Goal: Task Accomplishment & Management: Use online tool/utility

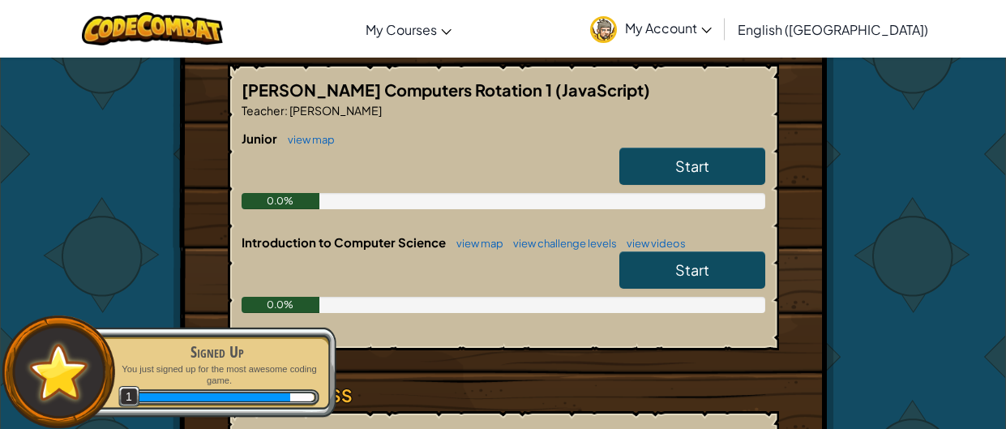
scroll to position [316, 0]
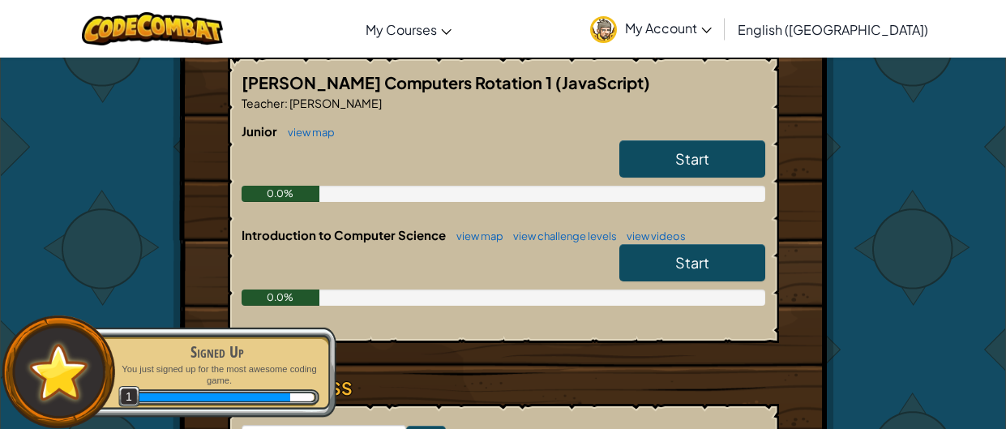
click at [682, 259] on span "Start" at bounding box center [692, 262] width 34 height 19
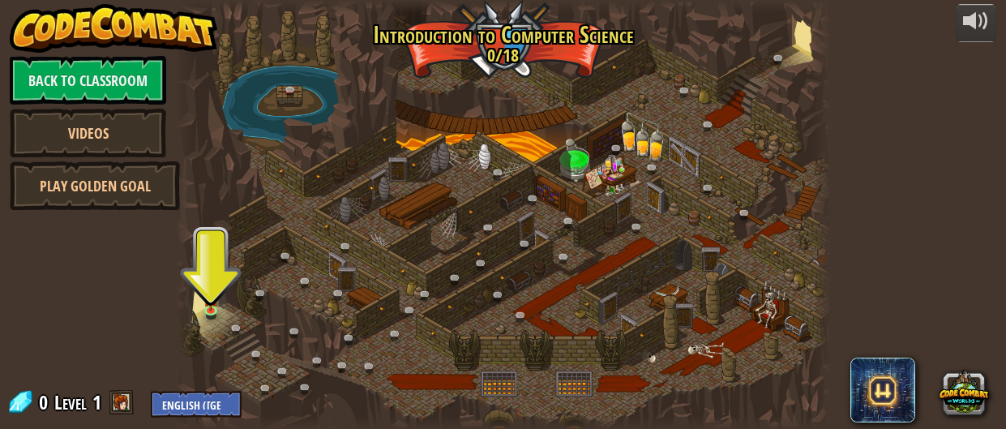
click at [218, 295] on div at bounding box center [503, 214] width 656 height 429
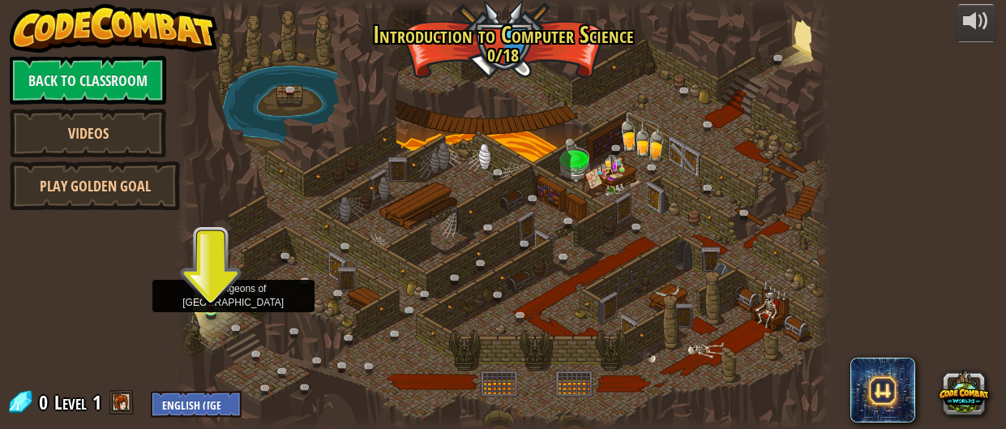
click at [207, 299] on img at bounding box center [211, 293] width 14 height 32
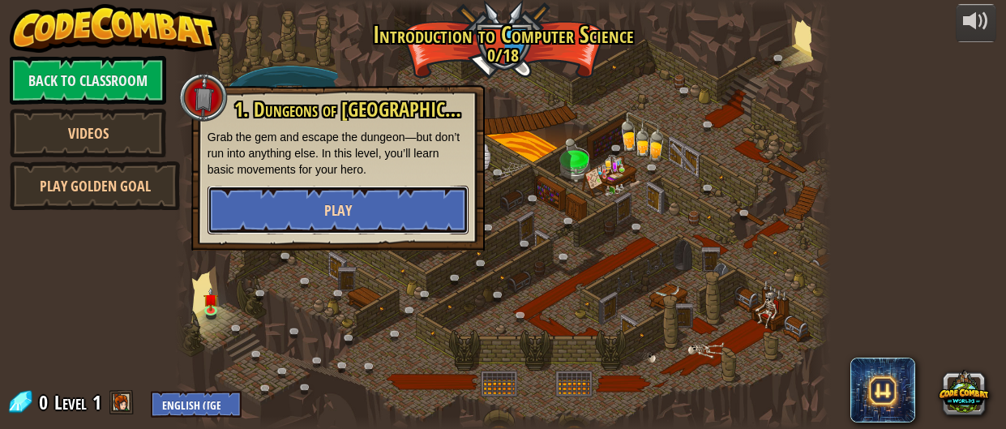
click at [306, 211] on button "Play" at bounding box center [337, 210] width 261 height 49
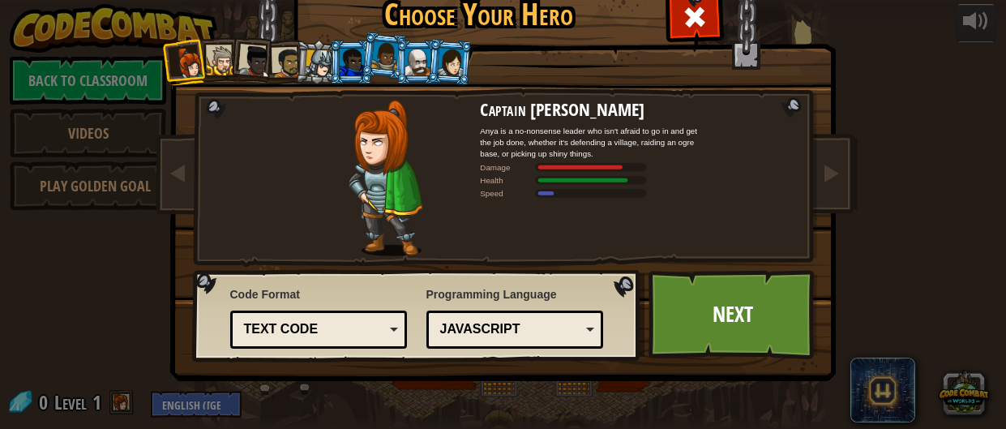
click at [810, 178] on img at bounding box center [507, 157] width 702 height 456
click at [840, 190] on link at bounding box center [831, 174] width 32 height 68
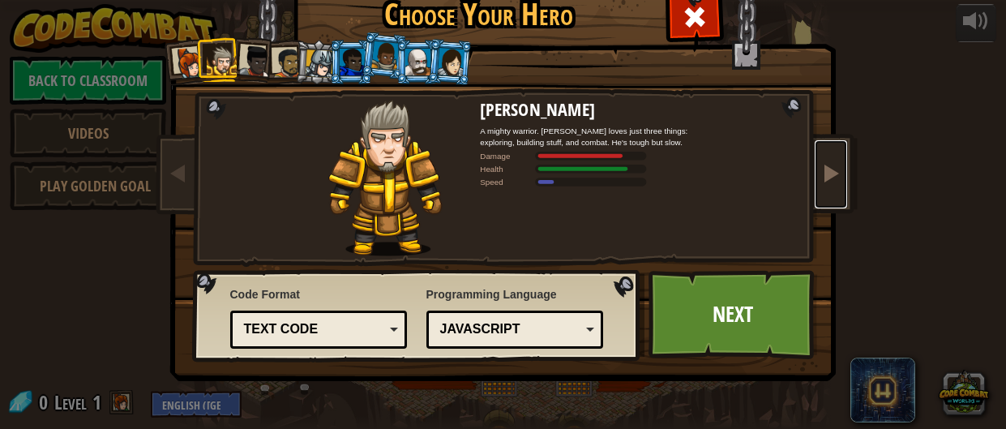
click at [840, 190] on link at bounding box center [831, 174] width 32 height 68
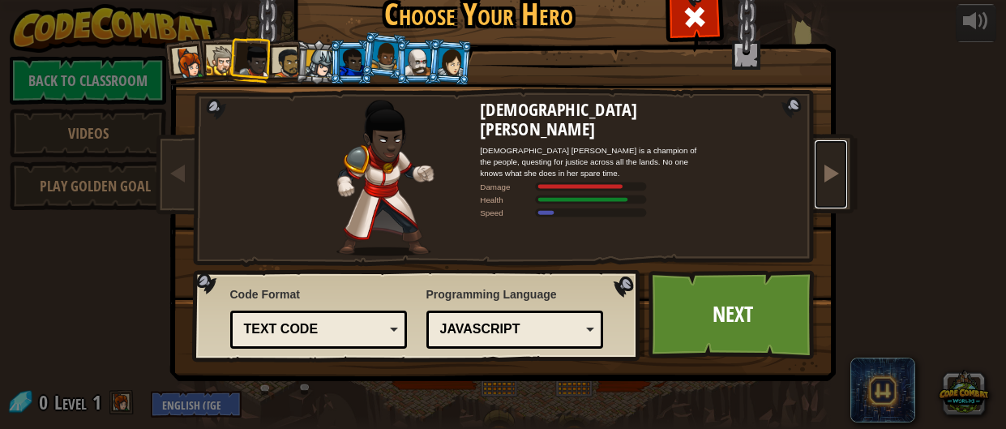
click at [840, 190] on link at bounding box center [831, 174] width 32 height 68
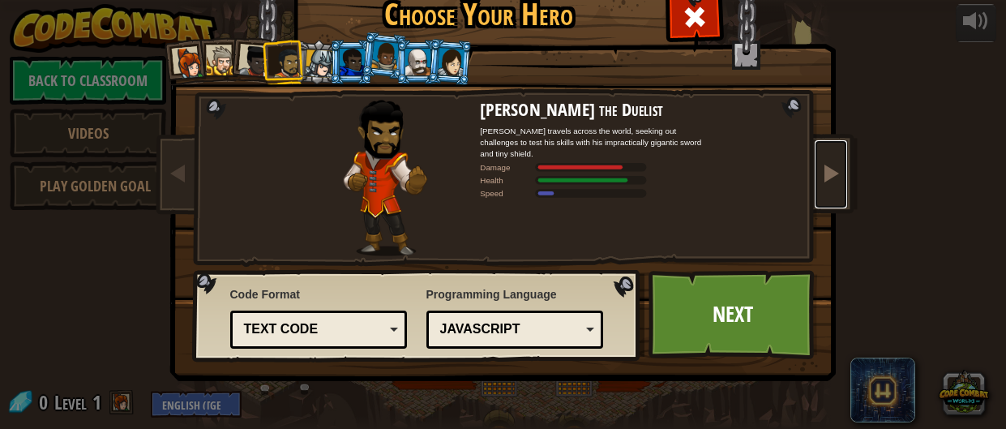
click at [836, 182] on span at bounding box center [830, 172] width 19 height 19
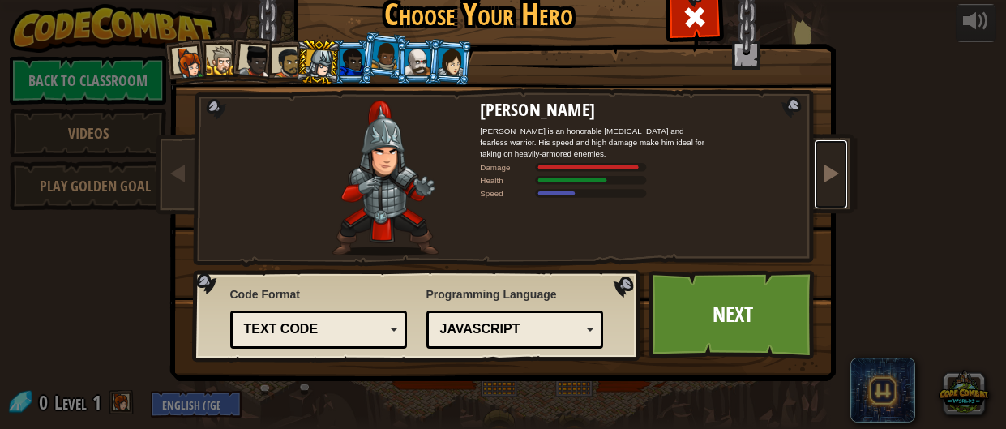
click at [821, 178] on span at bounding box center [830, 172] width 19 height 19
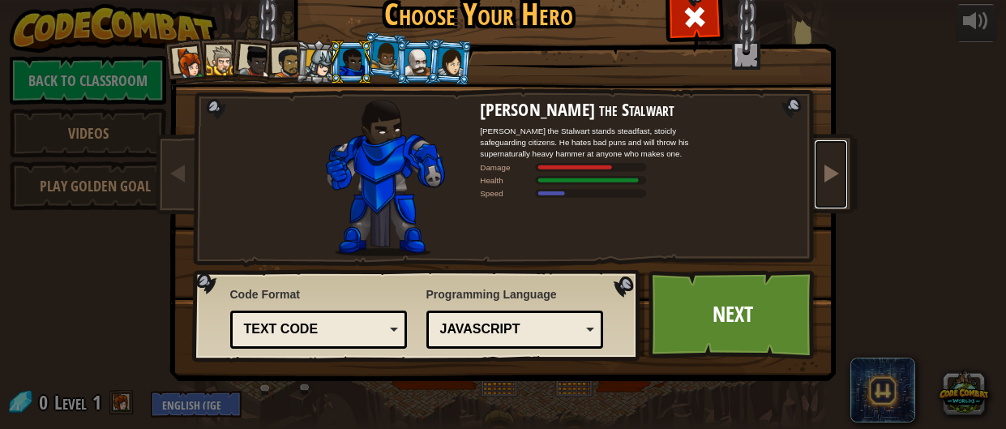
click at [821, 178] on span at bounding box center [830, 172] width 19 height 19
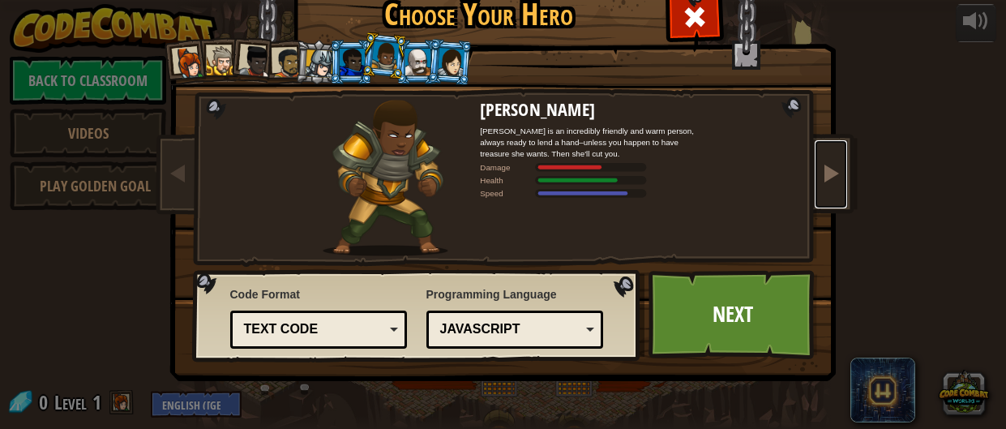
click at [821, 178] on span at bounding box center [830, 172] width 19 height 19
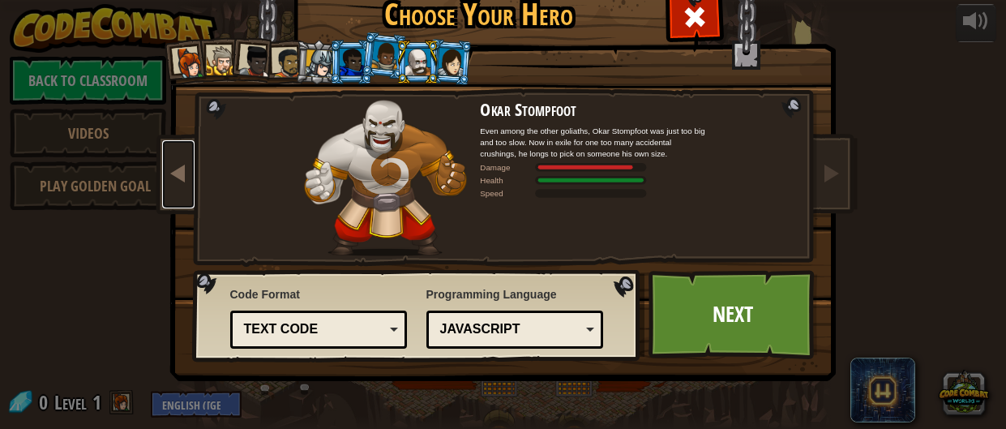
click at [169, 207] on link at bounding box center [178, 174] width 32 height 68
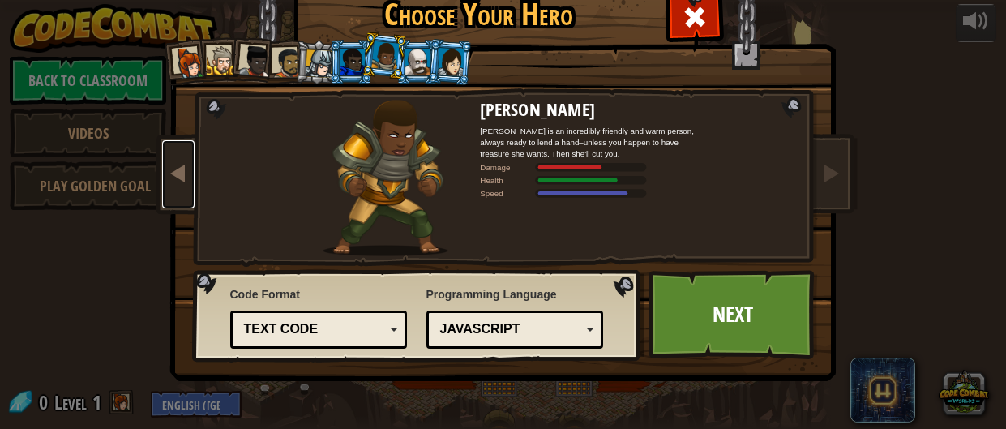
click at [169, 207] on link at bounding box center [178, 174] width 32 height 68
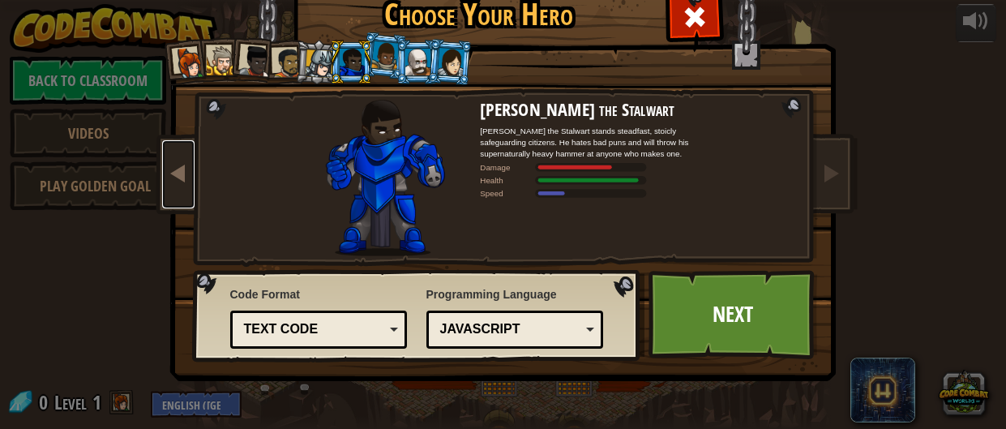
click at [169, 207] on link at bounding box center [178, 174] width 32 height 68
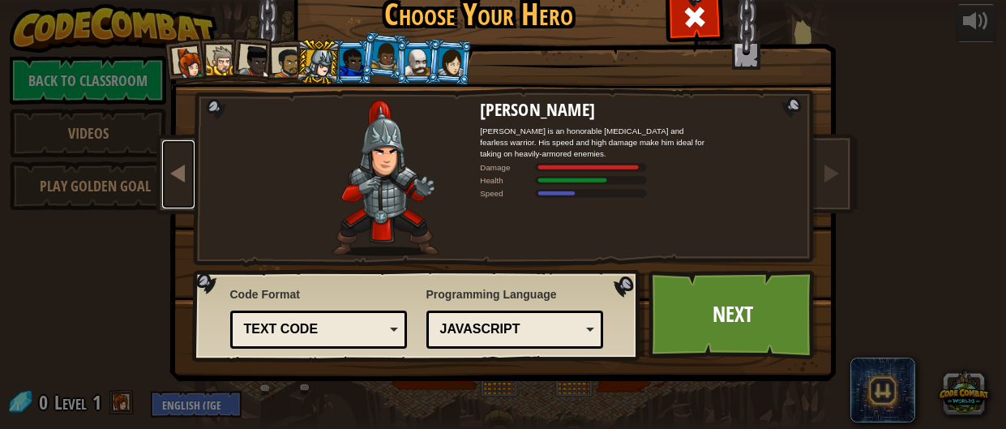
click at [169, 207] on link at bounding box center [178, 174] width 32 height 68
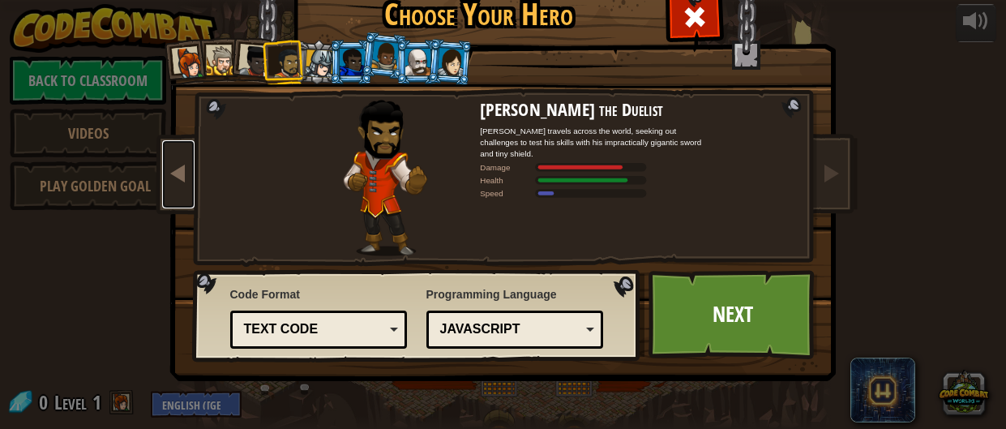
click at [169, 207] on link at bounding box center [178, 174] width 32 height 68
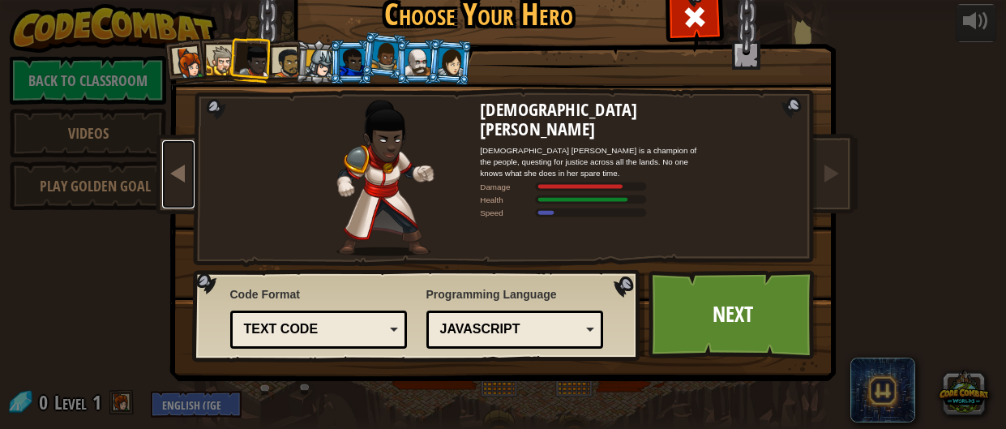
click at [169, 207] on link at bounding box center [178, 174] width 32 height 68
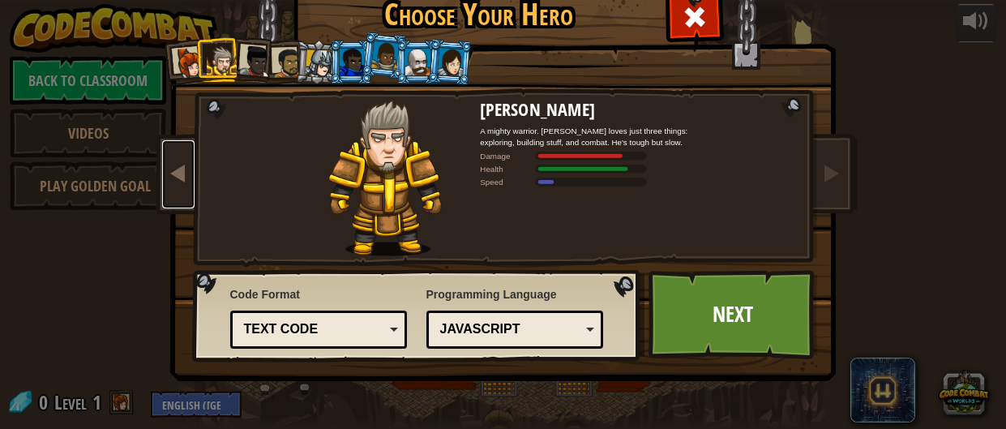
click at [169, 207] on link at bounding box center [178, 174] width 32 height 68
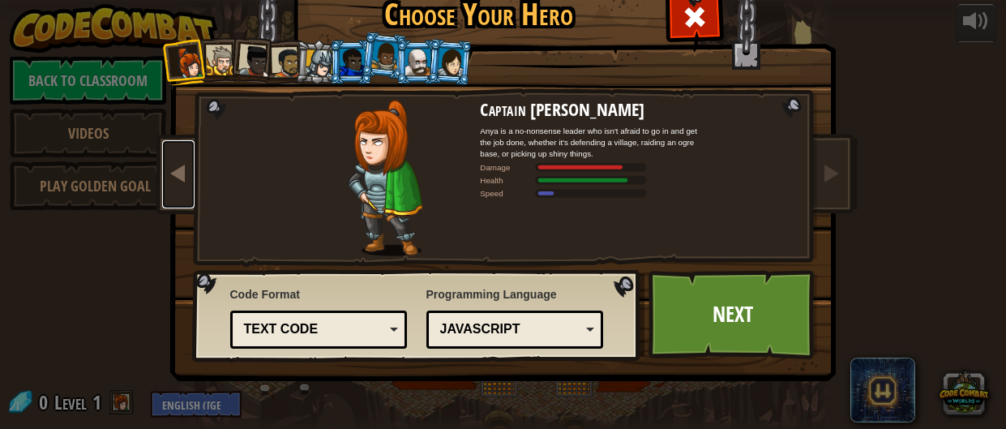
click at [169, 207] on link at bounding box center [178, 174] width 32 height 68
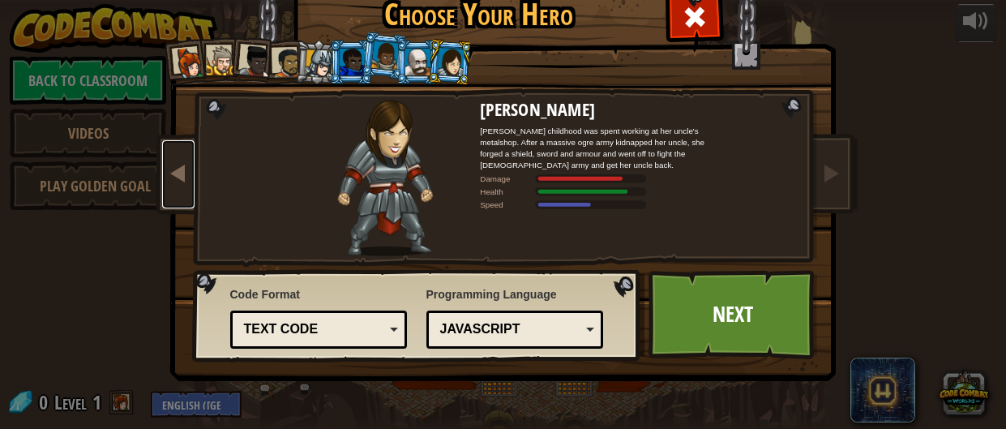
click at [169, 207] on link at bounding box center [178, 174] width 32 height 68
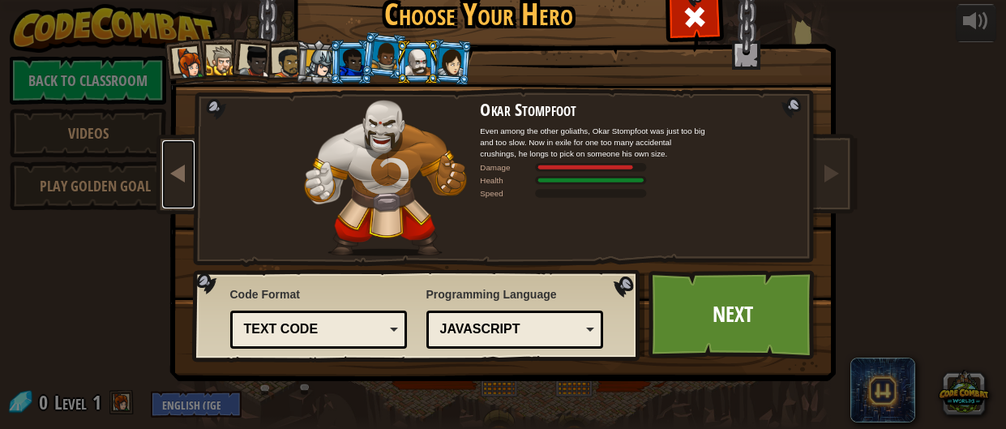
click at [169, 207] on link at bounding box center [178, 174] width 32 height 68
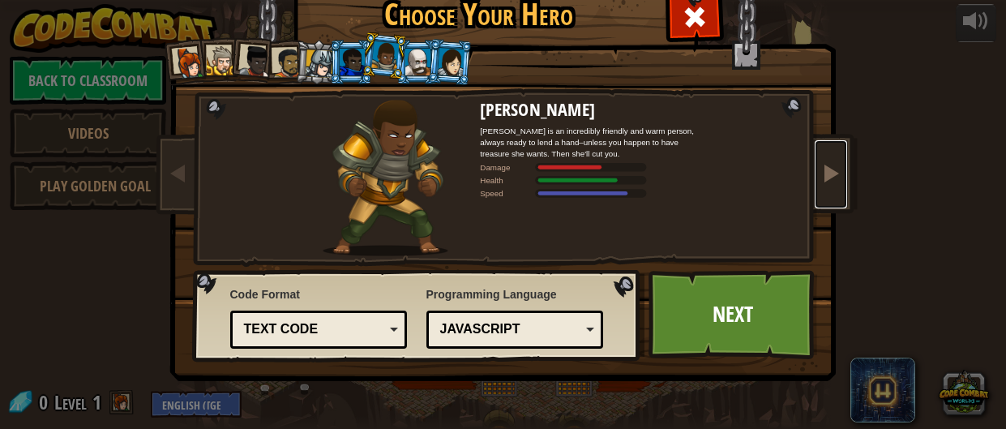
click at [837, 154] on link at bounding box center [831, 174] width 32 height 68
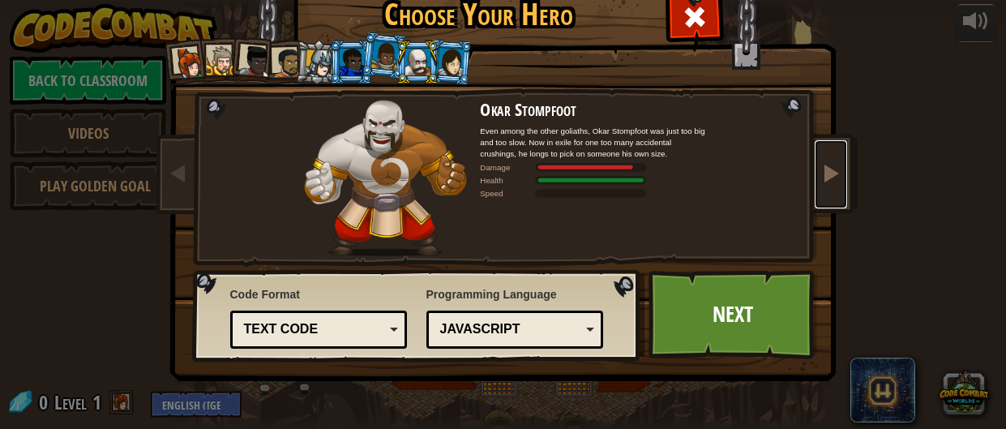
click at [836, 154] on link at bounding box center [831, 174] width 32 height 68
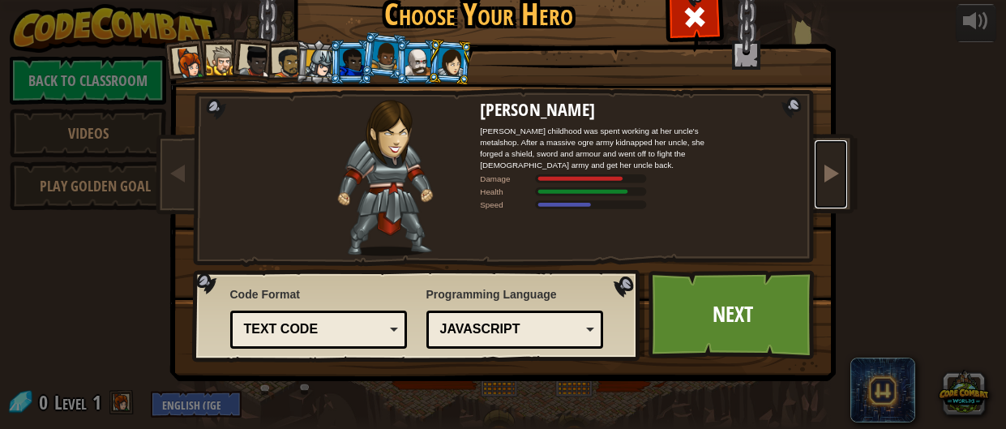
click at [836, 154] on link at bounding box center [831, 174] width 32 height 68
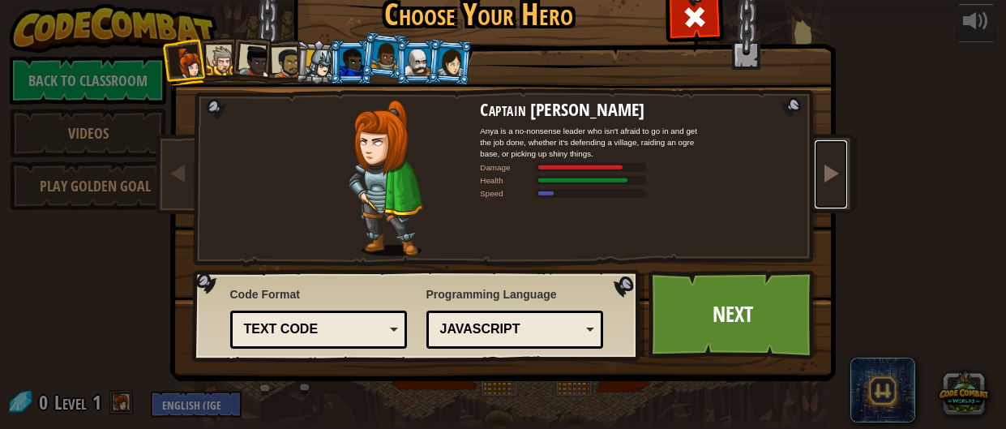
click at [836, 154] on link at bounding box center [831, 174] width 32 height 68
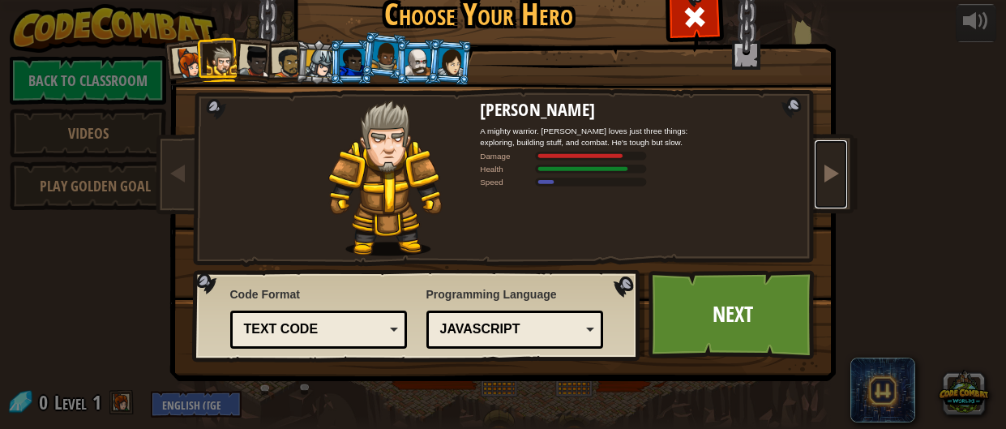
click at [836, 154] on link at bounding box center [831, 174] width 32 height 68
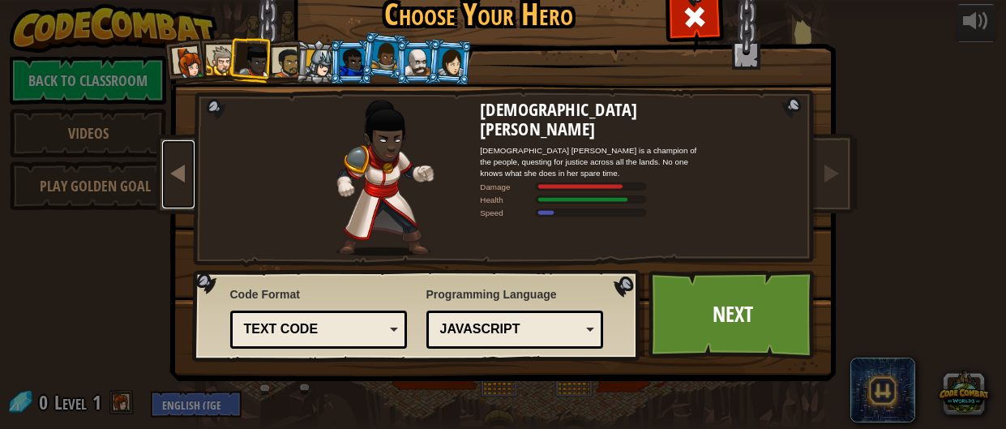
click at [179, 179] on span at bounding box center [178, 172] width 19 height 19
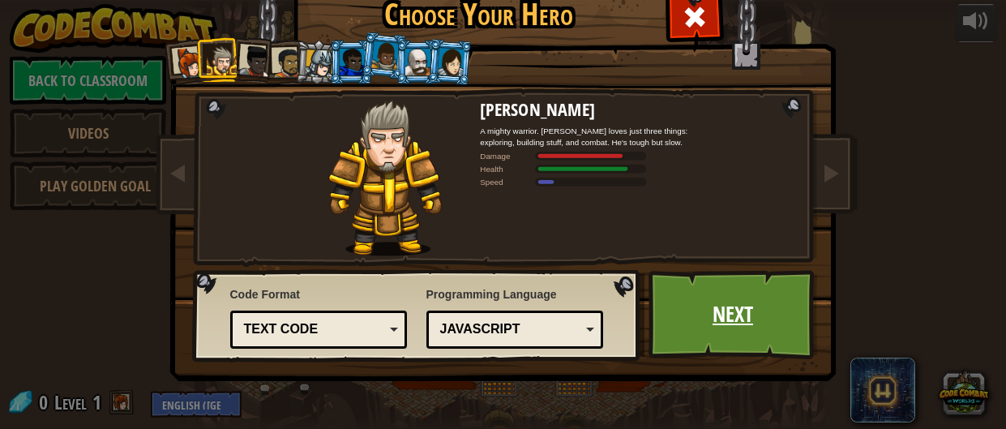
click at [722, 334] on link "Next" at bounding box center [732, 314] width 169 height 89
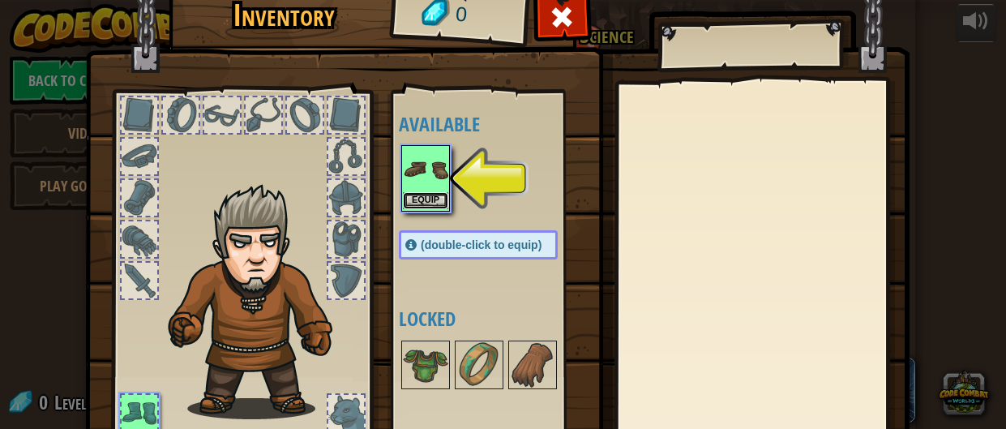
click at [413, 199] on button "Equip" at bounding box center [425, 200] width 45 height 17
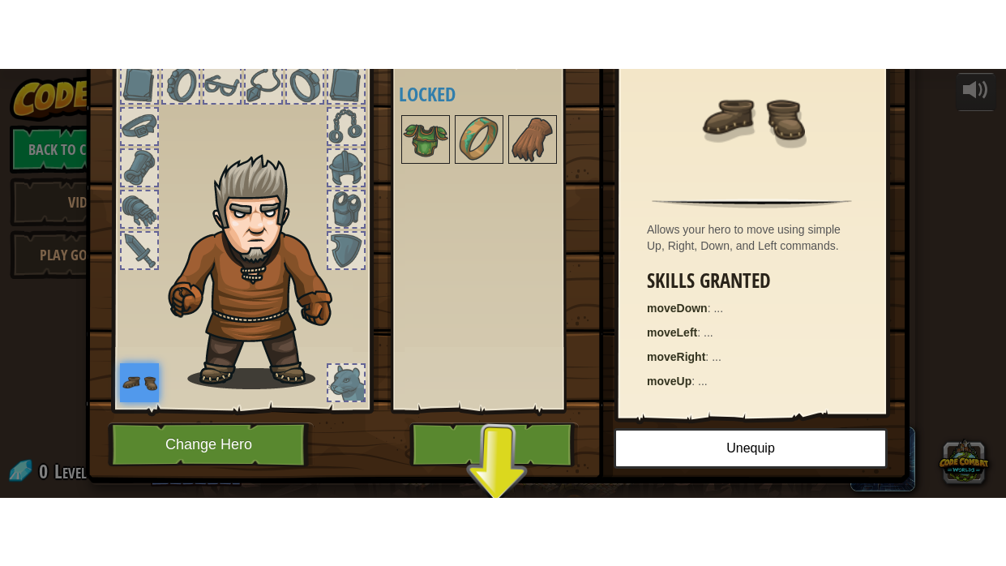
scroll to position [130, 0]
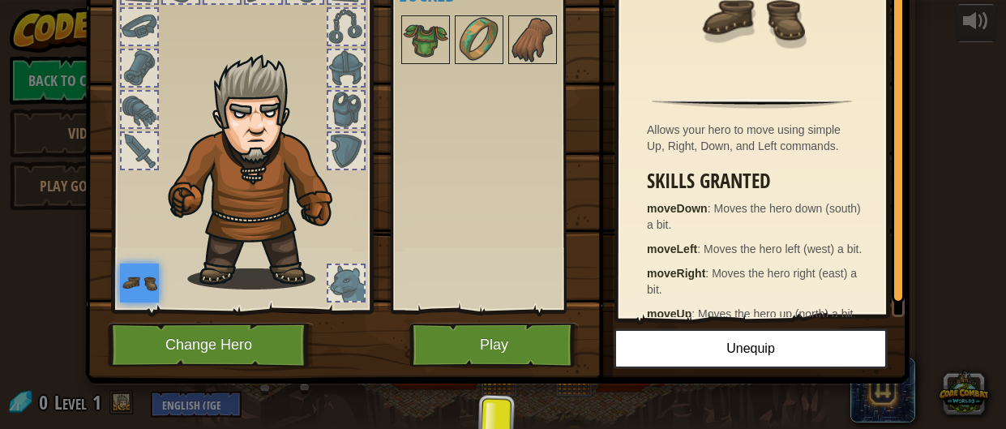
click at [324, 159] on img at bounding box center [259, 171] width 199 height 236
click at [328, 157] on div at bounding box center [346, 151] width 36 height 36
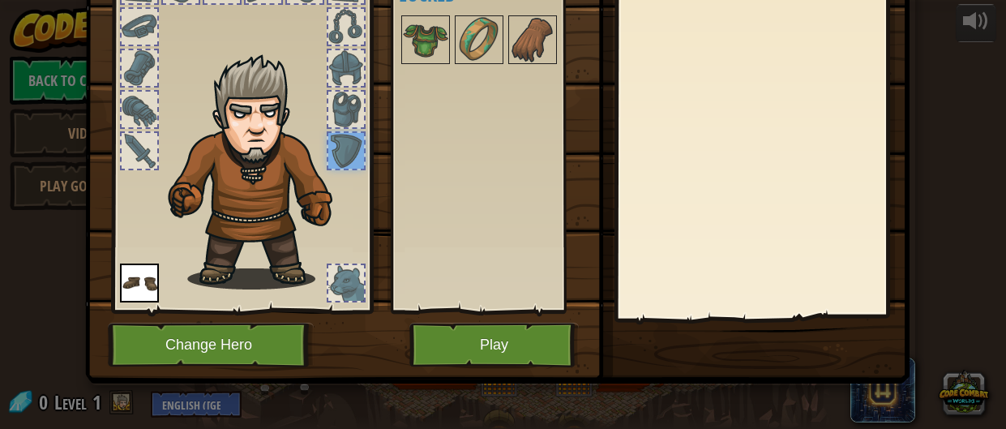
click at [329, 119] on div at bounding box center [346, 110] width 36 height 36
click at [156, 139] on div at bounding box center [140, 151] width 36 height 36
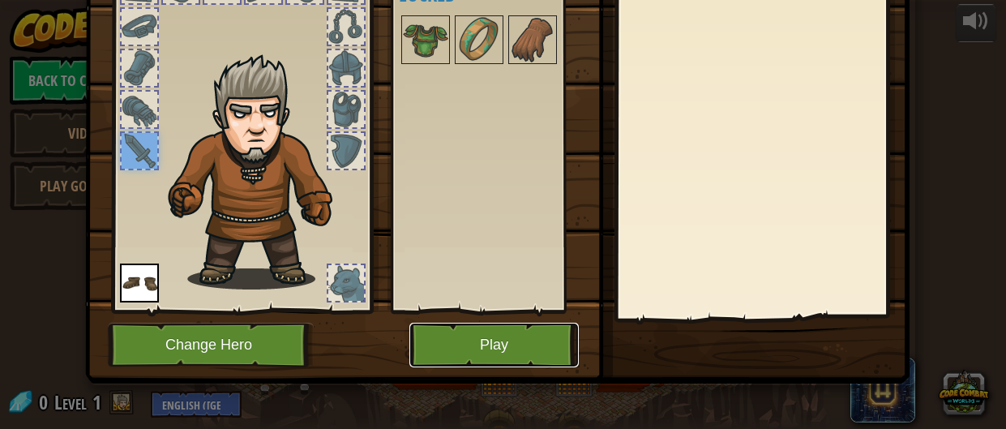
click at [494, 349] on button "Play" at bounding box center [493, 345] width 169 height 45
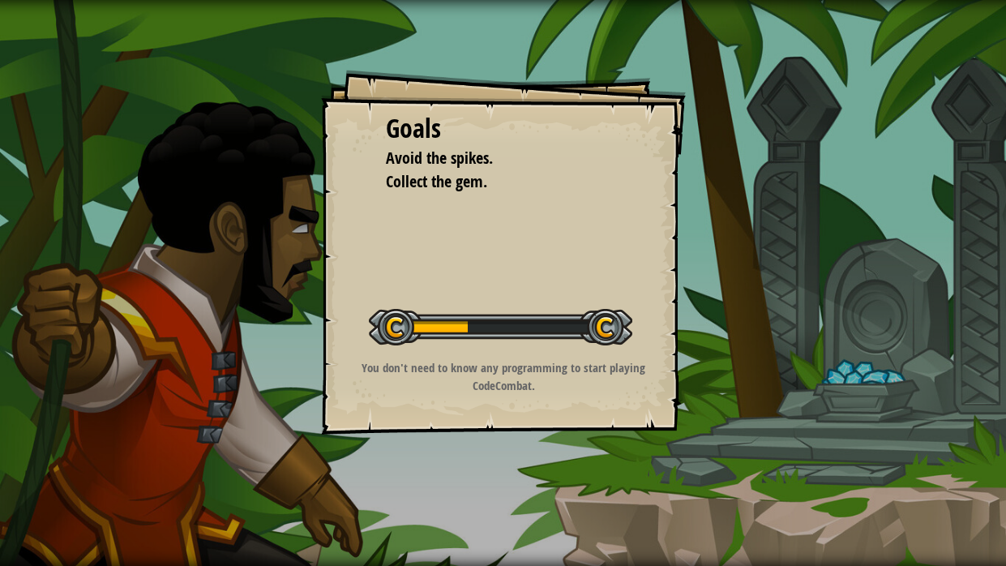
click at [468, 342] on div at bounding box center [500, 327] width 263 height 36
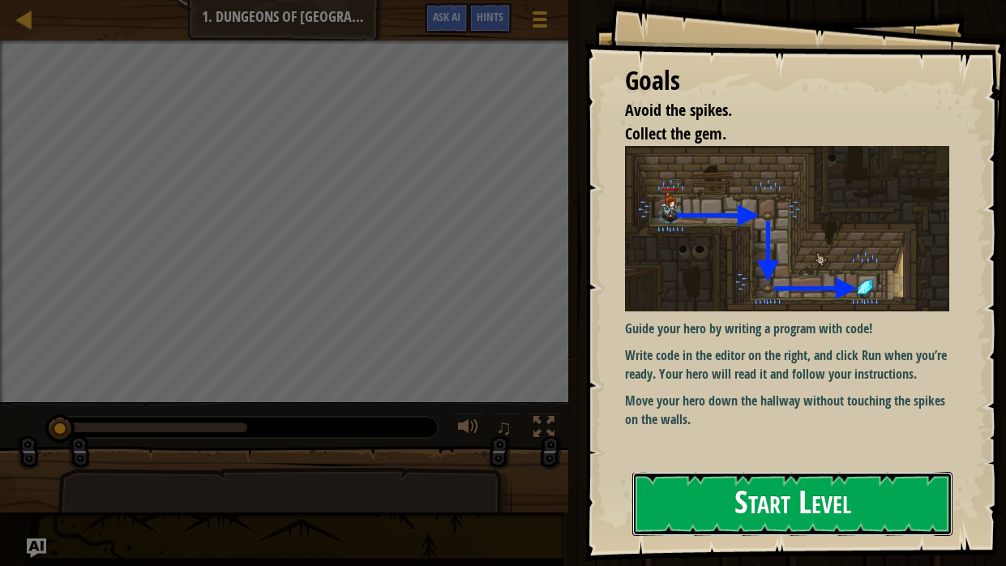
click at [762, 428] on button "Start Level" at bounding box center [792, 504] width 320 height 64
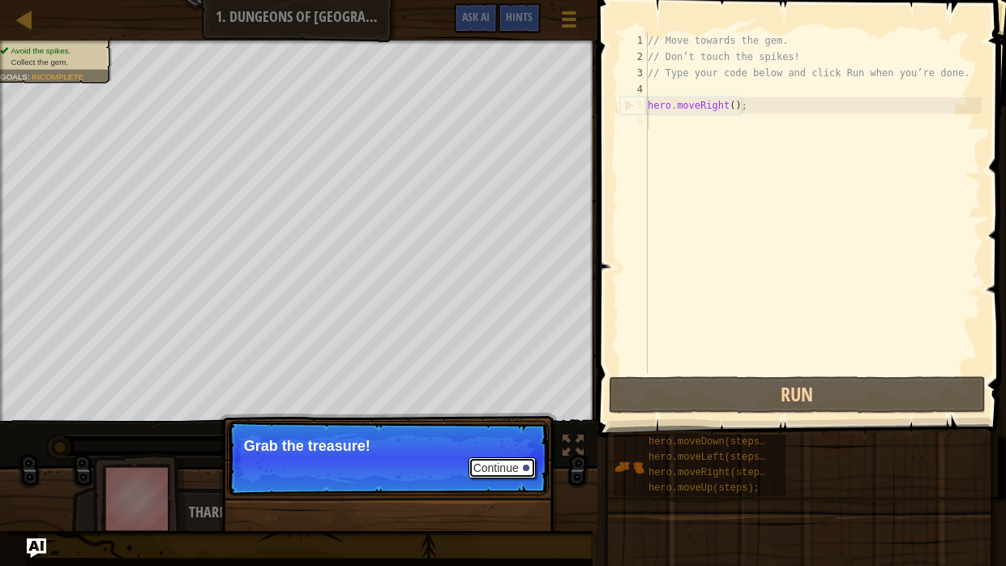
click at [478, 428] on button "Continue" at bounding box center [501, 467] width 67 height 21
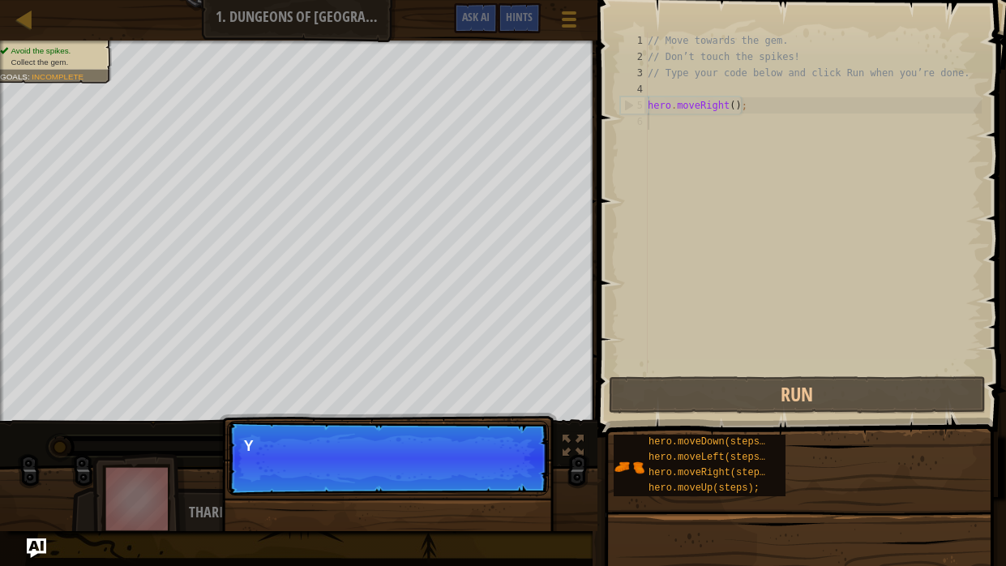
scroll to position [7, 0]
click at [478, 428] on button "Continue" at bounding box center [501, 467] width 67 height 21
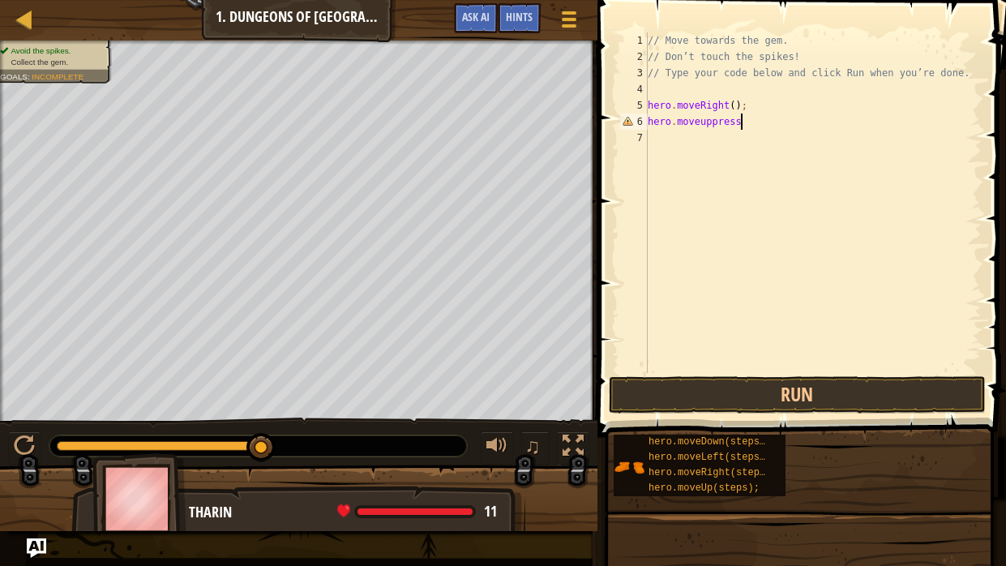
scroll to position [7, 7]
click at [880, 398] on button "Run" at bounding box center [798, 394] width 378 height 37
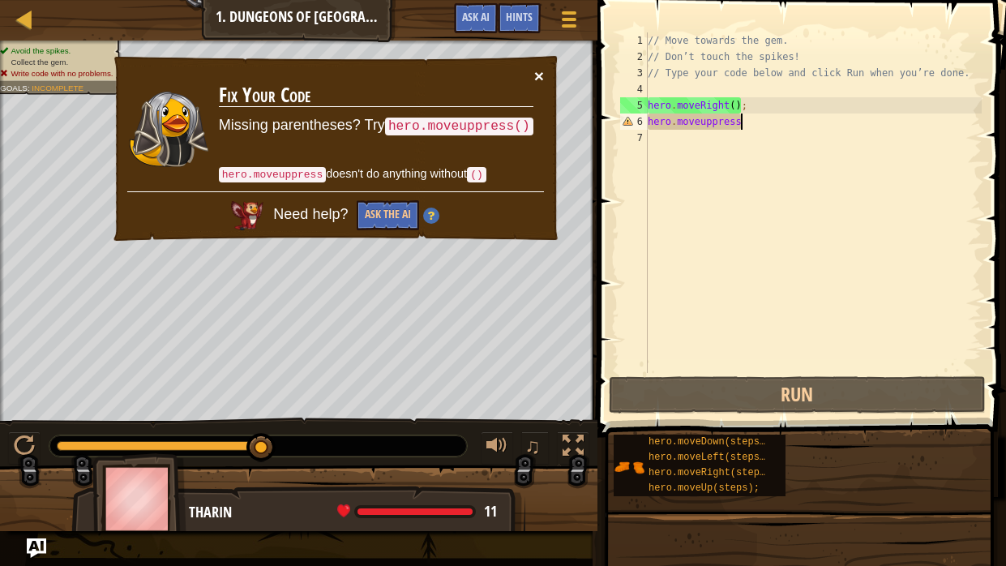
click at [534, 72] on button "×" at bounding box center [539, 75] width 10 height 17
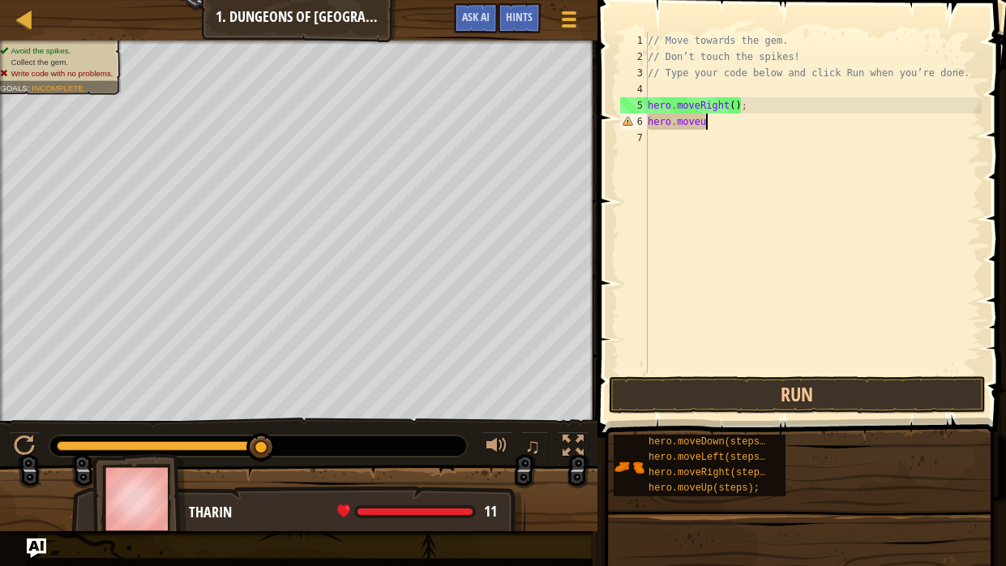
scroll to position [7, 3]
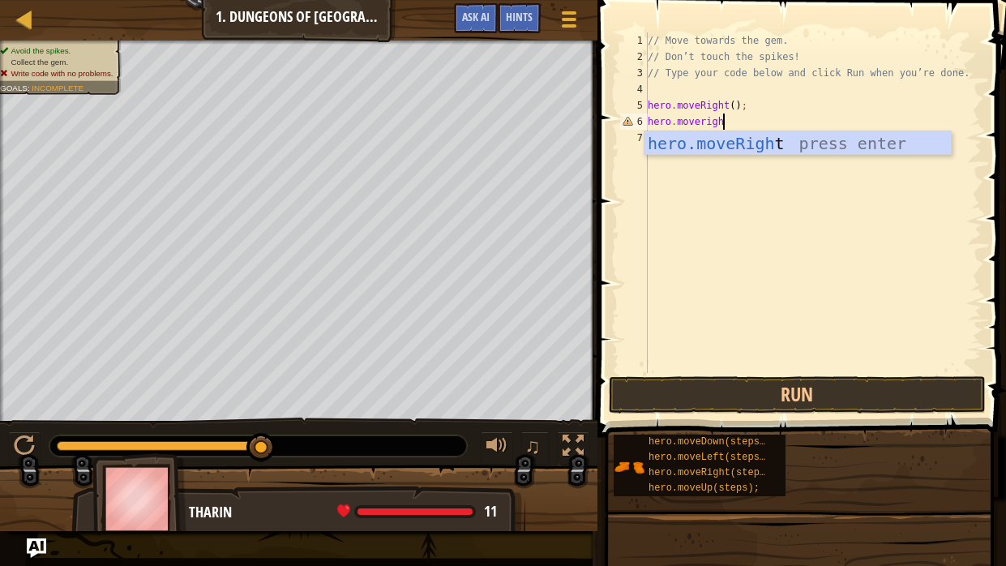
type textarea "hero.moveright"
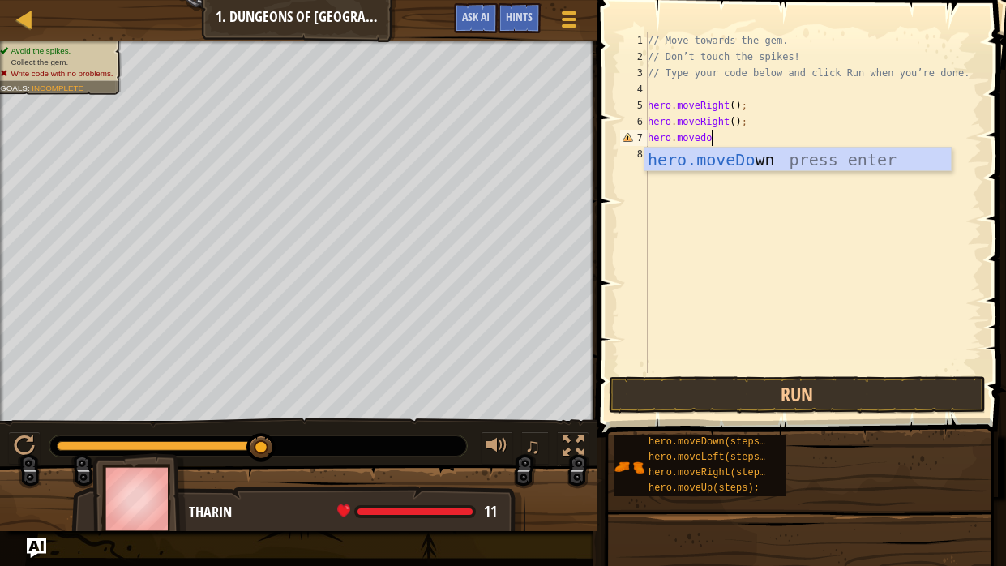
scroll to position [7, 5]
type textarea "hero.movedown"
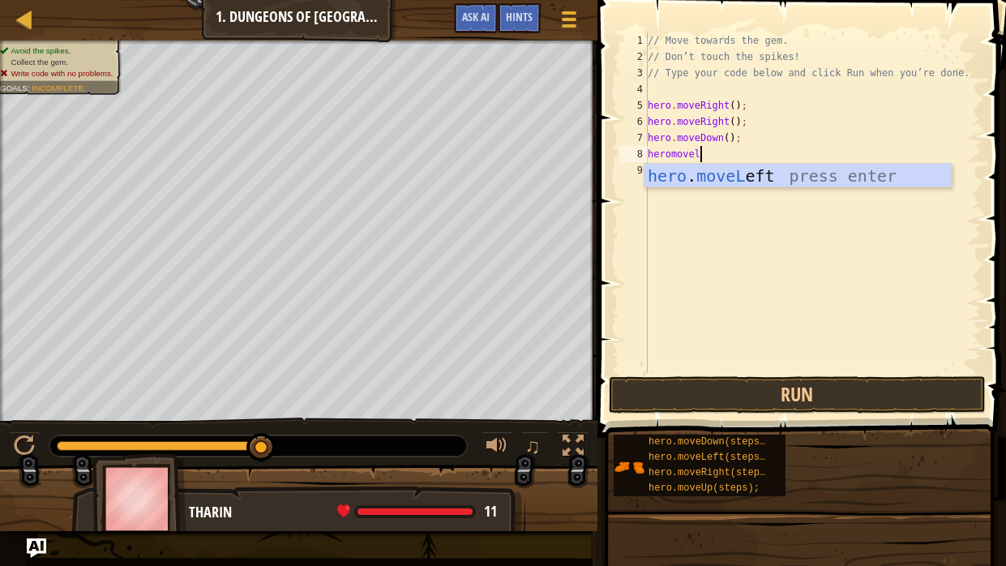
scroll to position [7, 3]
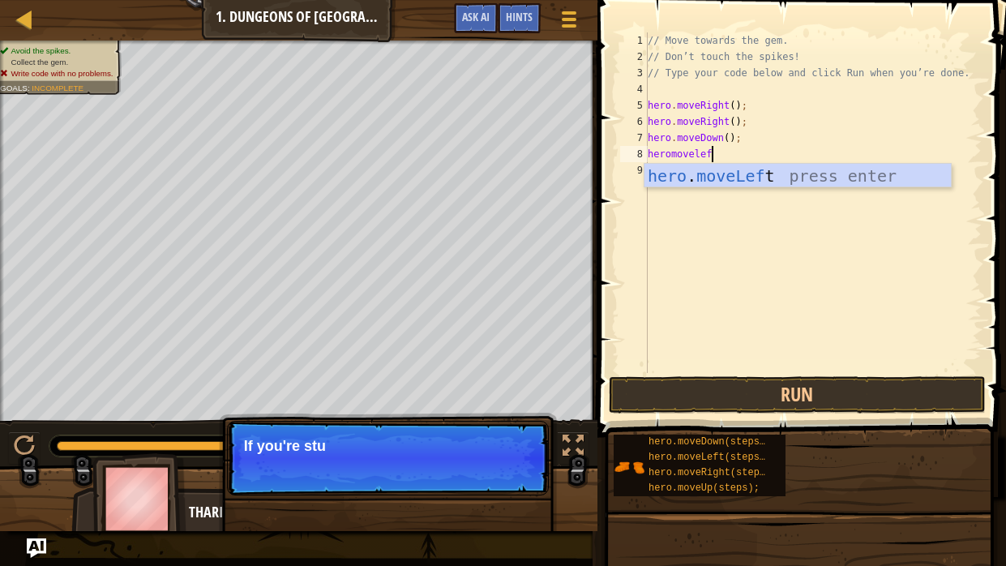
type textarea "heromoveleft"
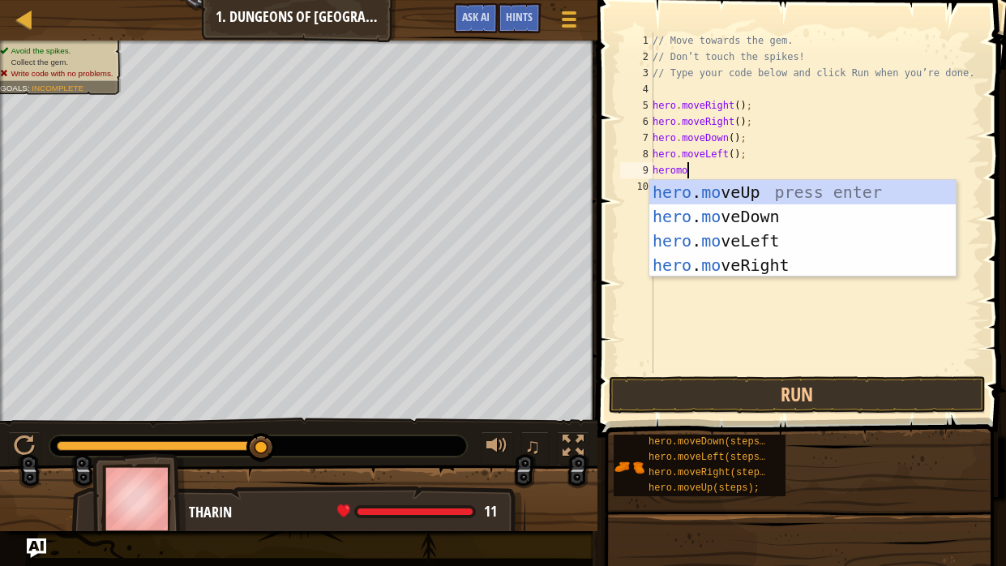
scroll to position [7, 2]
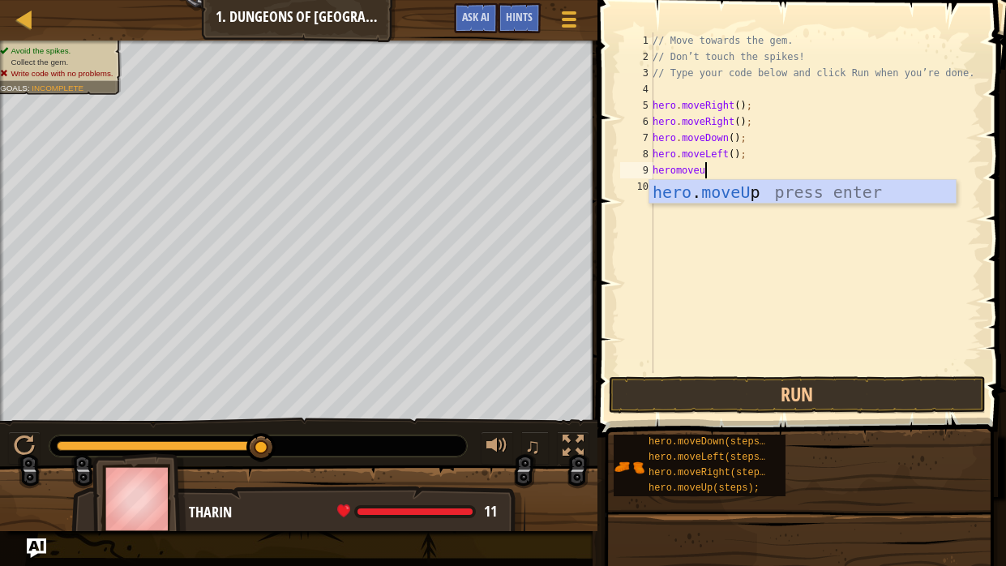
type textarea "heromoveup"
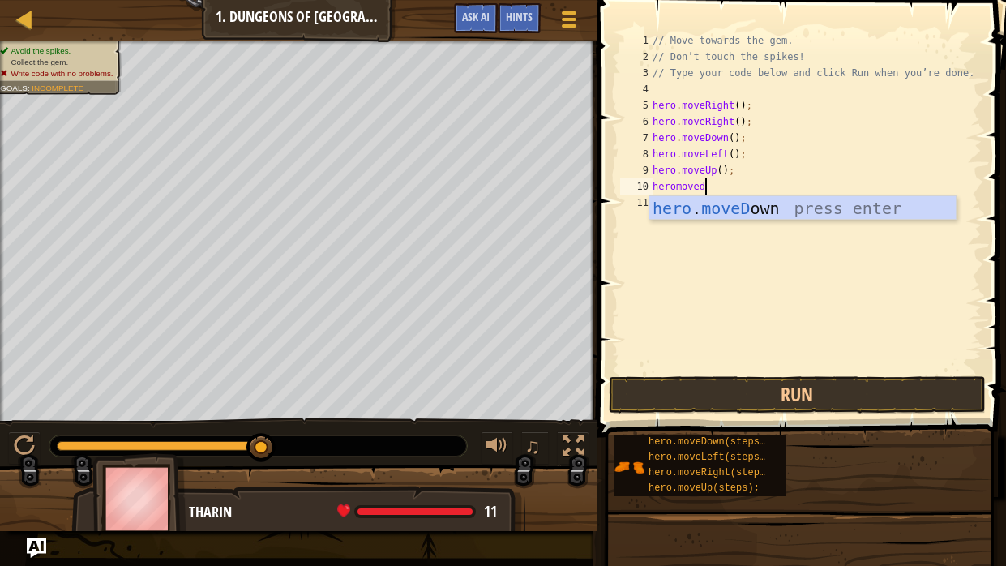
scroll to position [7, 4]
type textarea "heromovedown"
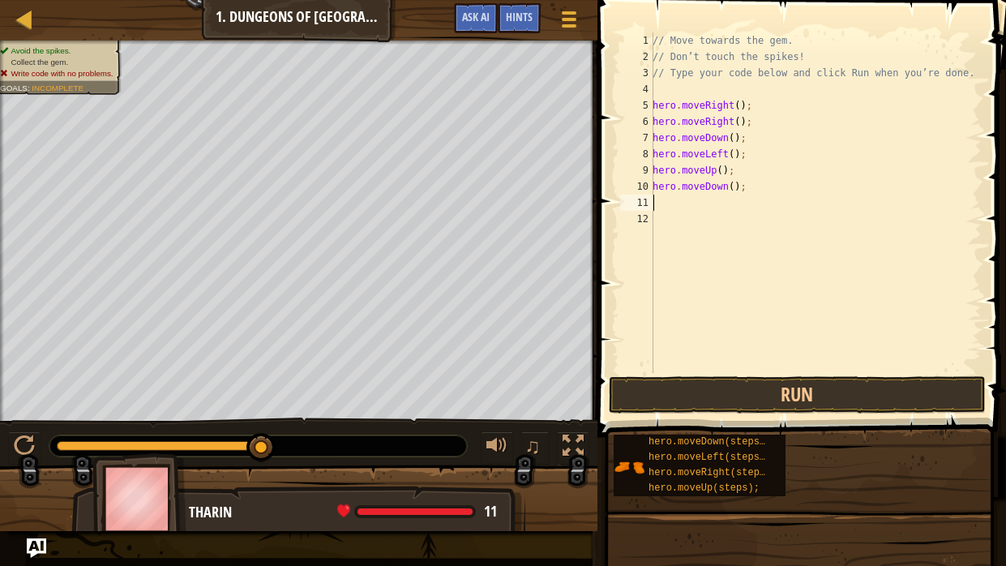
scroll to position [7, 0]
click at [832, 386] on button "Run" at bounding box center [798, 394] width 378 height 37
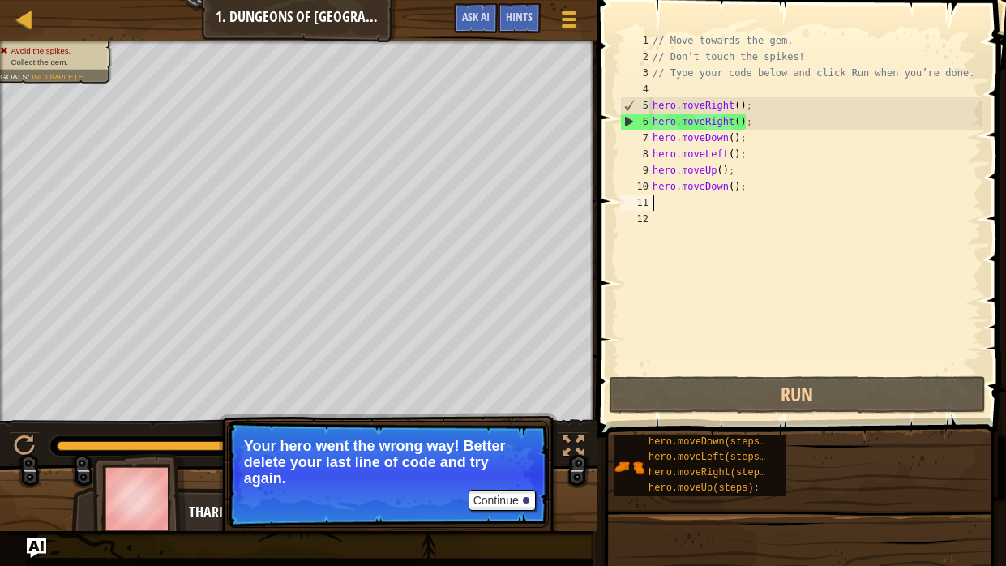
click at [742, 188] on div "// Move towards the gem. // Don’t touch the spikes! // Type your code below and…" at bounding box center [815, 218] width 332 height 373
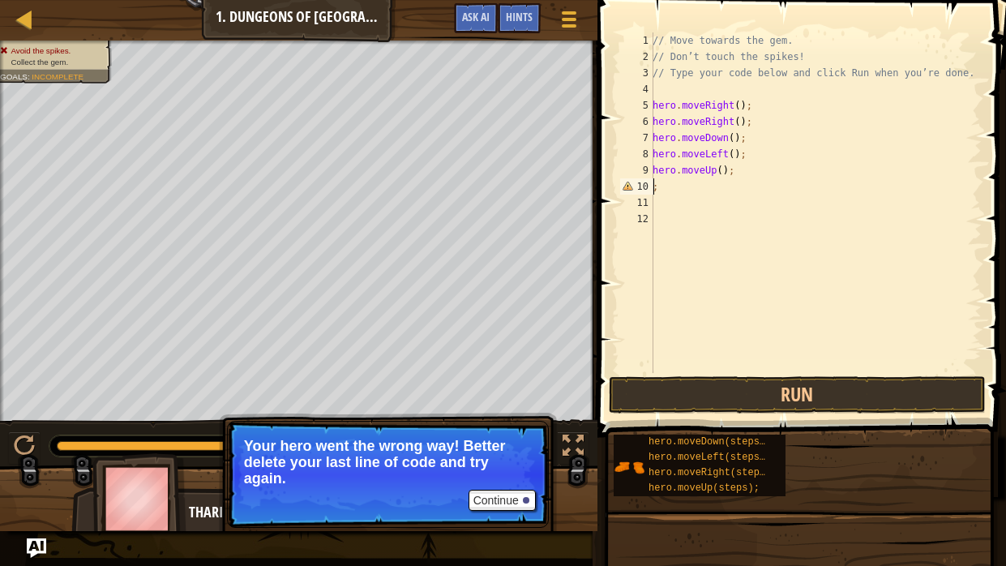
click at [711, 121] on div "// Move towards the gem. // Don’t touch the spikes! // Type your code below and…" at bounding box center [815, 218] width 332 height 373
click at [692, 188] on div "// Move towards the gem. // Don’t touch the spikes! // Type your code below and…" at bounding box center [815, 218] width 332 height 373
type textarea ";heromovright"
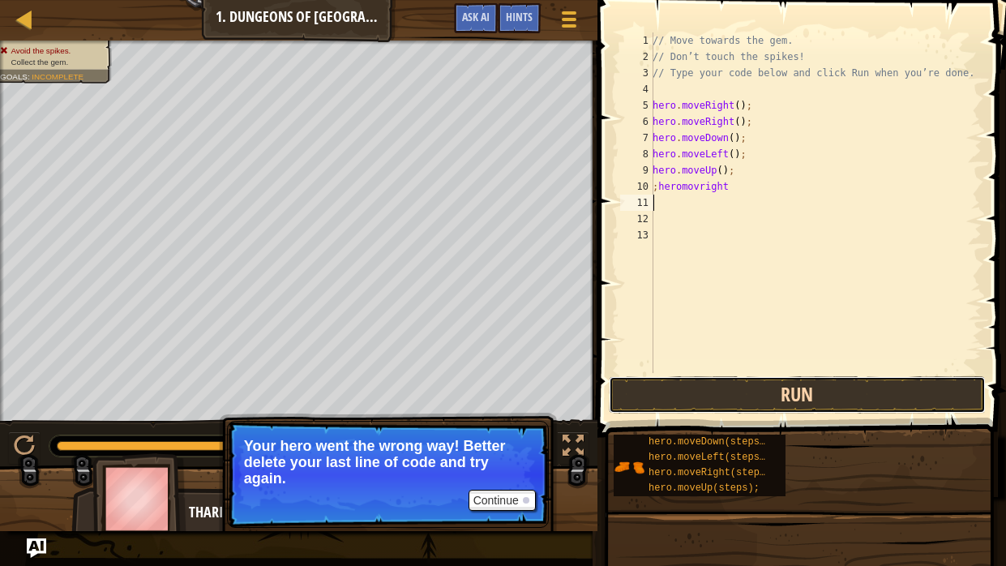
click at [771, 396] on button "Run" at bounding box center [798, 394] width 378 height 37
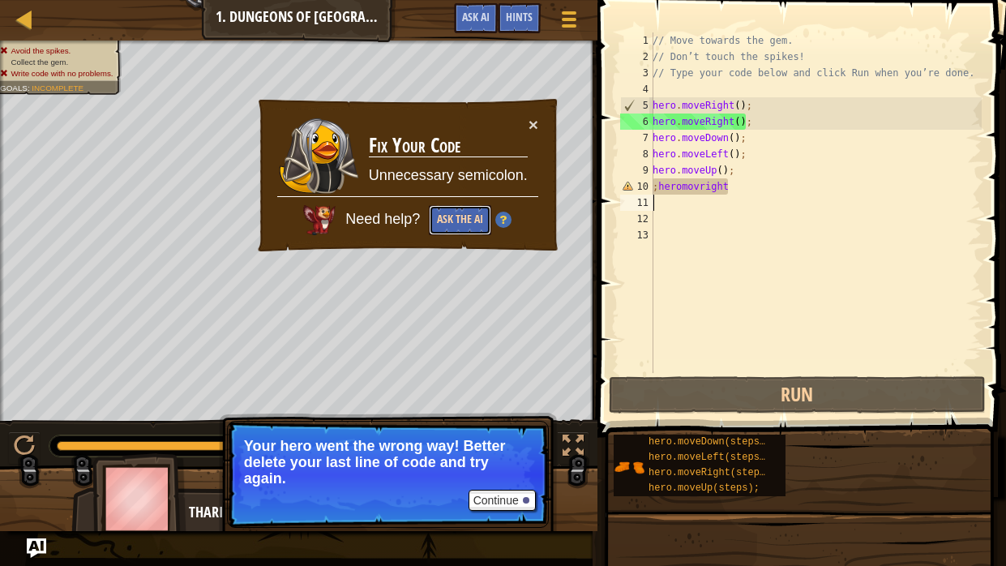
click at [465, 213] on button "Ask the AI" at bounding box center [460, 220] width 62 height 30
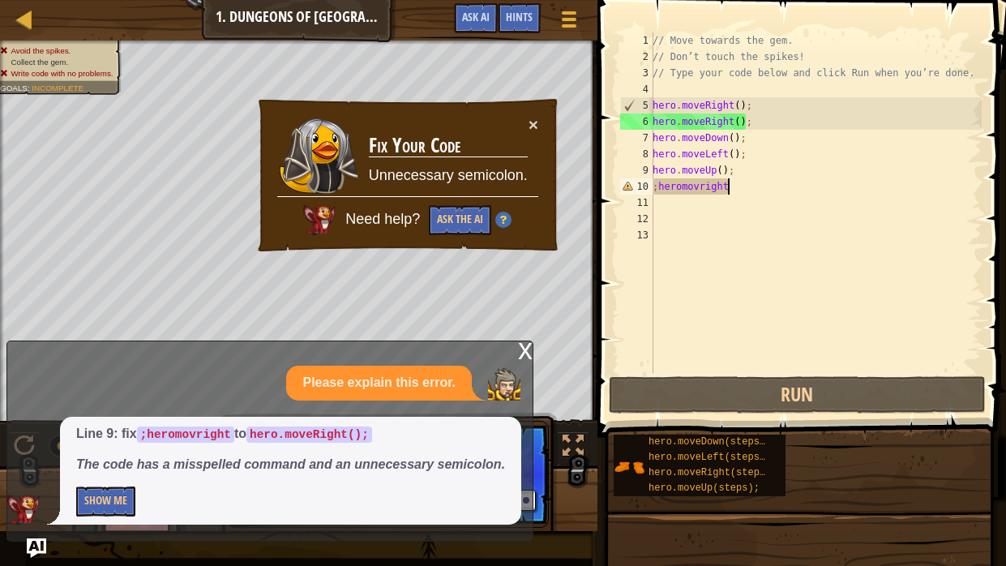
click at [731, 182] on div "// Move towards the gem. // Don’t touch the spikes! // Type your code below and…" at bounding box center [815, 218] width 332 height 373
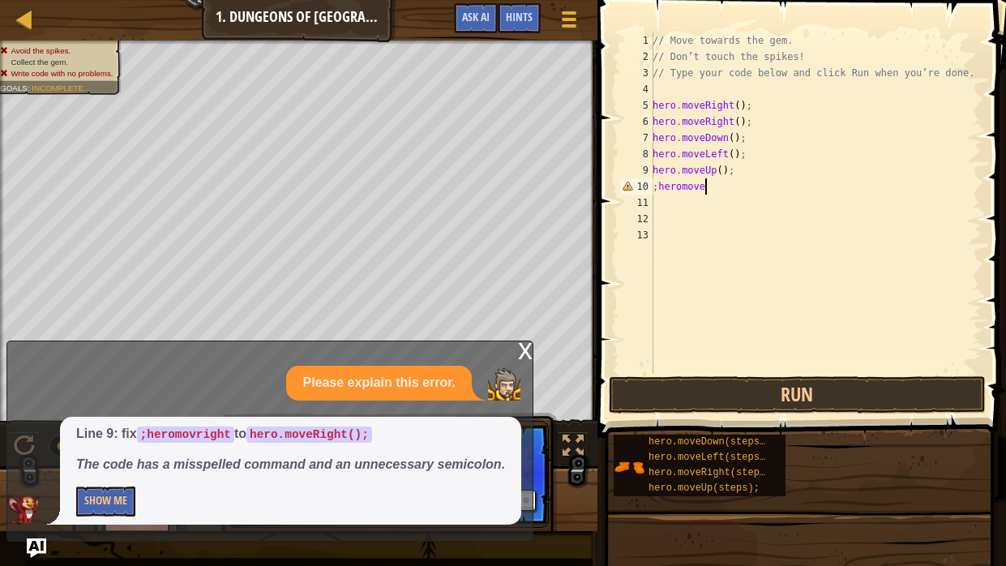
scroll to position [7, 4]
type textarea ";heromoveright"
click at [874, 394] on button "Run" at bounding box center [798, 394] width 378 height 37
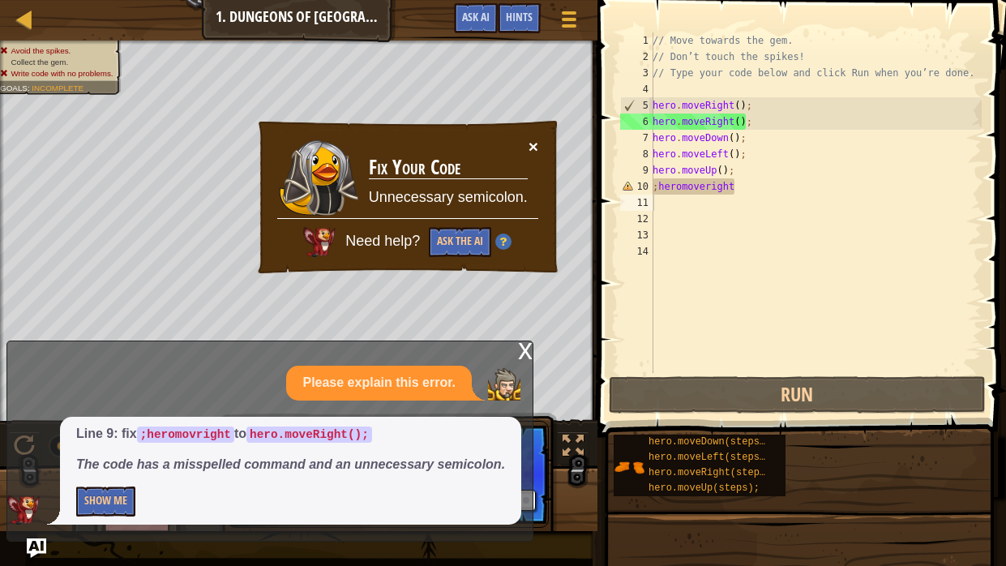
click at [533, 152] on button "×" at bounding box center [533, 146] width 10 height 17
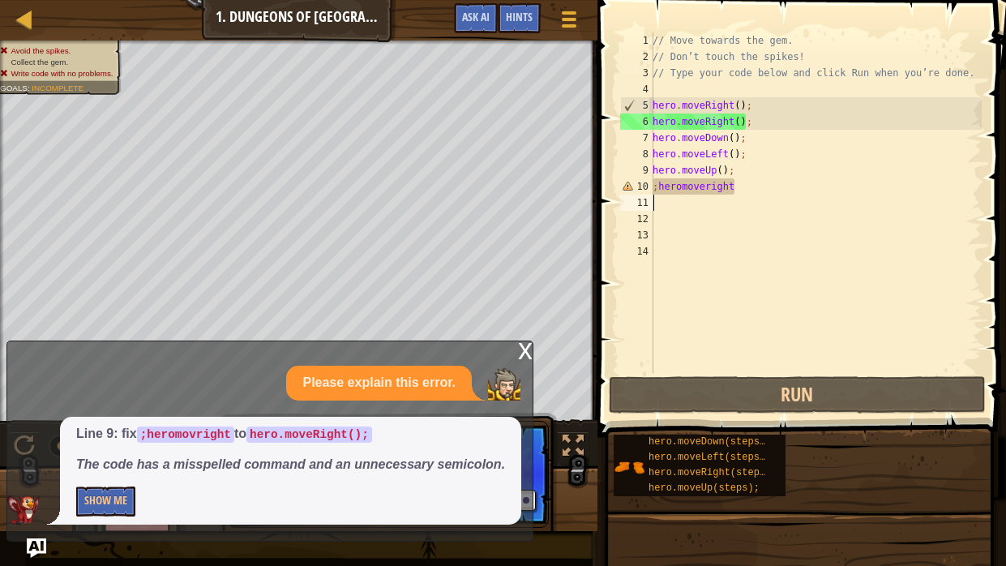
click at [749, 185] on div "// Move towards the gem. // Don’t touch the spikes! // Type your code below and…" at bounding box center [815, 218] width 332 height 373
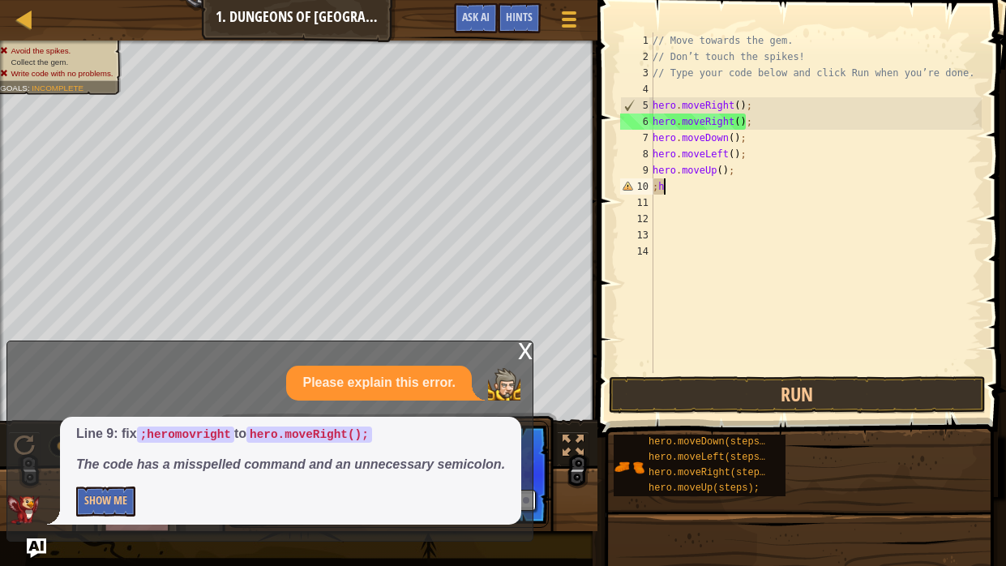
type textarea ";"
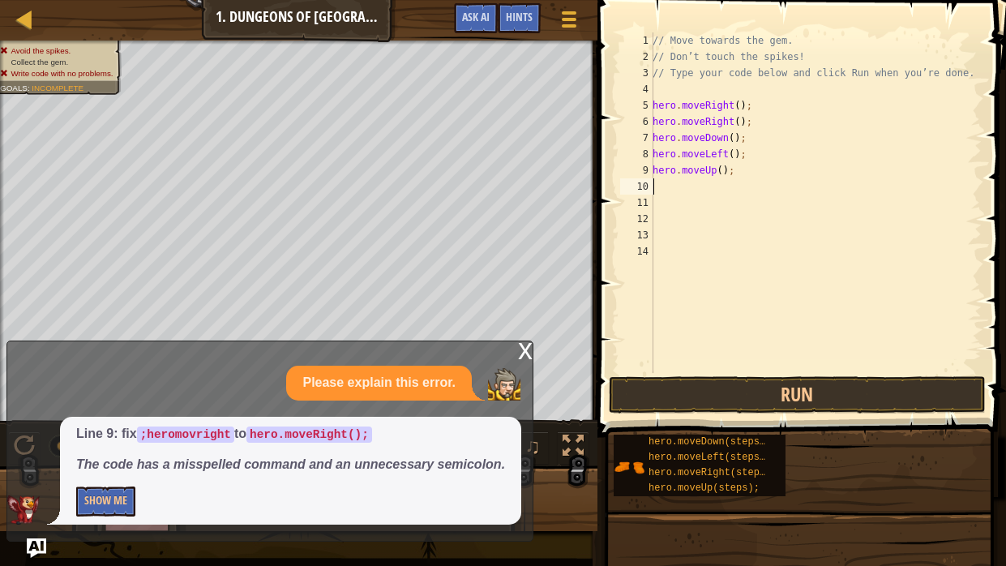
type textarea "h"
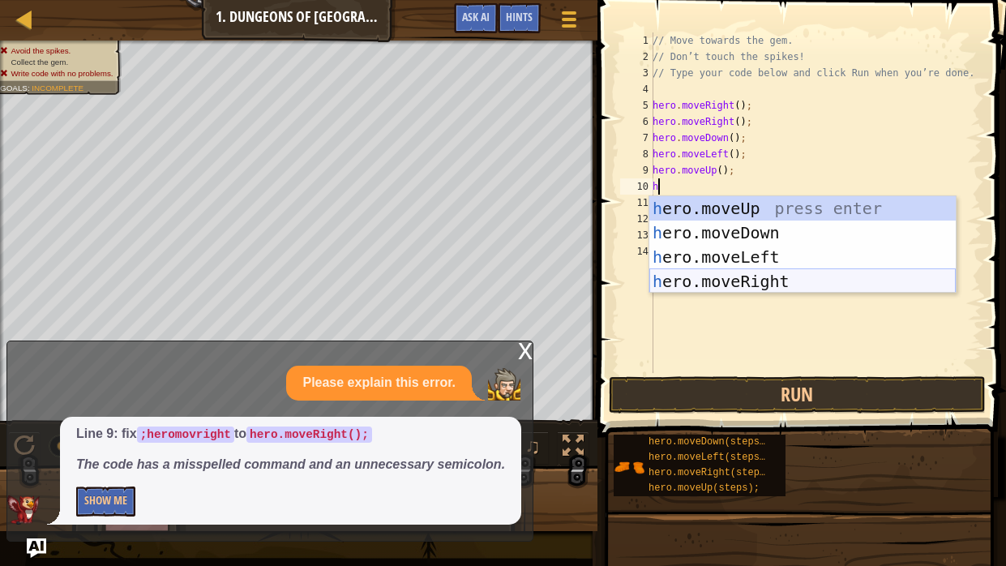
click at [811, 279] on div "h ero.moveUp press enter h ero.moveDown press enter h ero.moveLeft press enter …" at bounding box center [802, 269] width 306 height 146
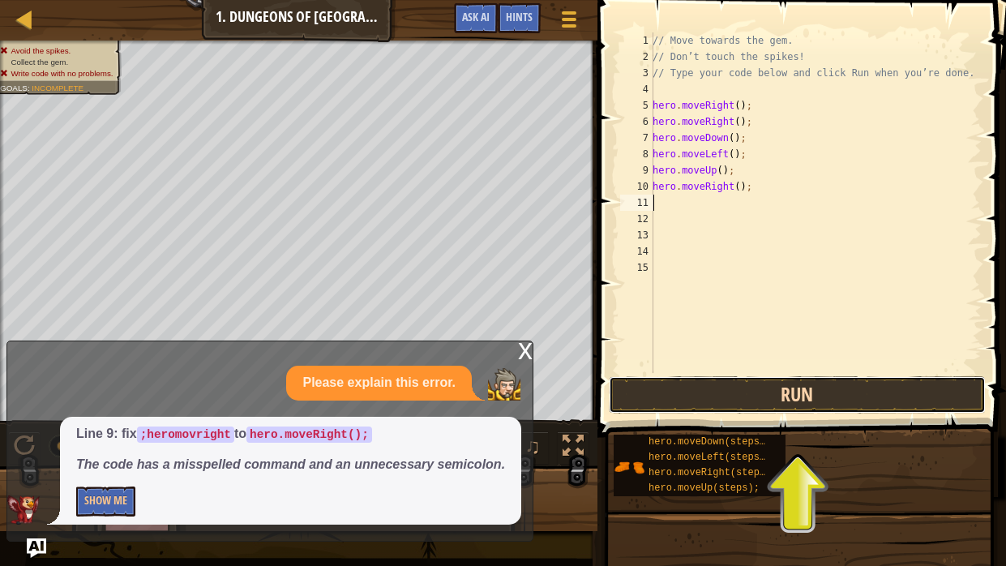
click at [845, 404] on button "Run" at bounding box center [798, 394] width 378 height 37
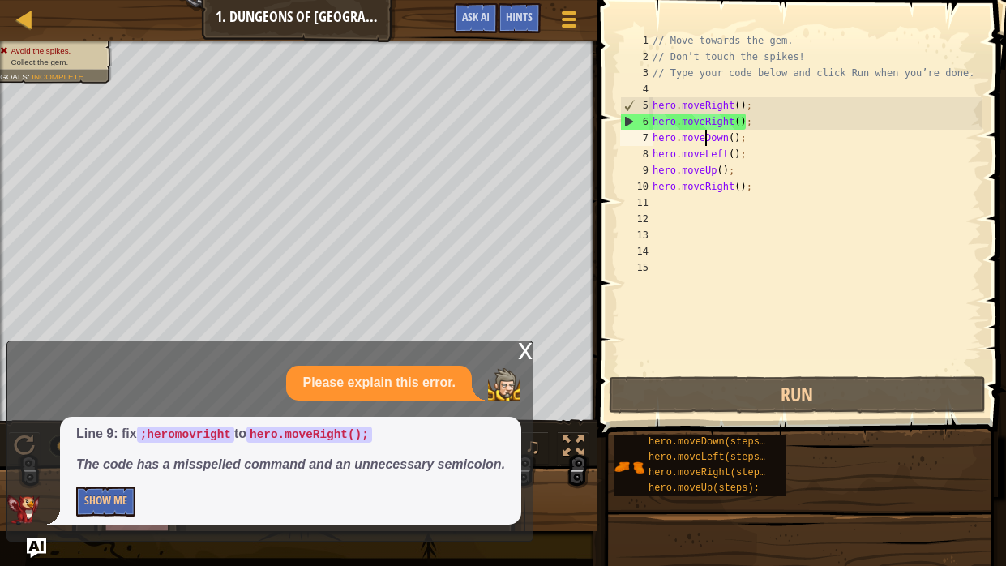
click at [704, 139] on div "// Move towards the gem. // Don’t touch the spikes! // Type your code below and…" at bounding box center [815, 218] width 332 height 373
type textarea "hero.moveDown();"
click at [704, 139] on div "// Move towards the gem. // Don’t touch the spikes! // Type your code below and…" at bounding box center [815, 218] width 332 height 373
click at [730, 142] on div "// Move towards the gem. // Don’t touch the spikes! // Type your code below and…" at bounding box center [815, 218] width 332 height 373
click at [763, 136] on div "// Move towards the gem. // Don’t touch the spikes! // Type your code below and…" at bounding box center [815, 218] width 332 height 373
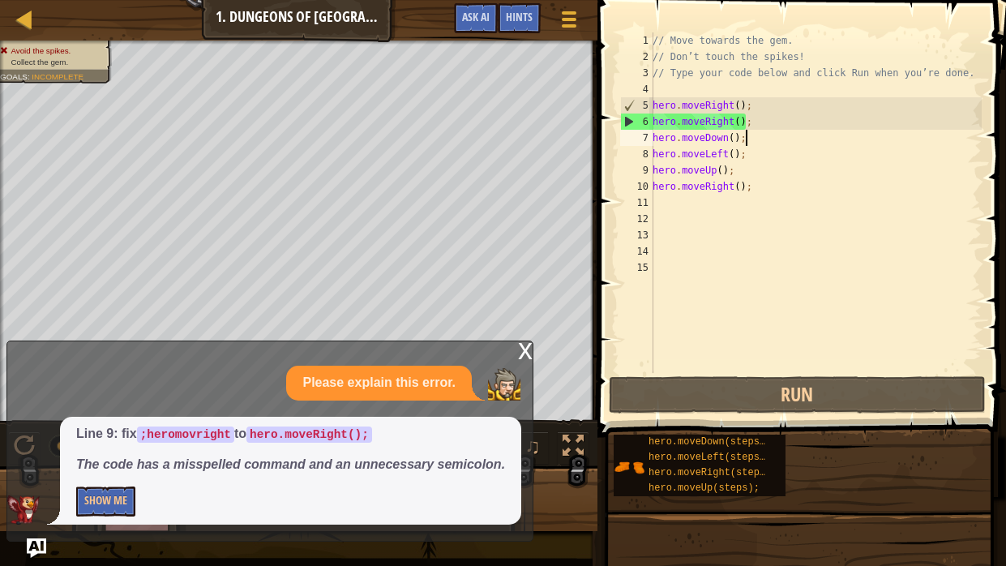
click at [658, 205] on div "// Move towards the gem. // Don’t touch the spikes! // Type your code below and…" at bounding box center [815, 218] width 332 height 373
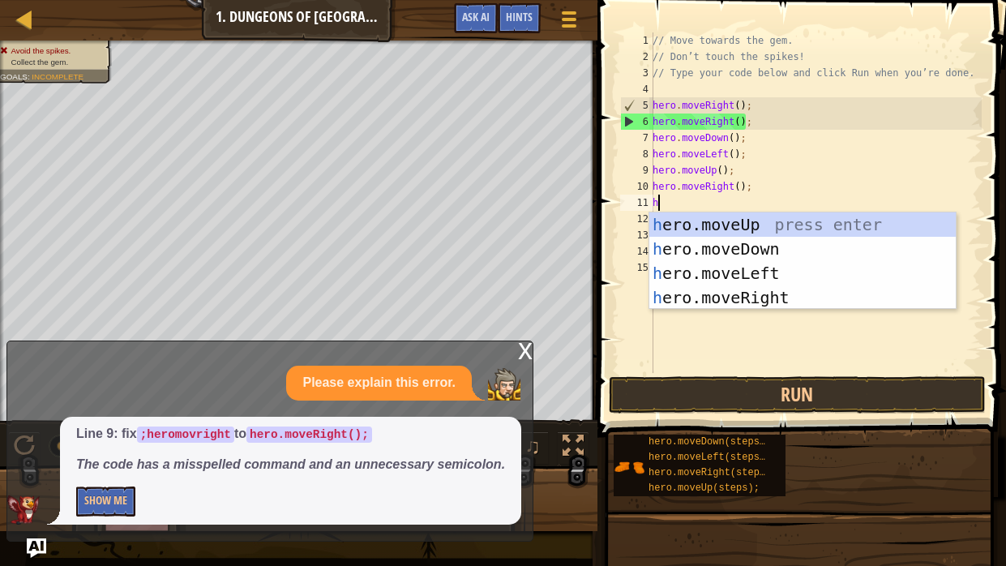
type textarea "he"
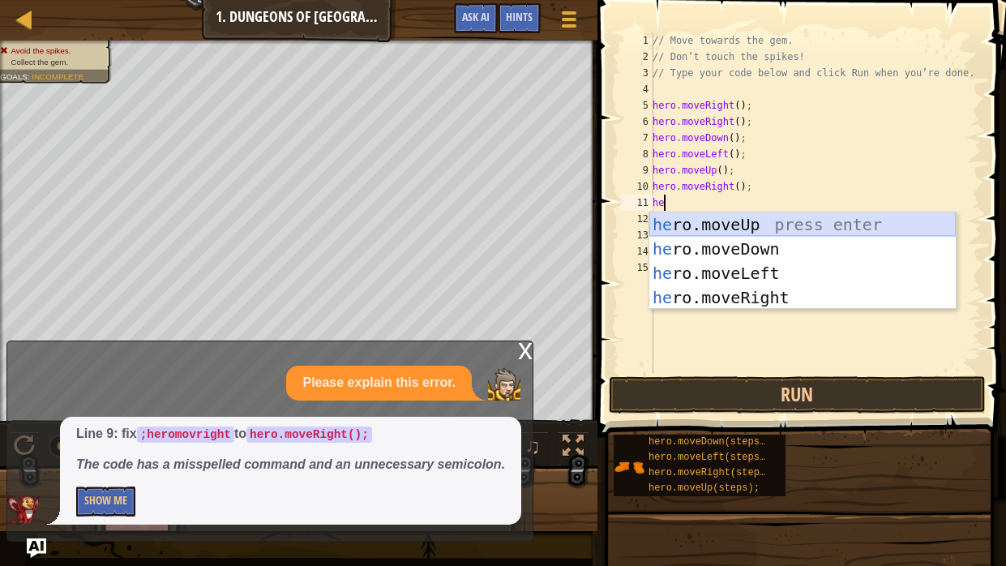
click at [719, 222] on div "he ro.moveUp press enter he ro.moveDown press enter he ro.moveLeft press enter …" at bounding box center [802, 285] width 306 height 146
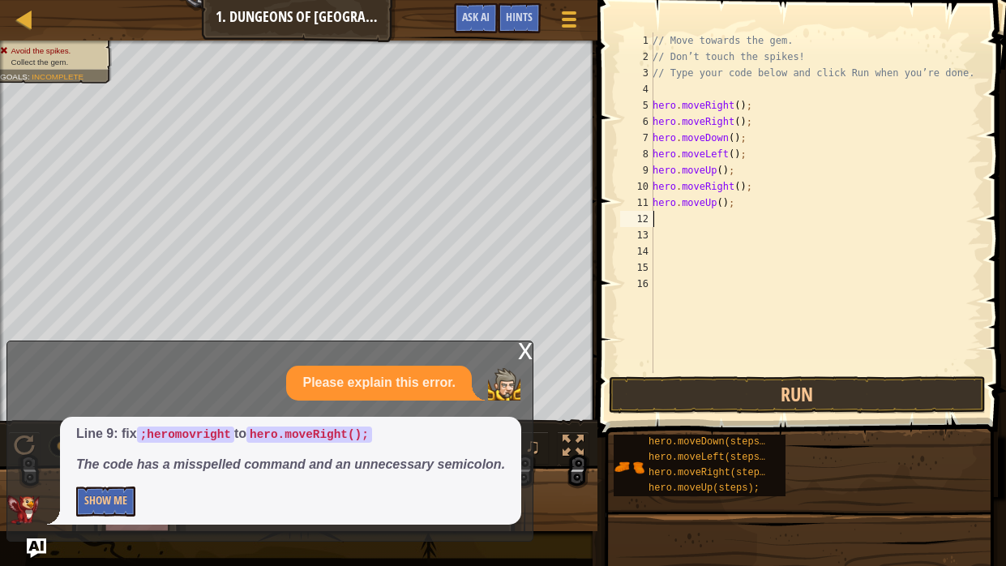
click at [688, 225] on div "// Move towards the gem. // Don’t touch the spikes! // Type your code below and…" at bounding box center [815, 218] width 332 height 373
click at [836, 396] on button "Run" at bounding box center [798, 394] width 378 height 37
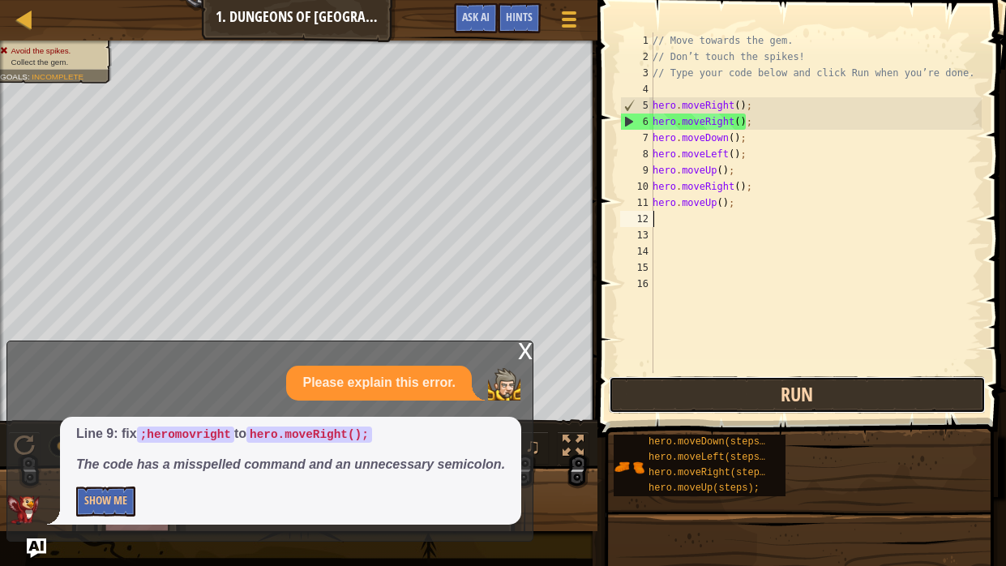
click at [829, 391] on button "Run" at bounding box center [798, 394] width 378 height 37
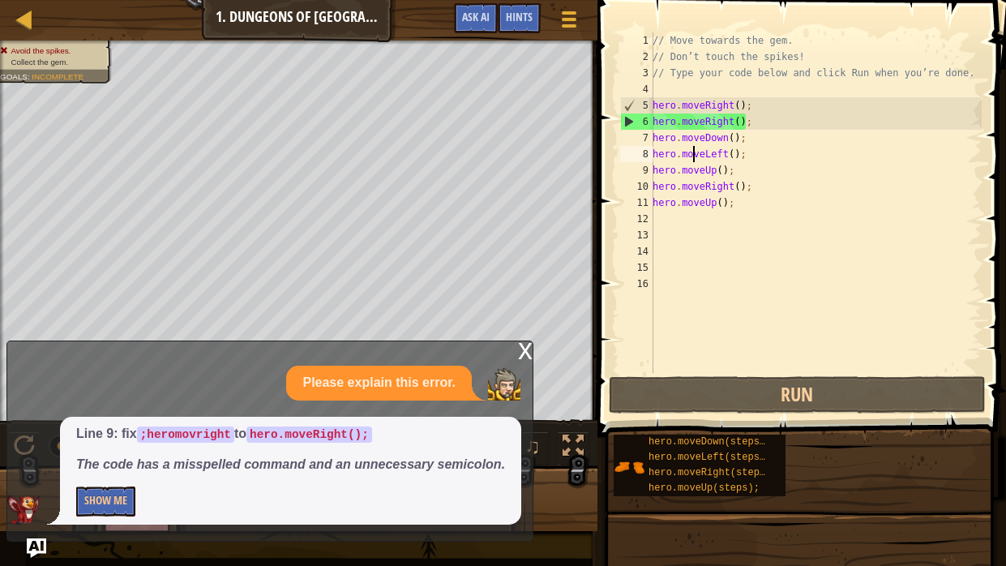
click at [694, 159] on div "// Move towards the gem. // Don’t touch the spikes! // Type your code below and…" at bounding box center [815, 218] width 332 height 373
type textarea "hero.moveLeft();"
click at [673, 228] on div "// Move towards the gem. // Don’t touch the spikes! // Type your code below and…" at bounding box center [815, 218] width 332 height 373
click at [665, 221] on div "// Move towards the gem. // Don’t touch the spikes! // Type your code below and…" at bounding box center [815, 218] width 332 height 373
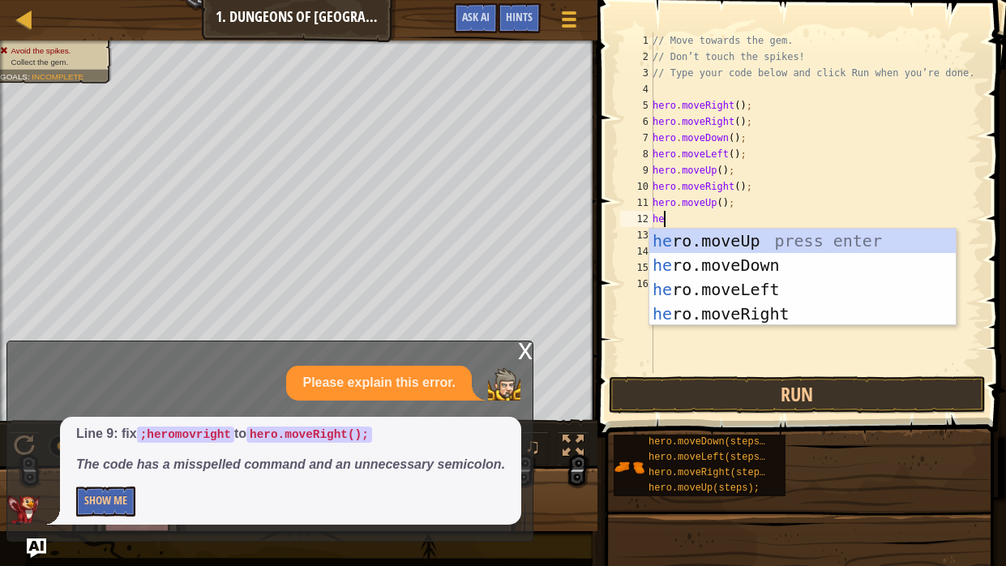
type textarea "hero"
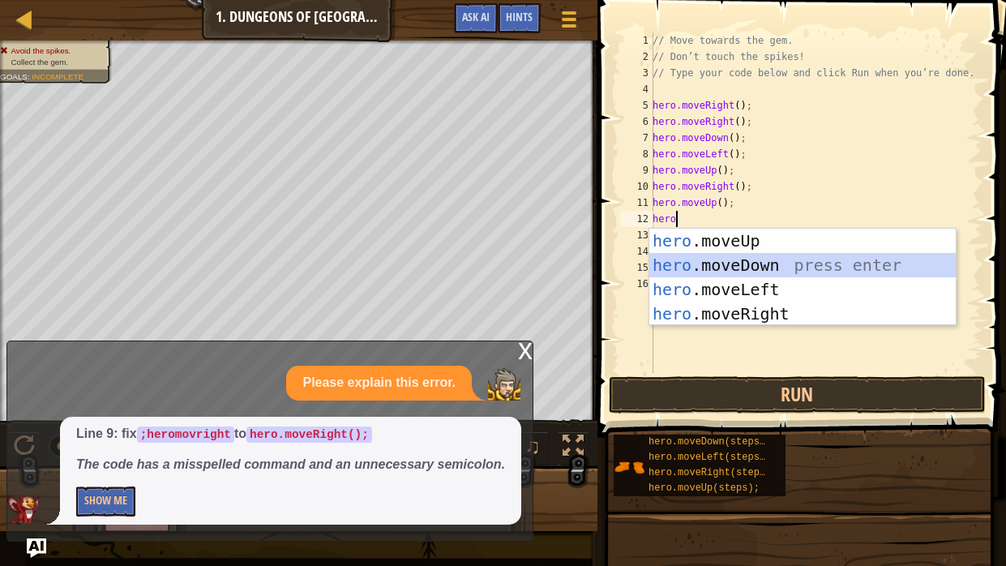
click at [748, 271] on div "hero .moveUp press enter hero .moveDown press enter hero .moveLeft press enter …" at bounding box center [802, 302] width 306 height 146
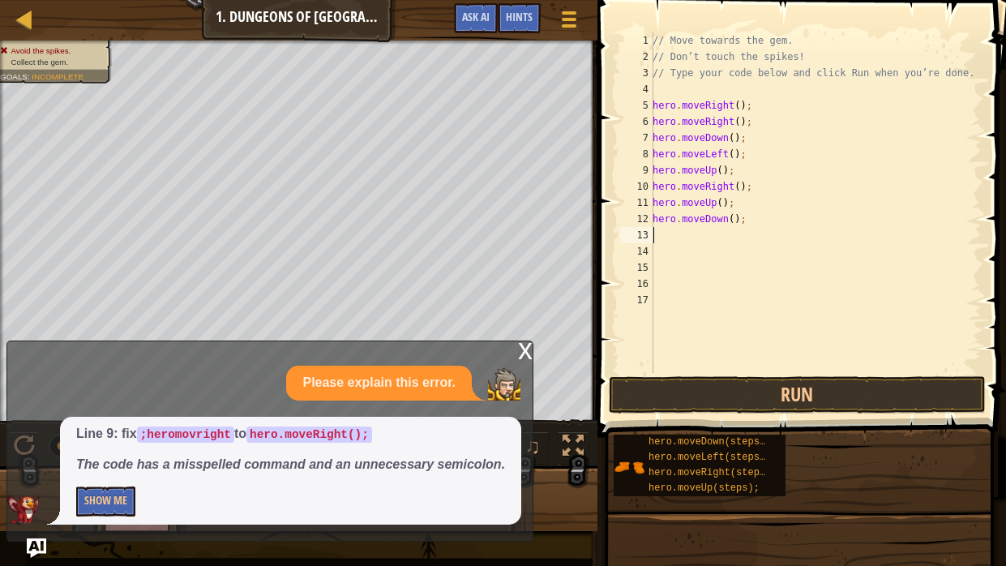
click at [731, 223] on div "// Move towards the gem. // Don’t touch the spikes! // Type your code below and…" at bounding box center [815, 218] width 332 height 373
type textarea "("
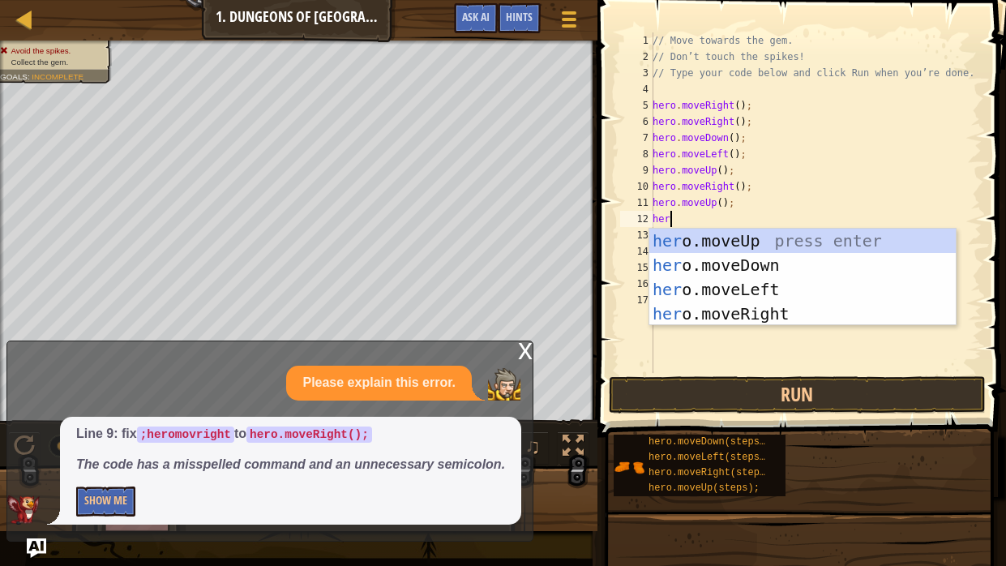
type textarea "hero"
click at [811, 268] on div "hero .moveUp press enter hero .moveDown press enter hero .moveLeft press enter …" at bounding box center [802, 302] width 306 height 146
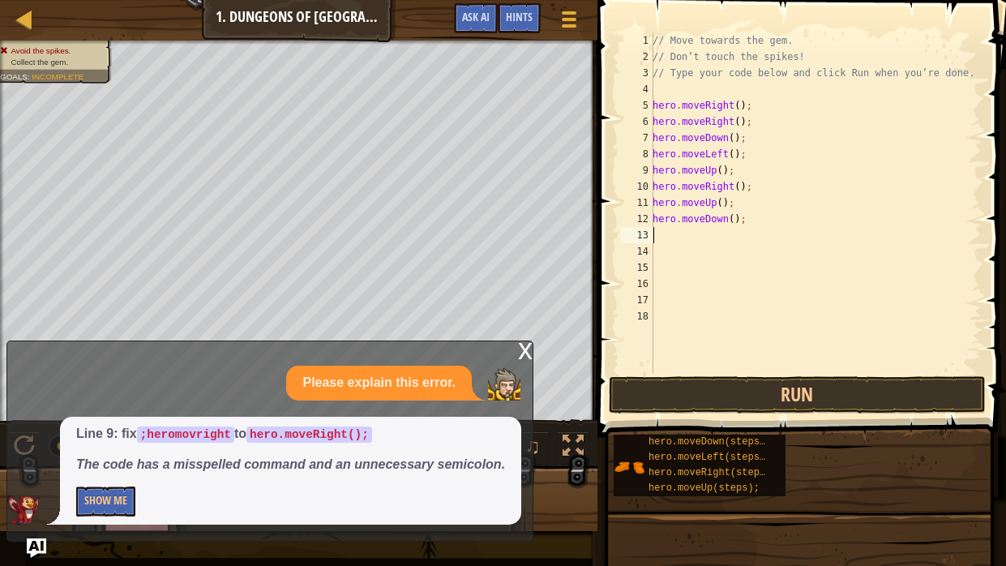
scroll to position [7, 0]
click at [884, 391] on button "Run" at bounding box center [798, 394] width 378 height 37
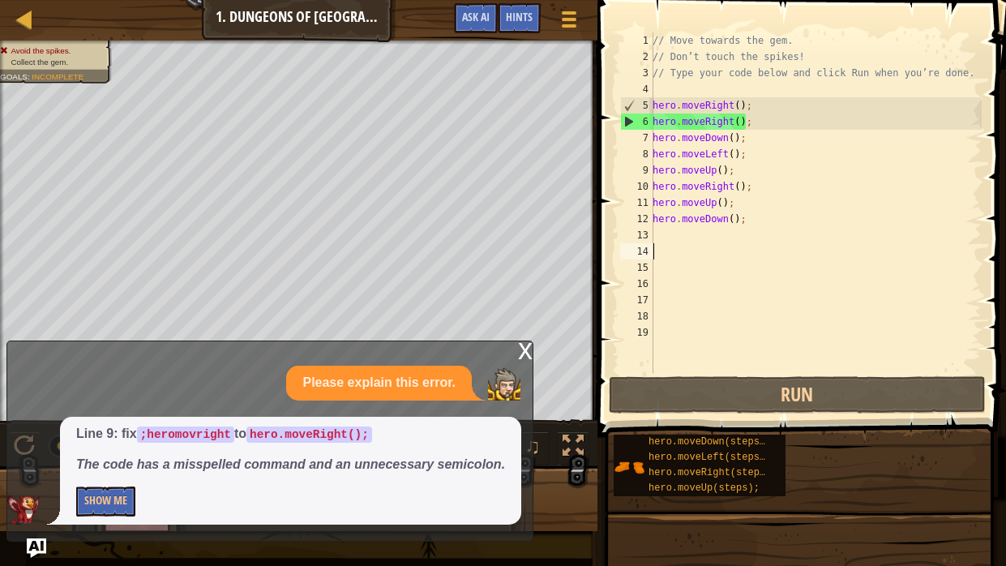
click at [690, 237] on div "// Move towards the gem. // Don’t touch the spikes! // Type your code below and…" at bounding box center [815, 218] width 332 height 373
click at [752, 212] on div "// Move towards the gem. // Don’t touch the spikes! // Type your code below and…" at bounding box center [815, 218] width 332 height 373
type textarea "hero.moveDown();"
click at [525, 355] on div "x" at bounding box center [525, 349] width 15 height 16
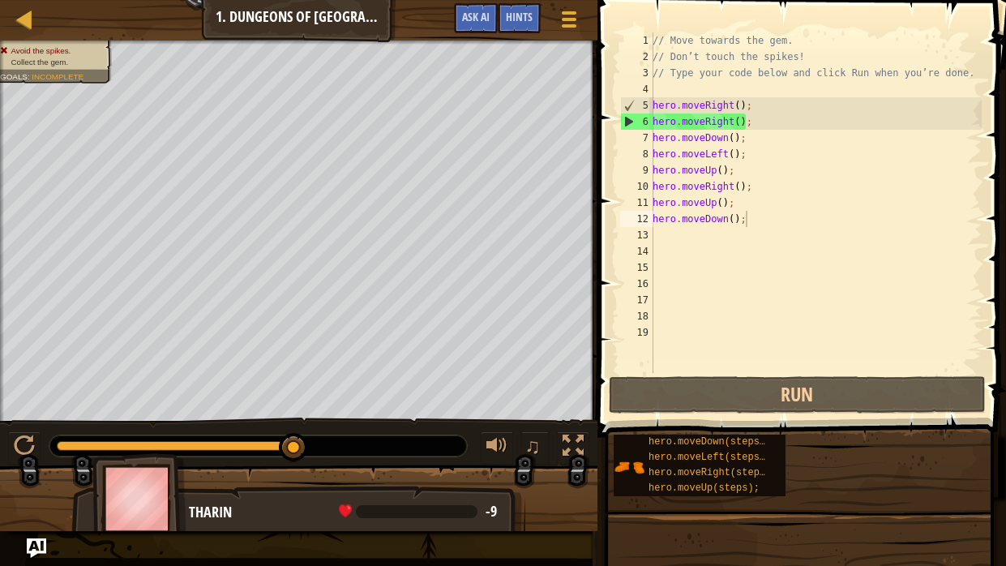
click at [650, 238] on div "13" at bounding box center [636, 235] width 33 height 16
click at [651, 230] on div "13" at bounding box center [636, 235] width 33 height 16
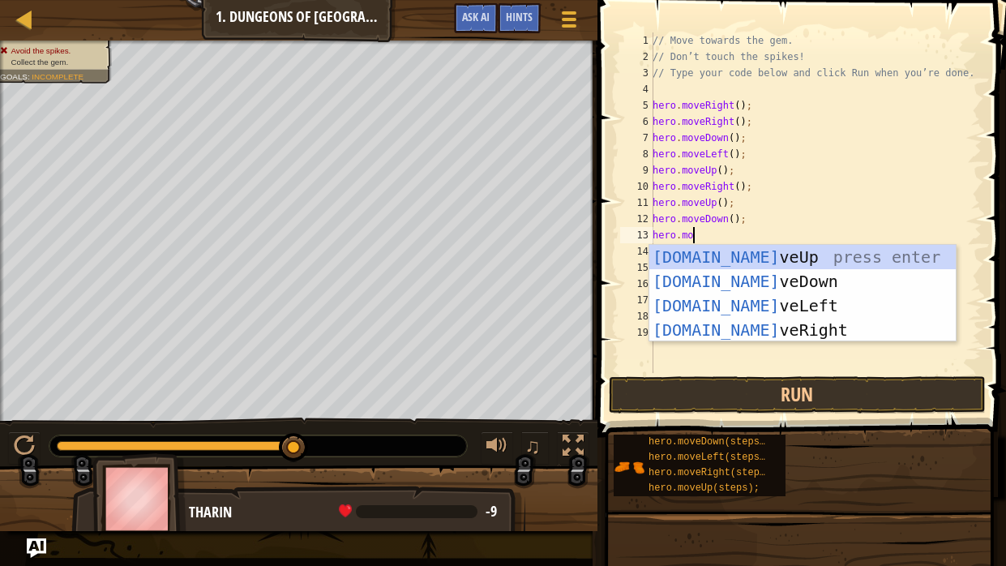
scroll to position [7, 2]
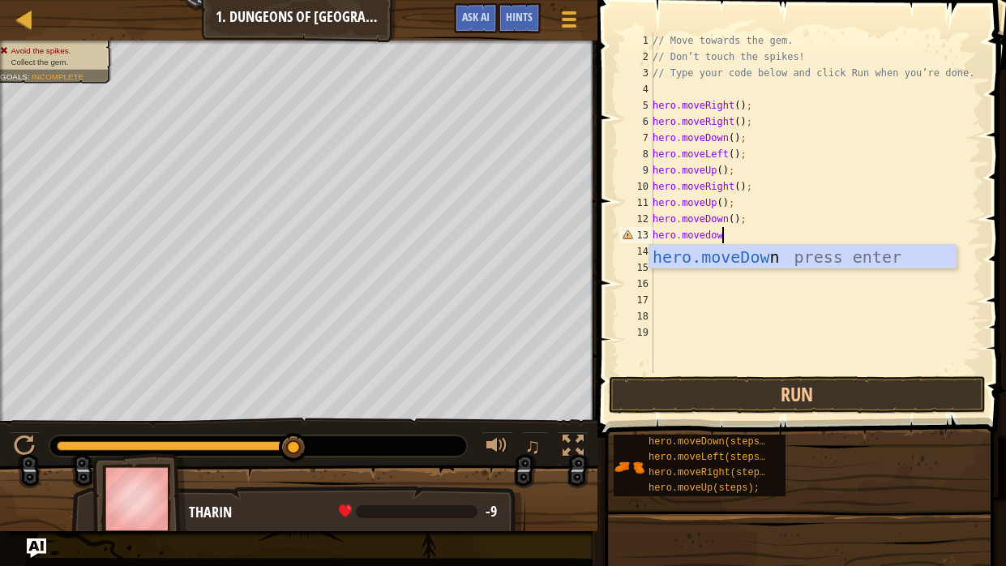
type textarea "hero.movedown"
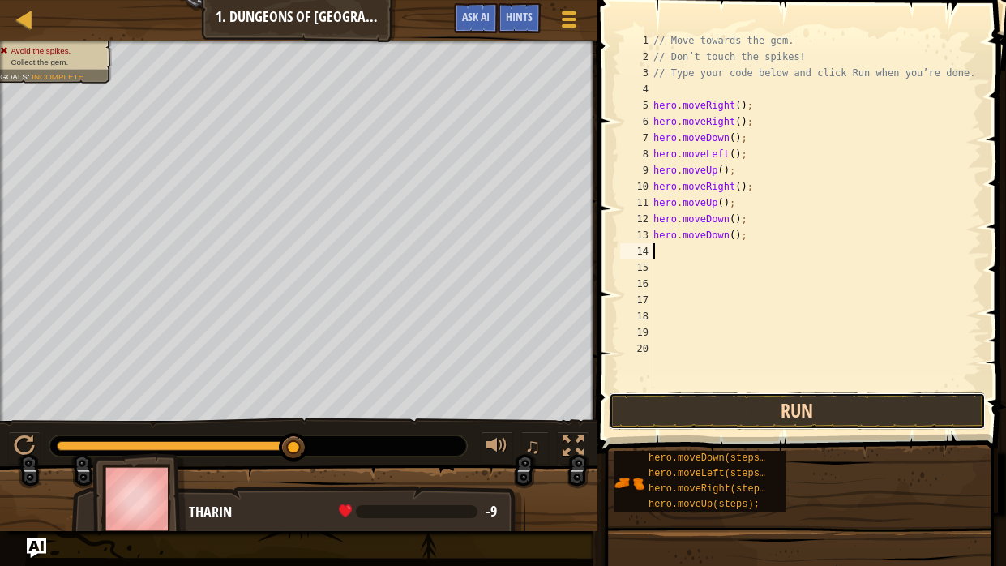
click at [771, 403] on button "Run" at bounding box center [798, 410] width 378 height 37
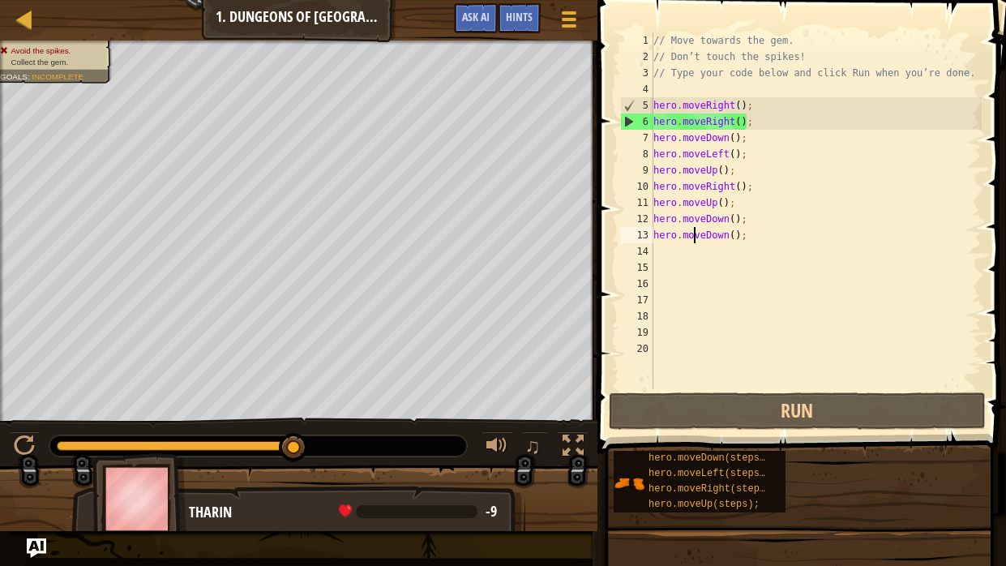
click at [696, 242] on div "// Move towards the gem. // Don’t touch the spikes! // Type your code below and…" at bounding box center [815, 226] width 331 height 389
click at [701, 122] on div "// Move towards the gem. // Don’t touch the spikes! // Type your code below and…" at bounding box center [815, 226] width 331 height 389
type textarea "eRight();"
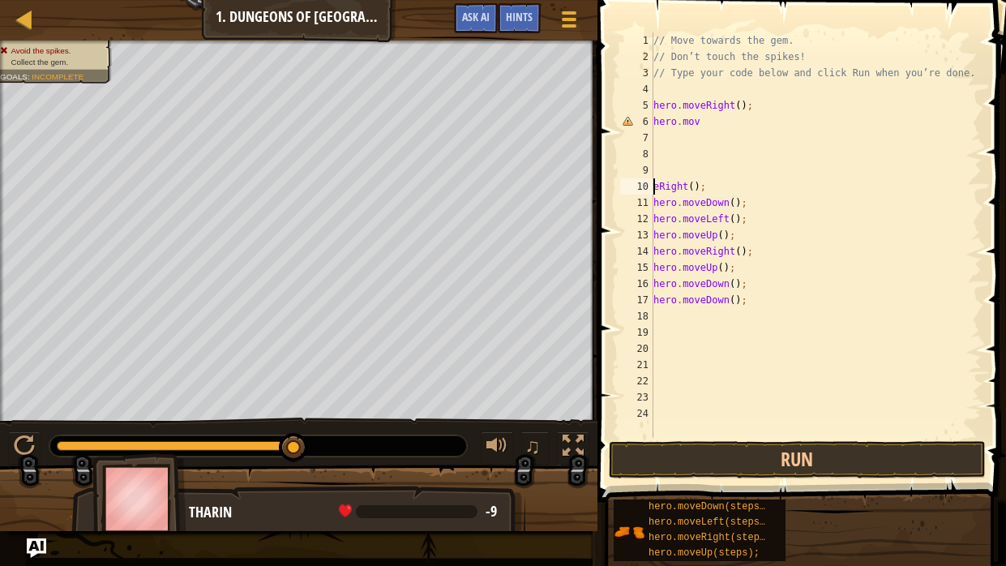
scroll to position [7, 0]
click at [657, 317] on div "// Move towards the gem. // Don’t touch the spikes! // Type your code below and…" at bounding box center [815, 251] width 331 height 438
type textarea "h"
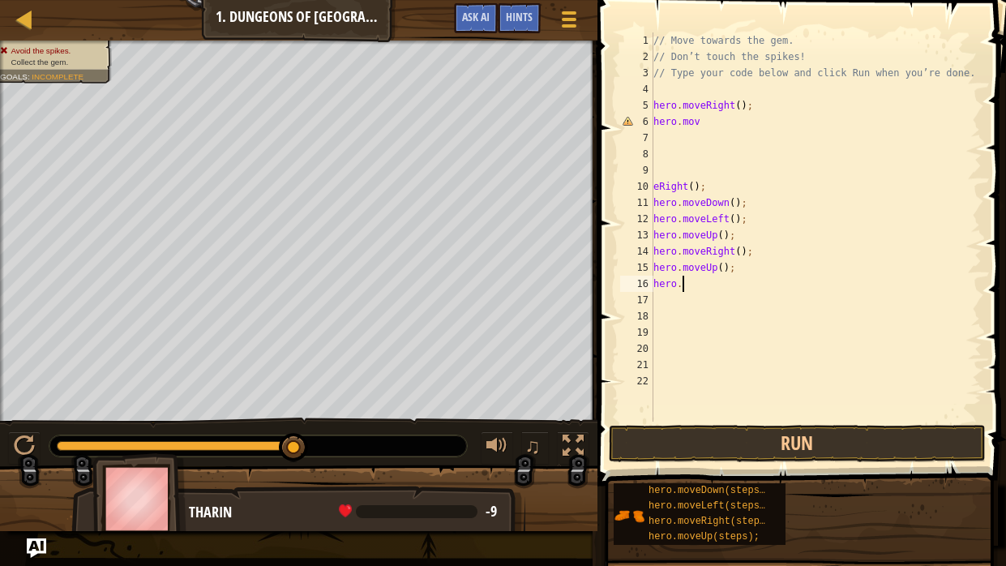
type textarea "h"
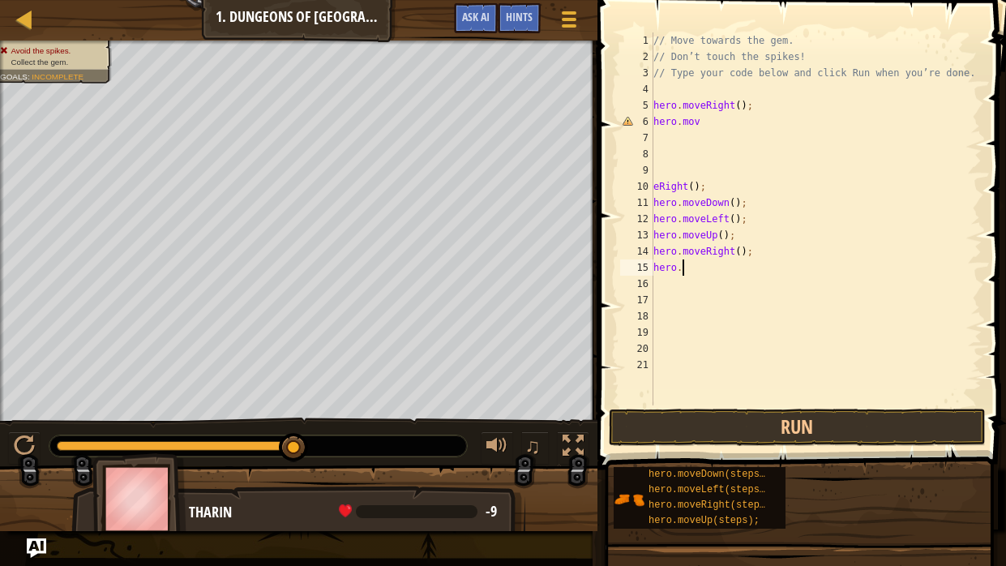
type textarea "h"
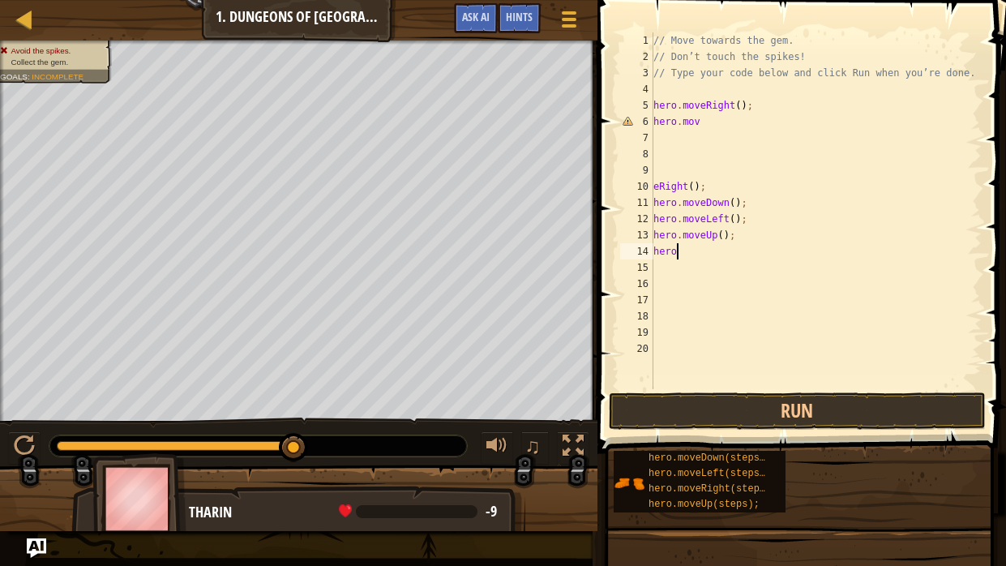
type textarea "h"
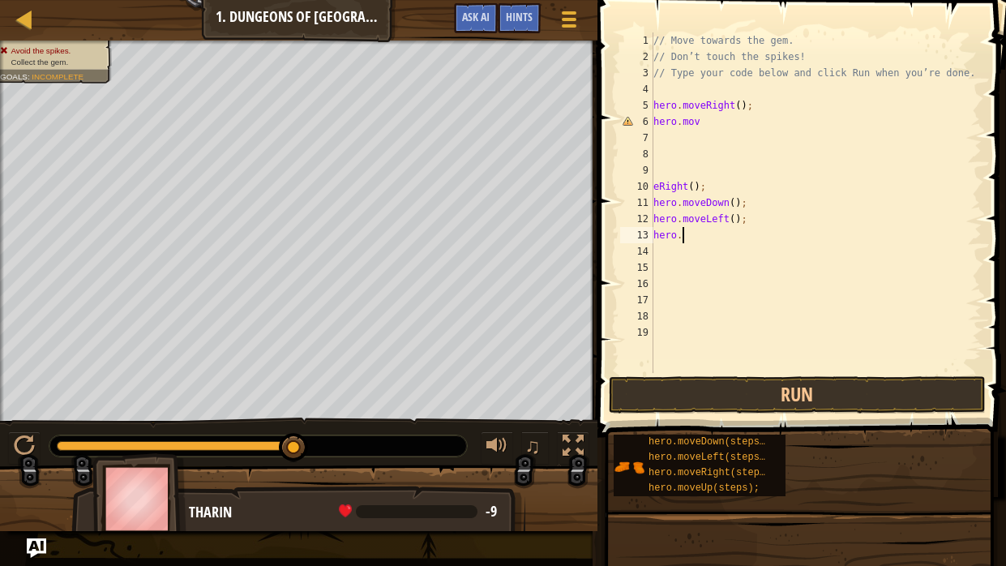
type textarea "h"
type textarea "e"
click at [700, 120] on div "// Move towards the gem. // Don’t touch the spikes! // Type your code below and…" at bounding box center [815, 218] width 331 height 373
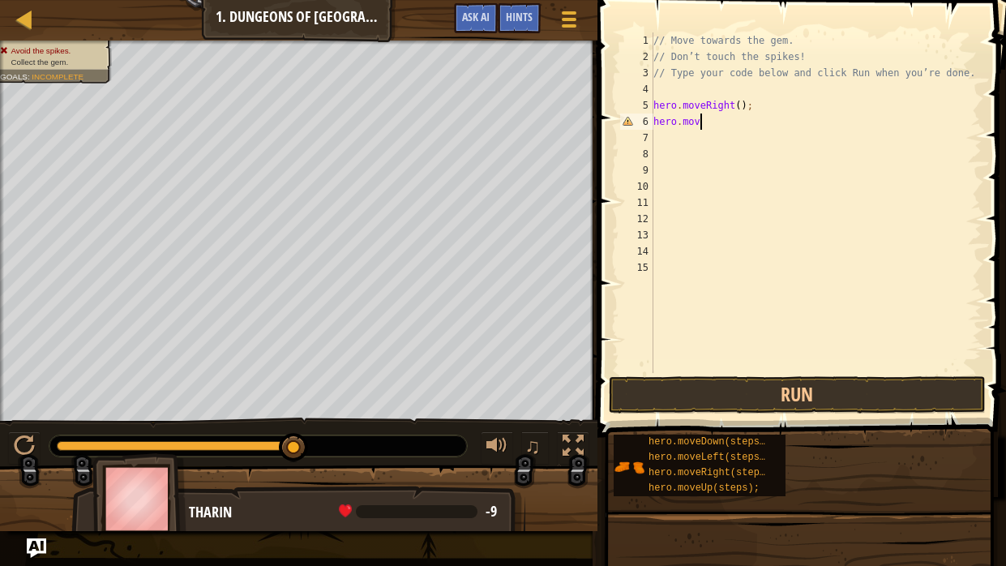
type textarea "hero.move"
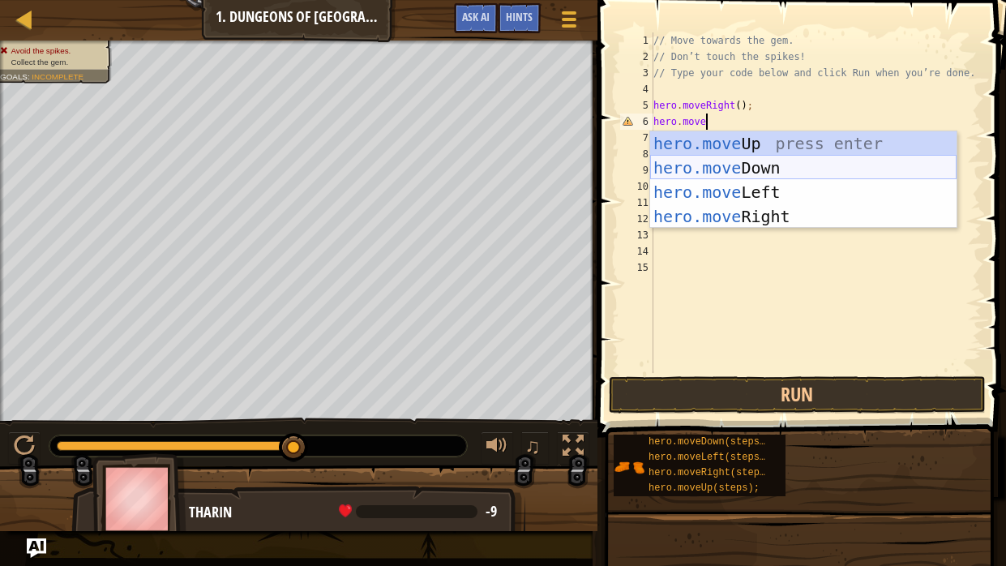
click at [757, 172] on div "hero.move Up press enter hero.move Down press enter hero.move Left press enter …" at bounding box center [803, 204] width 306 height 146
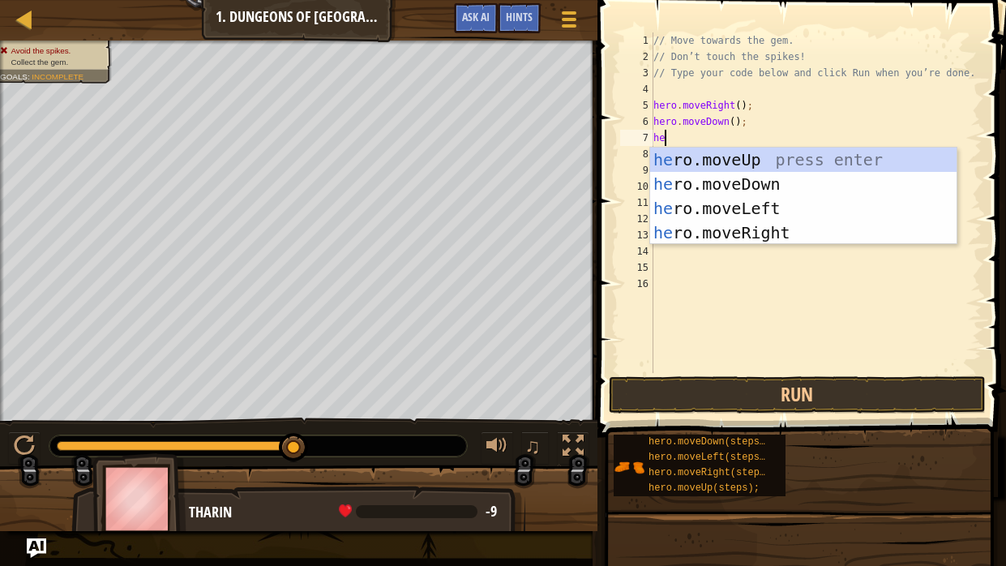
scroll to position [7, 0]
type textarea "h"
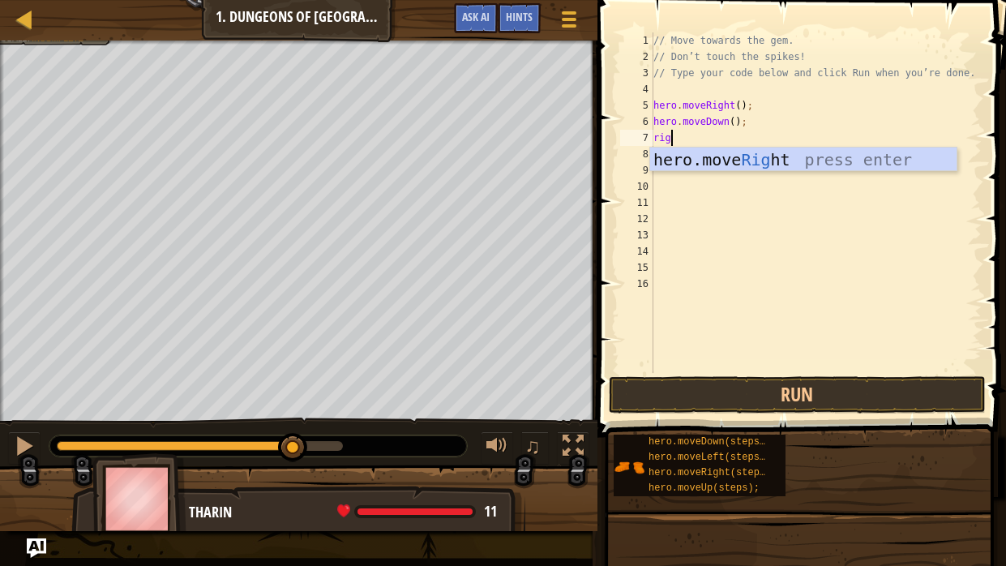
scroll to position [7, 1]
type textarea "right"
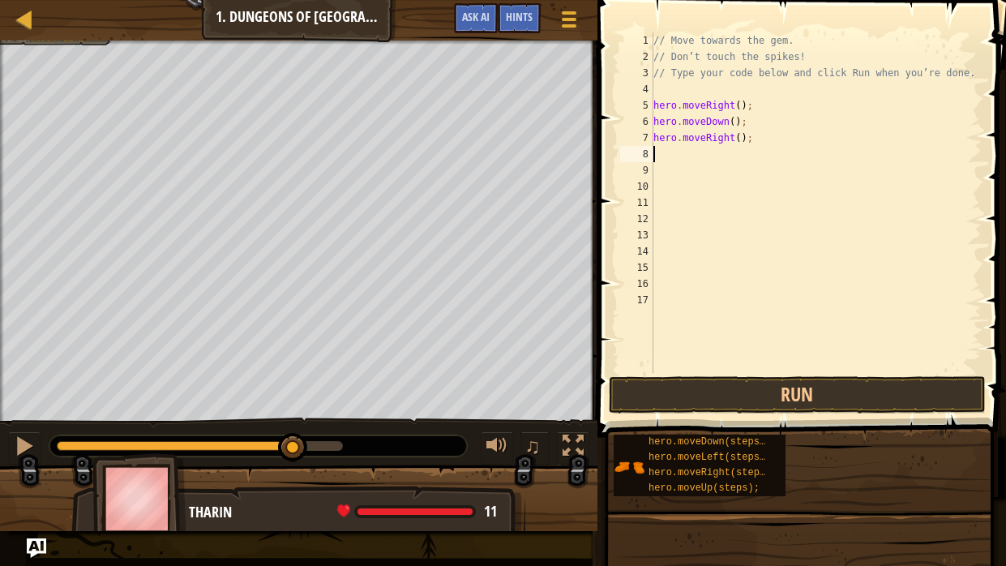
scroll to position [7, 0]
click at [895, 387] on button "Run" at bounding box center [798, 394] width 378 height 37
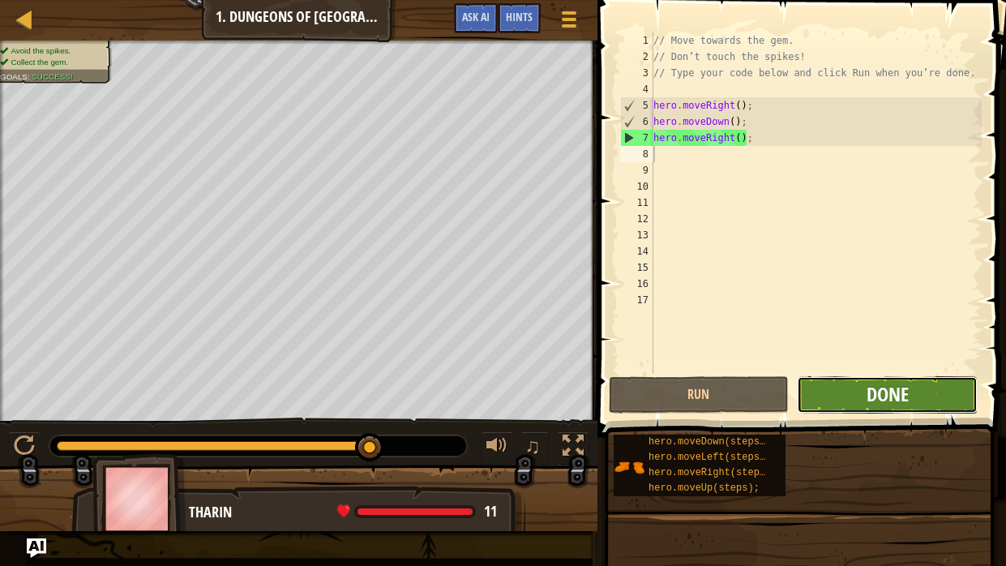
click at [894, 404] on span "Done" at bounding box center [887, 394] width 42 height 26
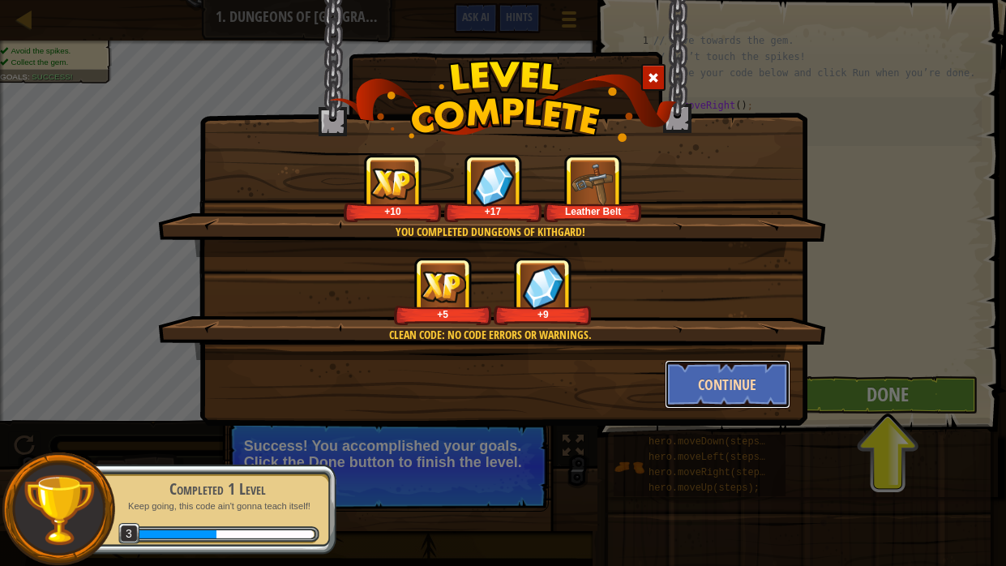
click at [731, 389] on button "Continue" at bounding box center [728, 384] width 126 height 49
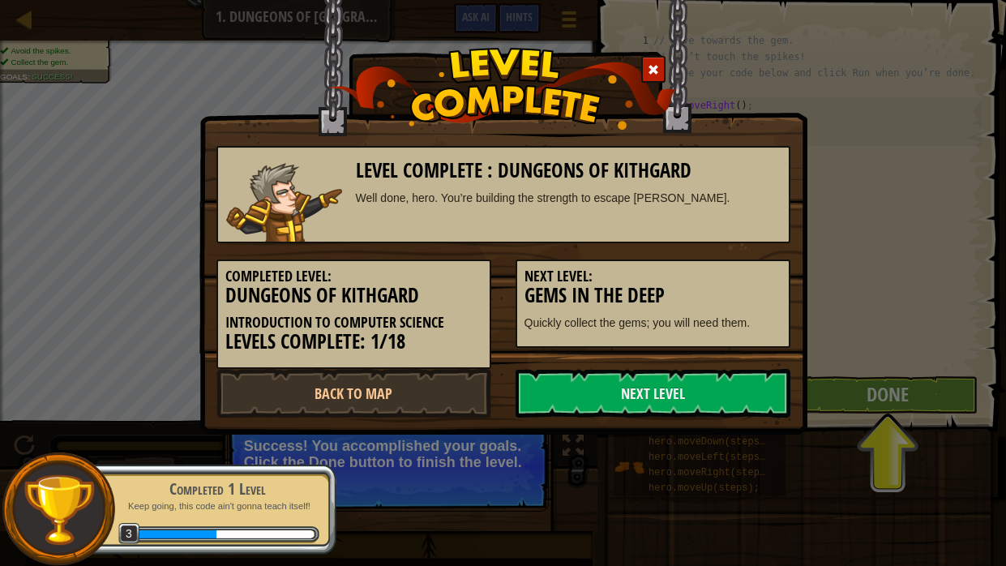
click at [731, 389] on link "Next Level" at bounding box center [652, 393] width 275 height 49
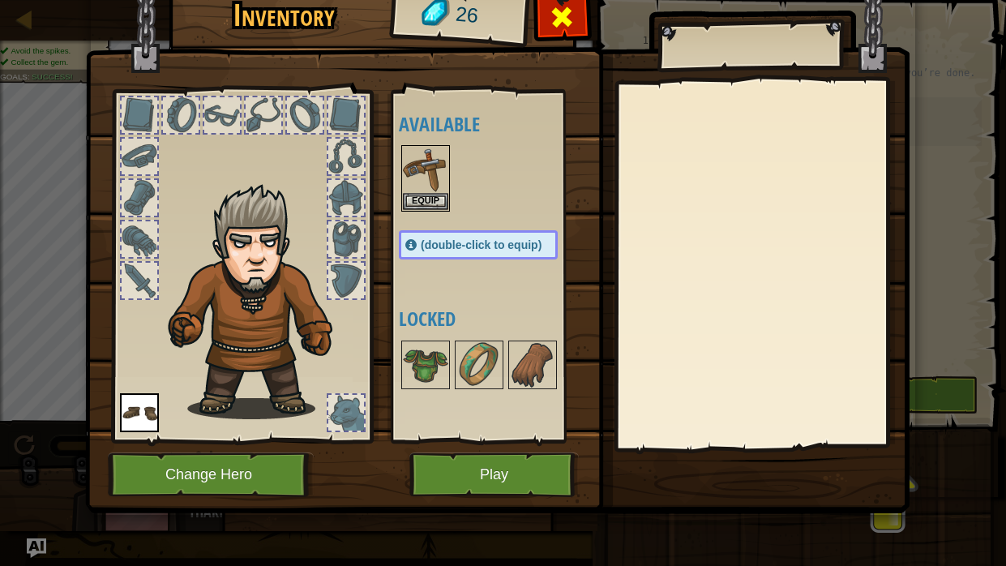
click at [571, 8] on span at bounding box center [563, 17] width 26 height 26
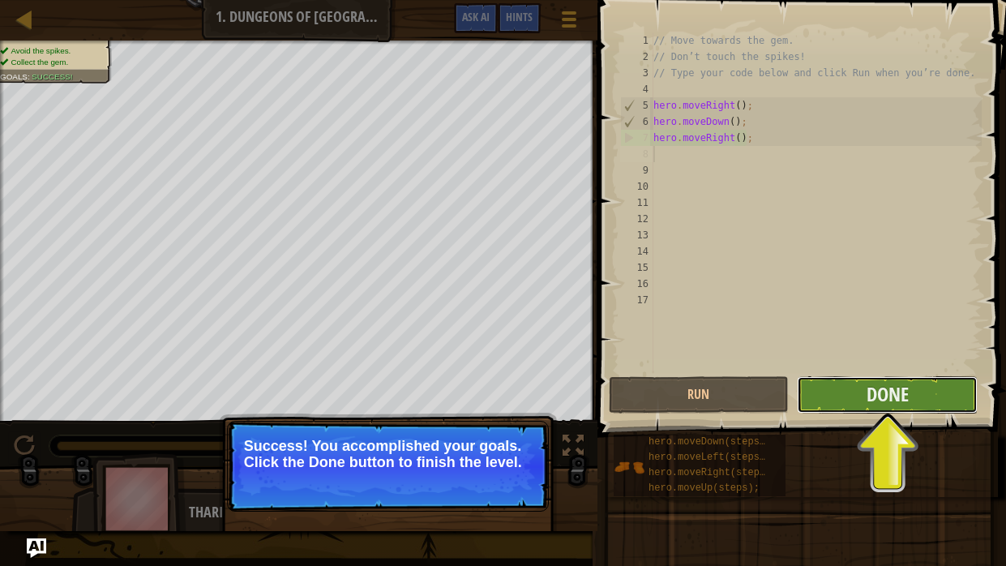
click at [939, 388] on button "Done" at bounding box center [887, 394] width 181 height 37
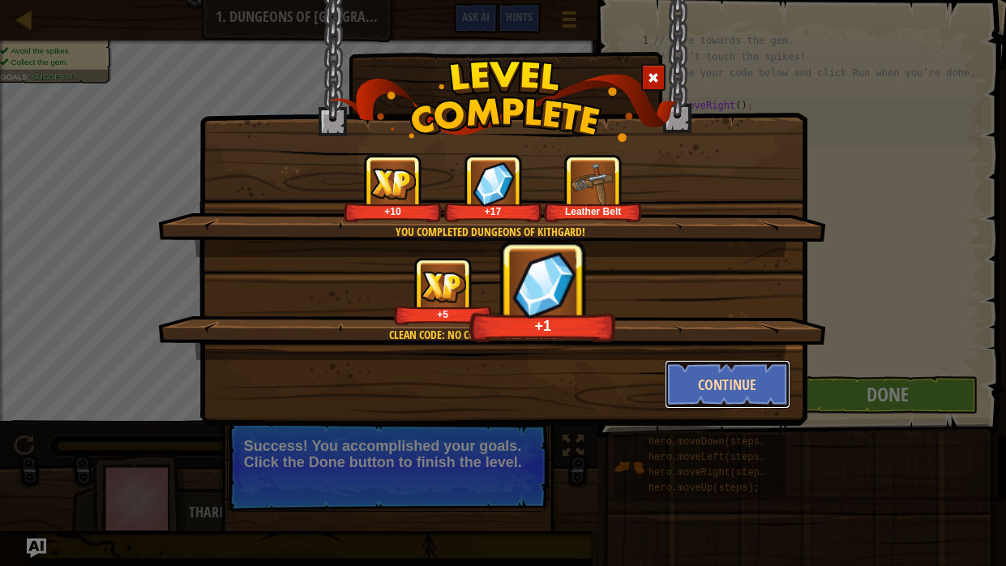
click at [751, 386] on button "Continue" at bounding box center [728, 384] width 126 height 49
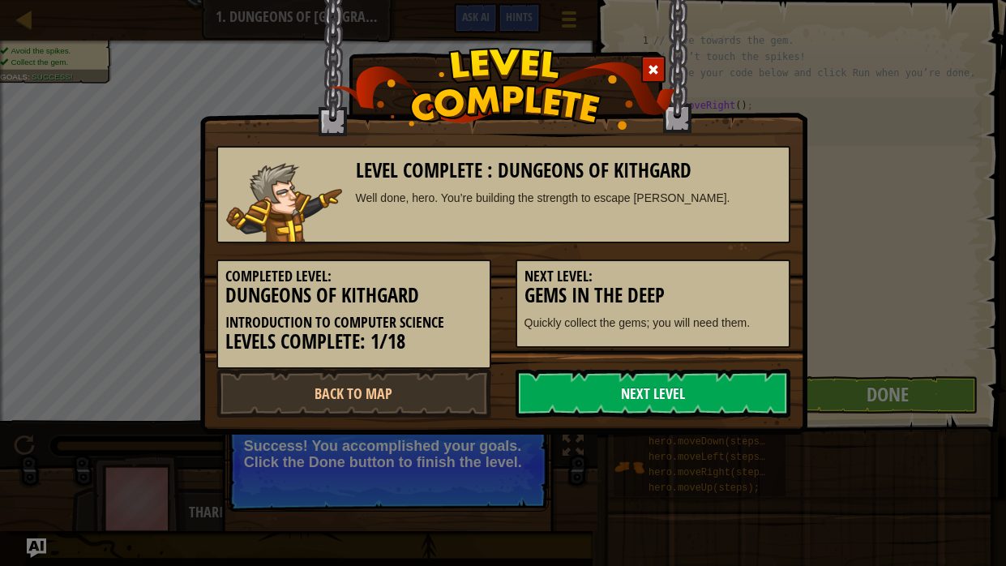
click at [752, 391] on link "Next Level" at bounding box center [652, 393] width 275 height 49
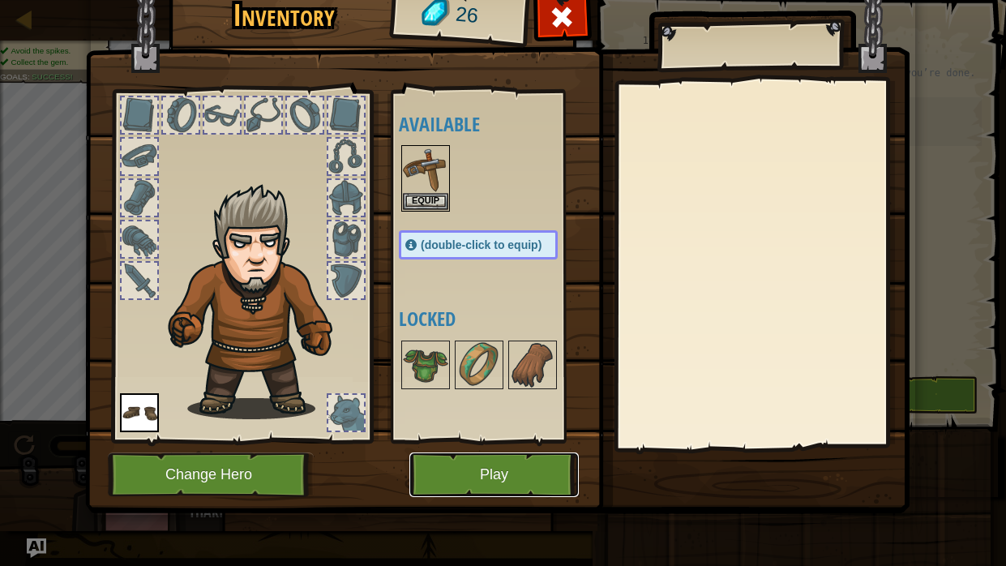
click at [515, 428] on button "Play" at bounding box center [493, 474] width 169 height 45
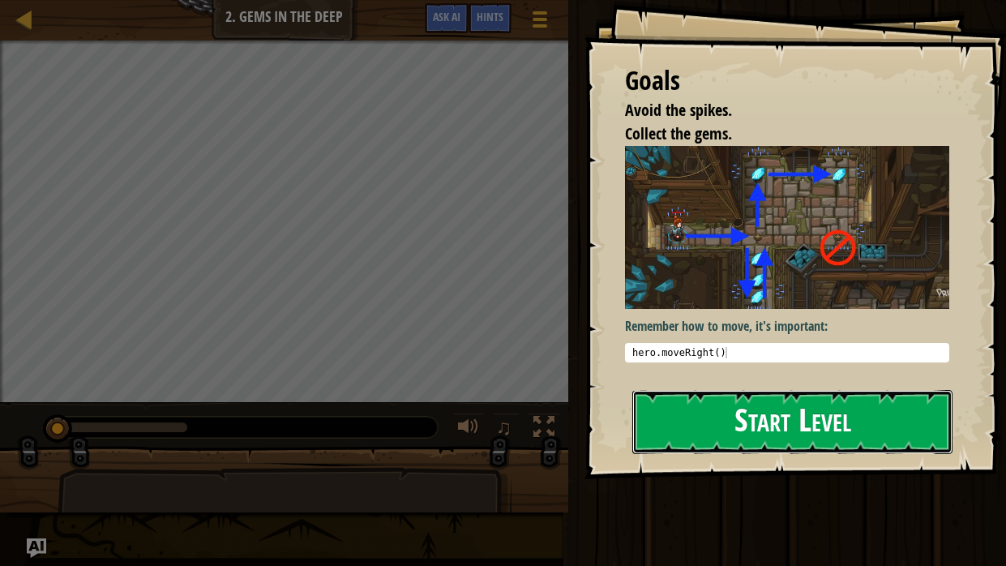
click at [689, 428] on button "Start Level" at bounding box center [792, 422] width 320 height 64
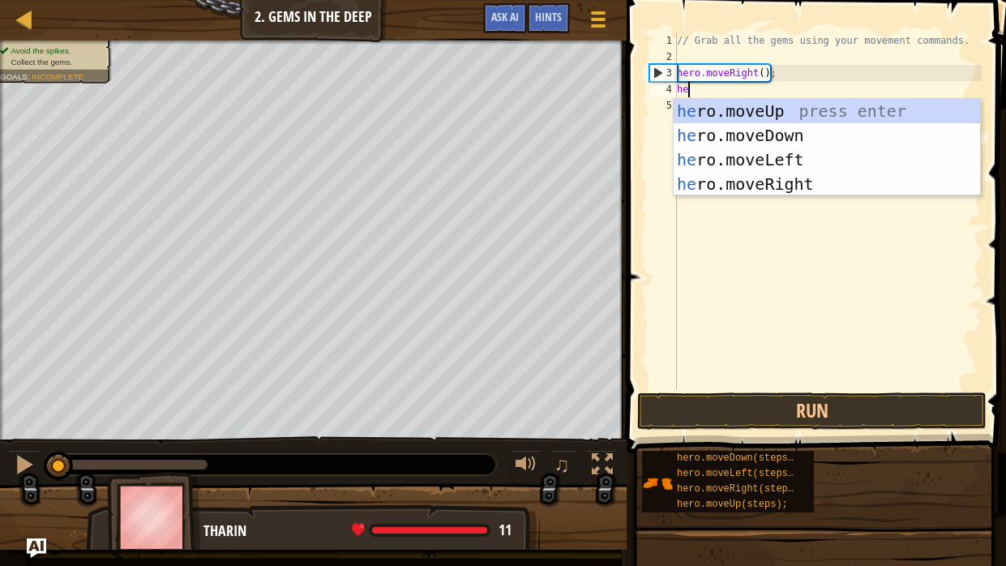
scroll to position [7, 0]
type textarea "hero"
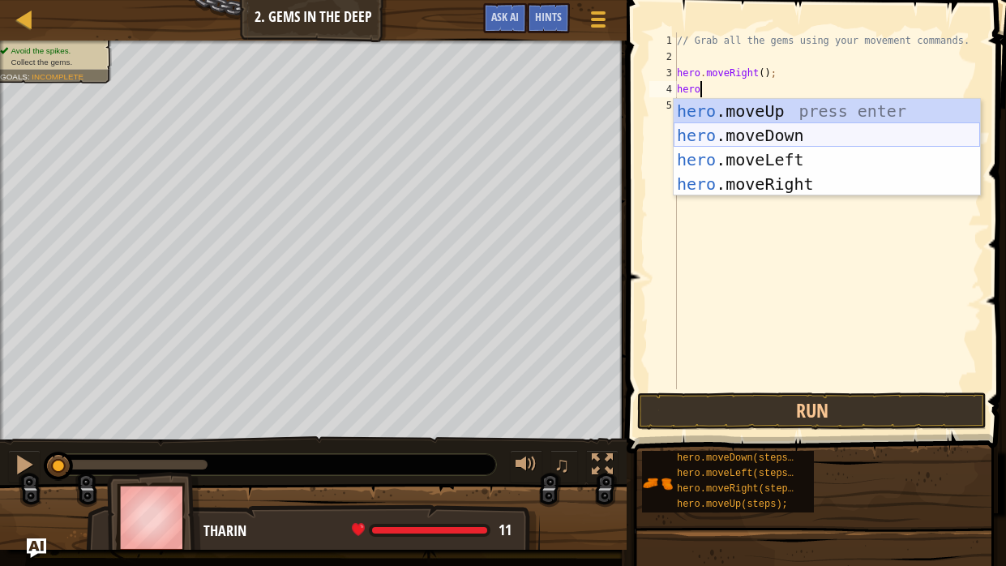
click at [805, 134] on div "hero .moveUp press enter hero .moveDown press enter hero .moveLeft press enter …" at bounding box center [827, 172] width 306 height 146
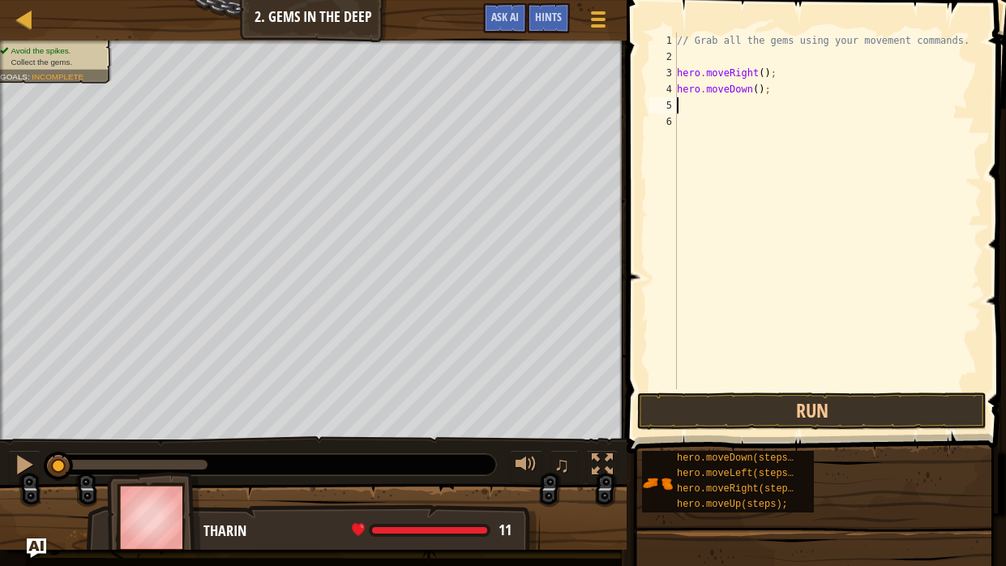
scroll to position [7, 0]
click at [759, 92] on div "// Grab all the gems using your movement commands. hero . moveRight ( ) ; hero …" at bounding box center [828, 226] width 308 height 389
type textarea ")"
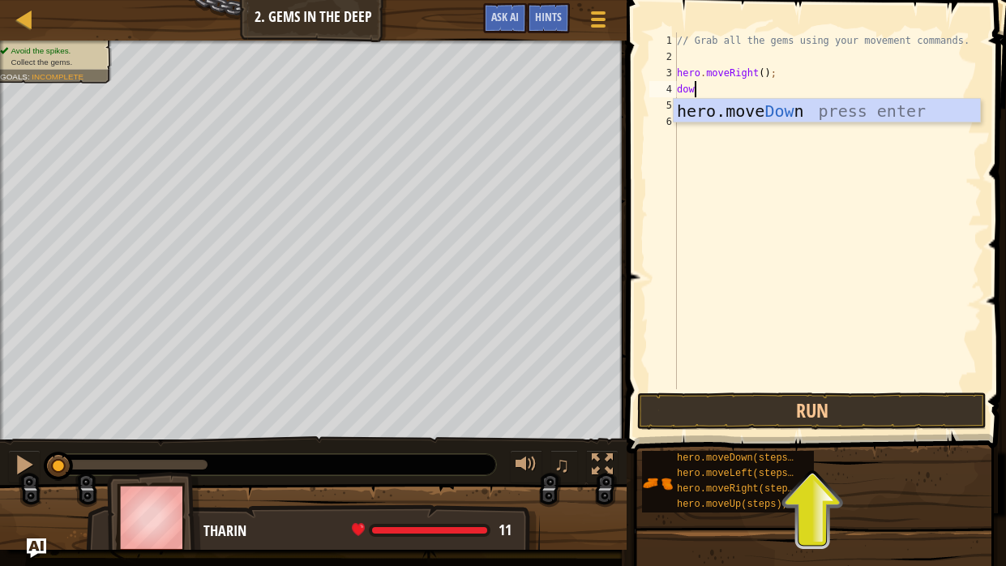
type textarea "down"
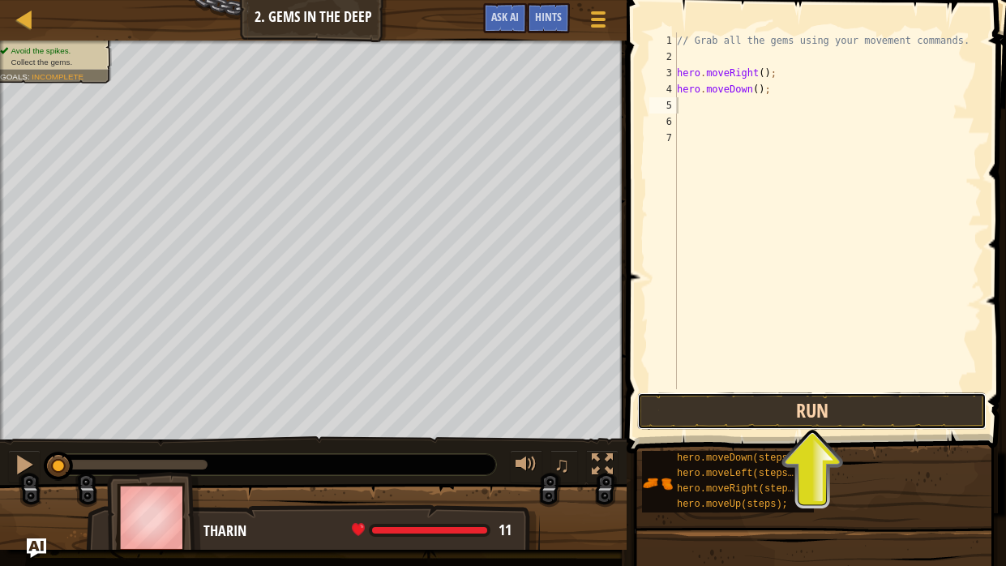
click at [929, 394] on button "Run" at bounding box center [811, 410] width 349 height 37
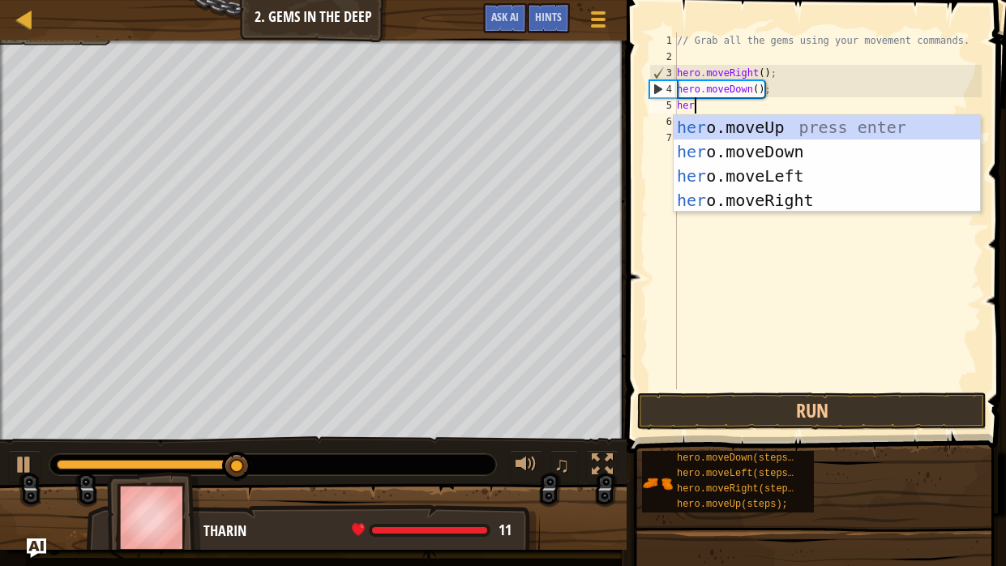
type textarea "hero"
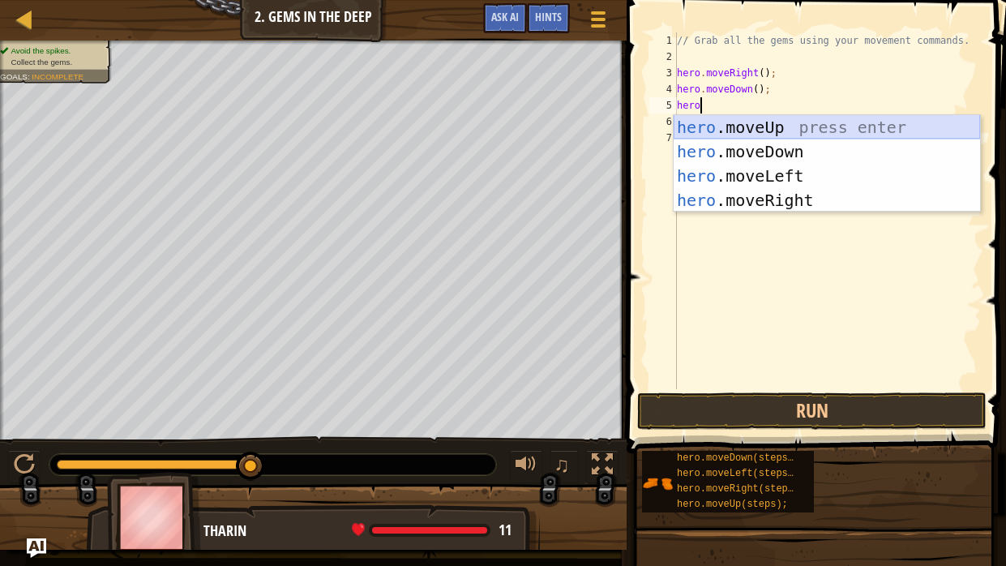
click at [796, 133] on div "hero .moveUp press enter hero .moveDown press enter hero .moveLeft press enter …" at bounding box center [827, 188] width 306 height 146
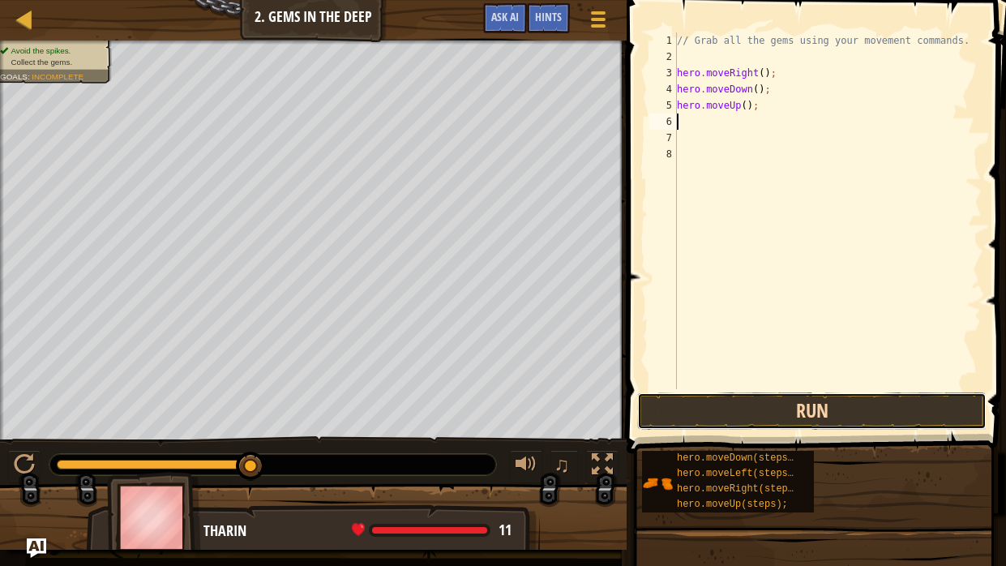
click at [874, 406] on button "Run" at bounding box center [811, 410] width 349 height 37
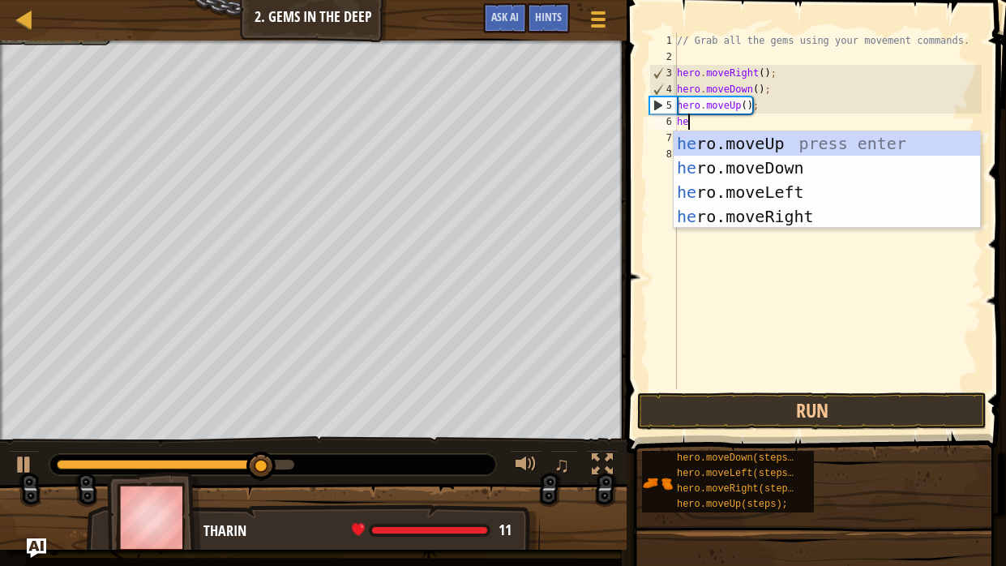
type textarea "her"
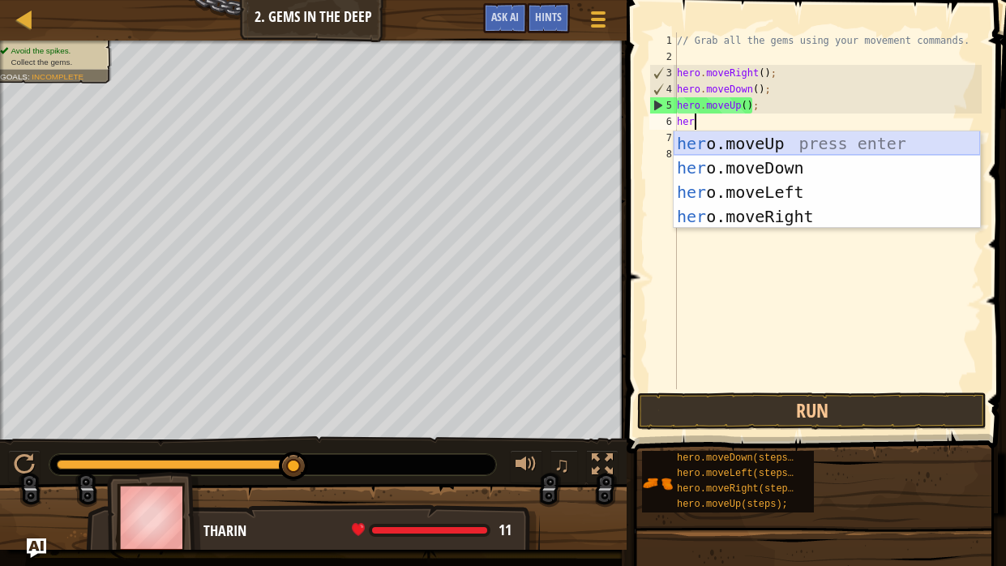
click at [811, 146] on div "her o.moveUp press enter her o.moveDown press enter her o.moveLeft press enter …" at bounding box center [827, 204] width 306 height 146
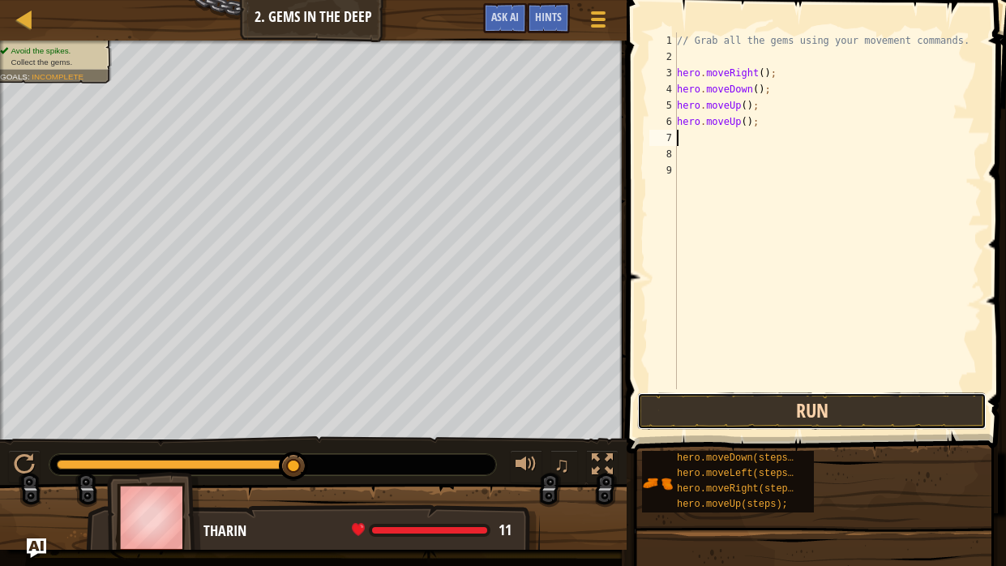
click at [868, 427] on button "Run" at bounding box center [811, 410] width 349 height 37
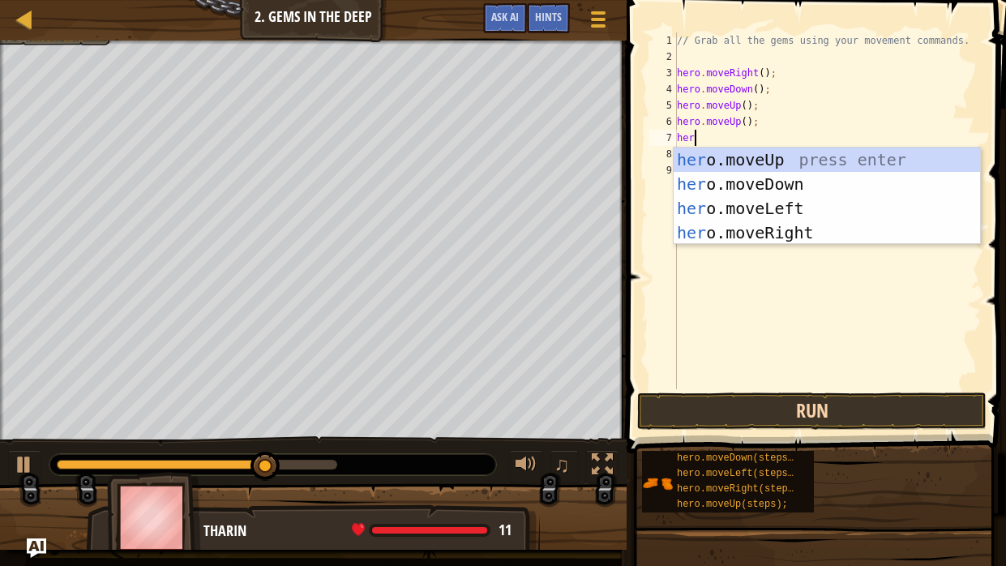
type textarea "hero"
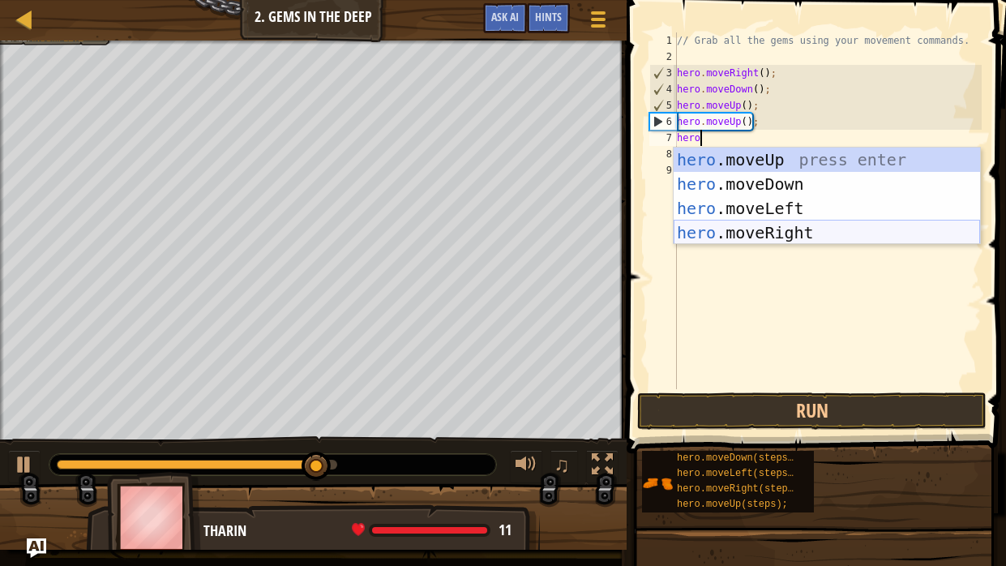
click at [770, 236] on div "hero .moveUp press enter hero .moveDown press enter hero .moveLeft press enter …" at bounding box center [827, 221] width 306 height 146
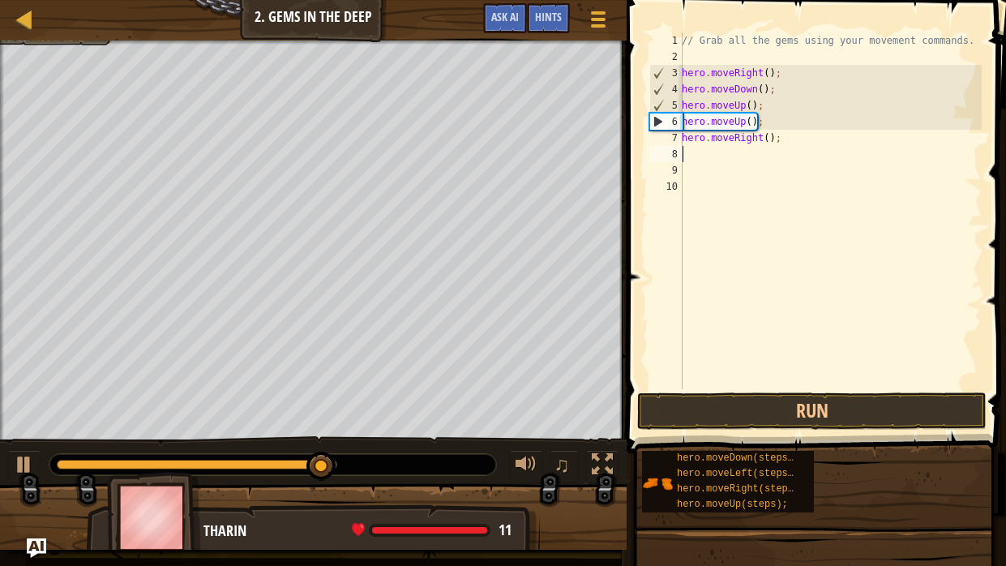
scroll to position [7, 0]
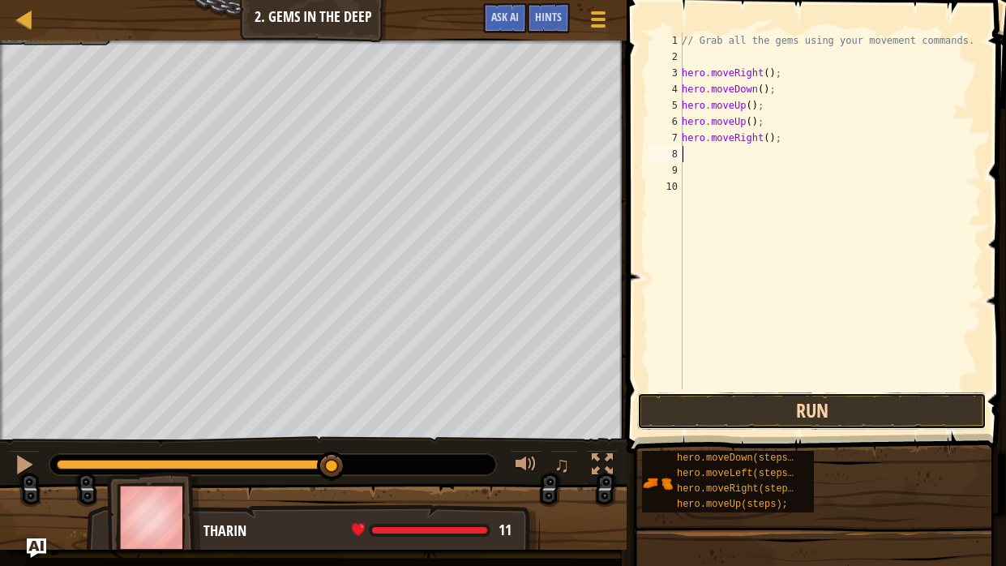
click at [862, 404] on button "Run" at bounding box center [811, 410] width 349 height 37
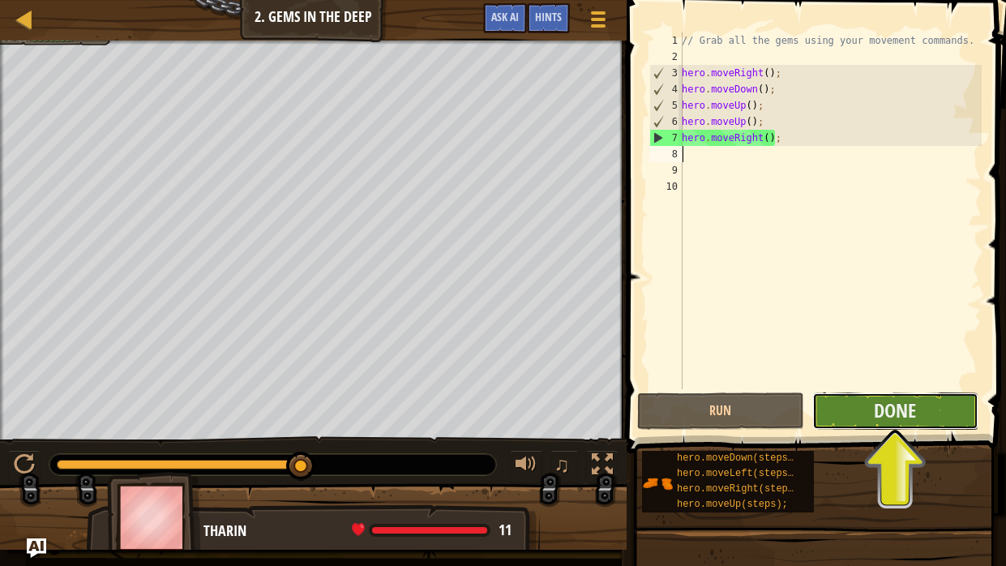
click at [914, 427] on button "Done" at bounding box center [895, 410] width 166 height 37
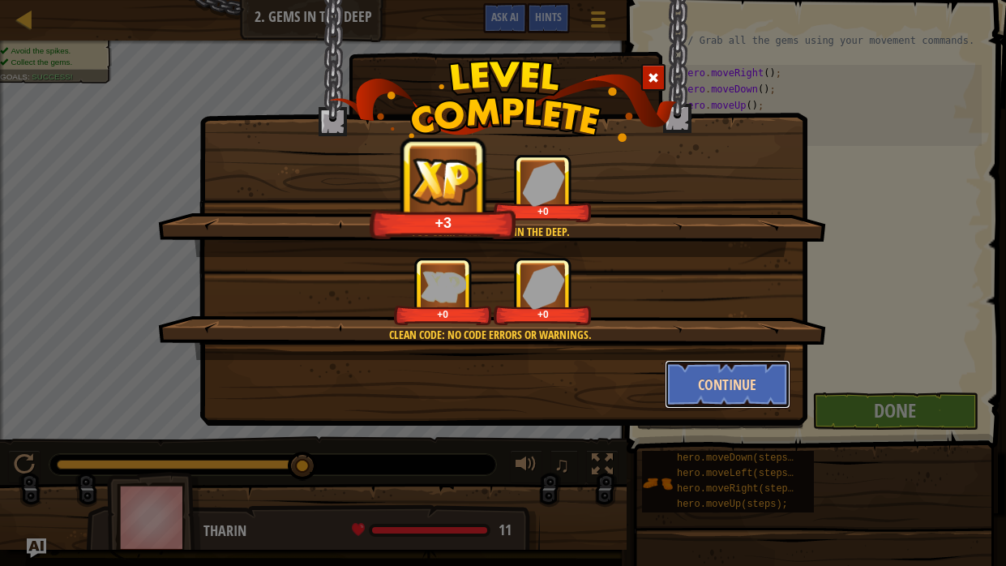
click at [755, 373] on button "Continue" at bounding box center [728, 384] width 126 height 49
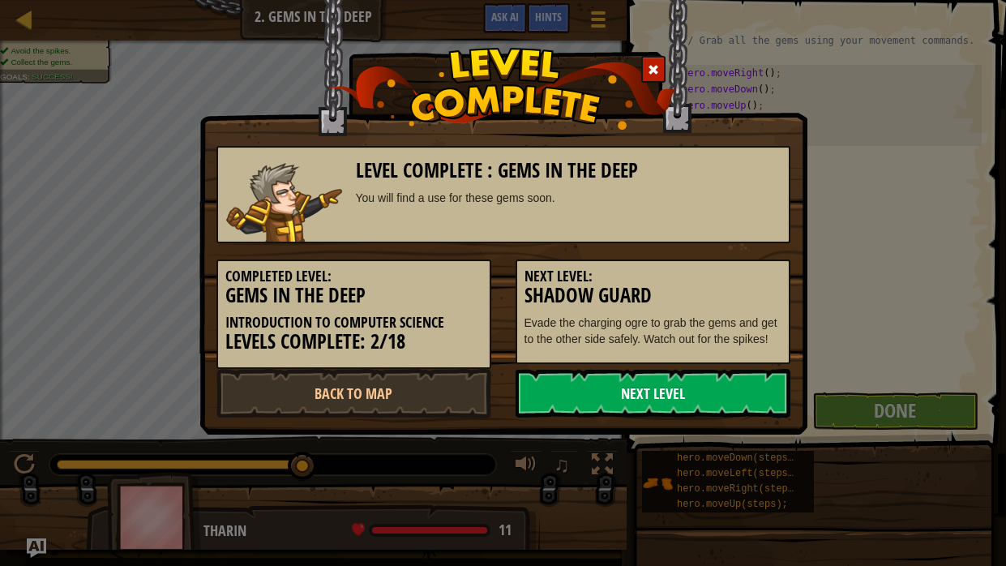
click at [759, 384] on link "Next Level" at bounding box center [652, 393] width 275 height 49
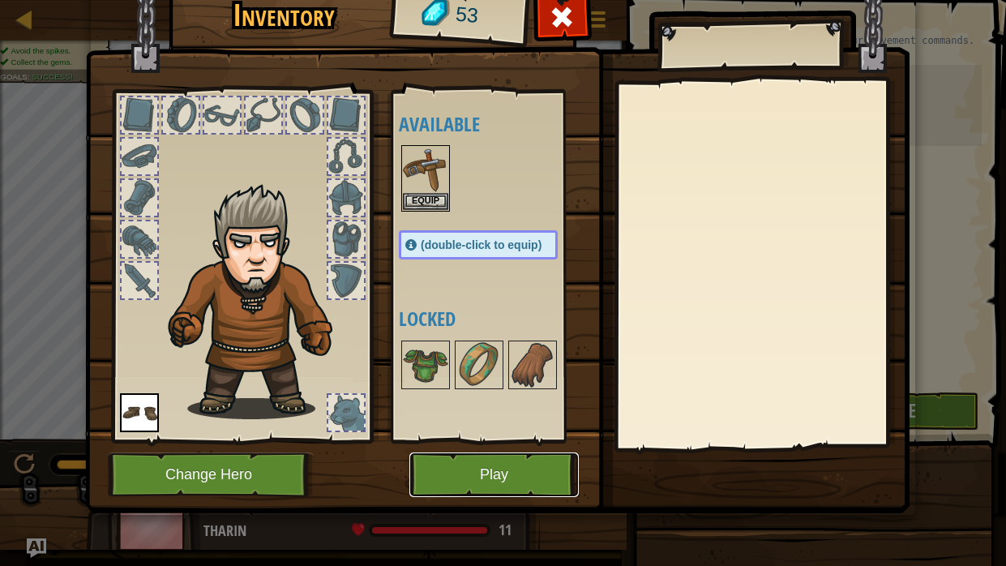
click at [530, 428] on button "Play" at bounding box center [493, 474] width 169 height 45
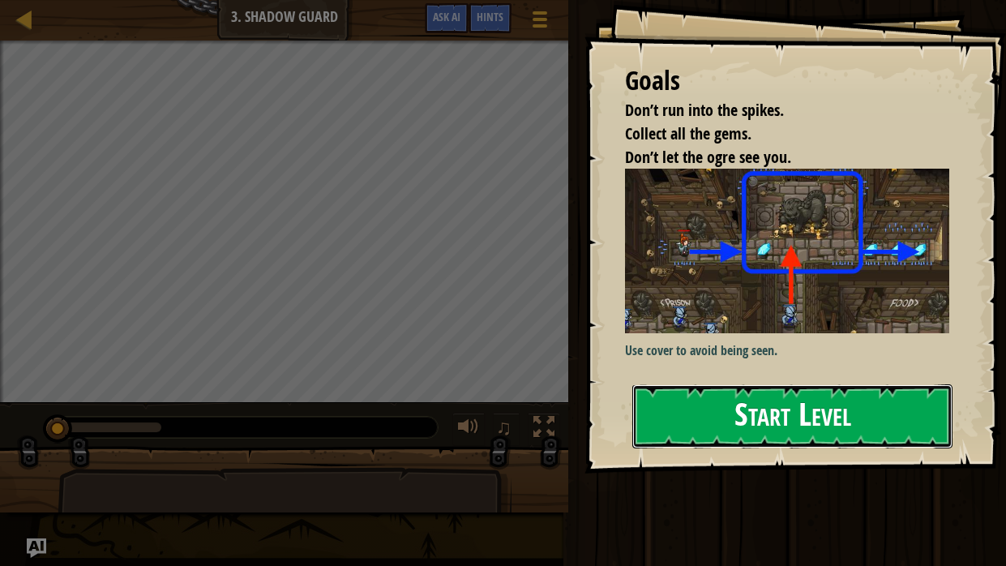
click at [680, 428] on button "Start Level" at bounding box center [792, 416] width 320 height 64
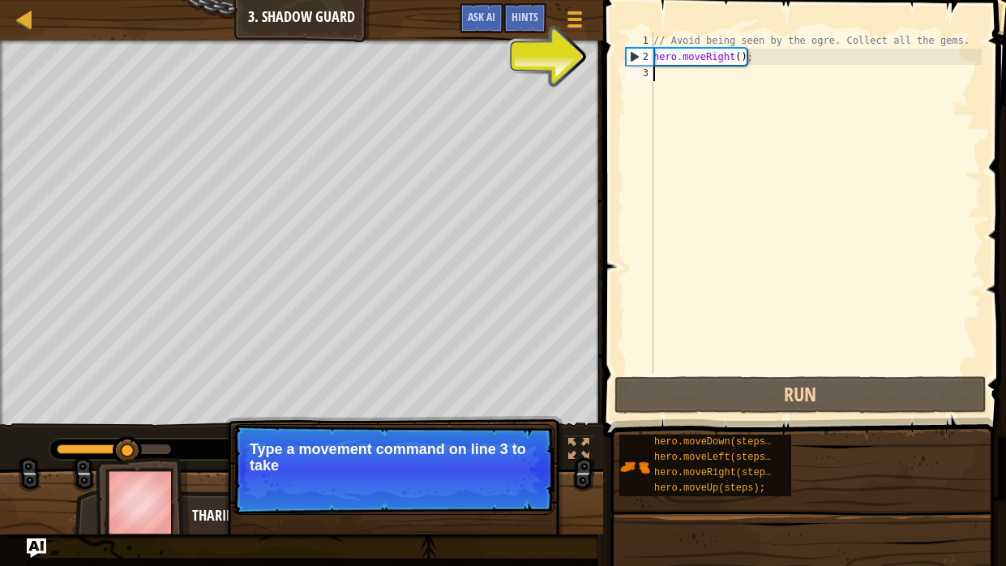
scroll to position [7, 0]
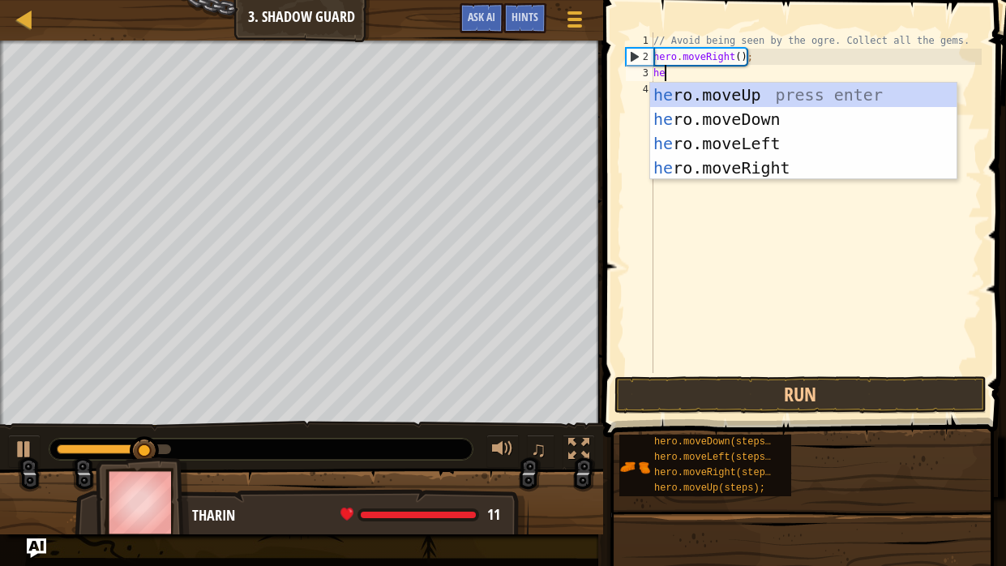
type textarea "her"
click at [768, 159] on div "her o.moveUp press enter her o.moveDown press enter her o.moveLeft press enter …" at bounding box center [803, 156] width 306 height 146
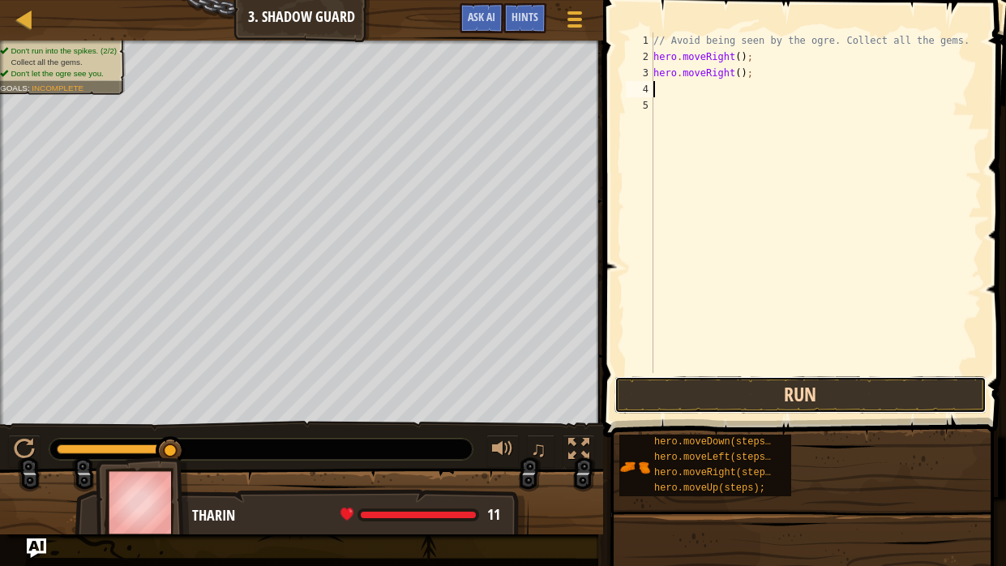
click at [856, 393] on button "Run" at bounding box center [800, 394] width 372 height 37
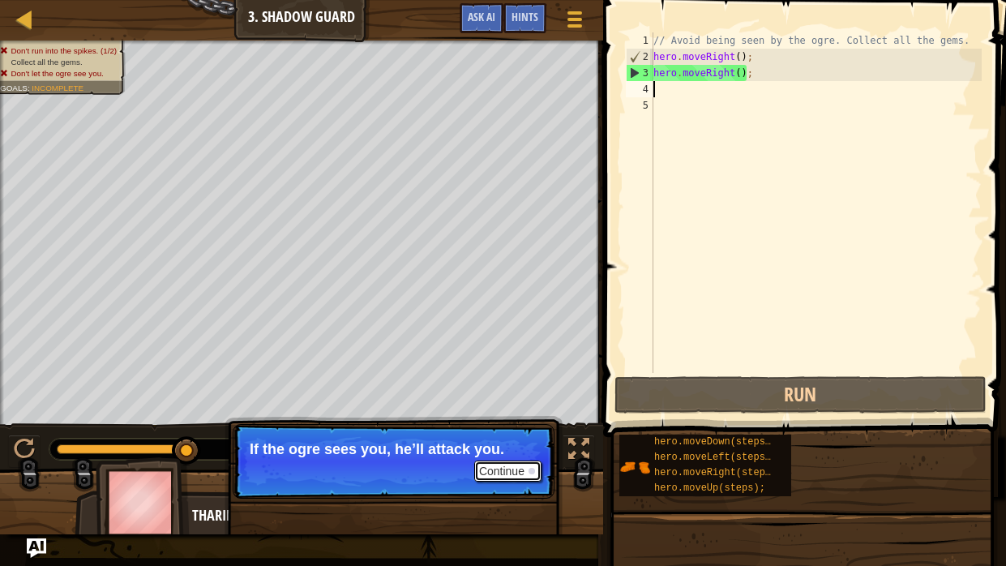
click at [526, 428] on button "Continue" at bounding box center [507, 470] width 67 height 21
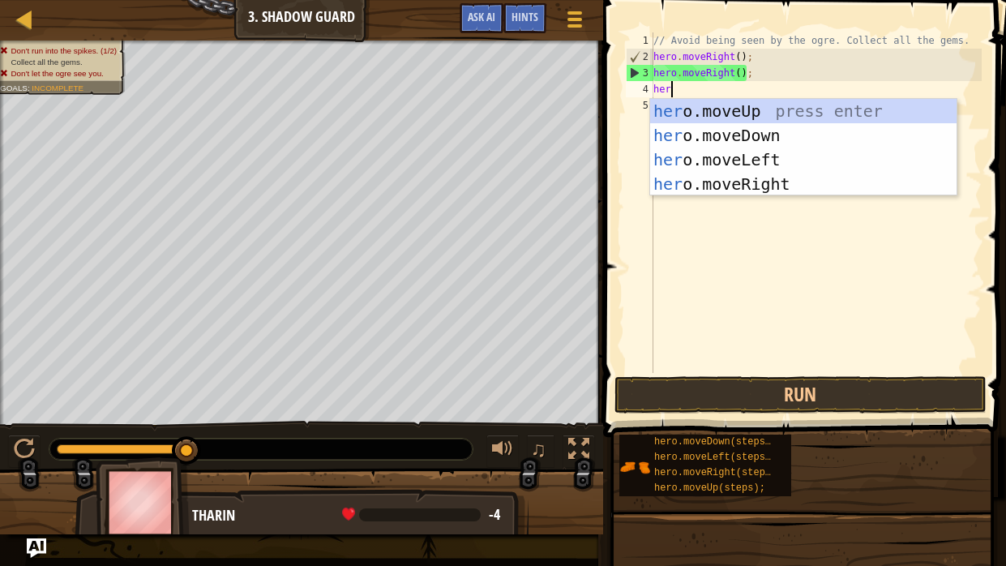
type textarea "hero"
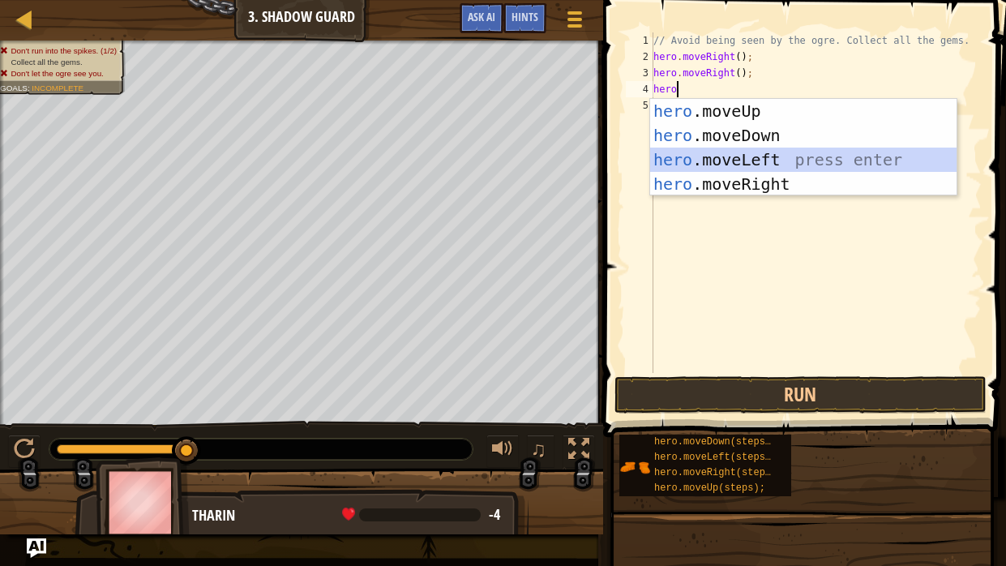
click at [778, 160] on div "hero .moveUp press enter hero .moveDown press enter hero .moveLeft press enter …" at bounding box center [803, 172] width 306 height 146
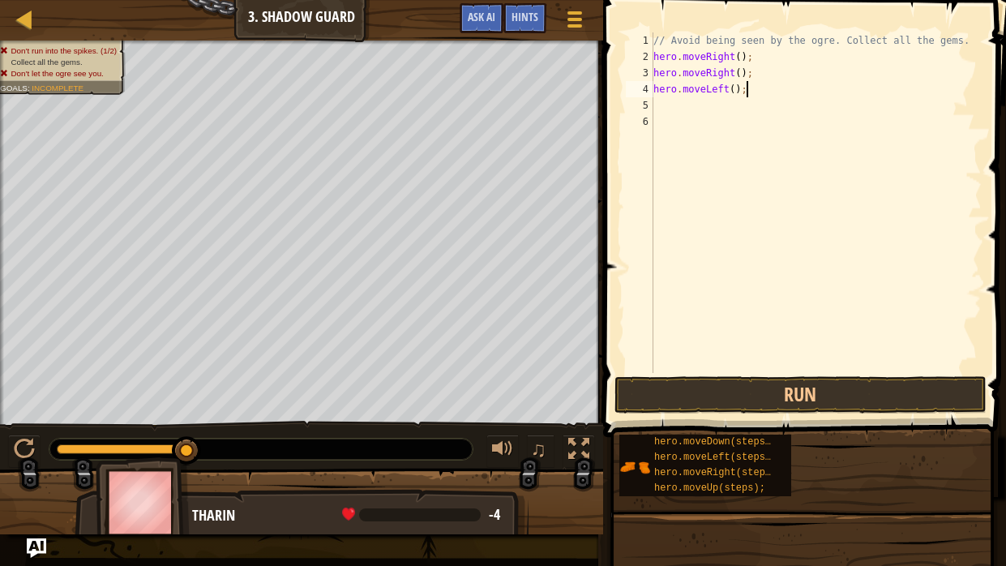
click at [753, 95] on div "// Avoid being seen by the ogre. Collect all the gems. hero . moveRight ( ) ; h…" at bounding box center [815, 218] width 331 height 373
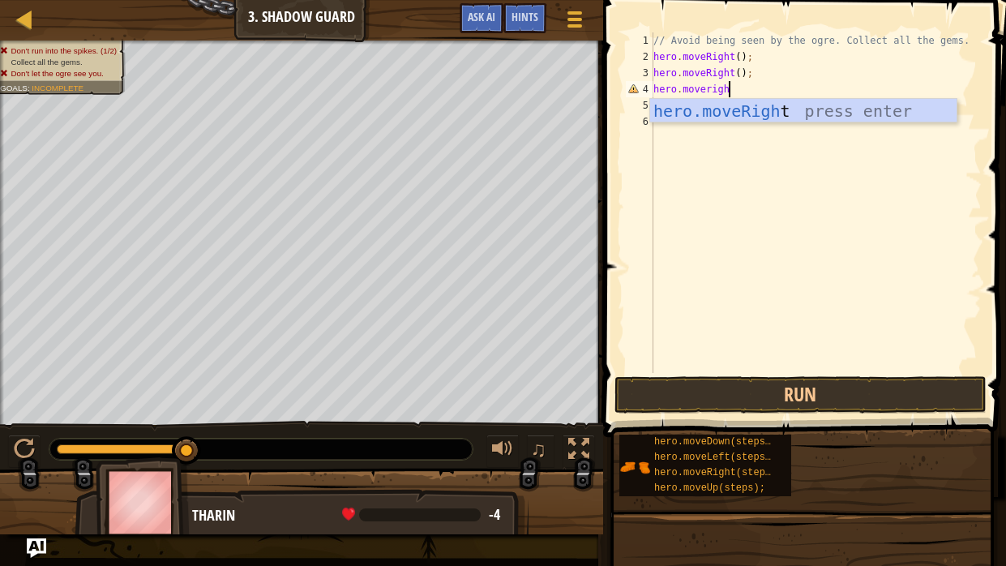
type textarea "hero.moveright"
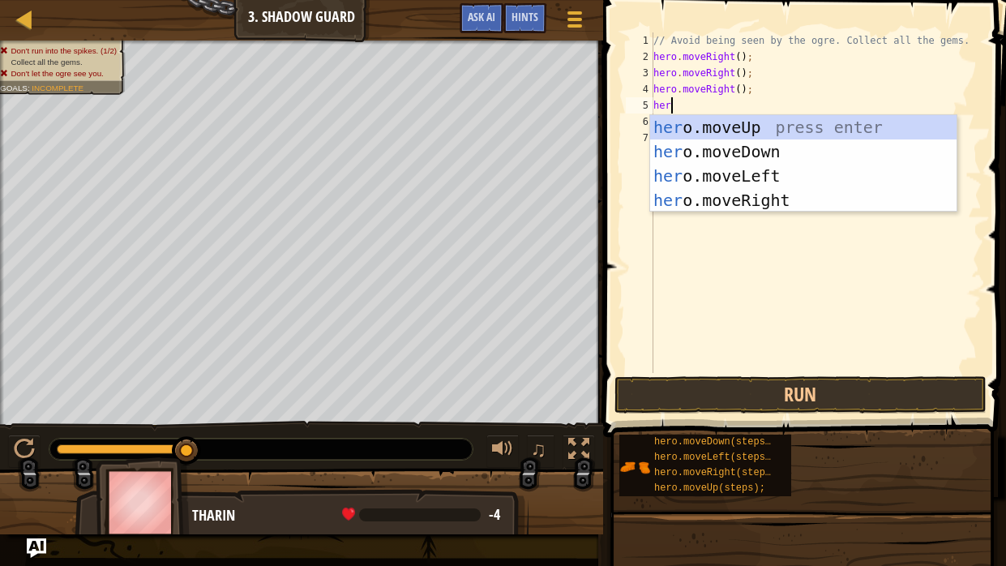
scroll to position [7, 1]
type textarea "heromo"
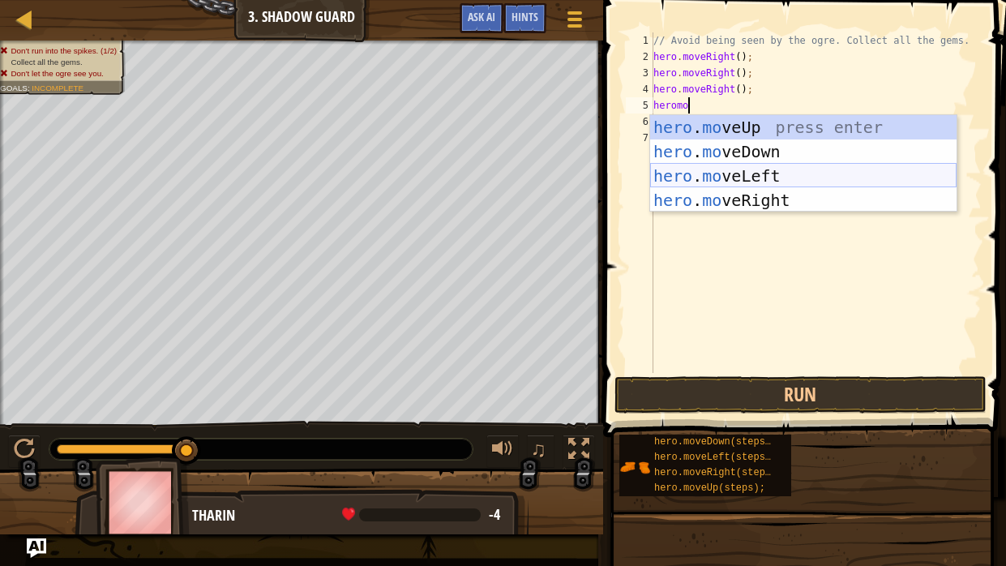
click at [783, 170] on div "hero . mo veUp press enter hero . mo veDown press enter hero . mo veLeft press …" at bounding box center [803, 188] width 306 height 146
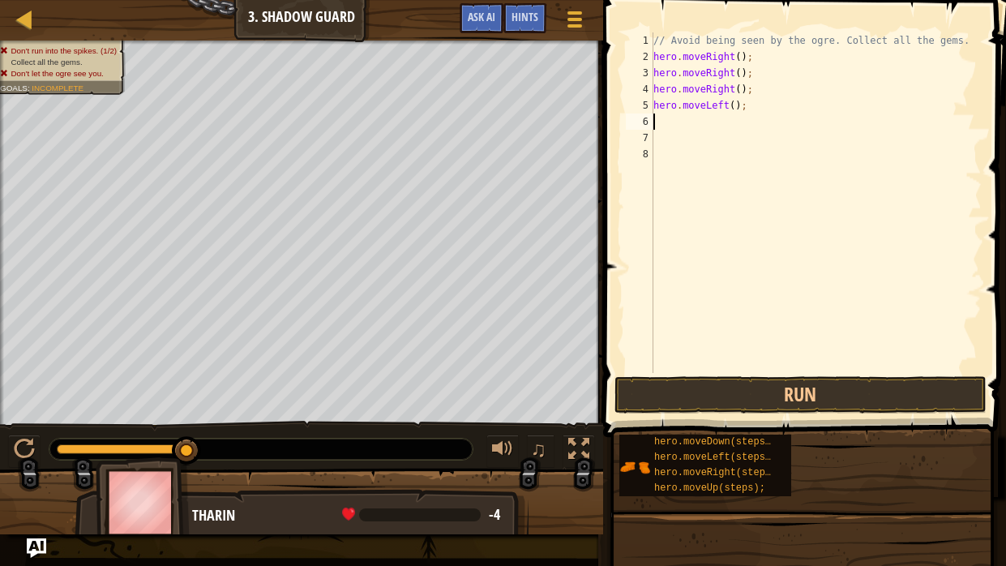
scroll to position [7, 0]
click at [831, 380] on button "Run" at bounding box center [800, 394] width 372 height 37
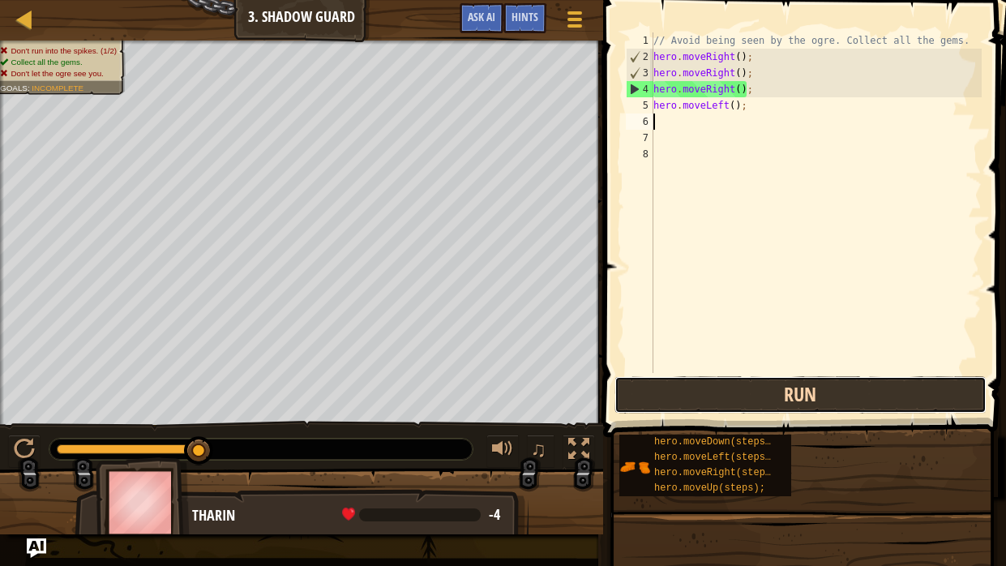
click at [836, 412] on button "Run" at bounding box center [800, 394] width 372 height 37
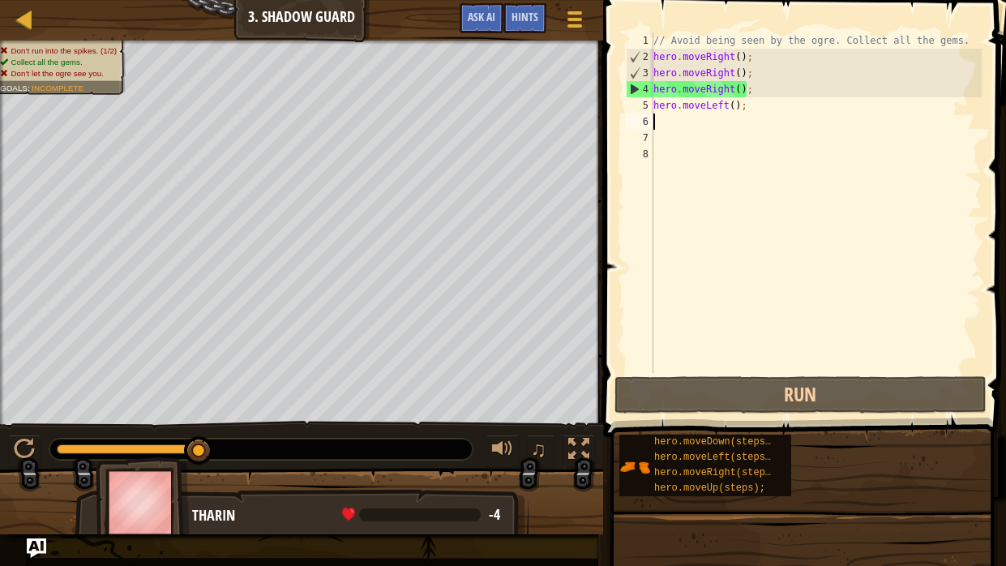
click at [755, 90] on div "// Avoid being seen by the ogre. Collect all the gems. hero . moveRight ( ) ; h…" at bounding box center [815, 218] width 331 height 373
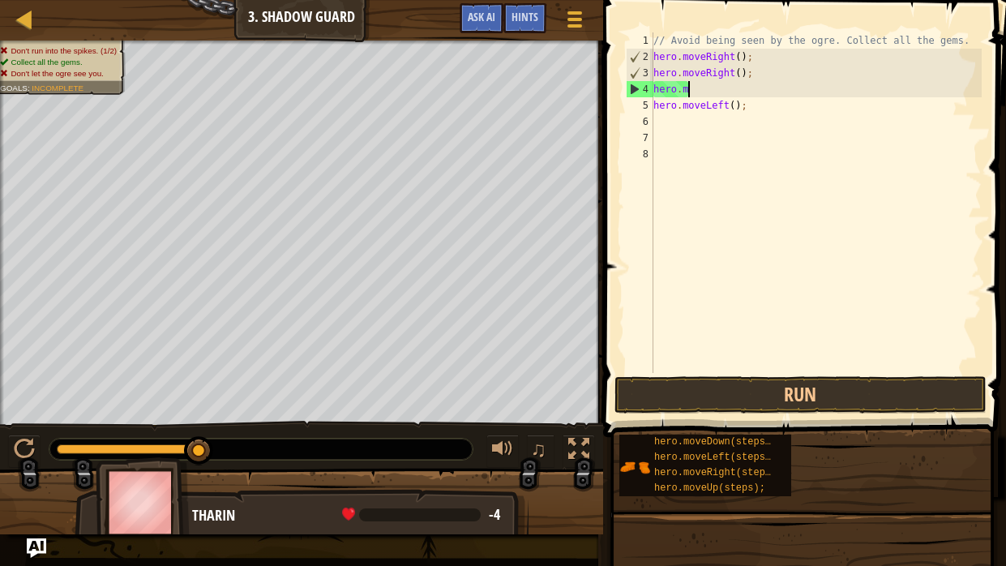
type textarea "h"
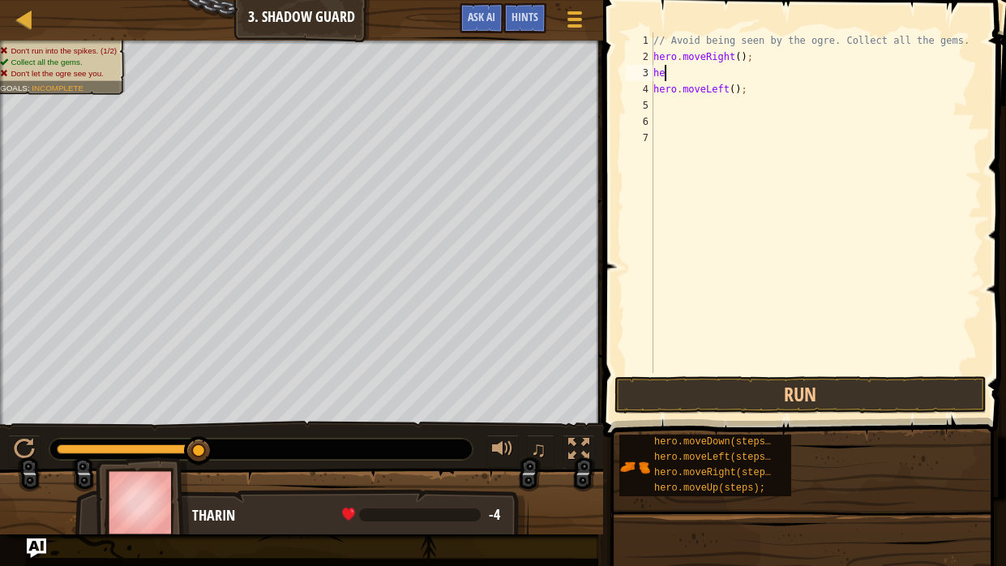
type textarea "h"
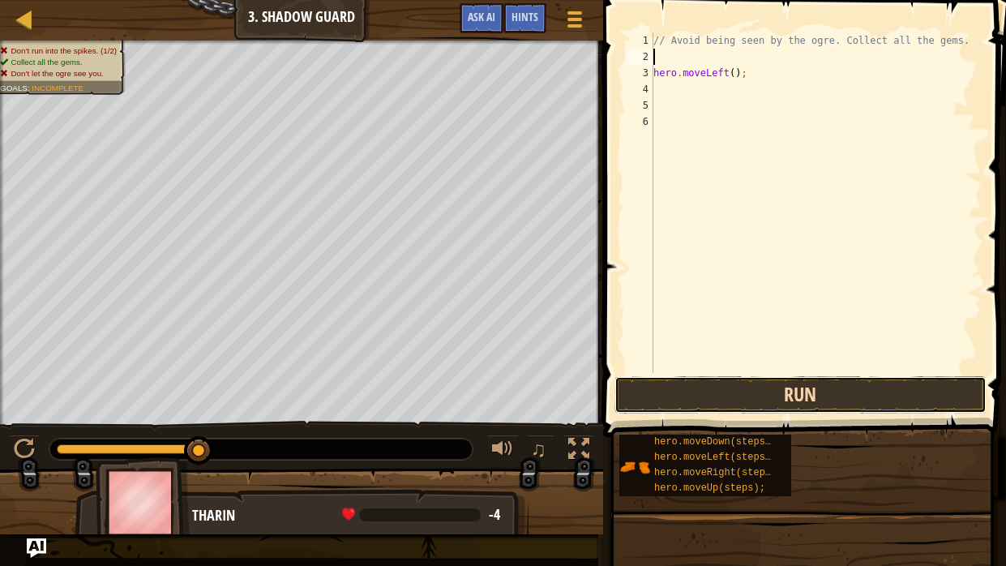
click at [863, 380] on button "Run" at bounding box center [800, 394] width 372 height 37
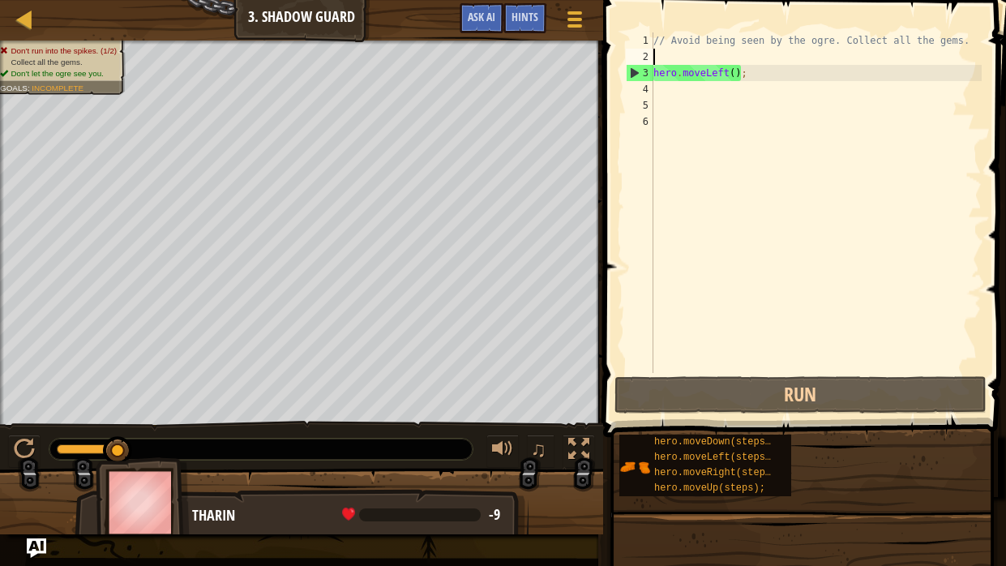
click at [752, 75] on div "// Avoid being seen by the ogre. Collect all the gems. hero . moveLeft ( ) ;" at bounding box center [815, 218] width 331 height 373
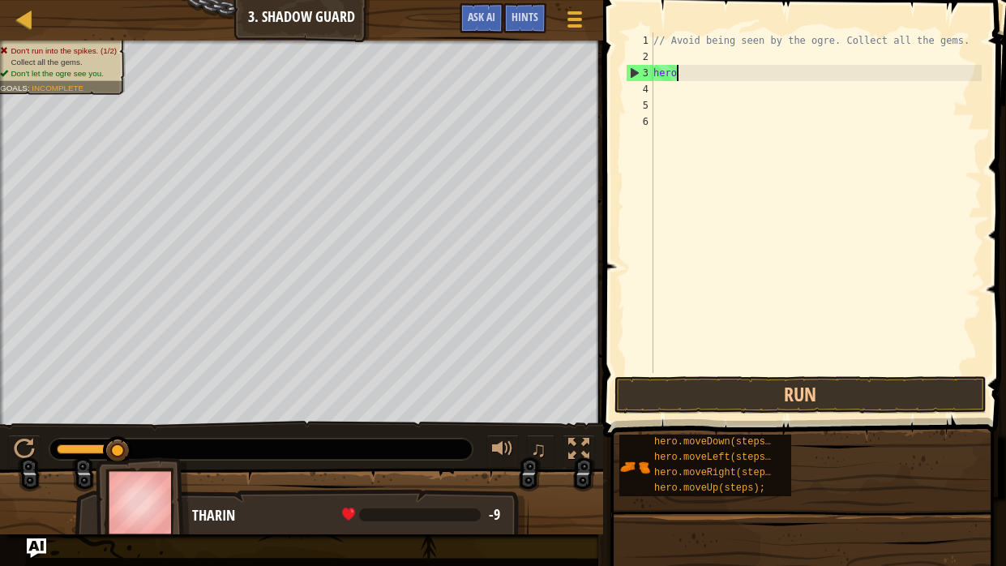
type textarea "h"
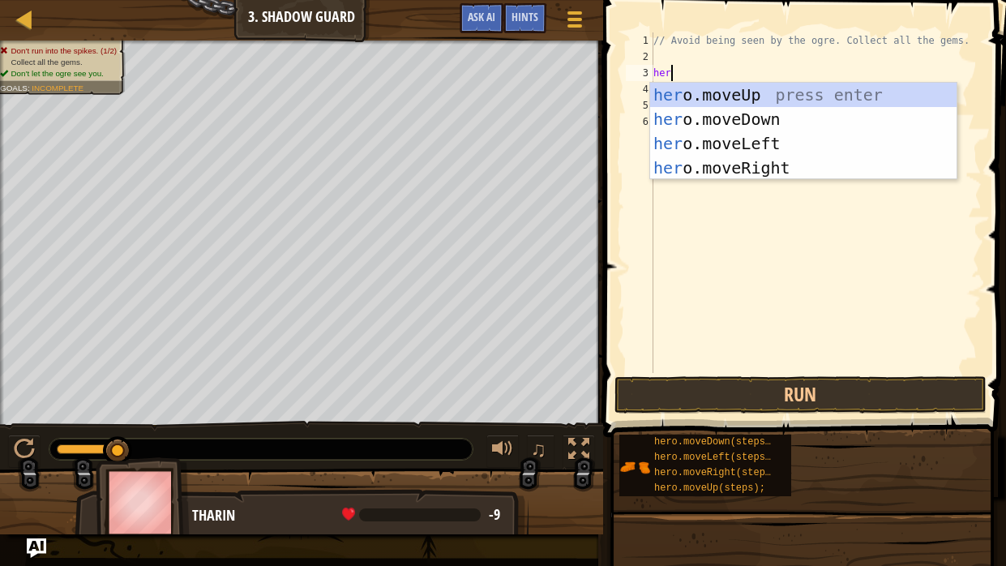
type textarea "hero"
click at [785, 97] on div "hero .moveUp press enter hero .moveDown press enter hero .moveLeft press enter …" at bounding box center [803, 156] width 306 height 146
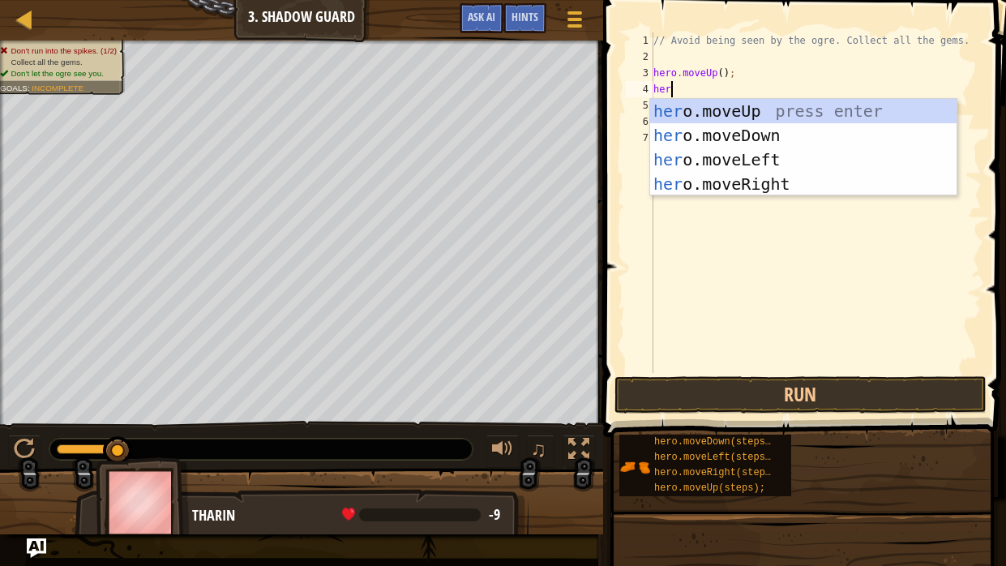
type textarea "hero"
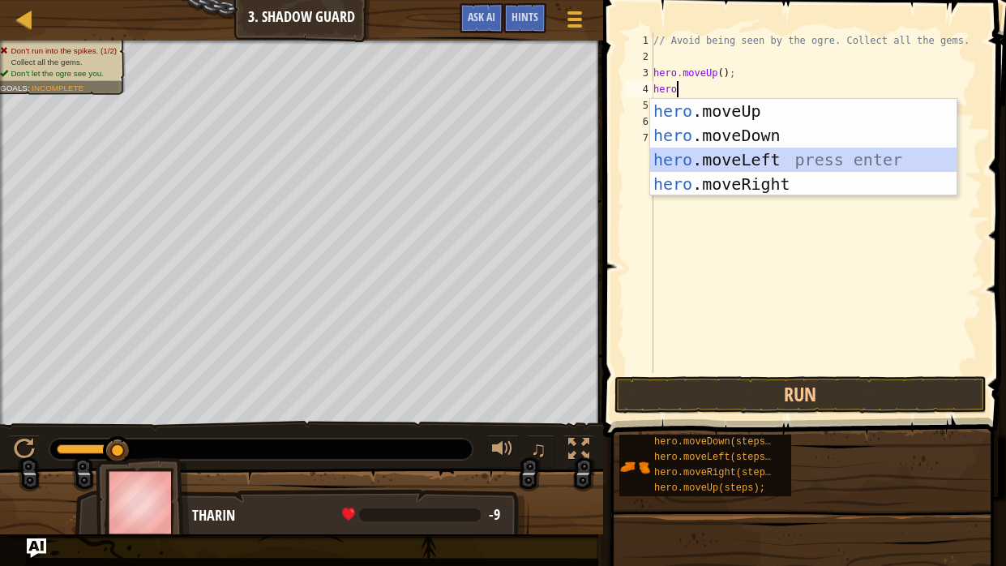
click at [735, 151] on div "hero .moveUp press enter hero .moveDown press enter hero .moveLeft press enter …" at bounding box center [803, 172] width 306 height 146
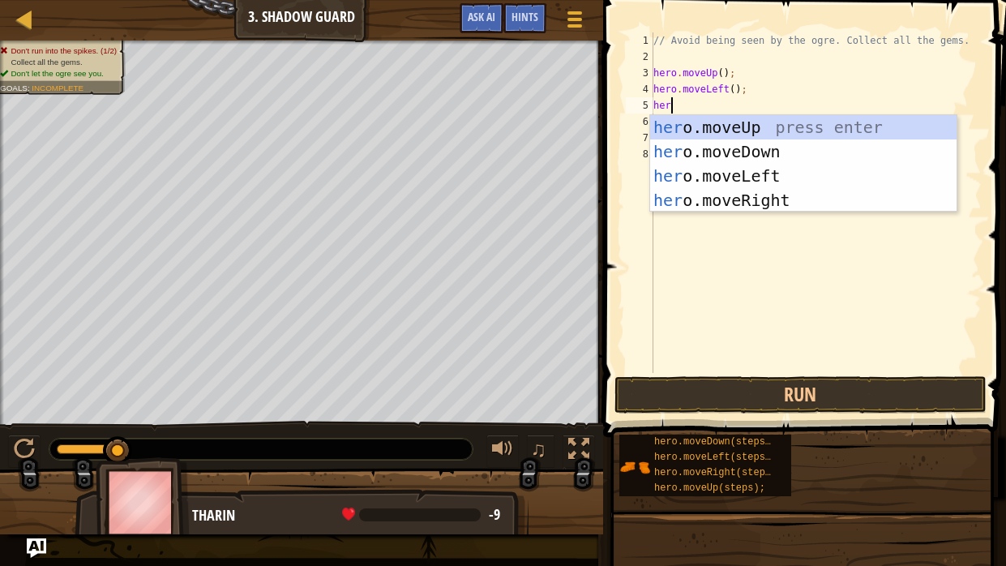
type textarea "hero"
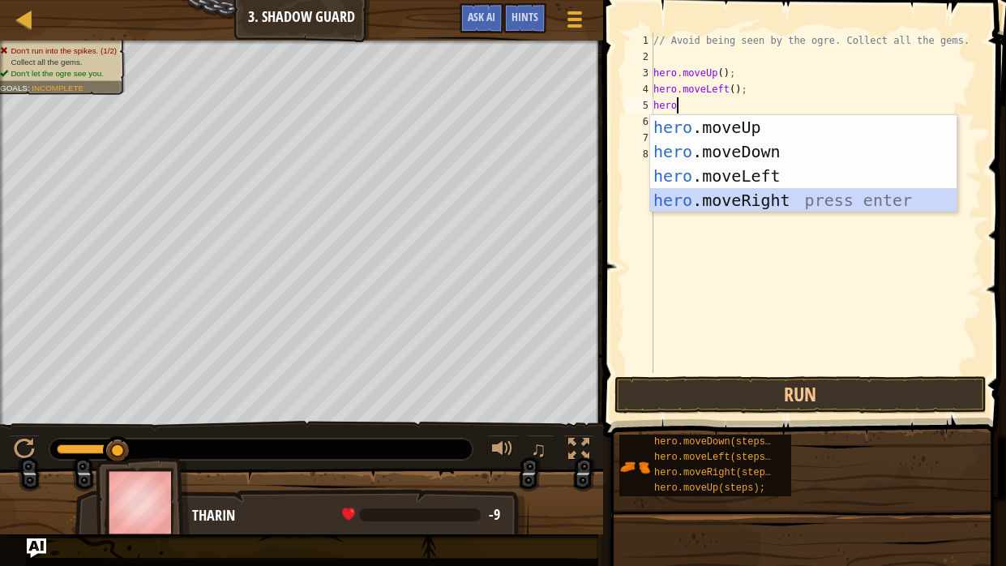
click at [748, 195] on div "hero .moveUp press enter hero .moveDown press enter hero .moveLeft press enter …" at bounding box center [803, 188] width 306 height 146
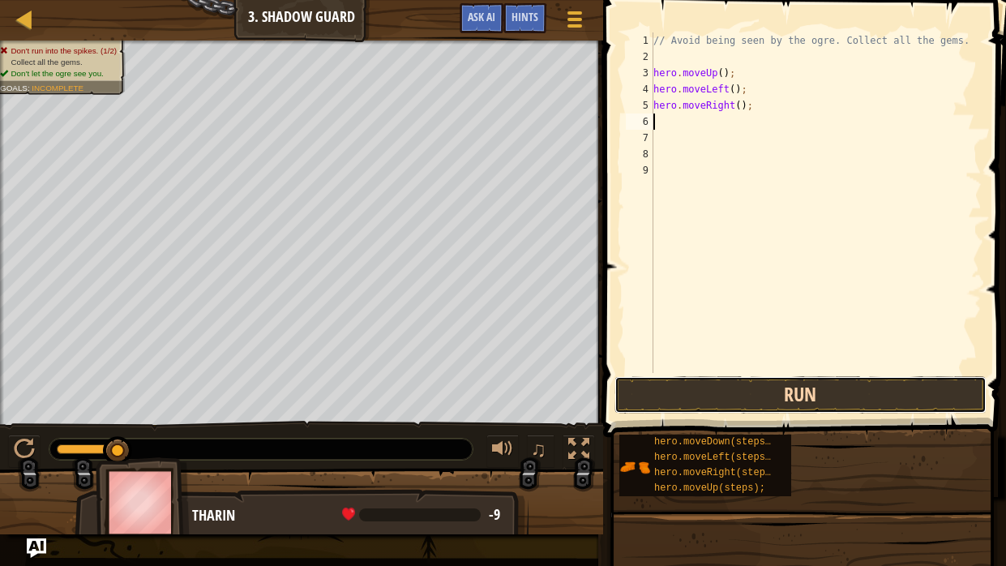
click at [753, 389] on button "Run" at bounding box center [800, 394] width 372 height 37
click at [923, 389] on button "Run" at bounding box center [800, 394] width 372 height 37
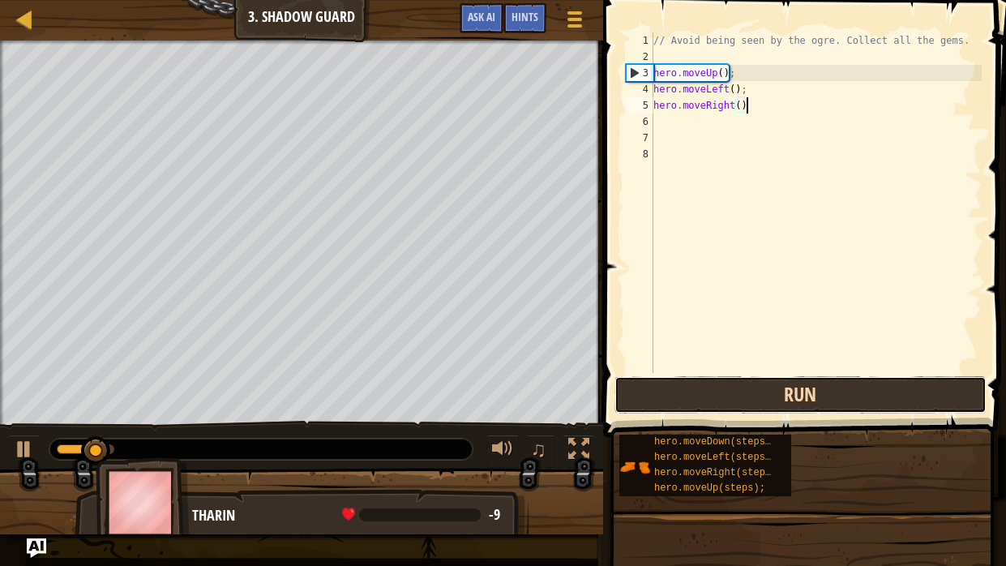
click at [923, 389] on button "Run" at bounding box center [800, 394] width 372 height 37
click at [923, 389] on button "Running" at bounding box center [800, 394] width 372 height 37
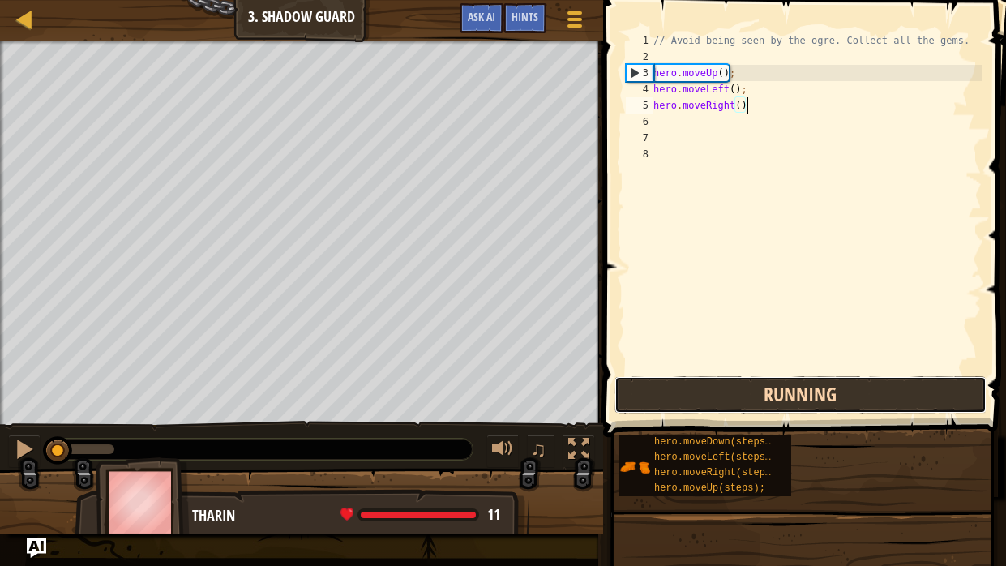
click at [923, 389] on button "Running" at bounding box center [800, 394] width 372 height 37
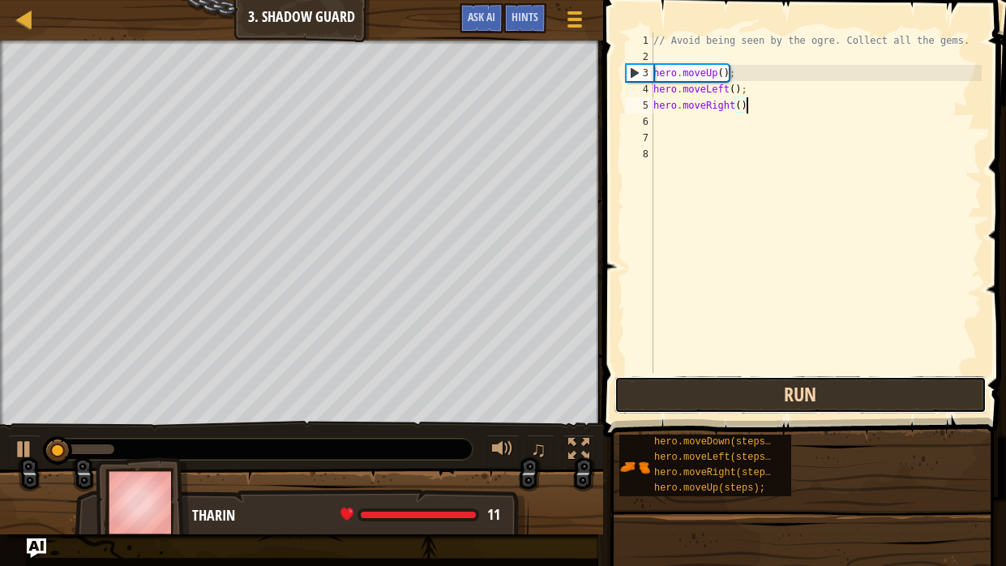
click at [923, 389] on button "Run" at bounding box center [800, 394] width 372 height 37
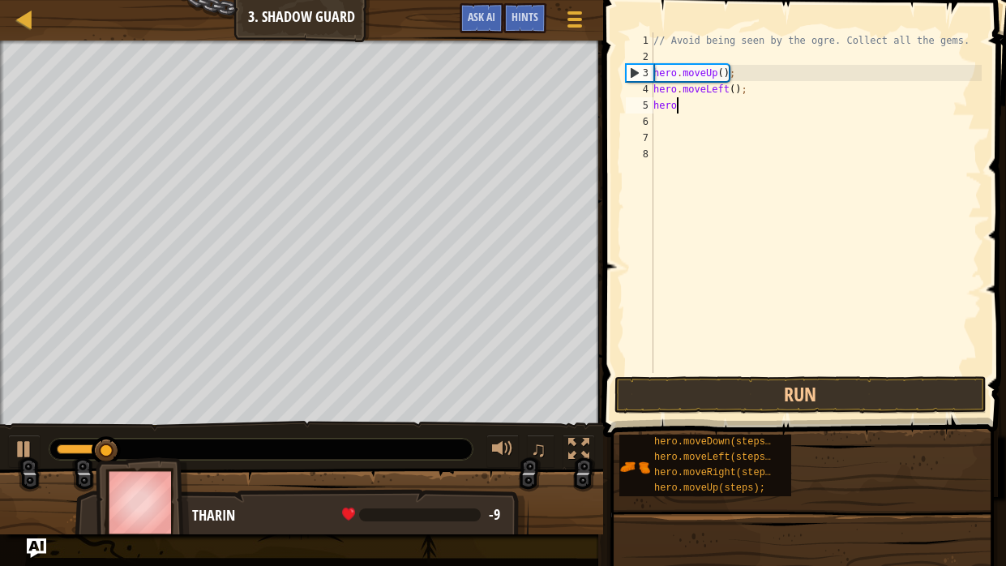
type textarea "h"
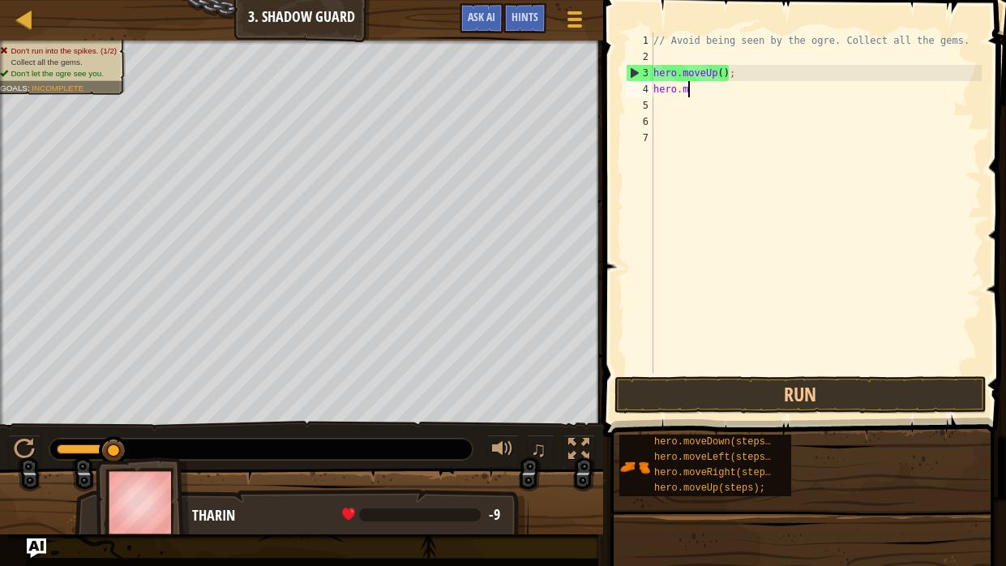
type textarea "h"
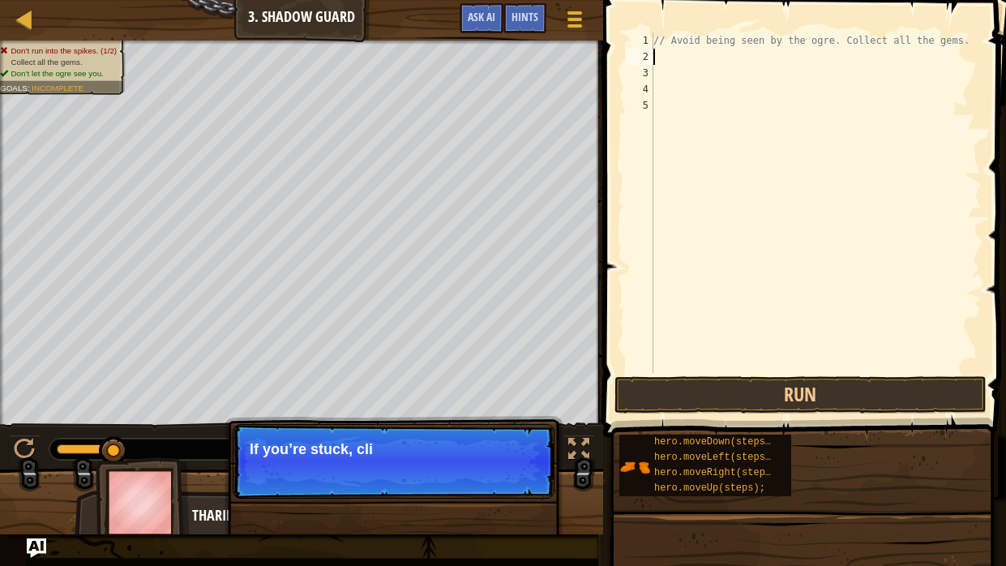
type textarea "// Avoid being seen by the ogre. Collect all the gems."
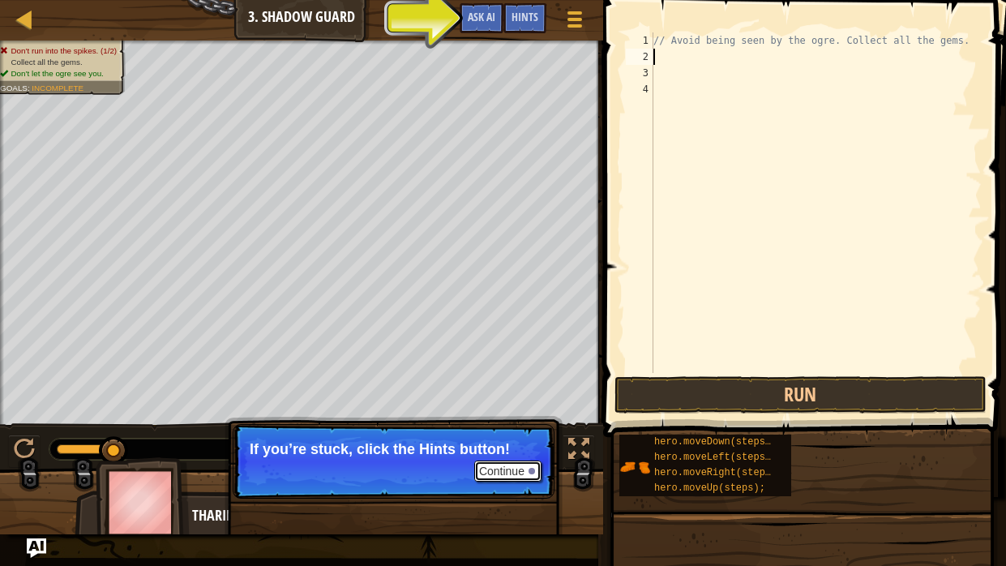
click at [516, 428] on button "Continue" at bounding box center [507, 470] width 67 height 21
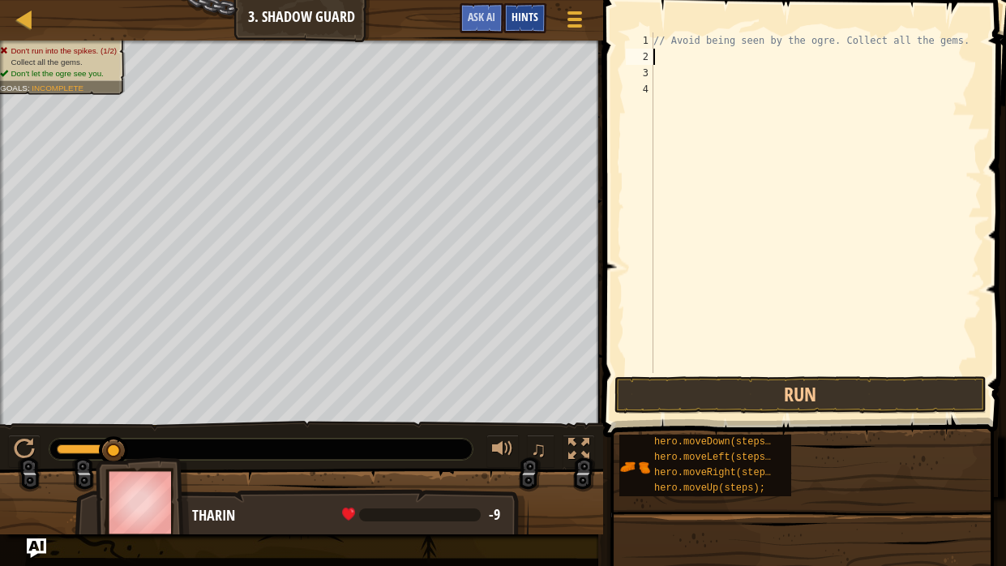
click at [538, 12] on div "Hints" at bounding box center [524, 18] width 43 height 30
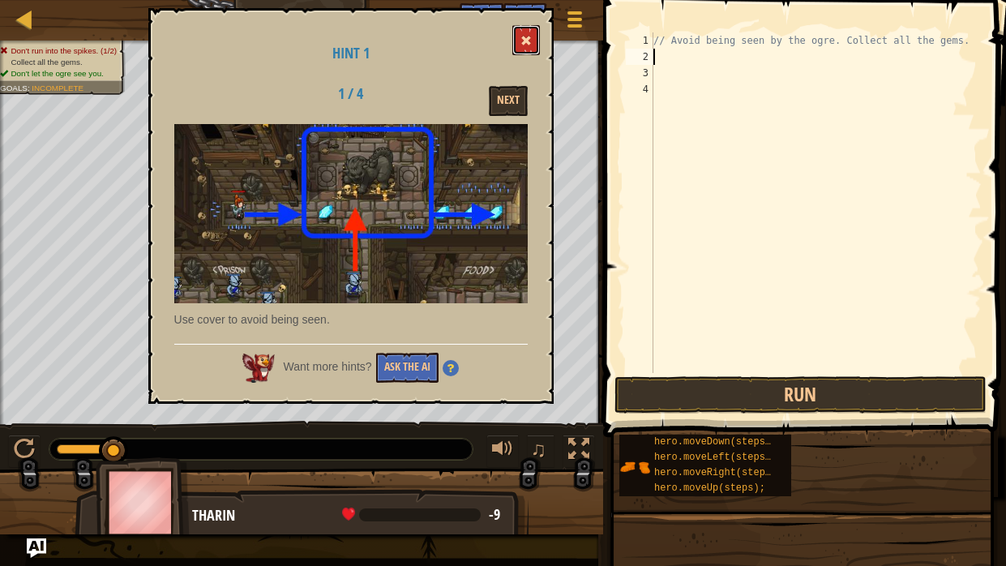
click at [517, 47] on button at bounding box center [526, 40] width 28 height 30
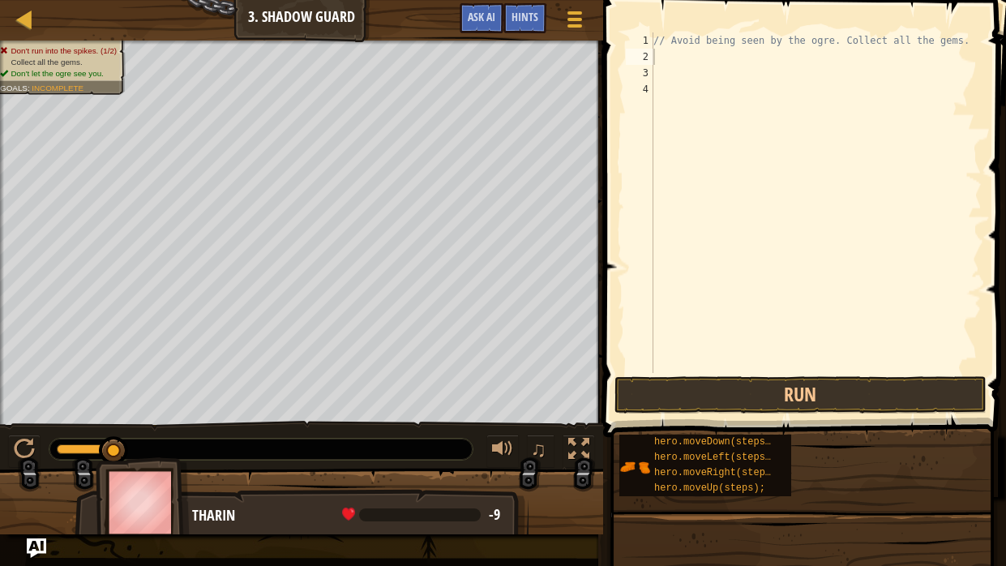
click at [676, 63] on div "// Avoid being seen by the ogre. Collect all the gems." at bounding box center [815, 218] width 331 height 373
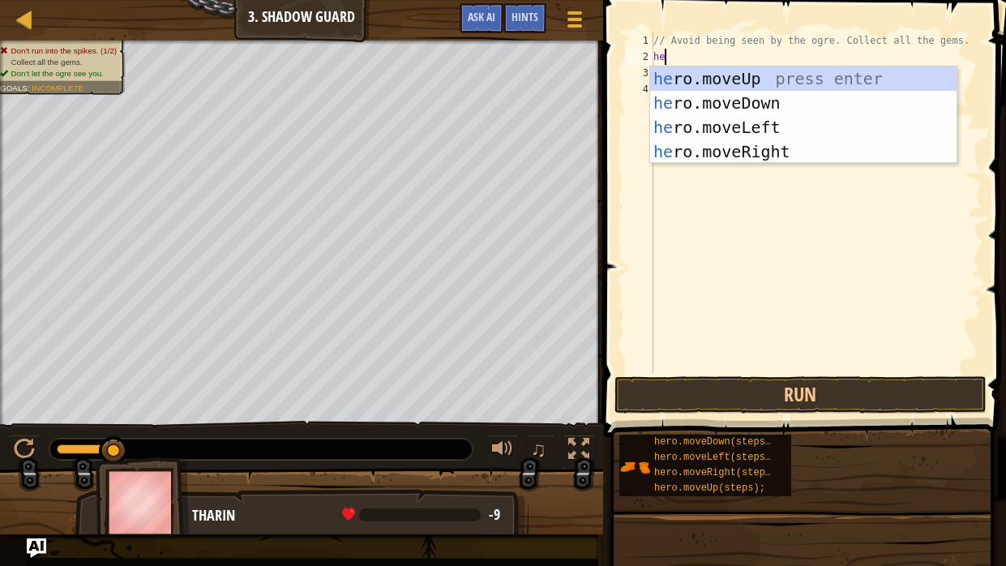
type textarea "her"
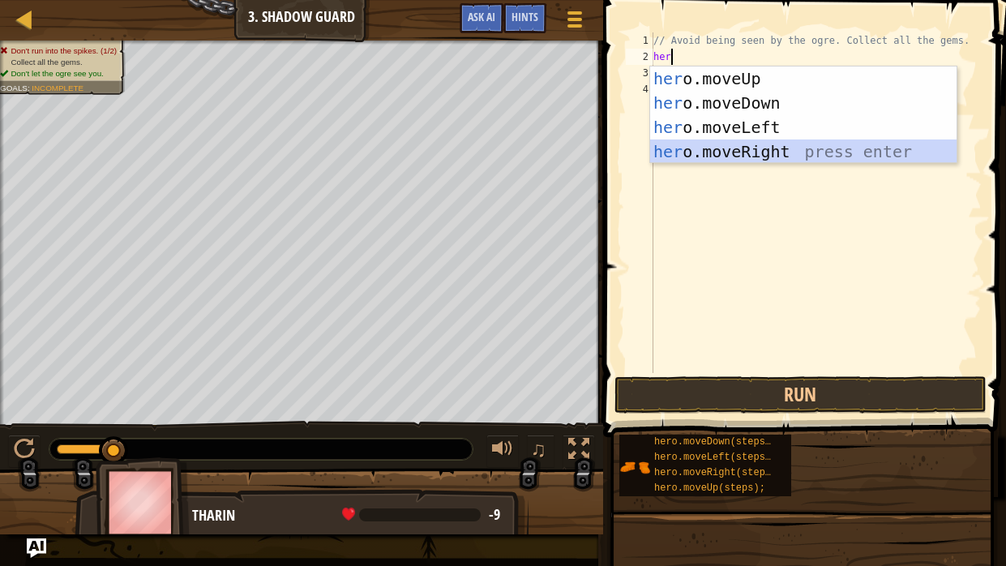
click at [752, 148] on div "her o.moveUp press enter her o.moveDown press enter her o.moveLeft press enter …" at bounding box center [803, 139] width 306 height 146
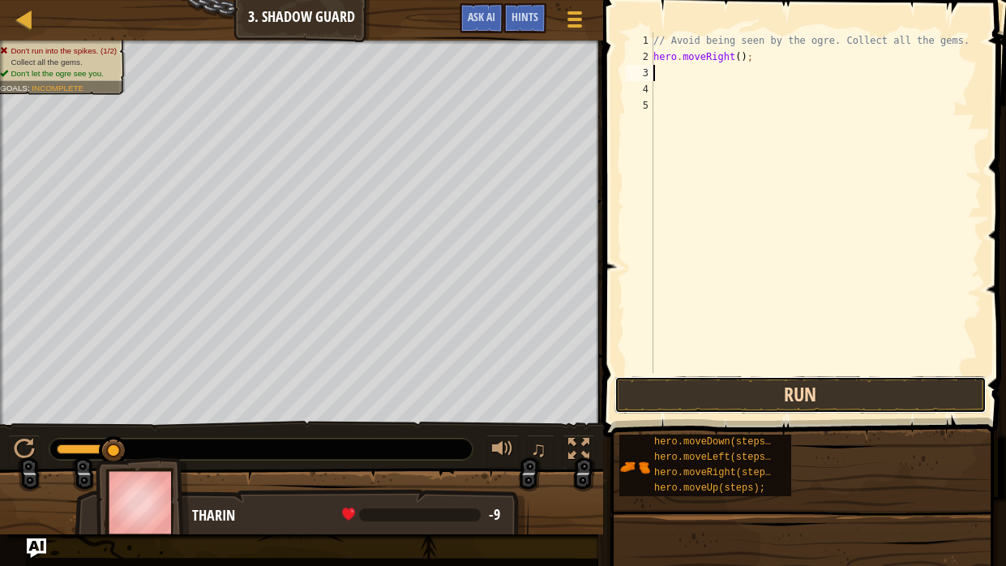
click at [835, 384] on button "Run" at bounding box center [800, 394] width 372 height 37
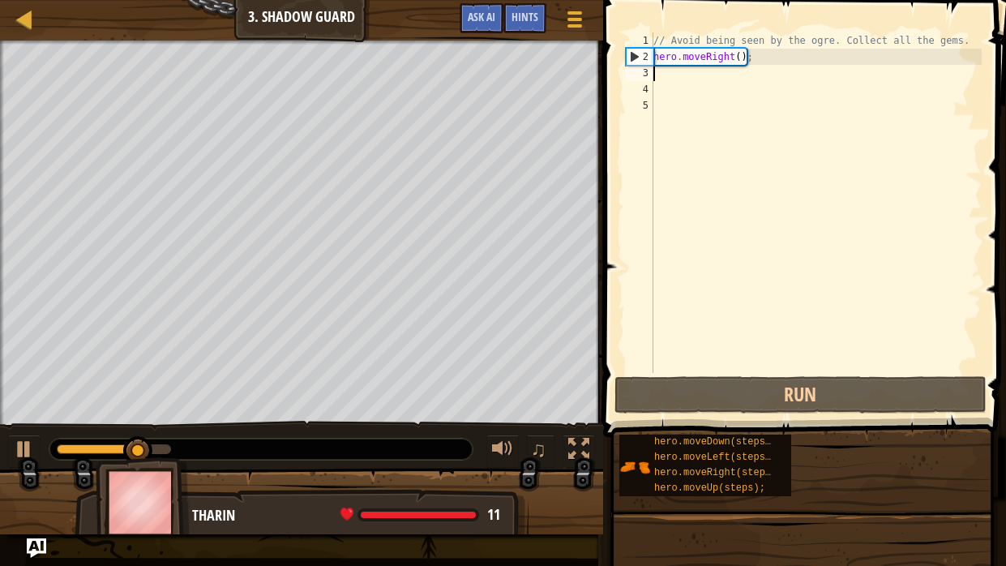
type textarea "he"
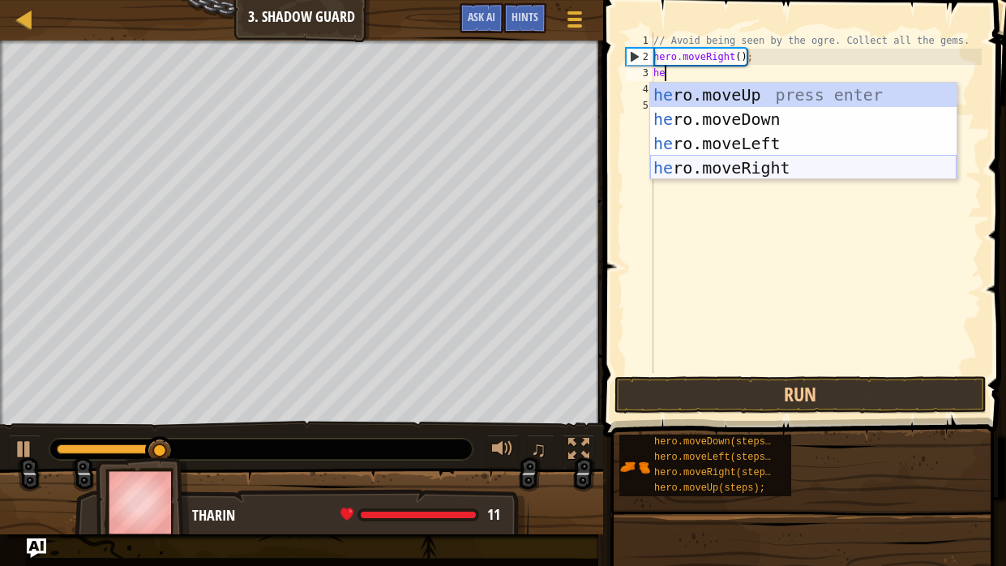
click at [707, 172] on div "he ro.moveUp press enter he ro.moveDown press enter he ro.moveLeft press enter …" at bounding box center [803, 156] width 306 height 146
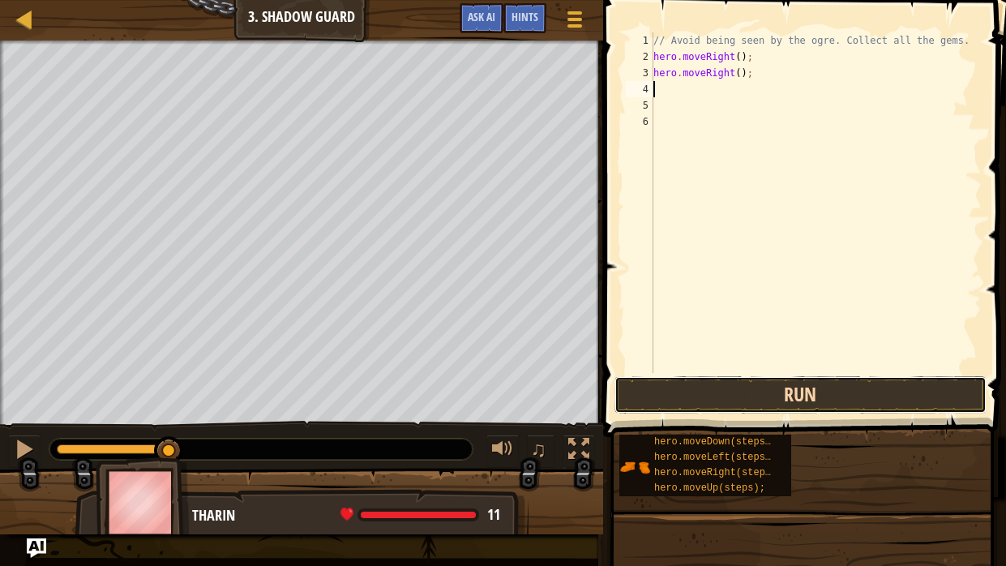
click at [721, 393] on button "Run" at bounding box center [800, 394] width 372 height 37
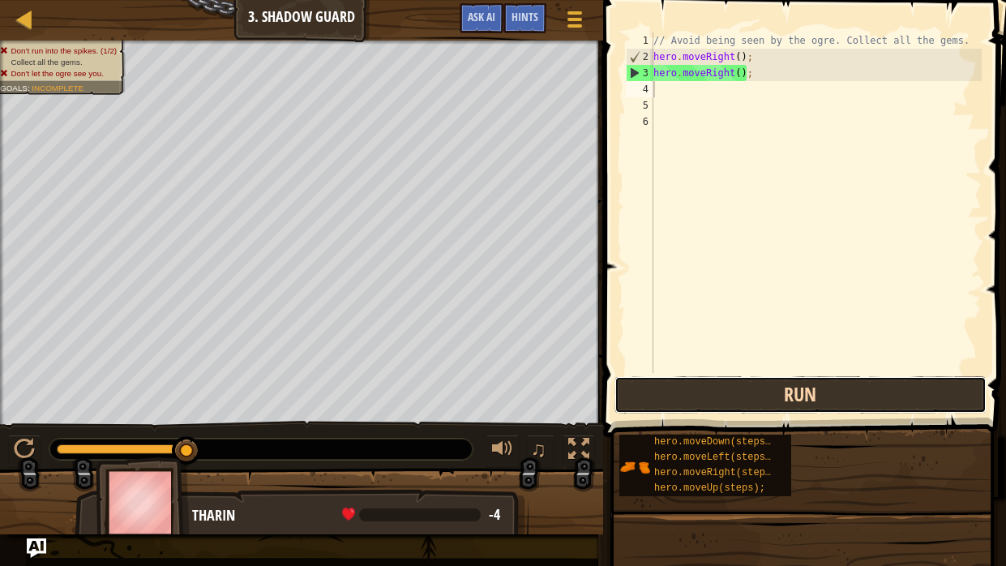
click at [721, 393] on button "Run" at bounding box center [800, 394] width 372 height 37
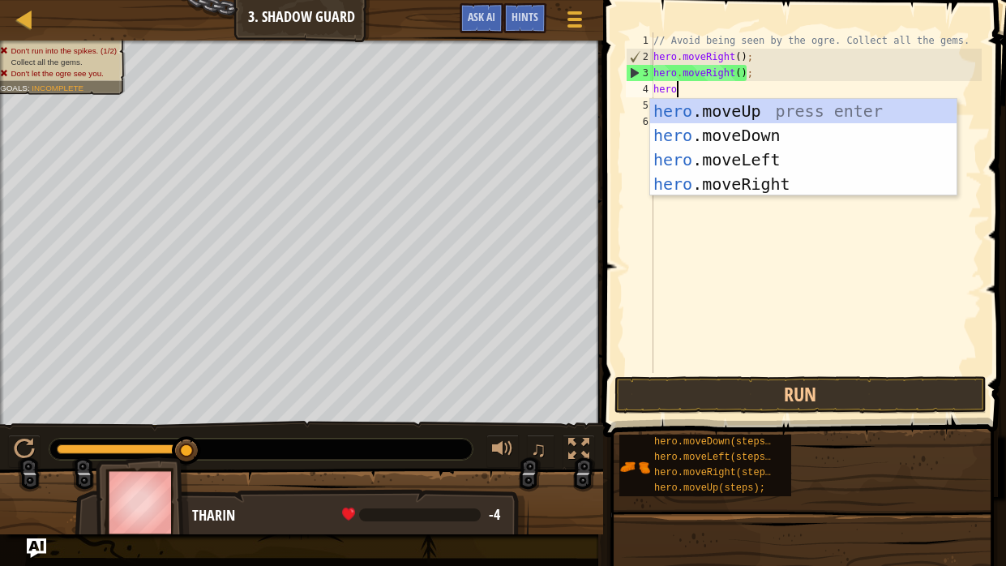
scroll to position [7, 1]
type textarea "heromo"
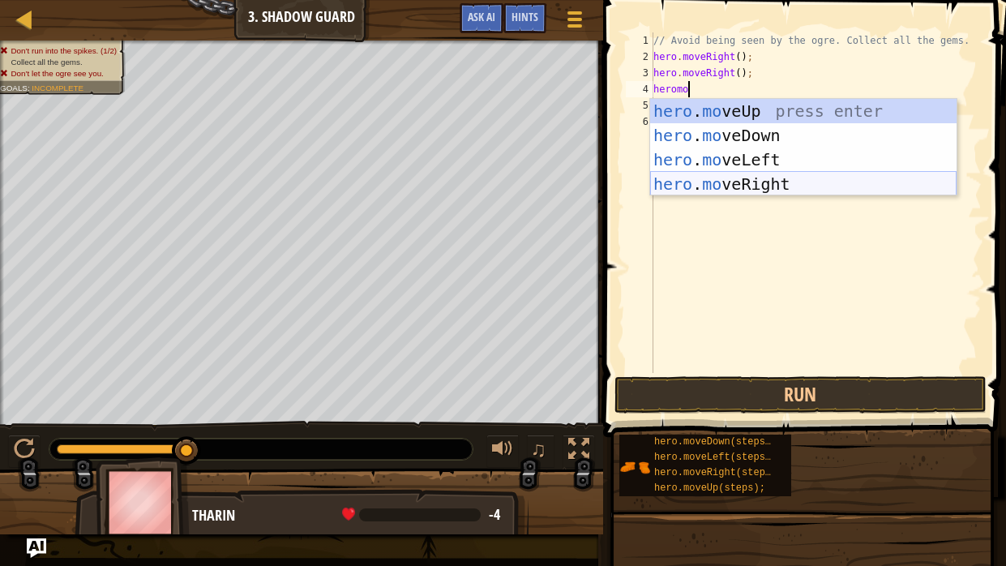
click at [755, 182] on div "hero . mo veUp press enter hero . mo veDown press enter hero . mo veLeft press …" at bounding box center [803, 172] width 306 height 146
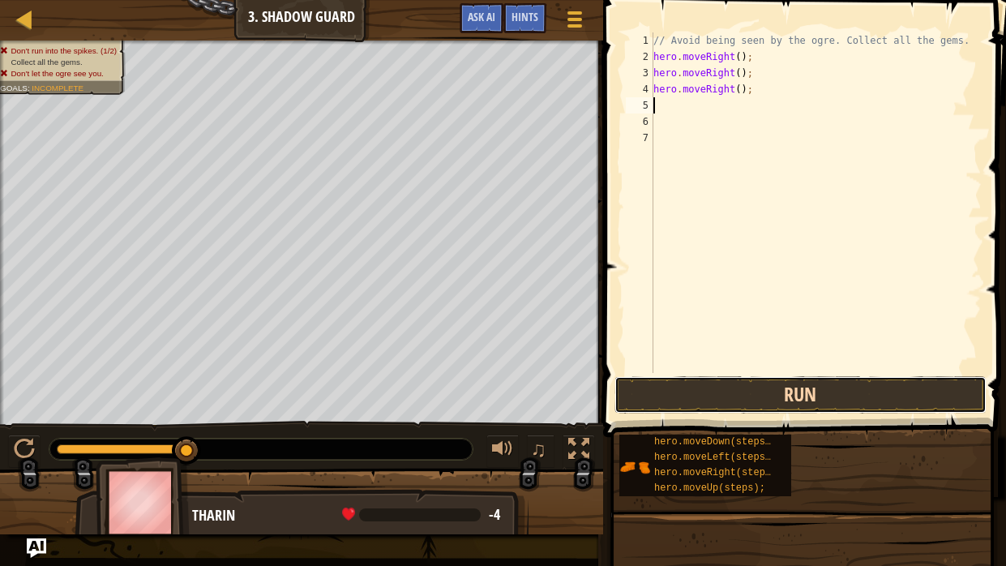
click at [832, 381] on button "Run" at bounding box center [800, 394] width 372 height 37
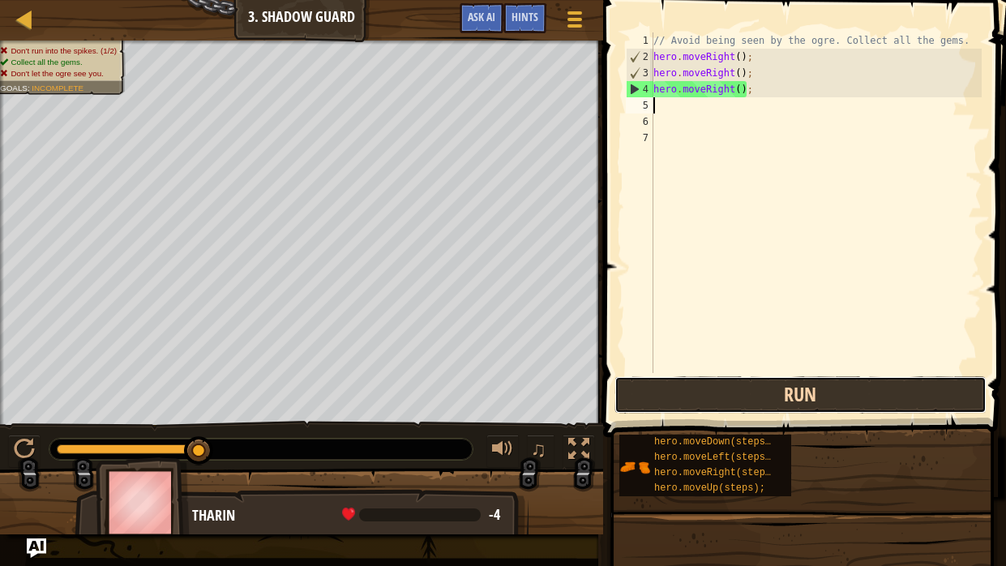
click at [782, 396] on button "Run" at bounding box center [800, 394] width 372 height 37
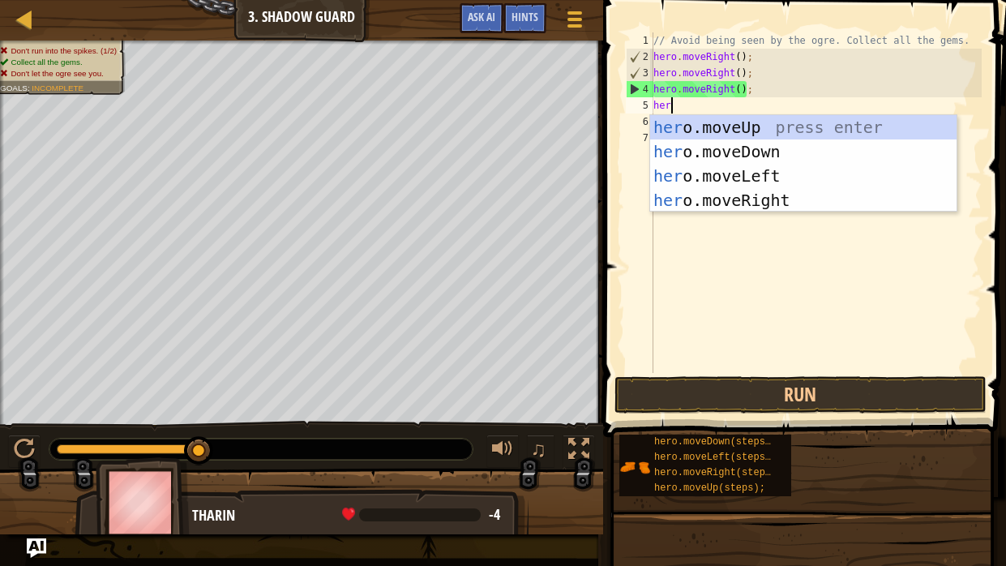
scroll to position [7, 1]
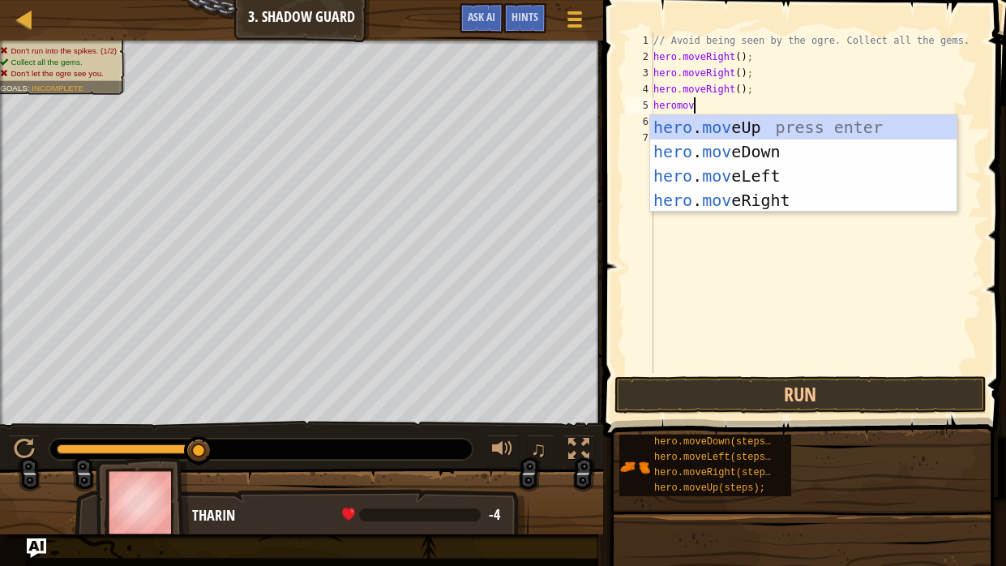
type textarea "heromove"
click at [725, 194] on div "hero . move Up press enter hero . move Down press enter hero . move Left press …" at bounding box center [803, 188] width 306 height 146
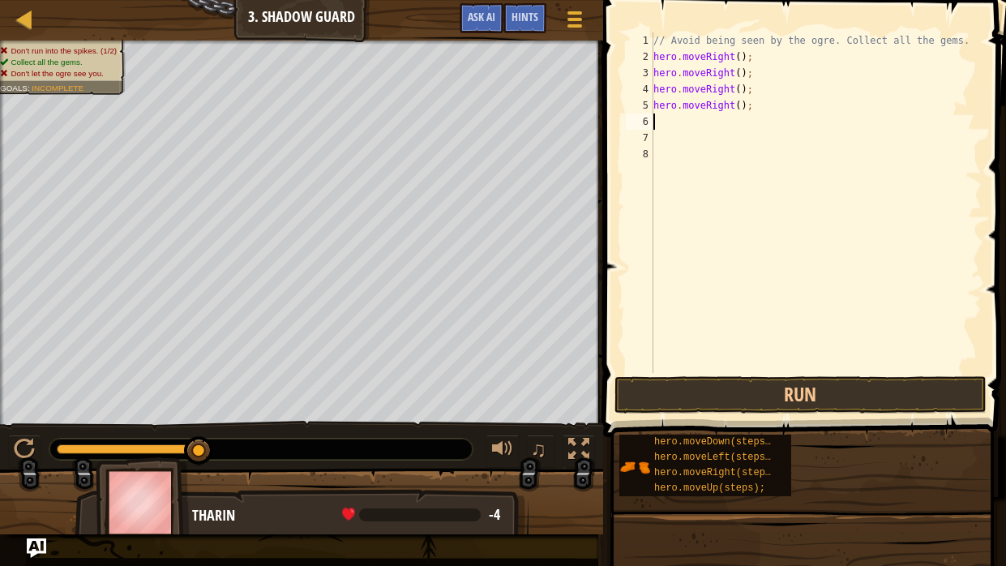
scroll to position [7, 0]
click at [789, 391] on button "Run" at bounding box center [800, 394] width 372 height 37
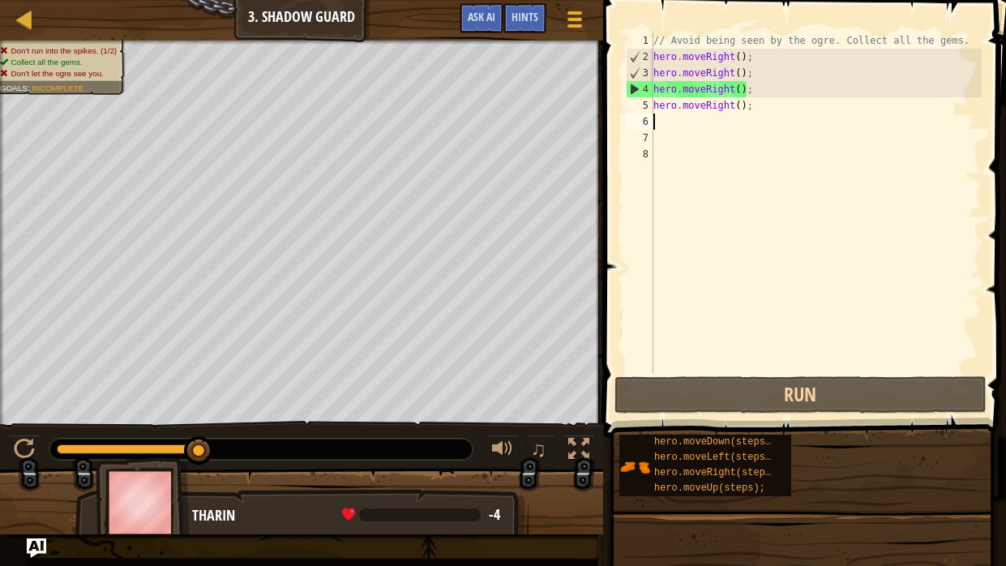
click at [751, 103] on div "// Avoid being seen by the ogre. Collect all the gems. hero . moveRight ( ) ; h…" at bounding box center [815, 218] width 331 height 373
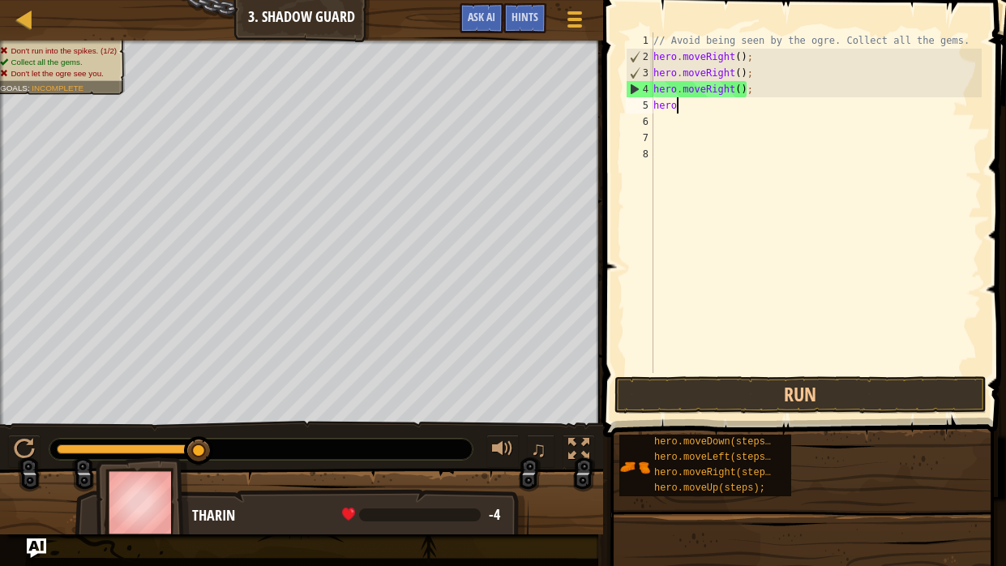
type textarea "h"
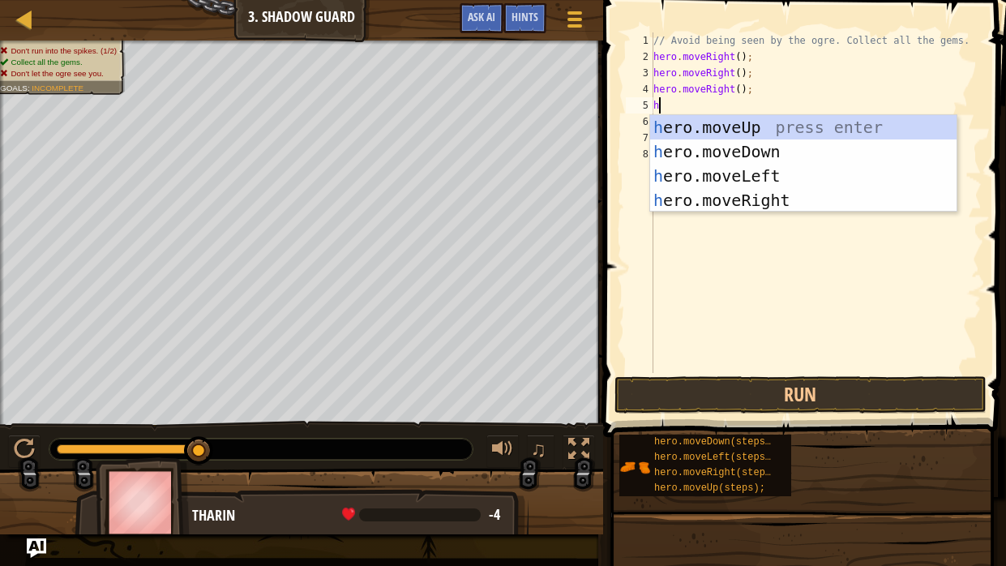
type textarea "he"
click at [789, 173] on div "he ro.moveUp press enter he ro.moveDown press enter he ro.moveLeft press enter …" at bounding box center [803, 188] width 306 height 146
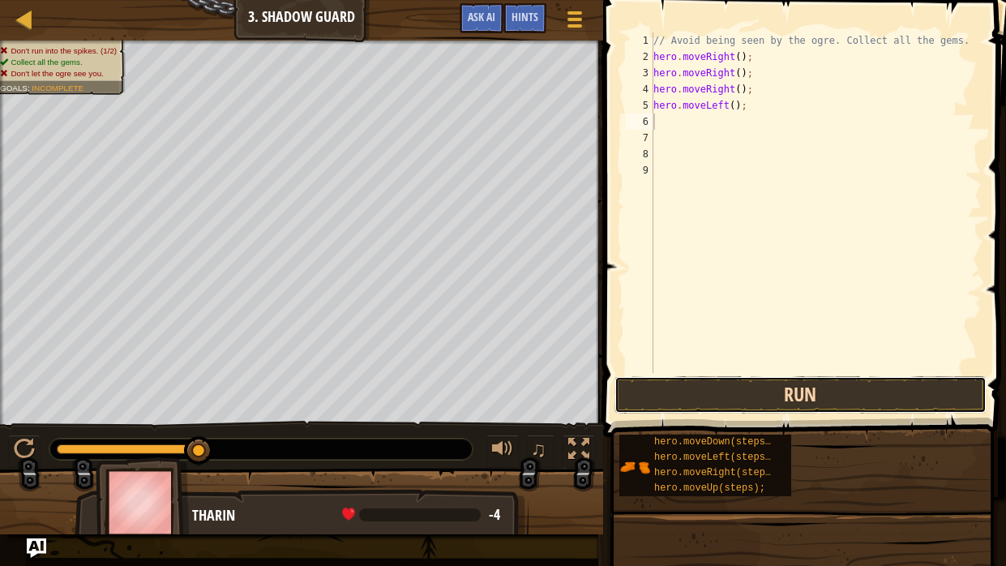
click at [823, 400] on button "Run" at bounding box center [800, 394] width 372 height 37
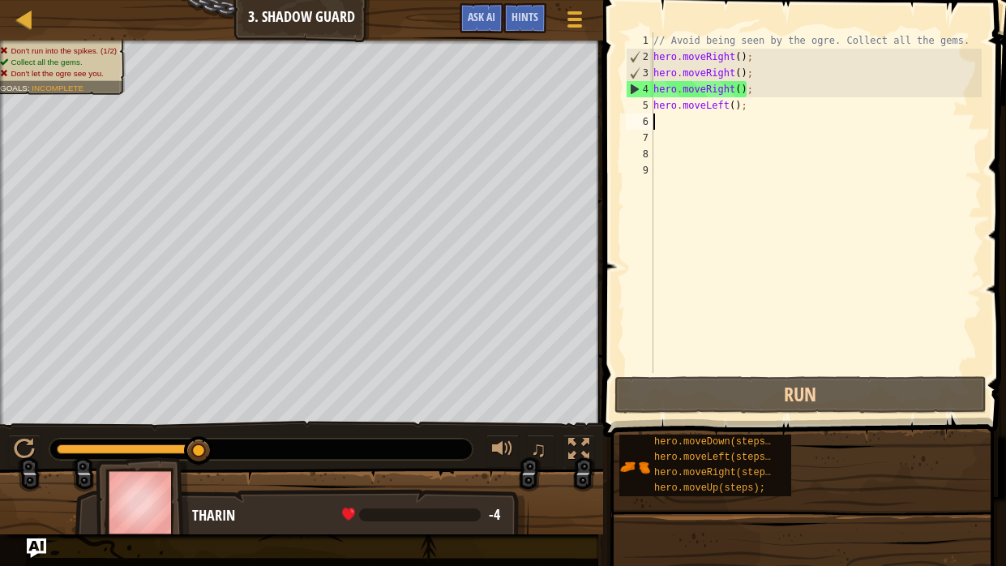
click at [772, 102] on div "// Avoid being seen by the ogre. Collect all the gems. hero . moveRight ( ) ; h…" at bounding box center [815, 218] width 331 height 373
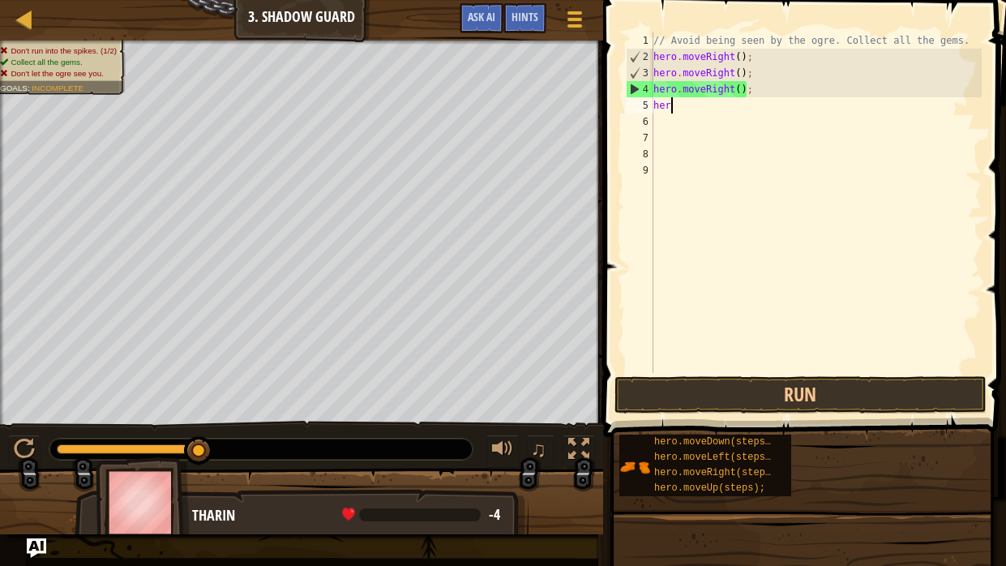
type textarea "h"
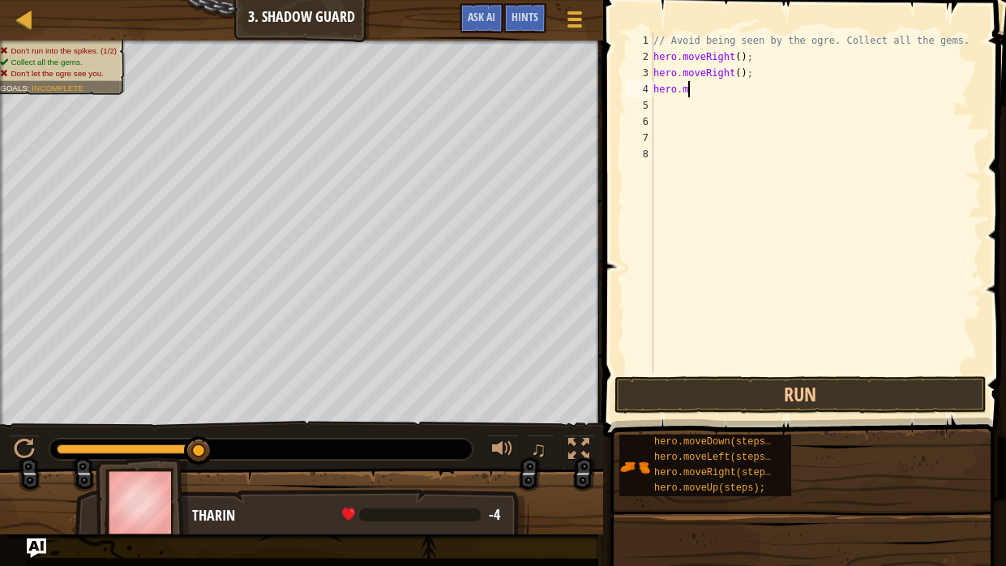
type textarea "h"
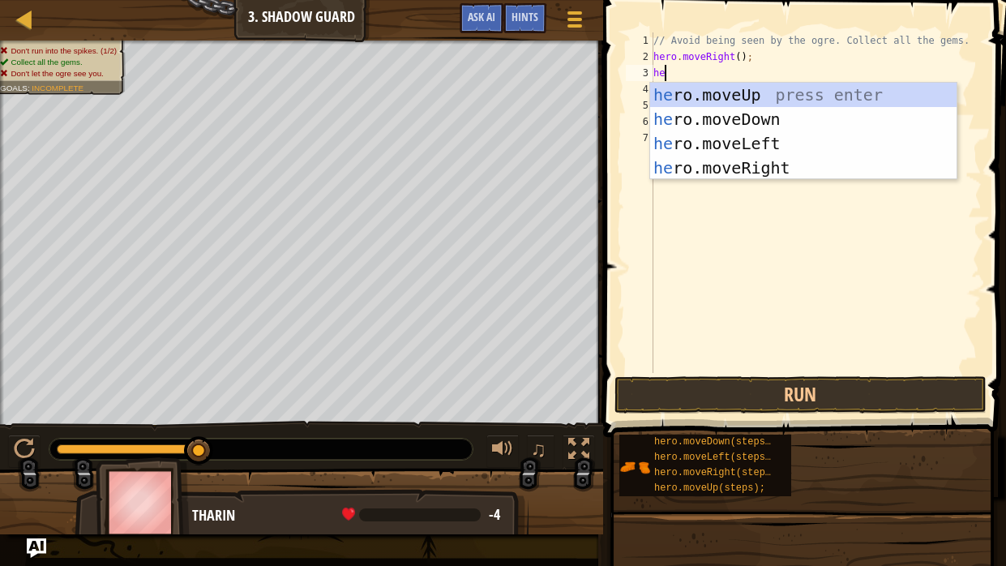
type textarea "her"
click at [819, 165] on div "her o.moveUp press enter her o.moveDown press enter her o.moveLeft press enter …" at bounding box center [803, 156] width 306 height 146
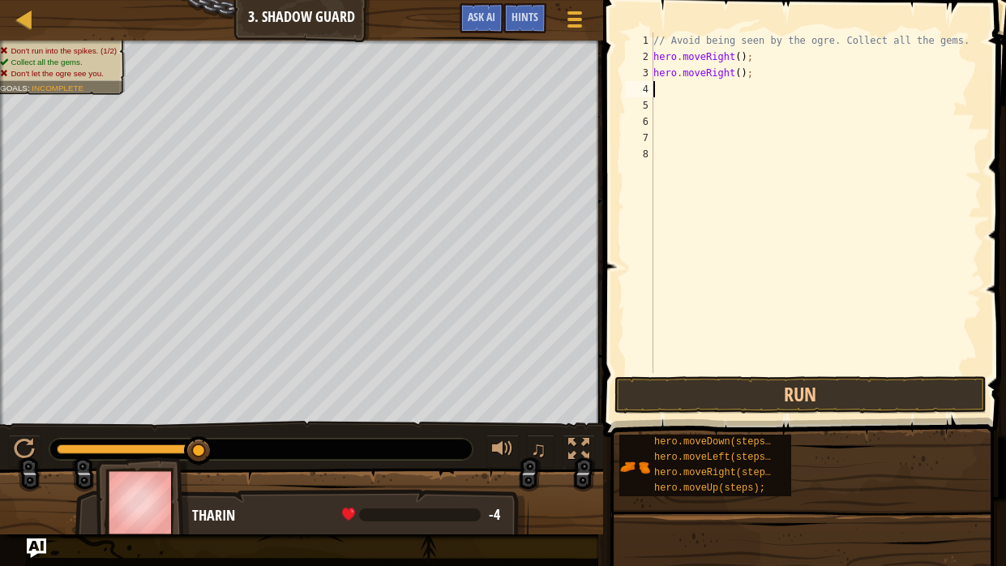
click at [767, 67] on div "// Avoid being seen by the ogre. Collect all the gems. hero . moveRight ( ) ; h…" at bounding box center [815, 218] width 331 height 373
type textarea "h"
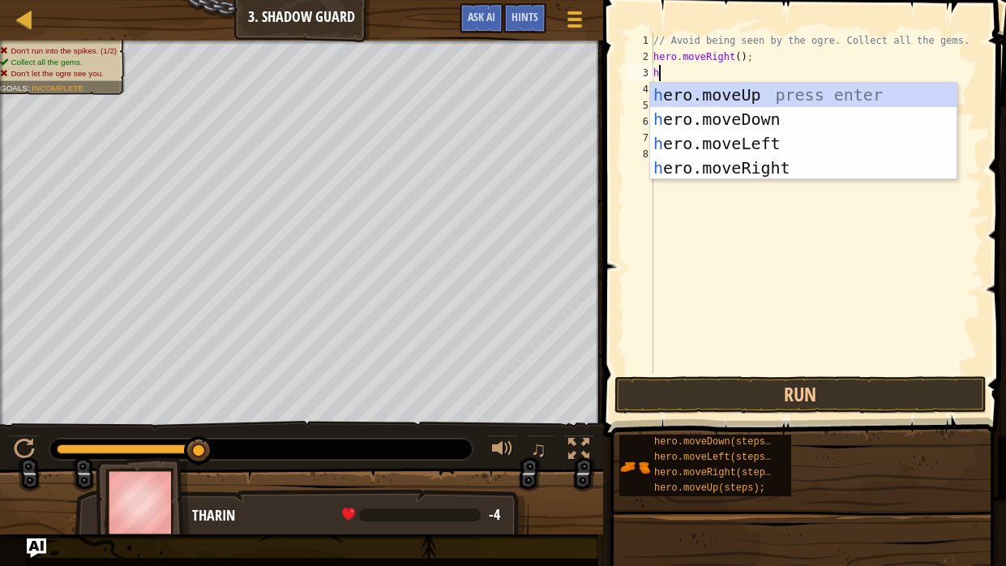
type textarea "he"
click at [807, 146] on div "he ro.moveUp press enter he ro.moveDown press enter he ro.moveLeft press enter …" at bounding box center [803, 156] width 306 height 146
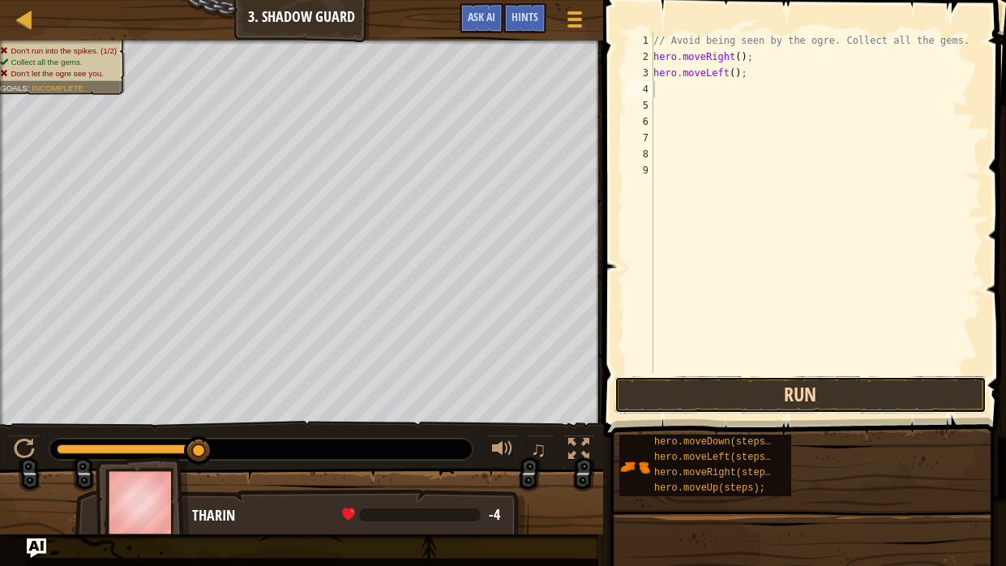
click at [875, 405] on button "Run" at bounding box center [800, 394] width 372 height 37
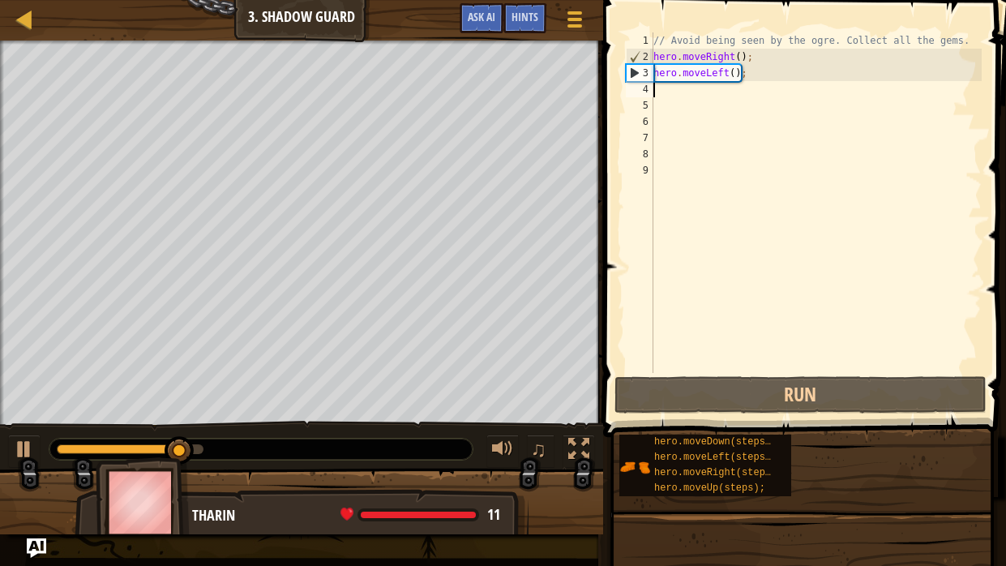
click at [760, 78] on div "// Avoid being seen by the ogre. Collect all the gems. hero . moveRight ( ) ; h…" at bounding box center [815, 218] width 331 height 373
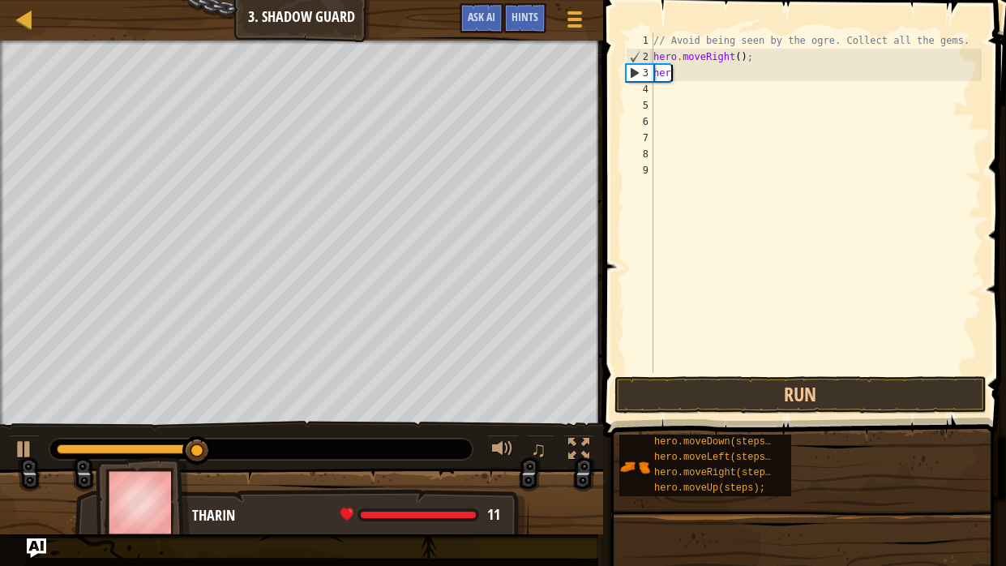
type textarea "h"
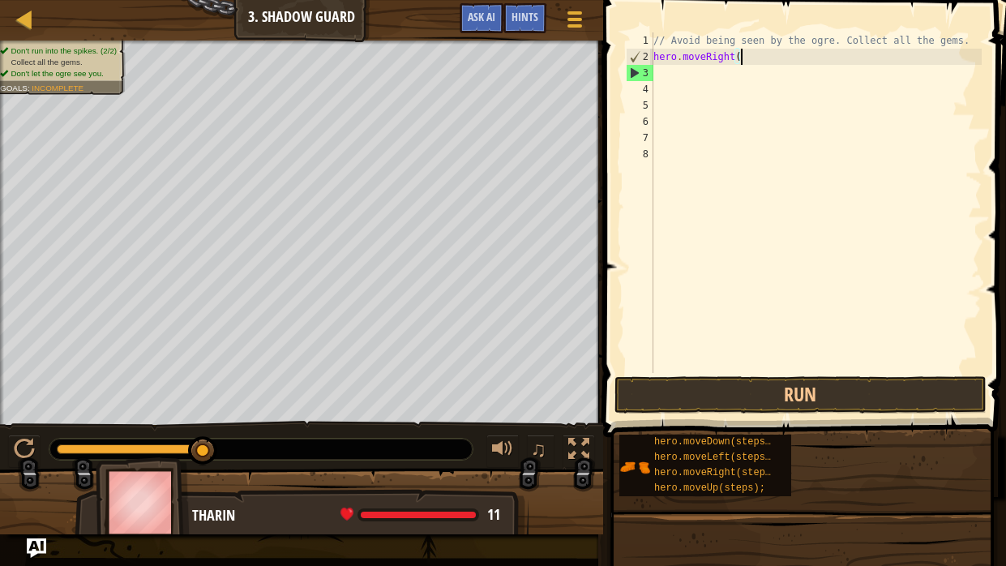
type textarea "hero.moveRight"
type textarea "h"
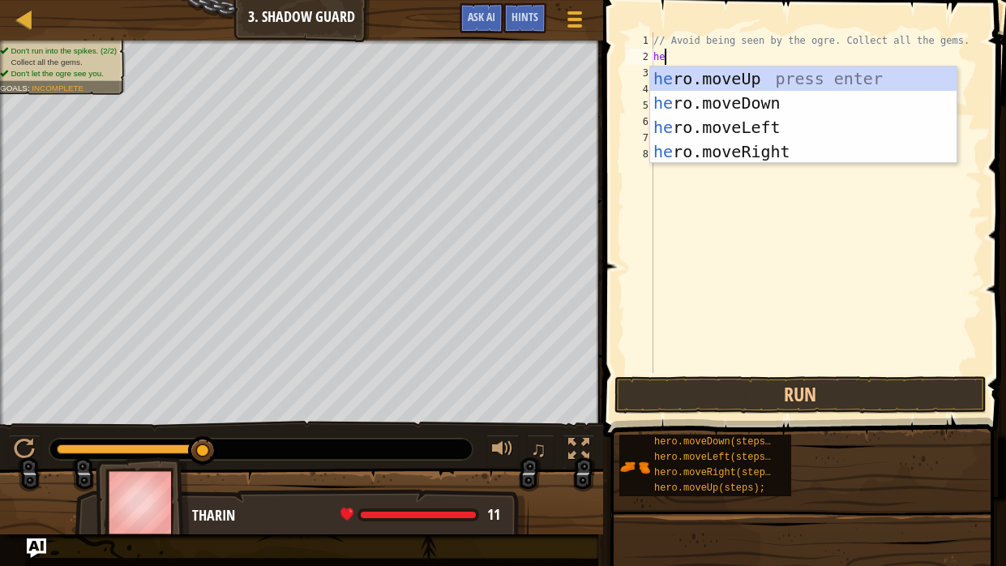
type textarea "her"
click at [796, 80] on div "her o.moveUp press enter her o.moveDown press enter her o.moveLeft press enter …" at bounding box center [803, 139] width 306 height 146
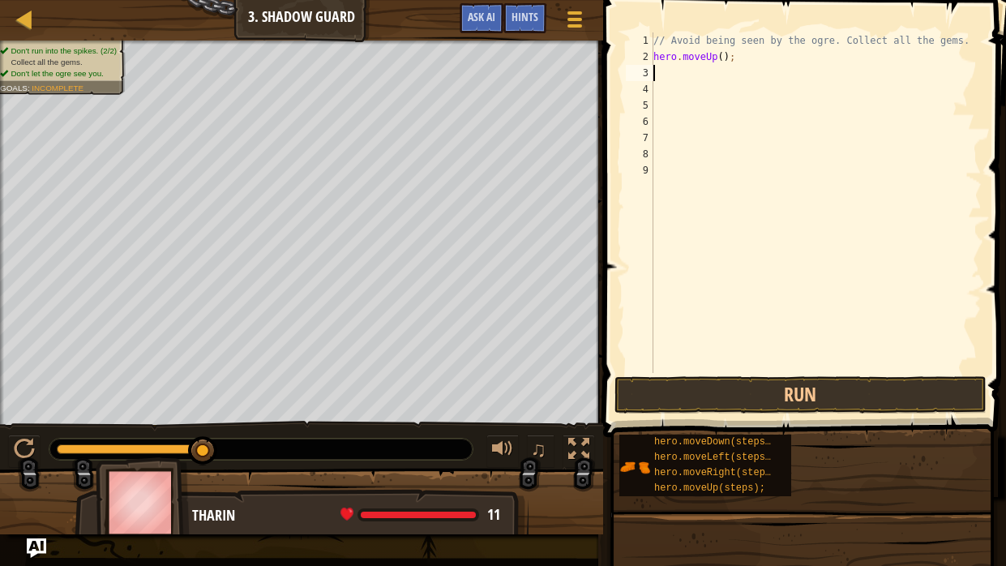
type textarea "h"
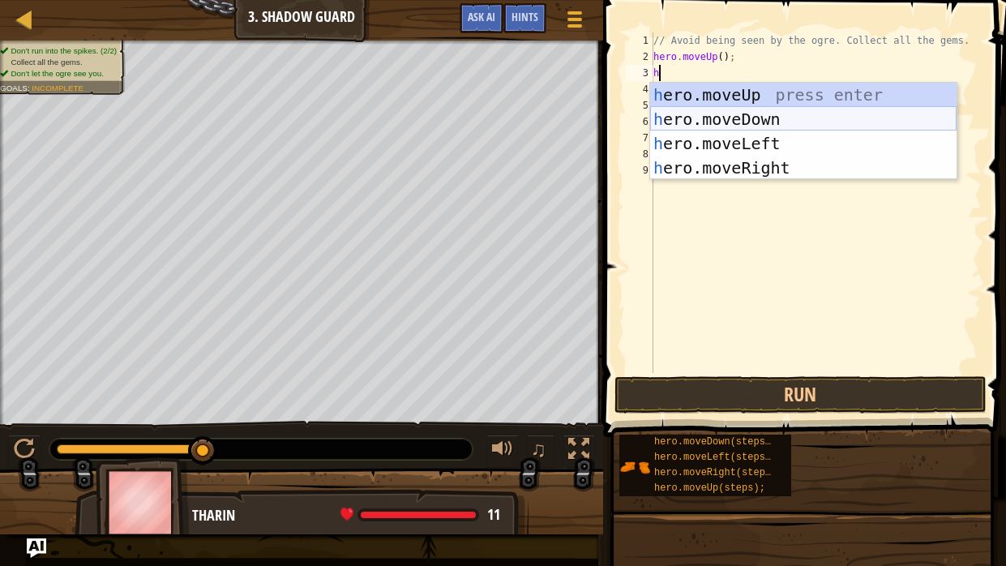
click at [831, 115] on div "h ero.moveUp press enter h ero.moveDown press enter h ero.moveLeft press enter …" at bounding box center [803, 156] width 306 height 146
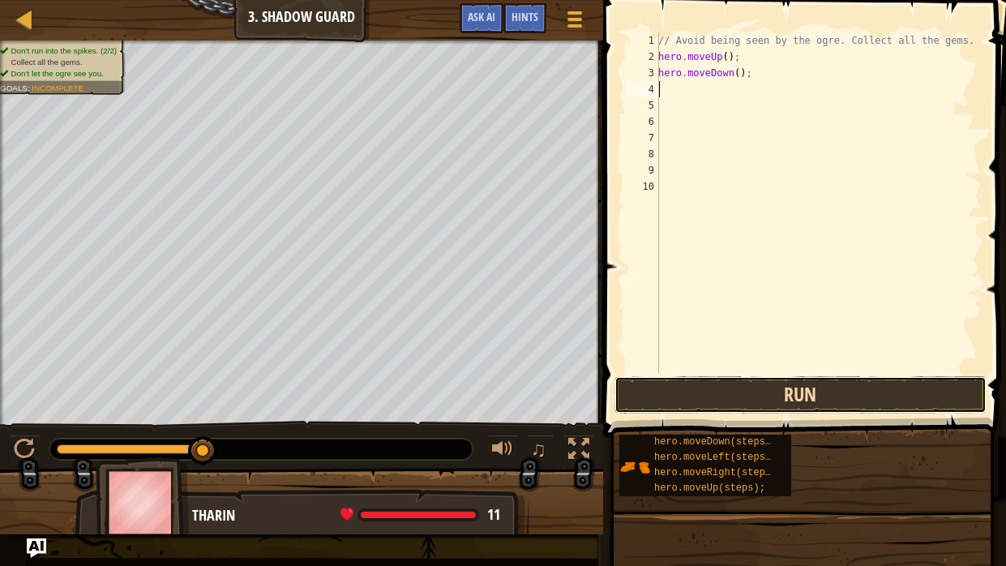
click at [915, 388] on button "Run" at bounding box center [800, 394] width 372 height 37
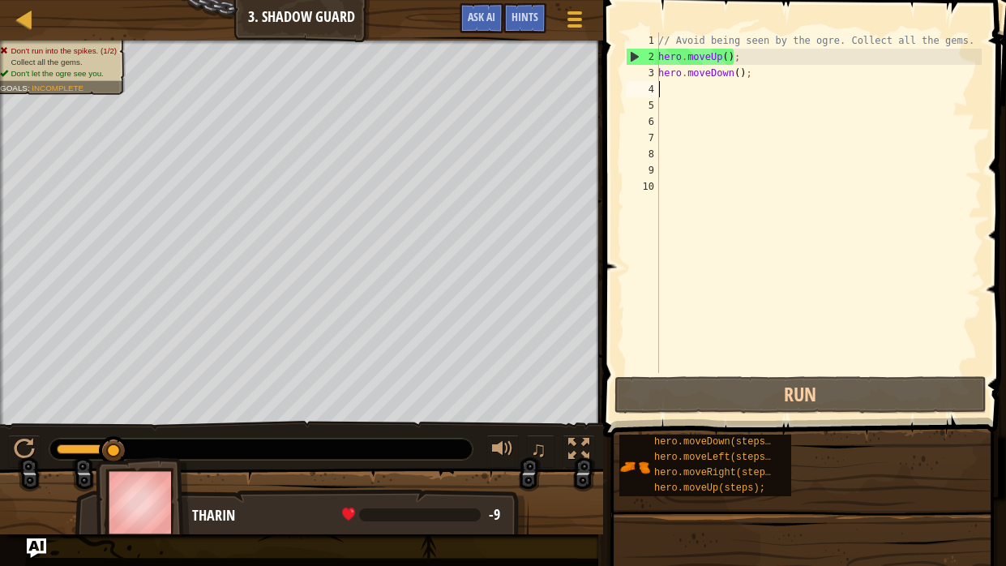
click at [755, 72] on div "// Avoid being seen by the ogre. Collect all the gems. hero . moveUp ( ) ; hero…" at bounding box center [818, 218] width 327 height 373
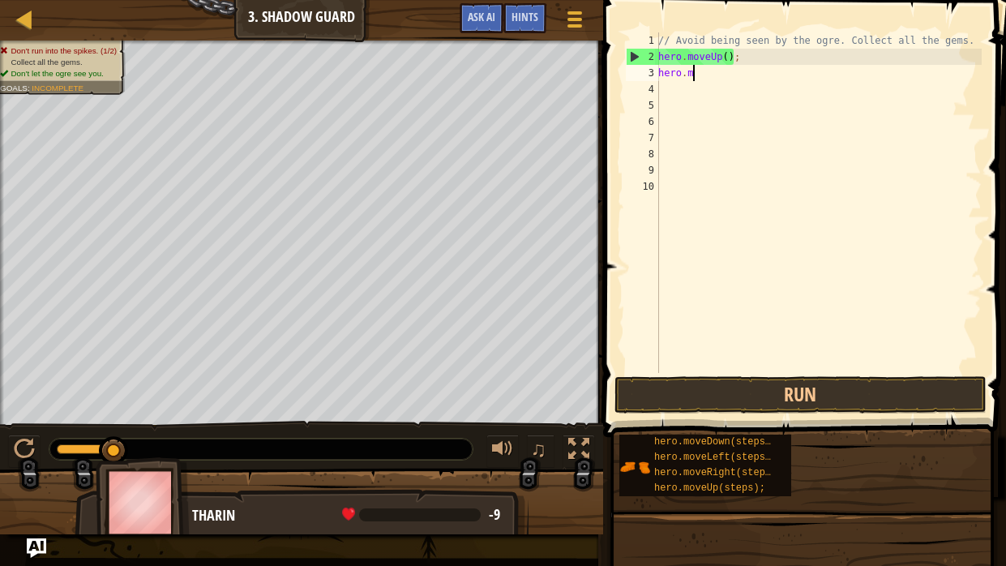
type textarea "h"
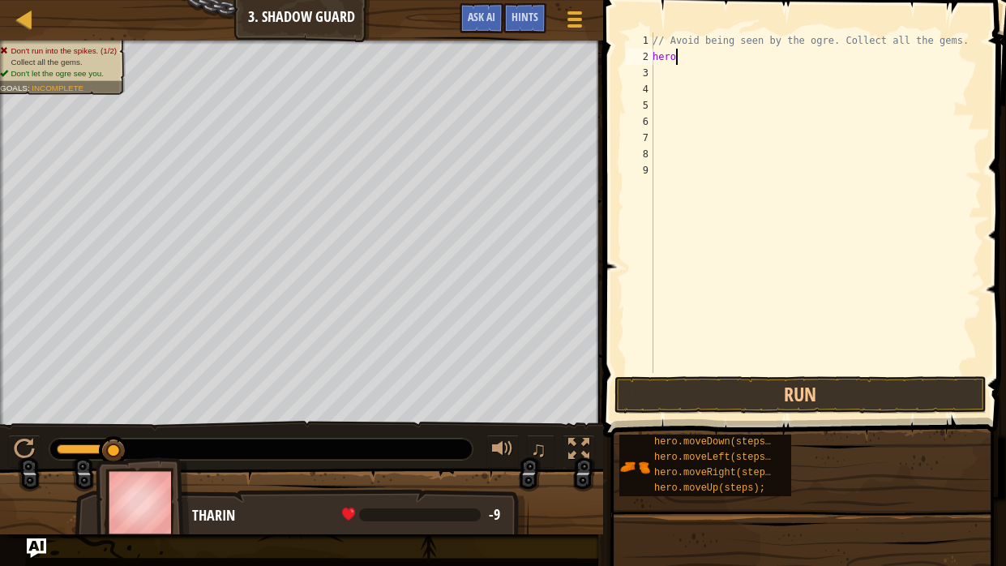
type textarea "h"
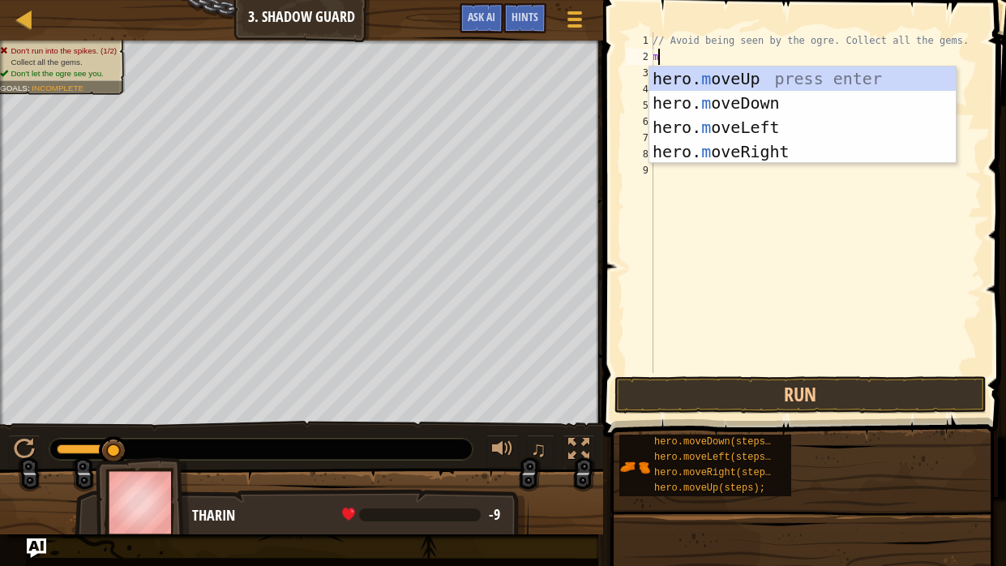
type textarea "mo"
click at [787, 157] on div "hero. mo veUp press enter hero. mo veDown press enter hero. mo veLeft press ent…" at bounding box center [802, 139] width 306 height 146
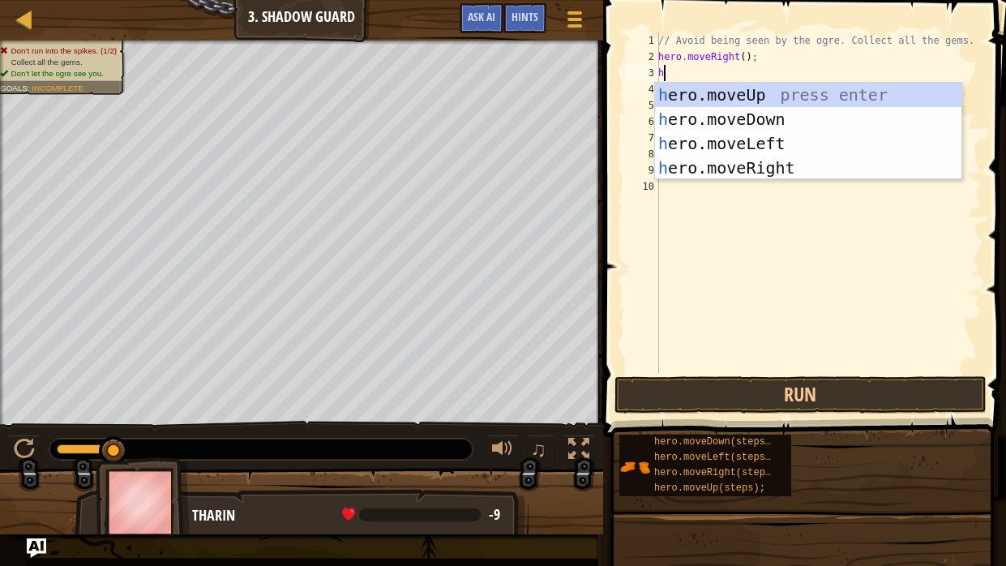
type textarea "he"
click at [740, 123] on div "he ro.moveUp press enter he ro.moveDown press enter he ro.moveLeft press enter …" at bounding box center [808, 156] width 306 height 146
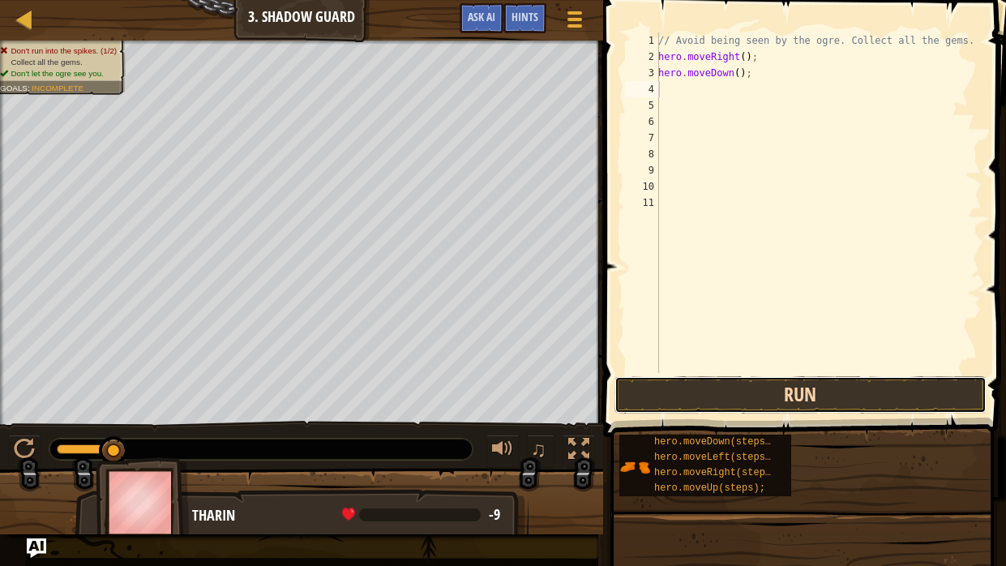
click at [829, 387] on button "Run" at bounding box center [800, 394] width 372 height 37
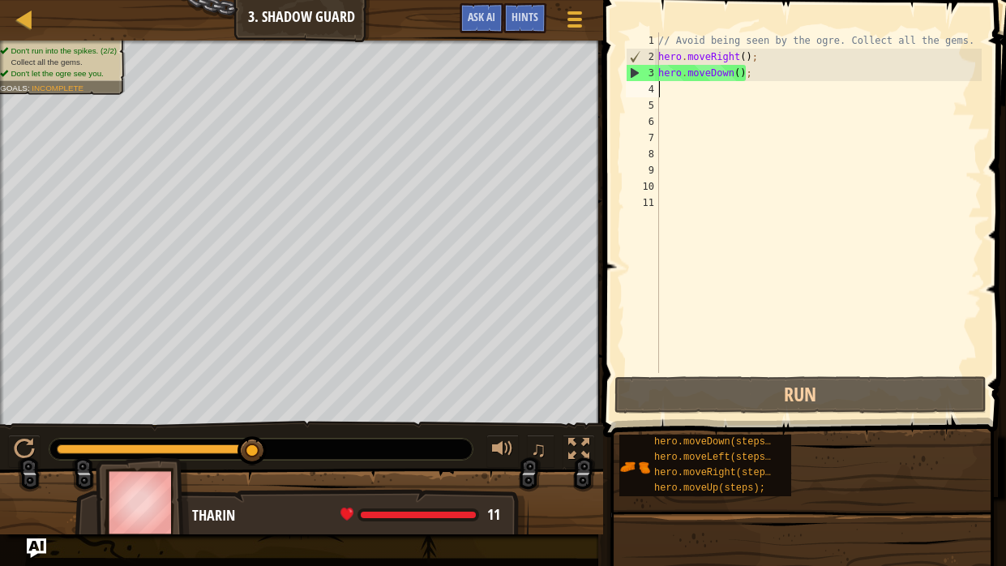
click at [773, 79] on div "// Avoid being seen by the ogre. Collect all the gems. hero . moveRight ( ) ; h…" at bounding box center [818, 218] width 327 height 373
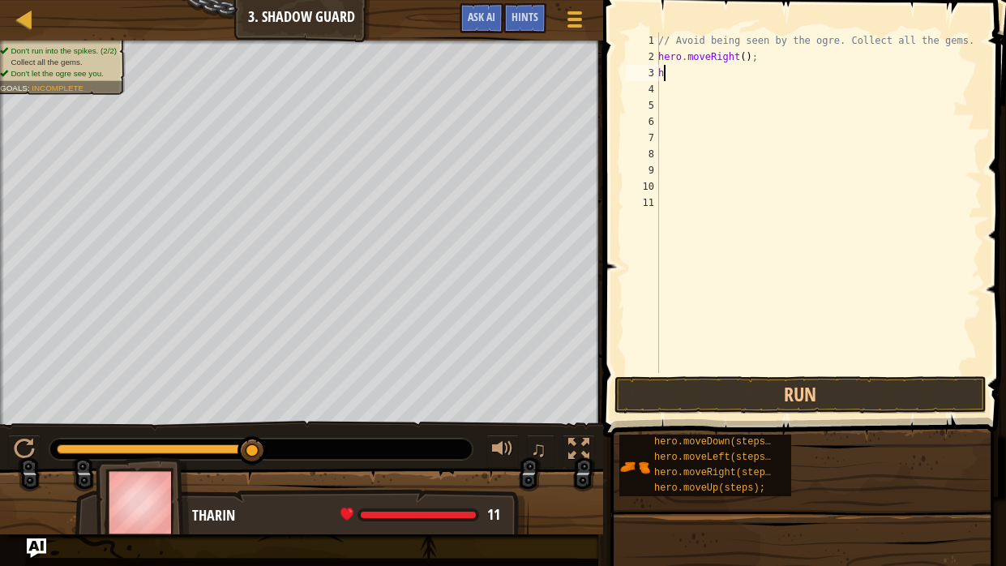
type textarea "he"
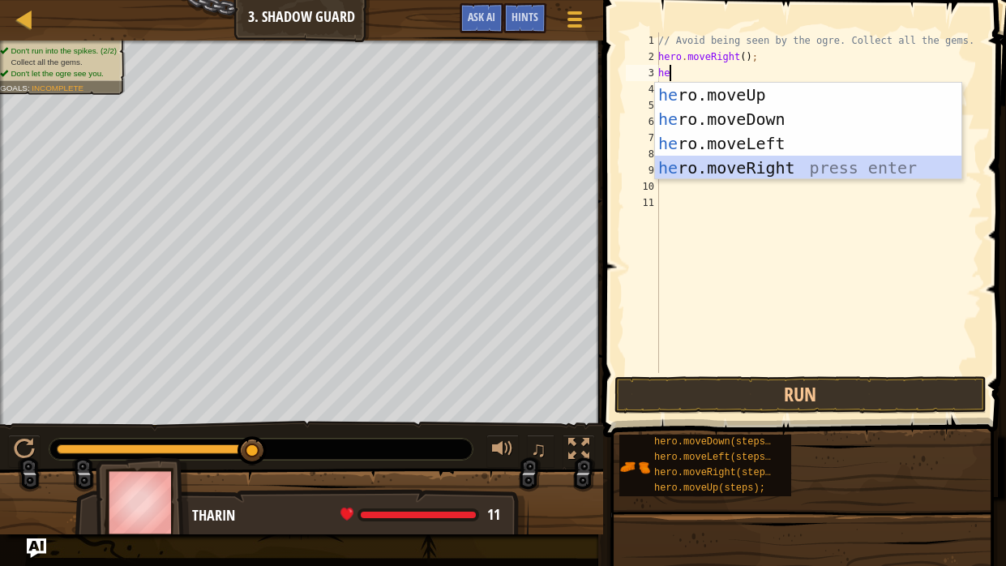
click at [870, 171] on div "he ro.moveUp press enter he ro.moveDown press enter he ro.moveLeft press enter …" at bounding box center [808, 156] width 306 height 146
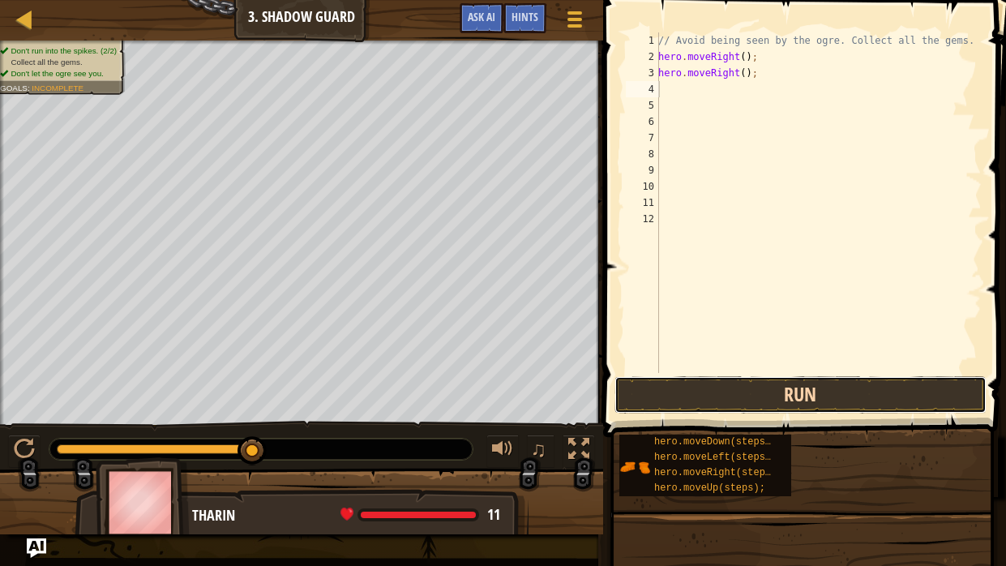
click at [917, 392] on button "Run" at bounding box center [800, 394] width 372 height 37
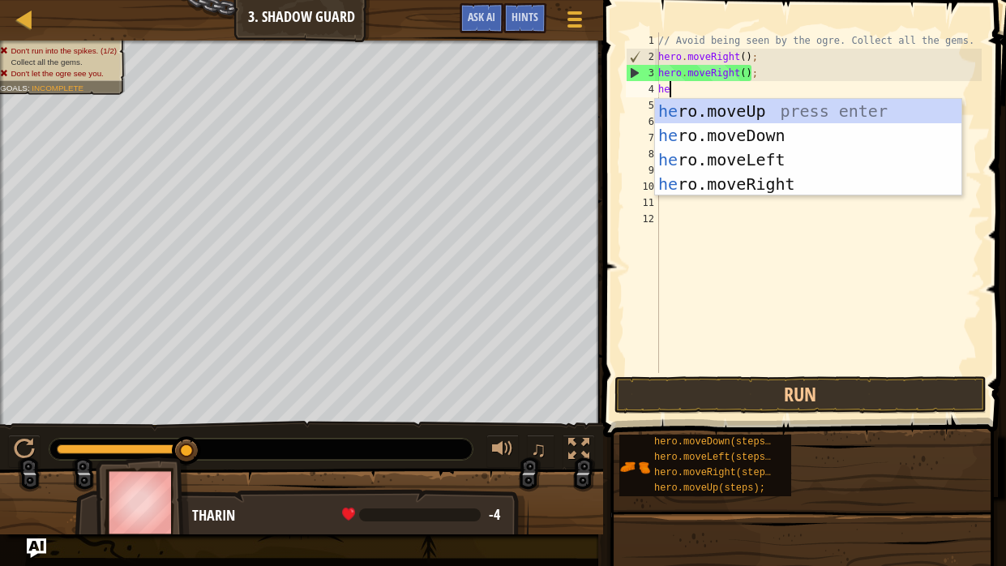
type textarea "her"
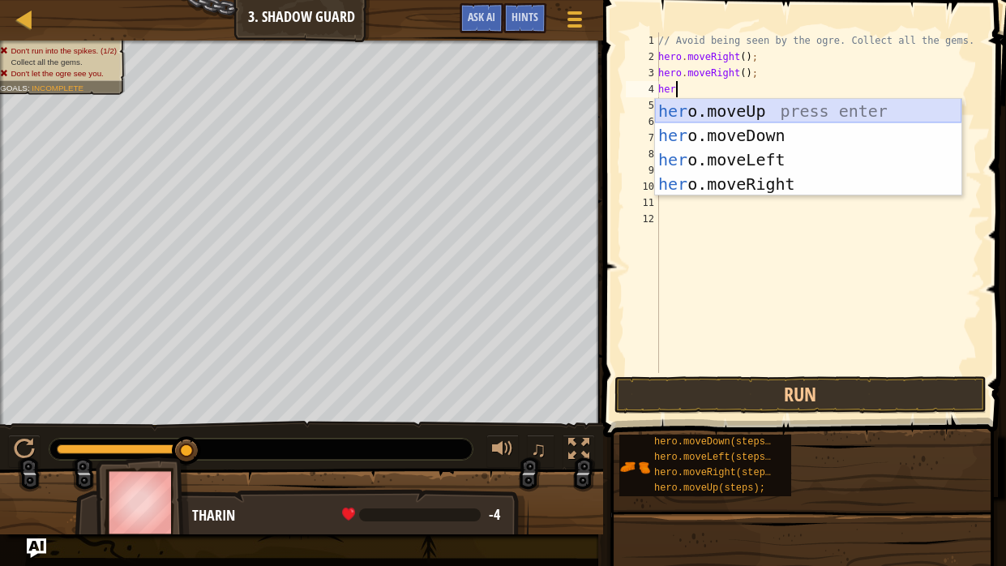
click at [752, 102] on div "her o.moveUp press enter her o.moveDown press enter her o.moveLeft press enter …" at bounding box center [808, 172] width 306 height 146
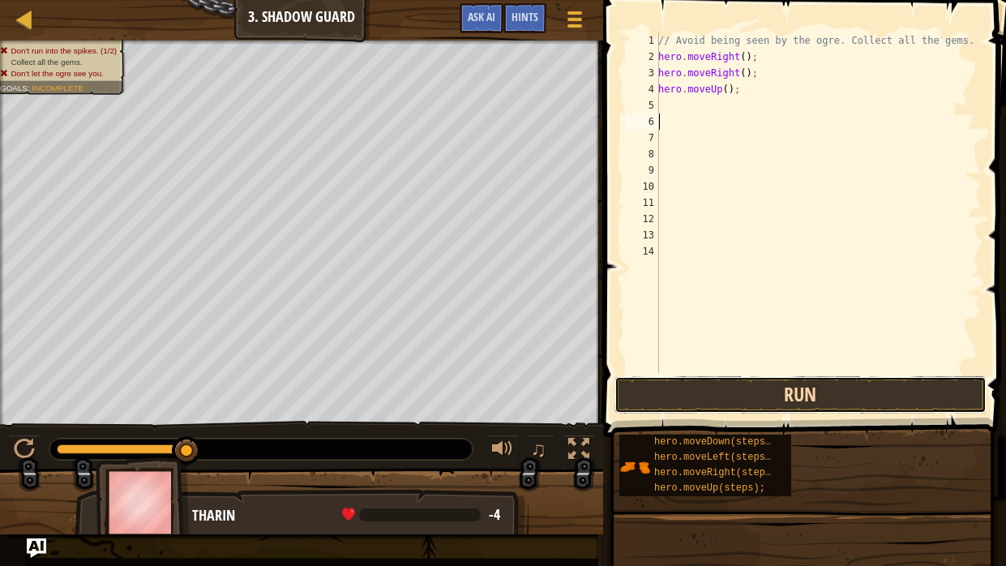
click at [845, 390] on button "Run" at bounding box center [800, 394] width 372 height 37
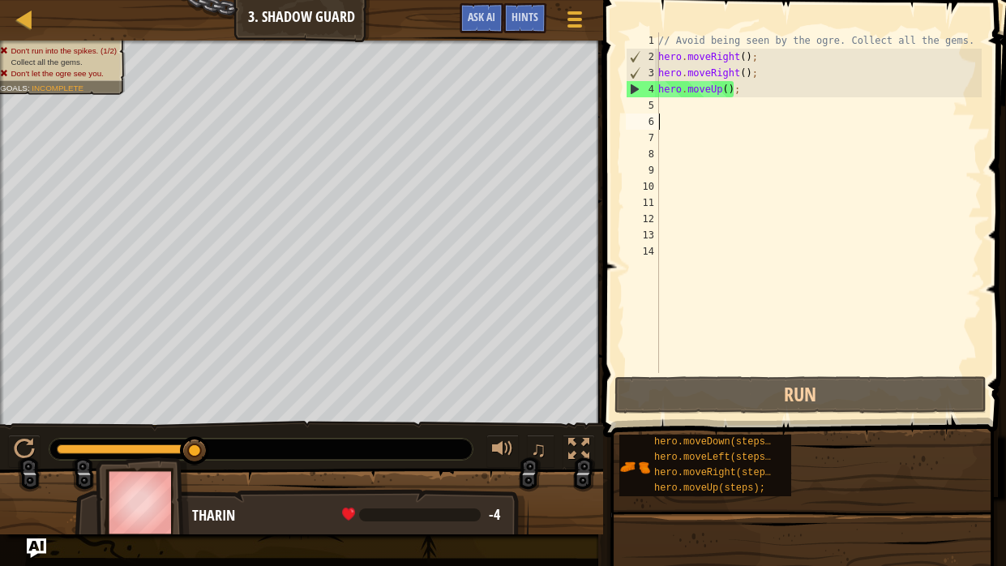
click at [766, 96] on div "// Avoid being seen by the ogre. Collect all the gems. hero . moveRight ( ) ; h…" at bounding box center [818, 218] width 327 height 373
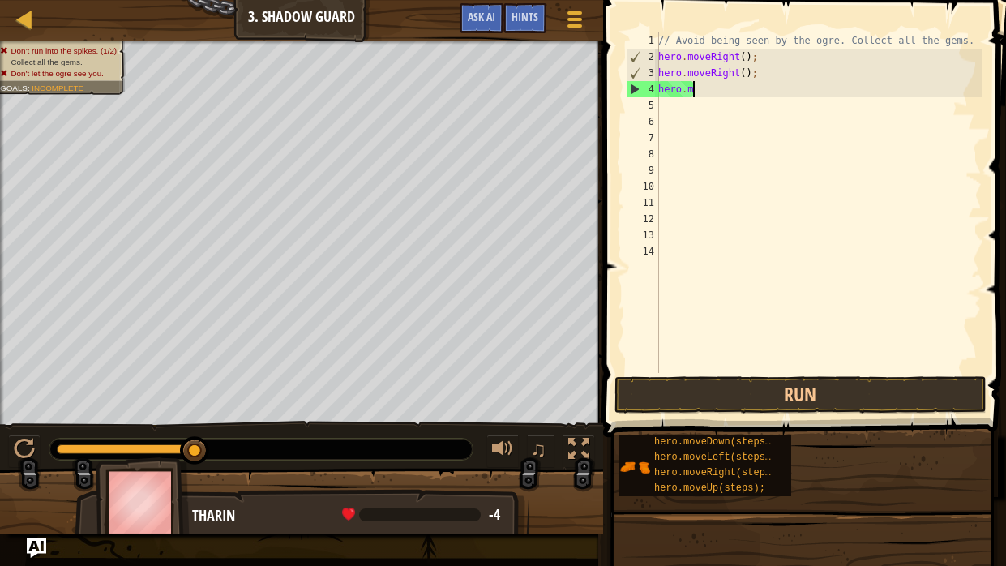
type textarea "h"
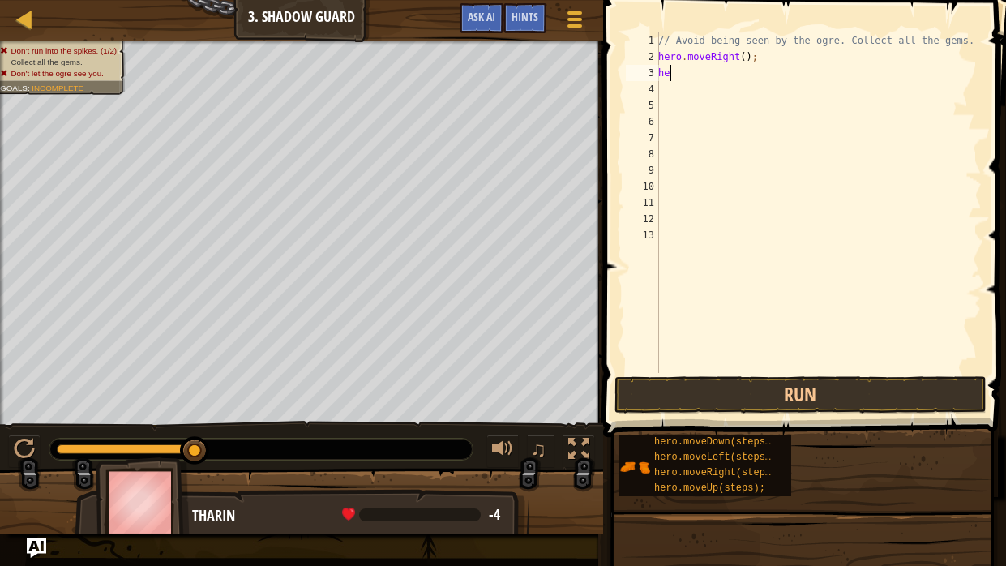
type textarea "her"
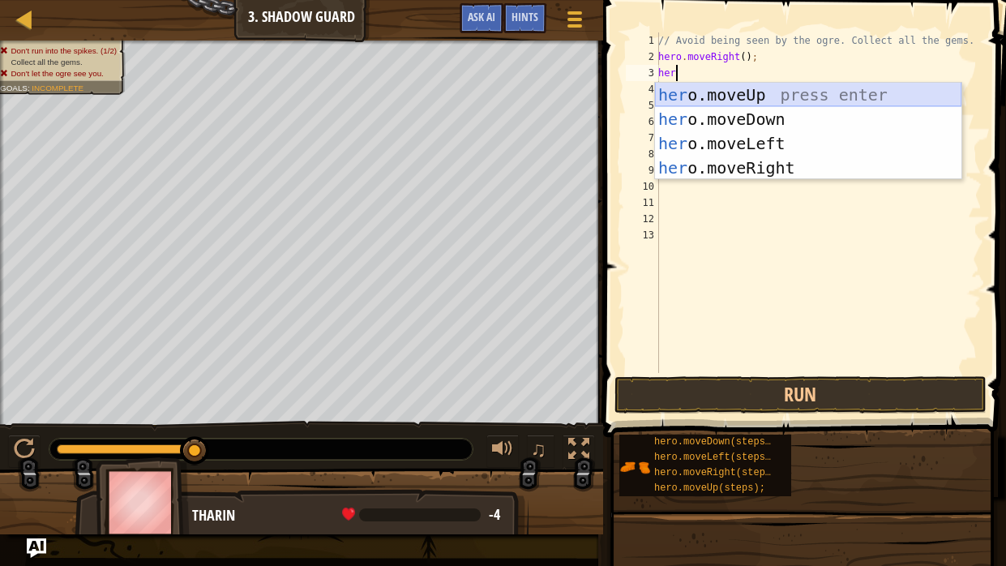
click at [781, 96] on div "her o.moveUp press enter her o.moveDown press enter her o.moveLeft press enter …" at bounding box center [808, 156] width 306 height 146
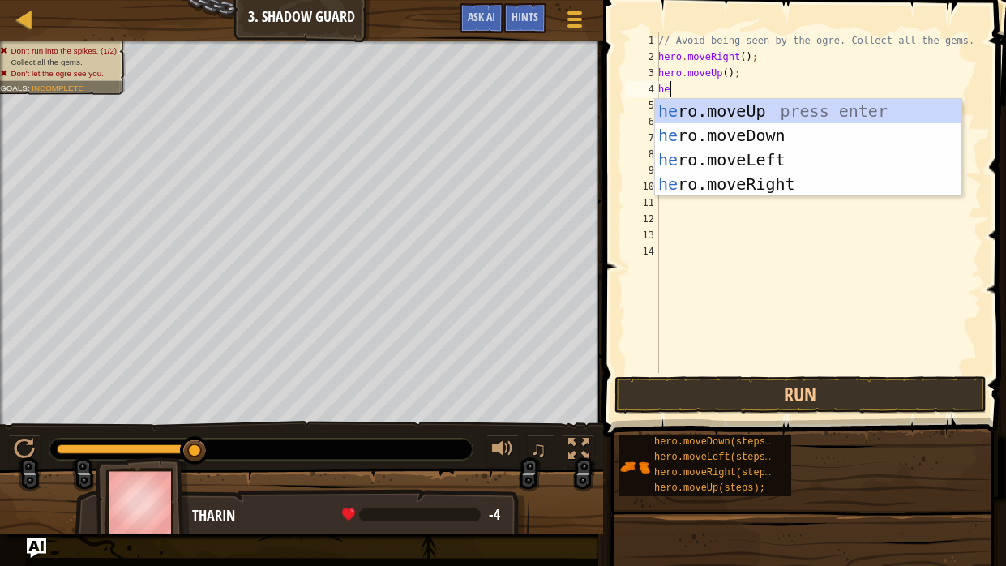
type textarea "her"
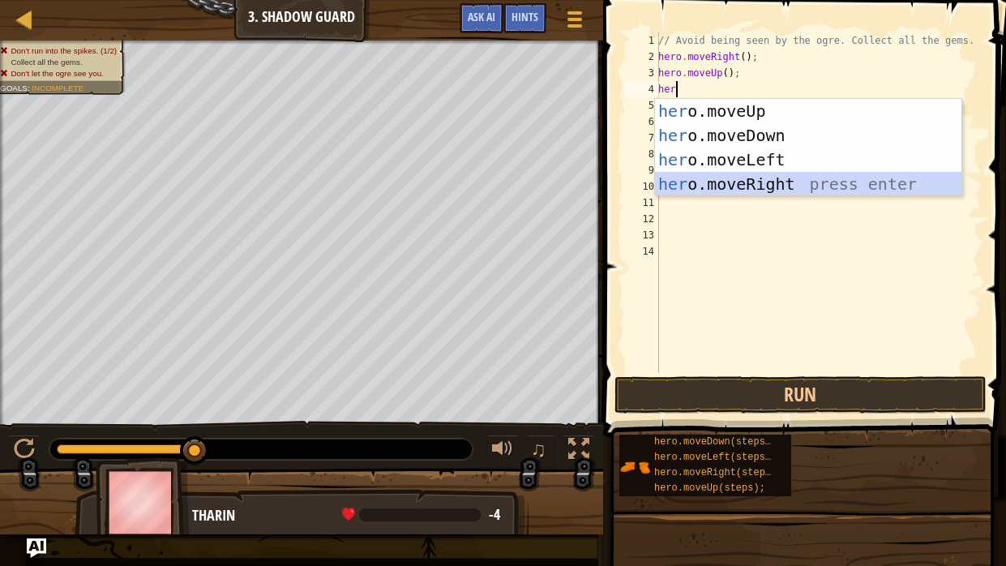
click at [730, 186] on div "her o.moveUp press enter her o.moveDown press enter her o.moveLeft press enter …" at bounding box center [808, 172] width 306 height 146
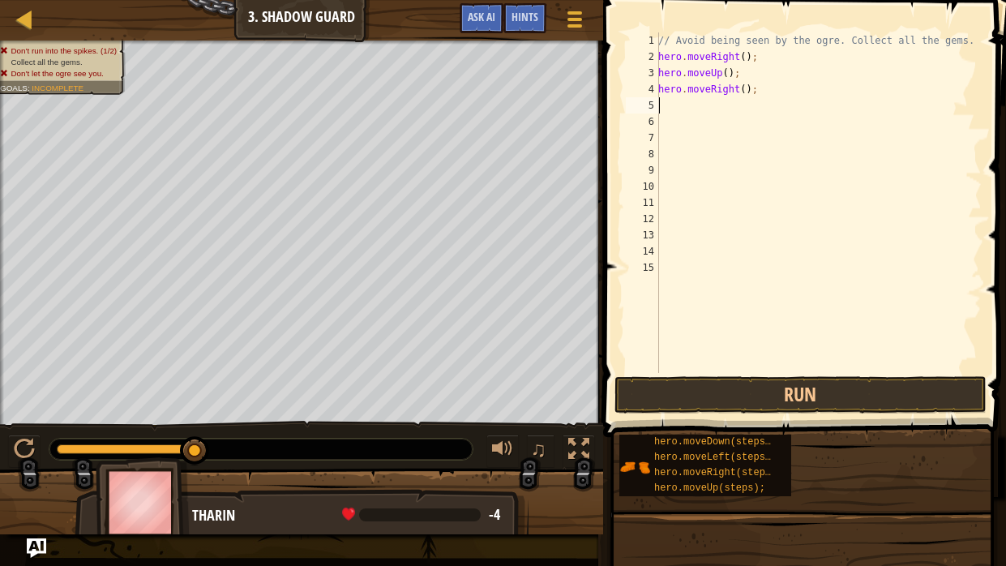
type textarea "h"
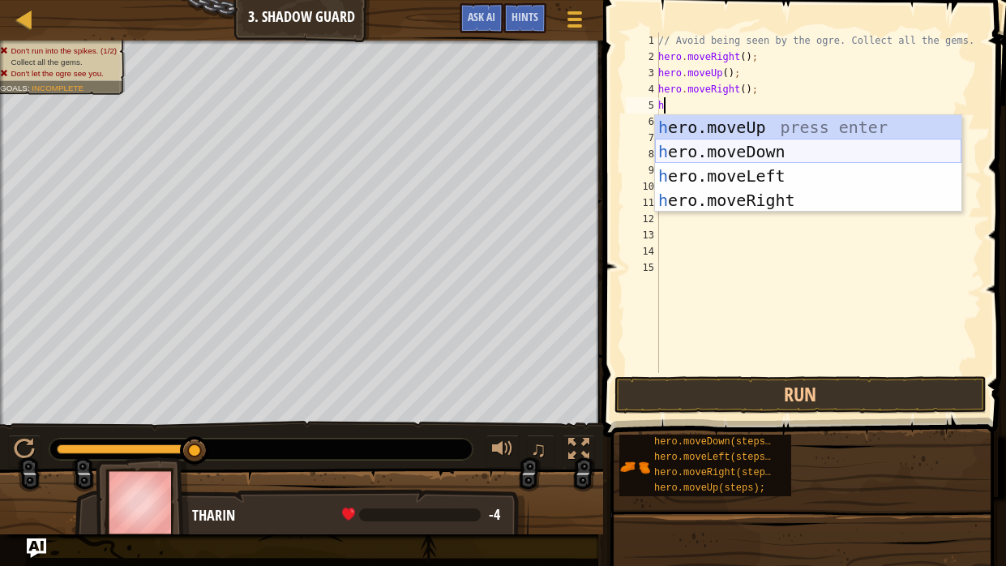
click at [733, 147] on div "h ero.moveUp press enter h ero.moveDown press enter h ero.moveLeft press enter …" at bounding box center [808, 188] width 306 height 146
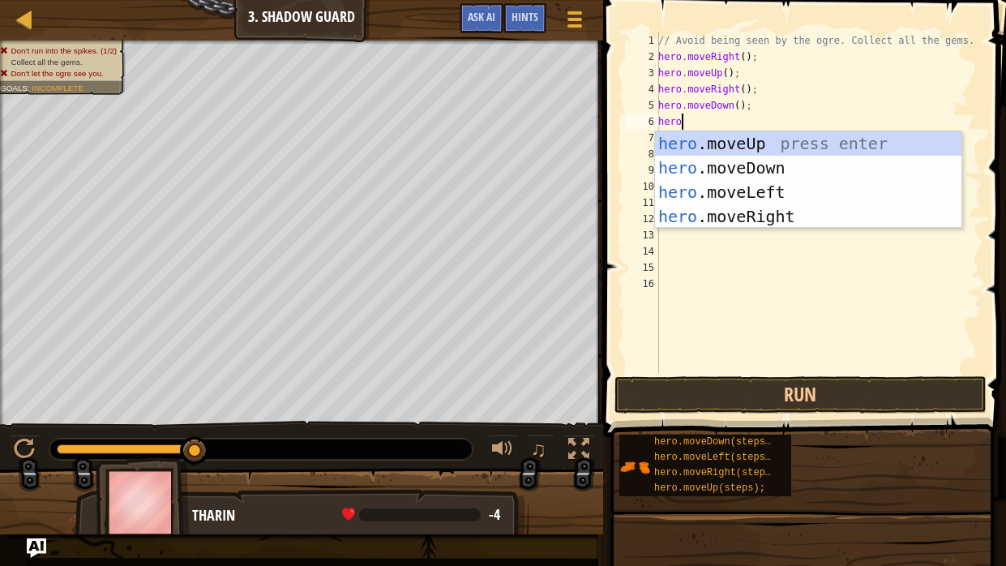
type textarea "herom"
click at [766, 190] on div "hero . m oveUp press enter hero . m oveDown press enter hero . m oveLeft press …" at bounding box center [808, 204] width 306 height 146
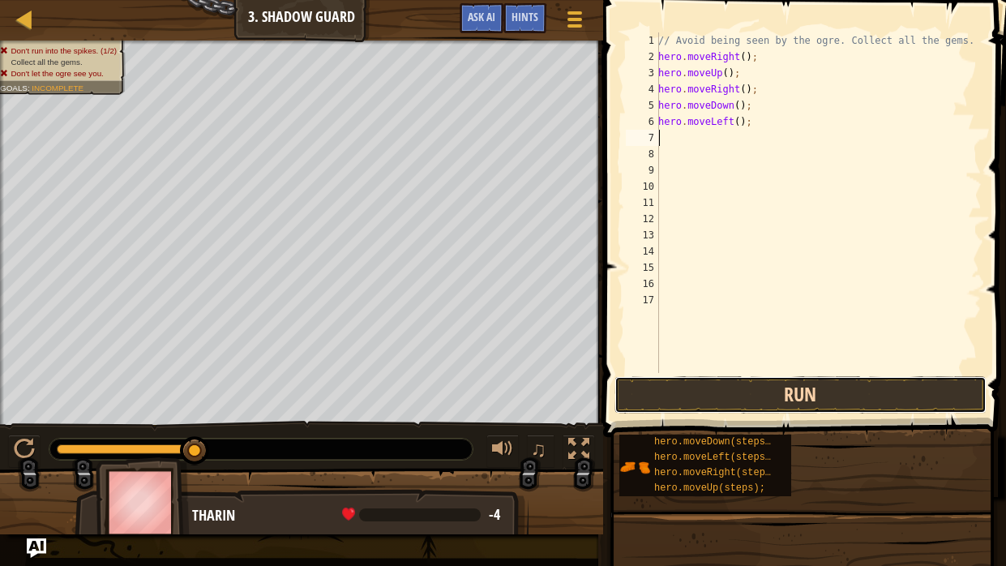
click at [843, 402] on button "Run" at bounding box center [800, 394] width 372 height 37
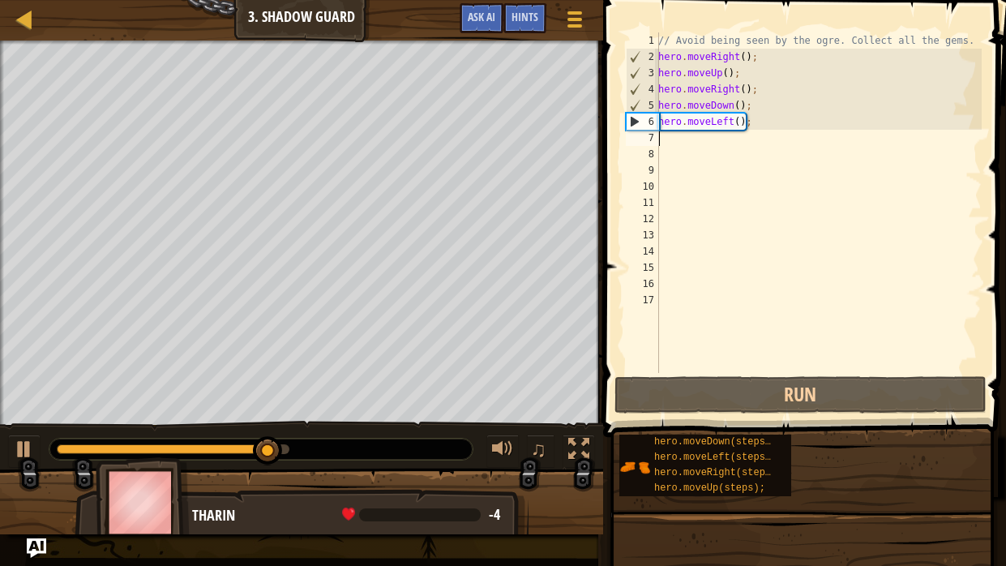
click at [776, 119] on div "// Avoid being seen by the ogre. Collect all the gems. hero . moveRight ( ) ; h…" at bounding box center [818, 218] width 327 height 373
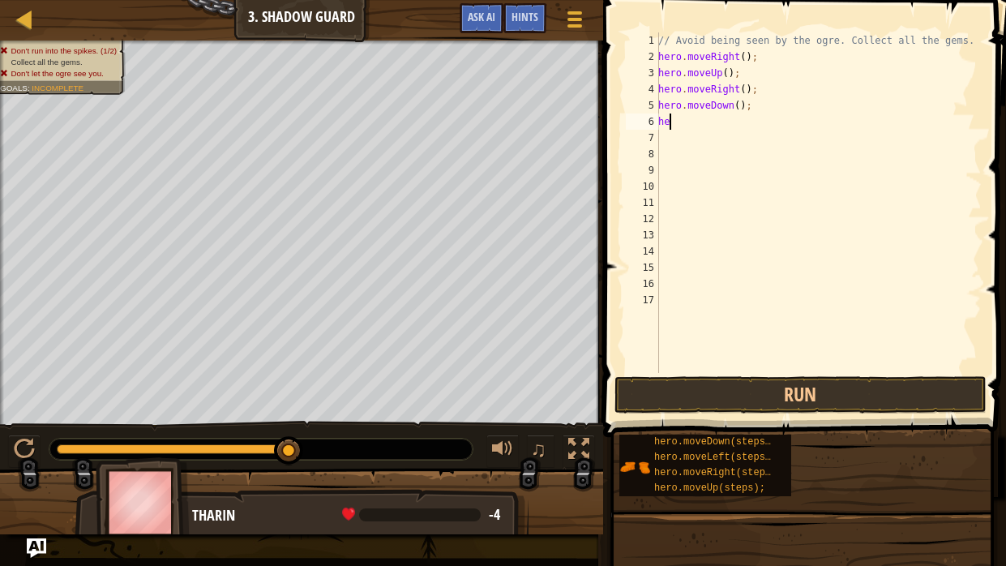
type textarea "h"
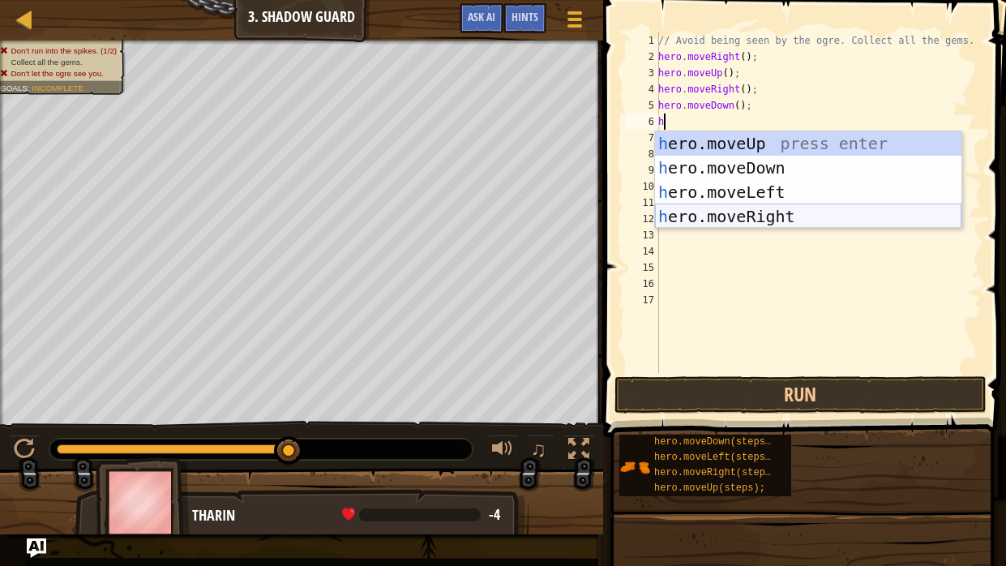
click at [819, 213] on div "h ero.moveUp press enter h ero.moveDown press enter h ero.moveLeft press enter …" at bounding box center [808, 204] width 306 height 146
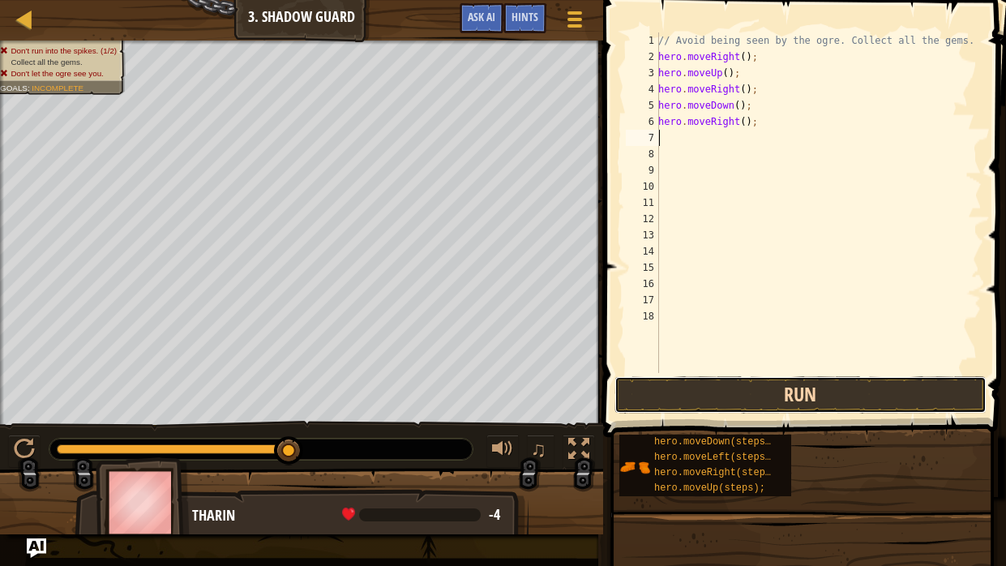
click at [824, 389] on button "Run" at bounding box center [800, 394] width 372 height 37
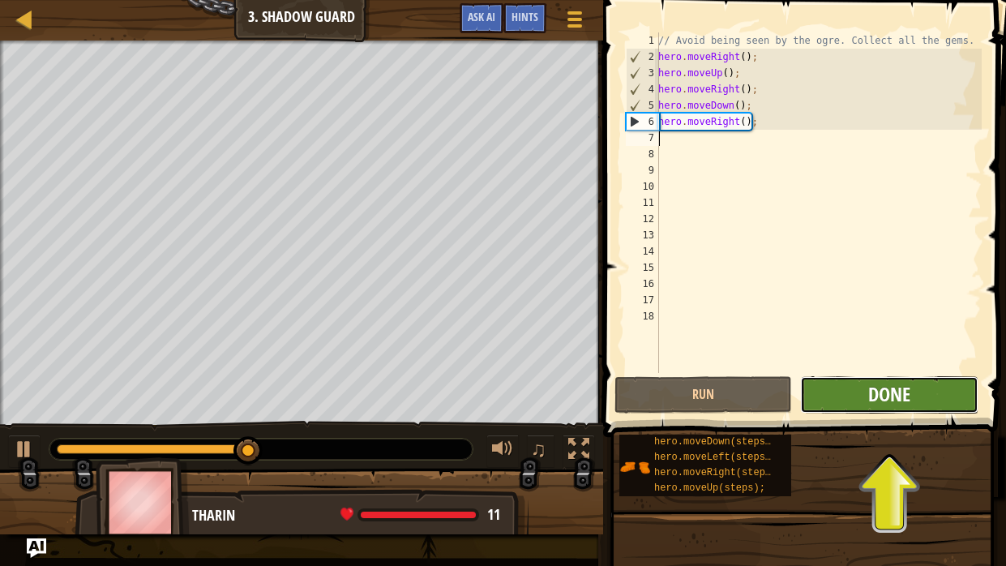
click at [890, 390] on span "Done" at bounding box center [889, 394] width 42 height 26
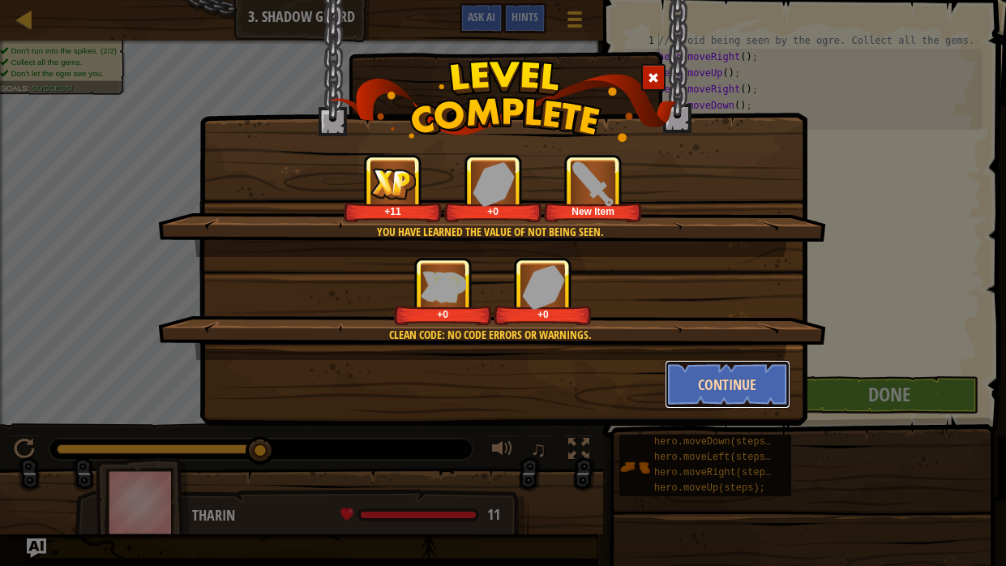
click at [749, 395] on button "Continue" at bounding box center [728, 384] width 126 height 49
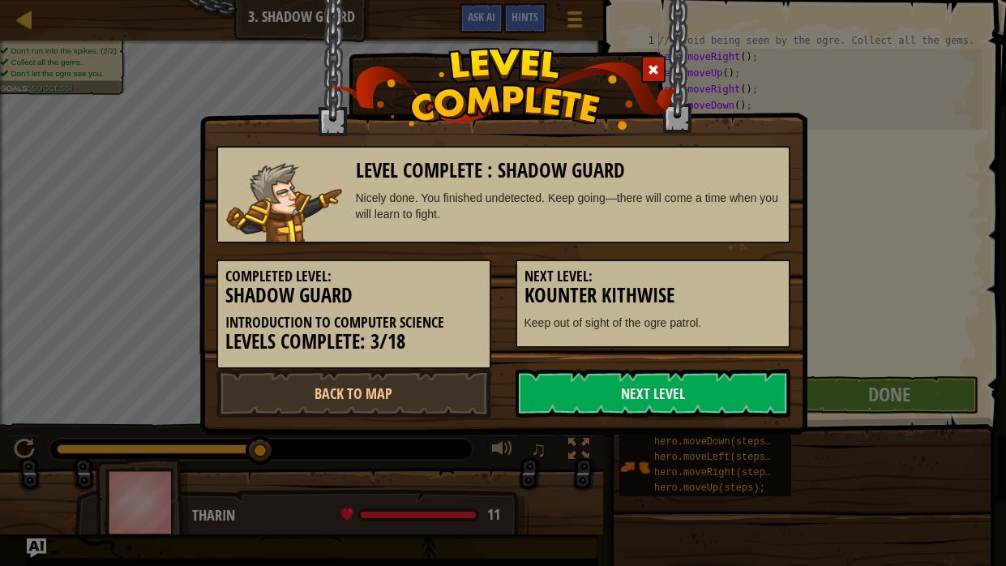
click at [749, 395] on link "Next Level" at bounding box center [652, 393] width 275 height 49
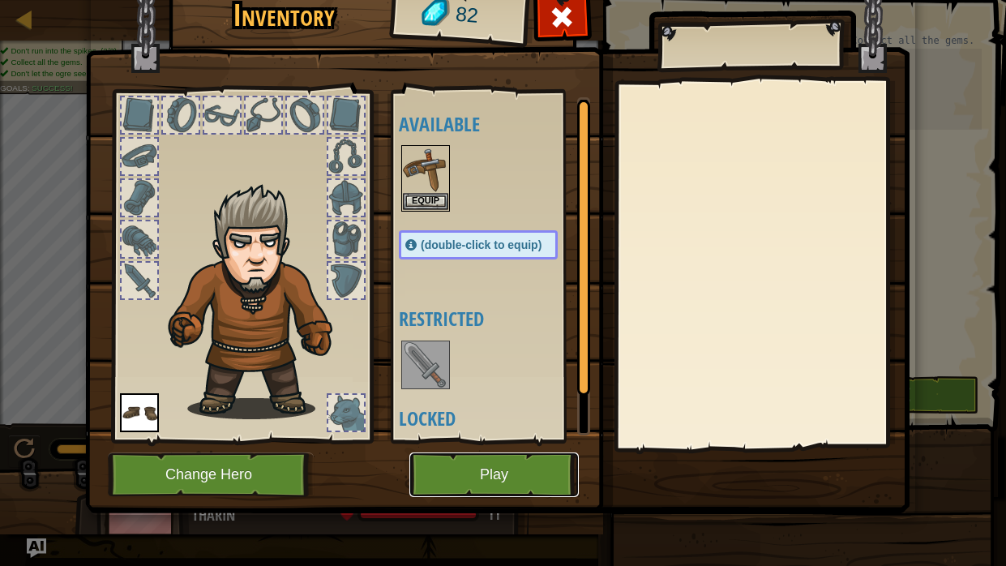
click at [520, 428] on button "Play" at bounding box center [493, 474] width 169 height 45
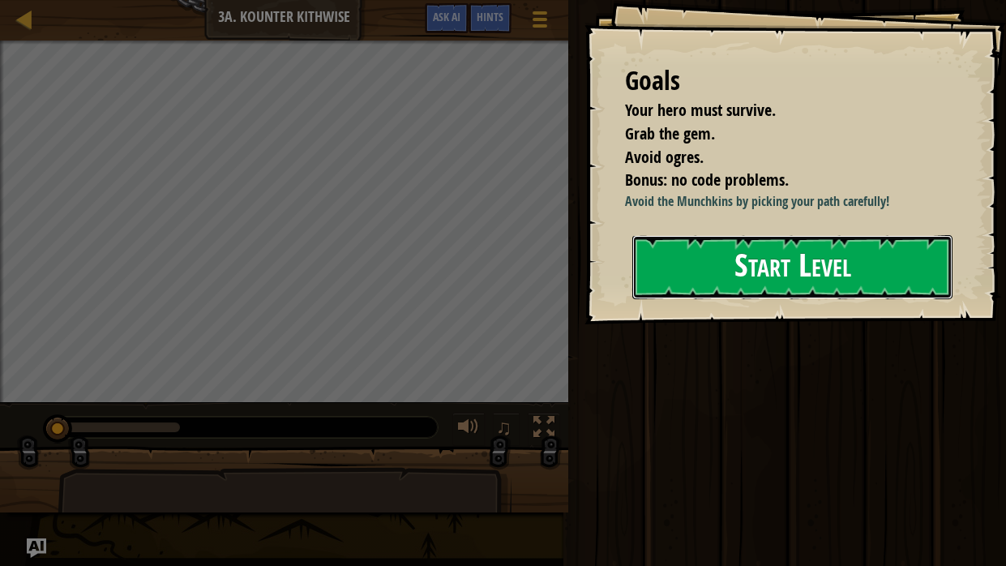
click at [718, 256] on button "Start Level" at bounding box center [792, 267] width 320 height 64
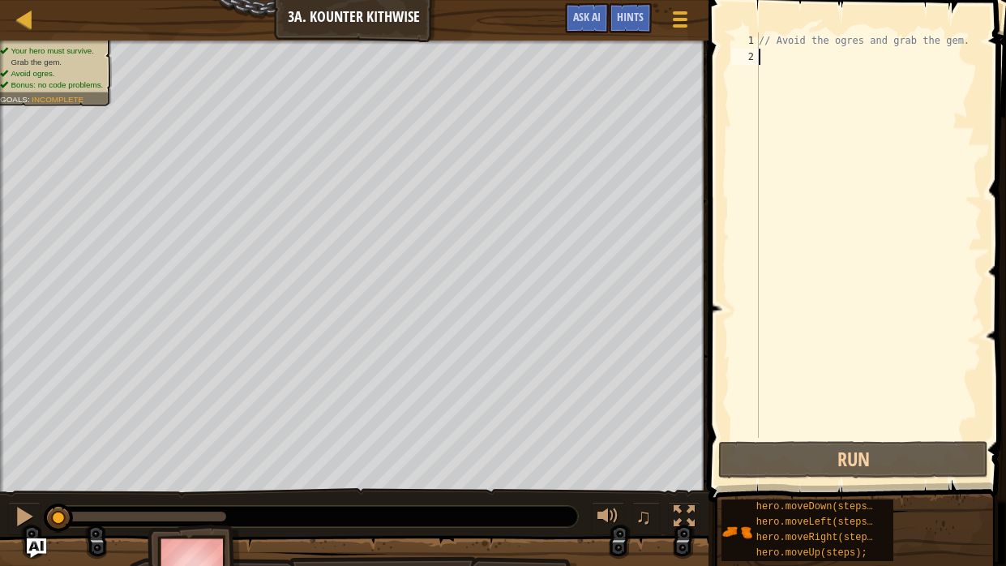
scroll to position [7, 0]
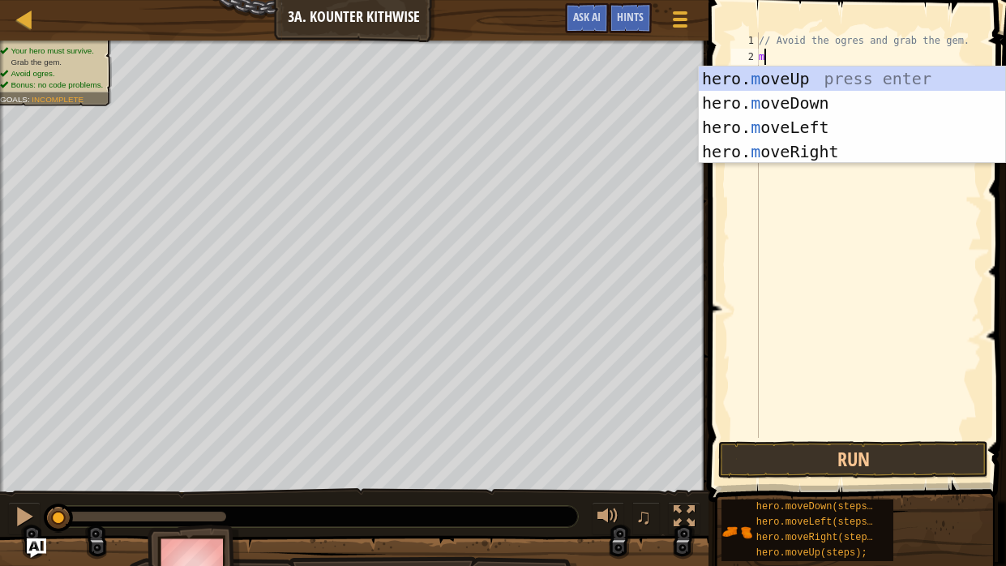
type textarea "mo"
click at [751, 80] on div "hero. mo veUp press enter hero. mo veDown press enter hero. mo veLeft press ent…" at bounding box center [852, 139] width 306 height 146
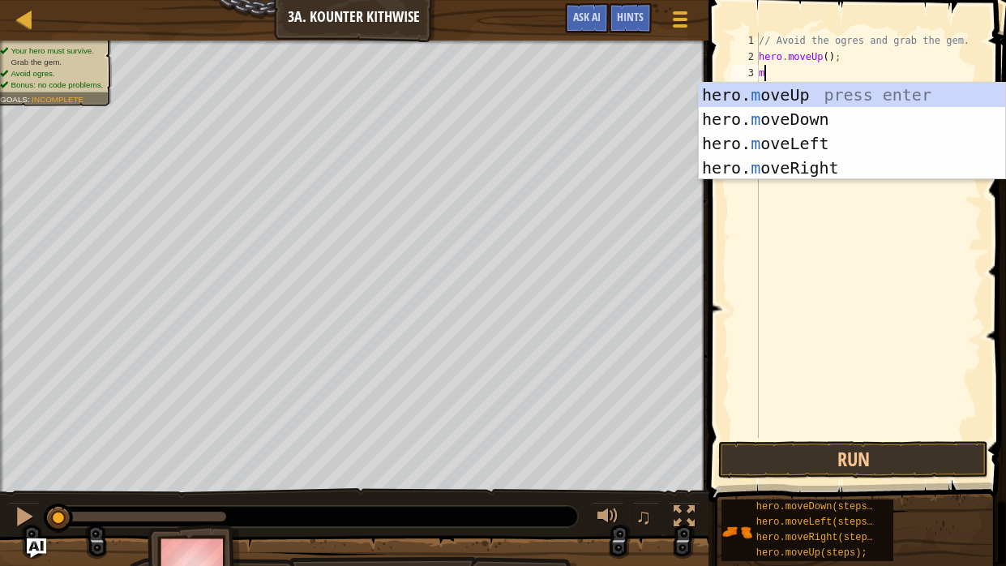
type textarea "mo"
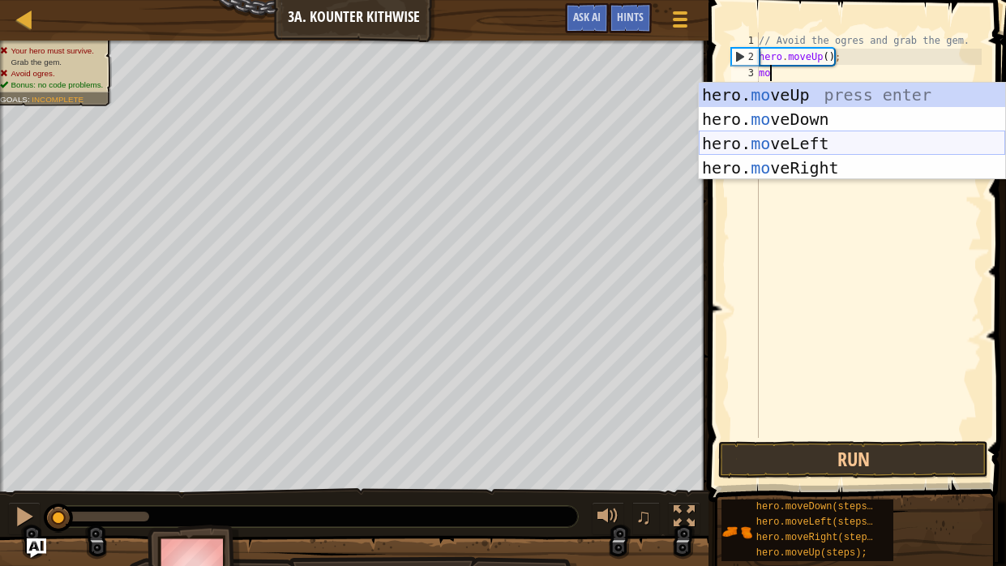
click at [785, 139] on div "hero. mo veUp press enter hero. mo veDown press enter hero. mo veLeft press ent…" at bounding box center [852, 156] width 306 height 146
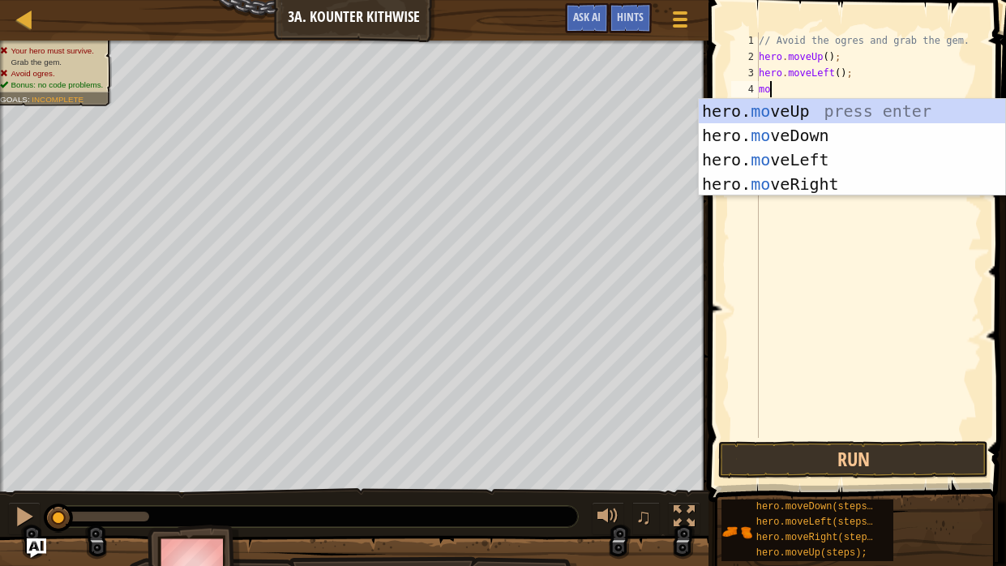
type textarea "m"
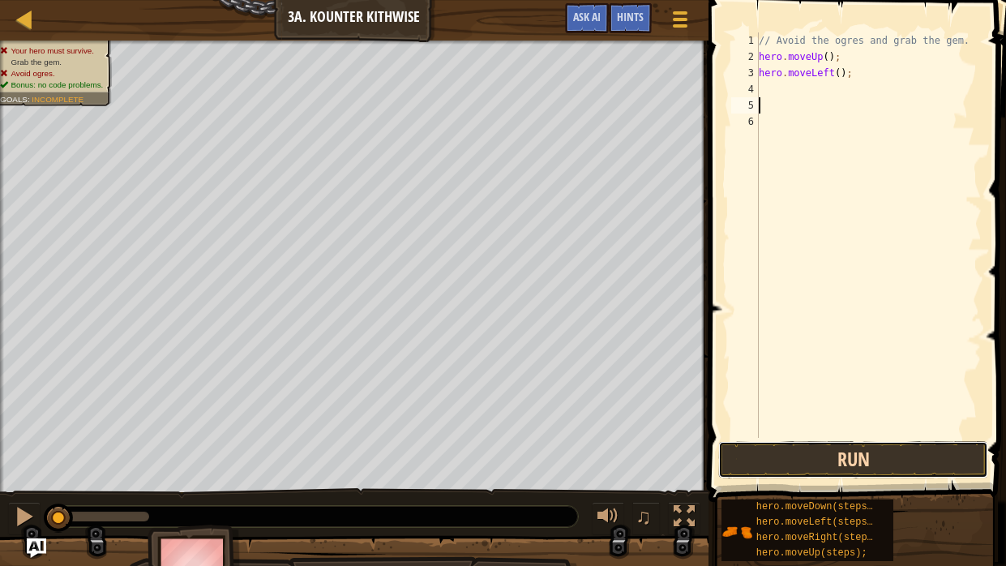
click at [777, 428] on button "Run" at bounding box center [853, 459] width 270 height 37
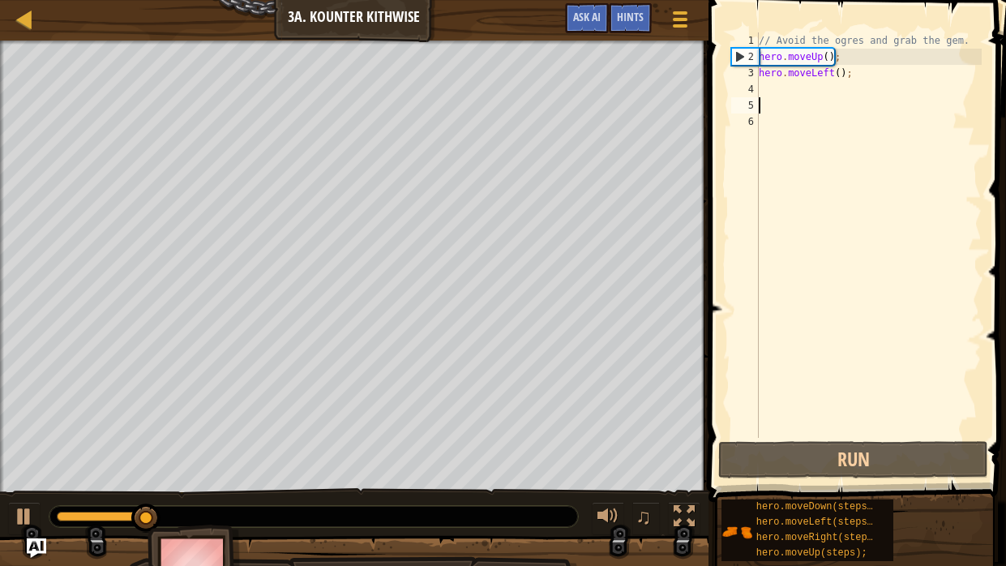
click at [865, 59] on div "// Avoid the ogres and grab the gem. hero . moveUp ( ) ; hero . moveLeft ( ) ;" at bounding box center [868, 251] width 226 height 438
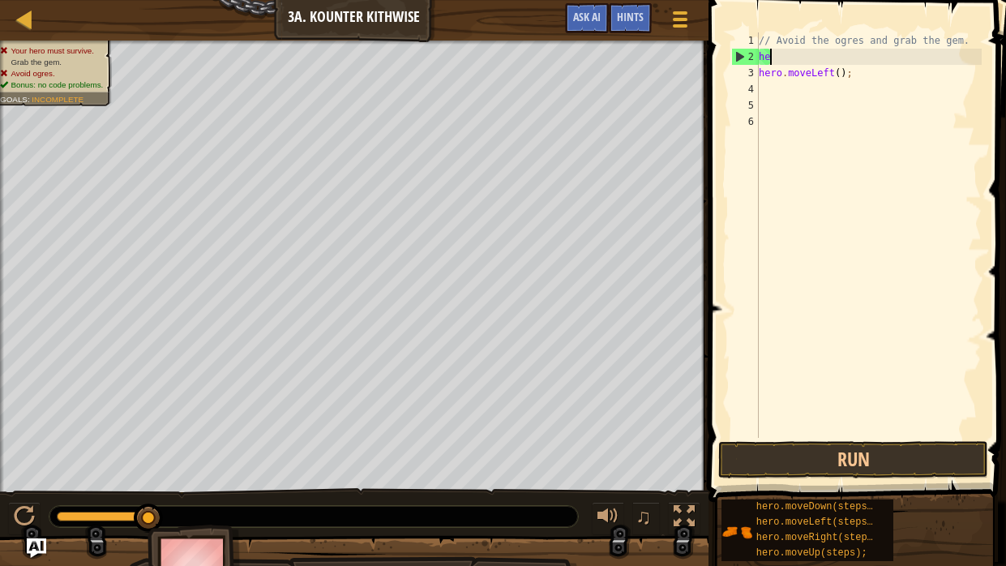
type textarea "h"
click at [858, 75] on div "// Avoid the ogres and grab the gem. hero . moveLeft ( ) ;" at bounding box center [868, 251] width 226 height 438
type textarea "h"
click at [810, 55] on div "// Avoid the ogres and grab the gem." at bounding box center [868, 251] width 226 height 438
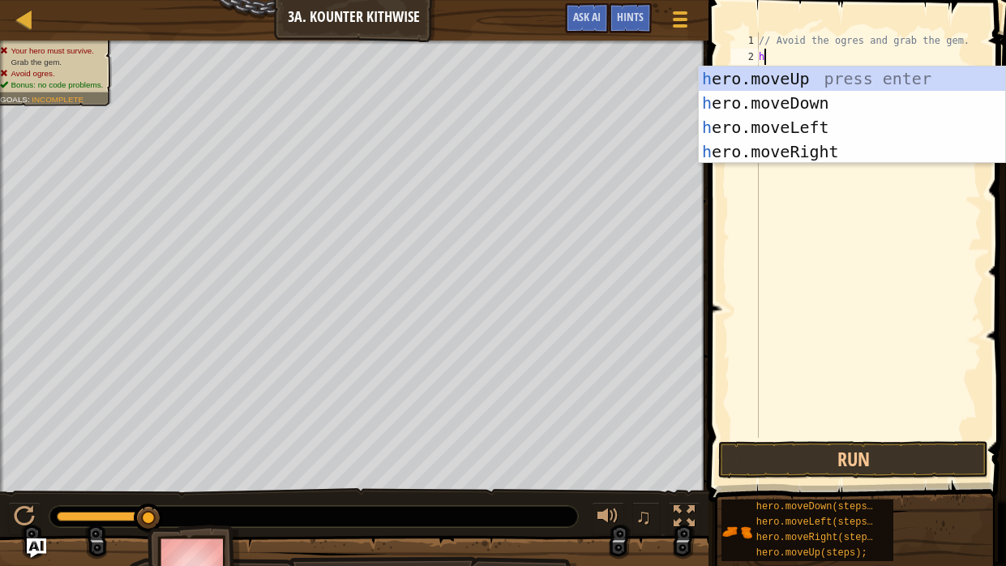
type textarea "he"
click at [797, 104] on div "he ro.moveUp press enter he ro.moveDown press enter he ro.moveLeft press enter …" at bounding box center [852, 139] width 306 height 146
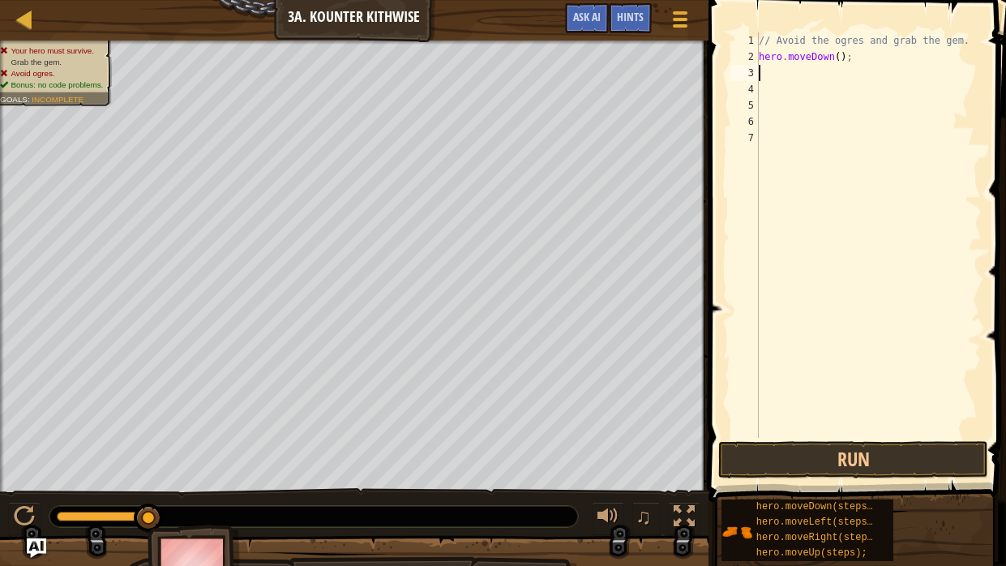
type textarea "h"
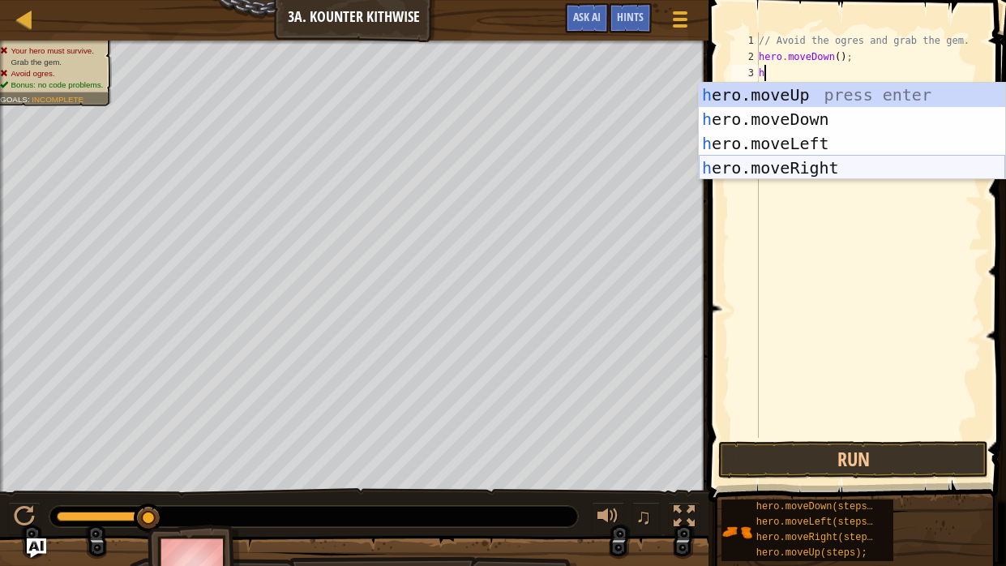
click at [815, 160] on div "h ero.moveUp press enter h ero.moveDown press enter h ero.moveLeft press enter …" at bounding box center [852, 156] width 306 height 146
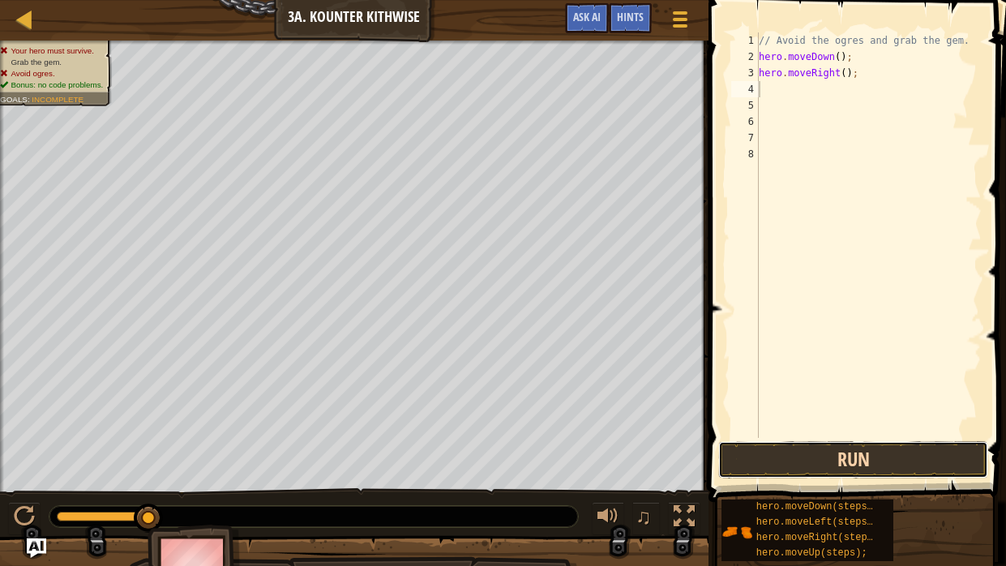
click at [905, 428] on button "Run" at bounding box center [853, 459] width 270 height 37
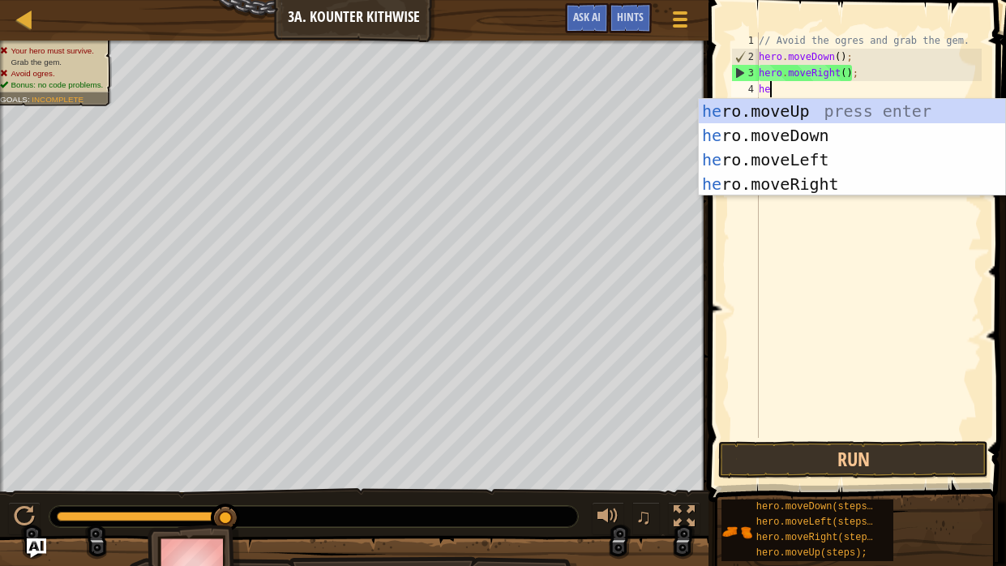
type textarea "her"
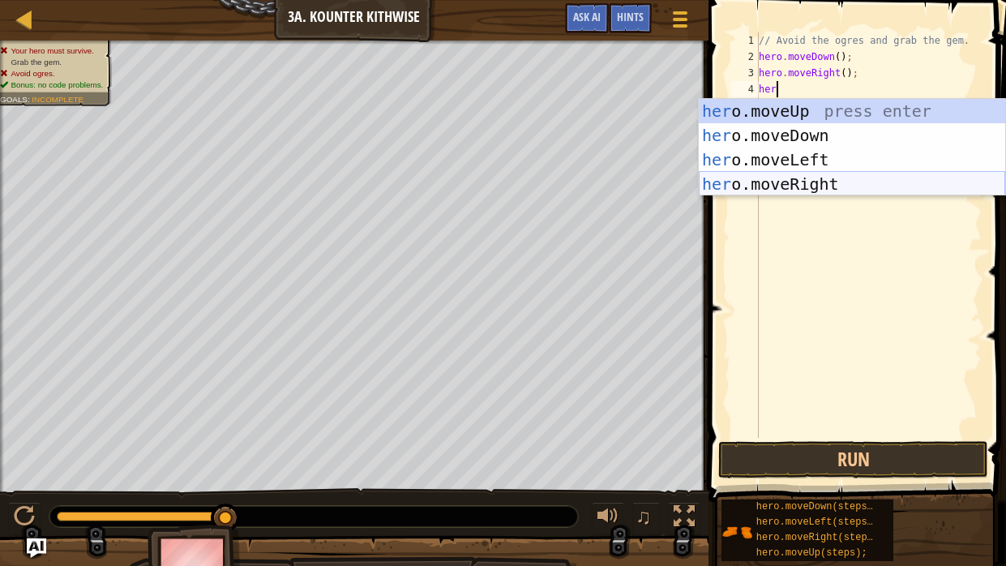
click at [802, 188] on div "her o.moveUp press enter her o.moveDown press enter her o.moveLeft press enter …" at bounding box center [852, 172] width 306 height 146
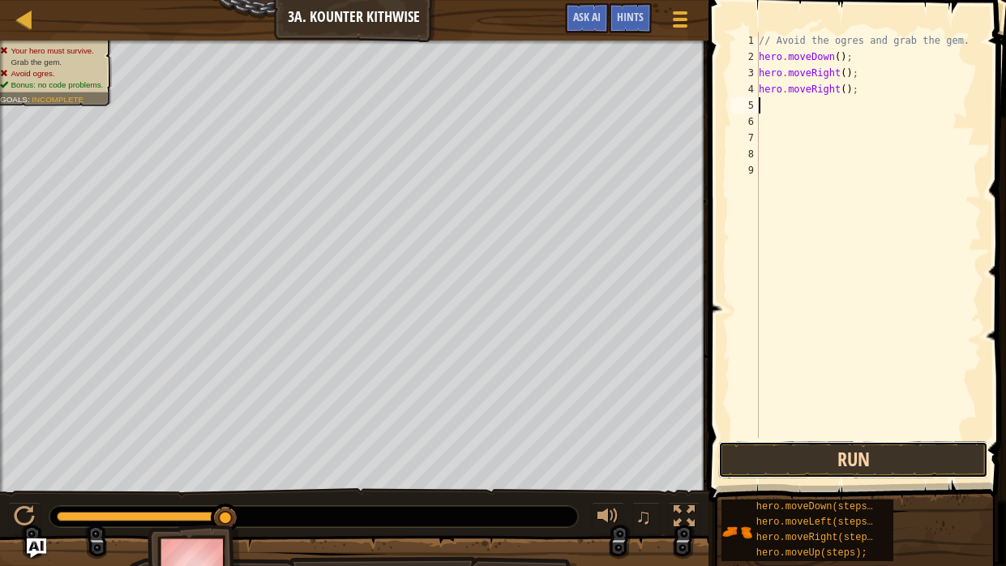
click at [871, 428] on button "Run" at bounding box center [853, 459] width 270 height 37
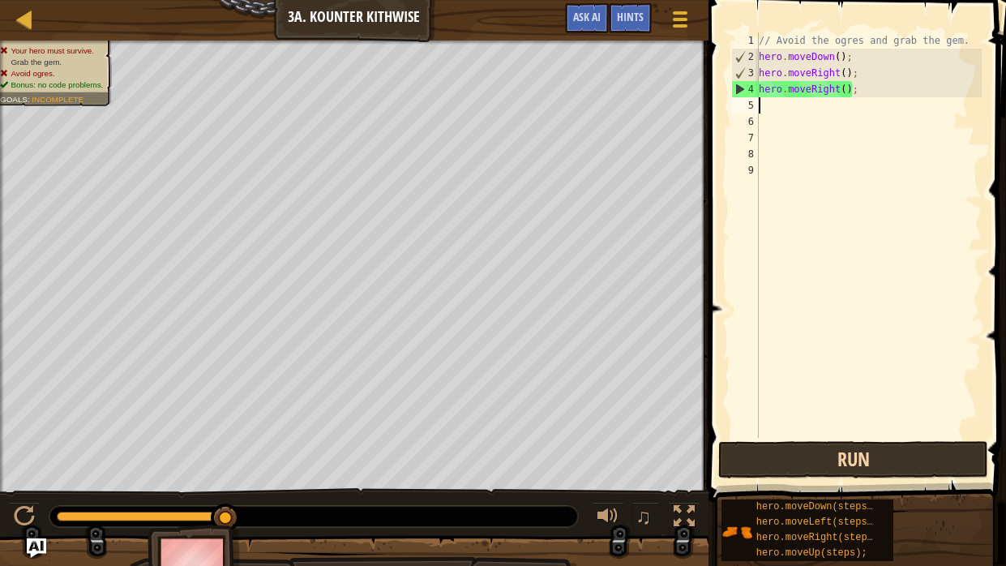
type textarea "he"
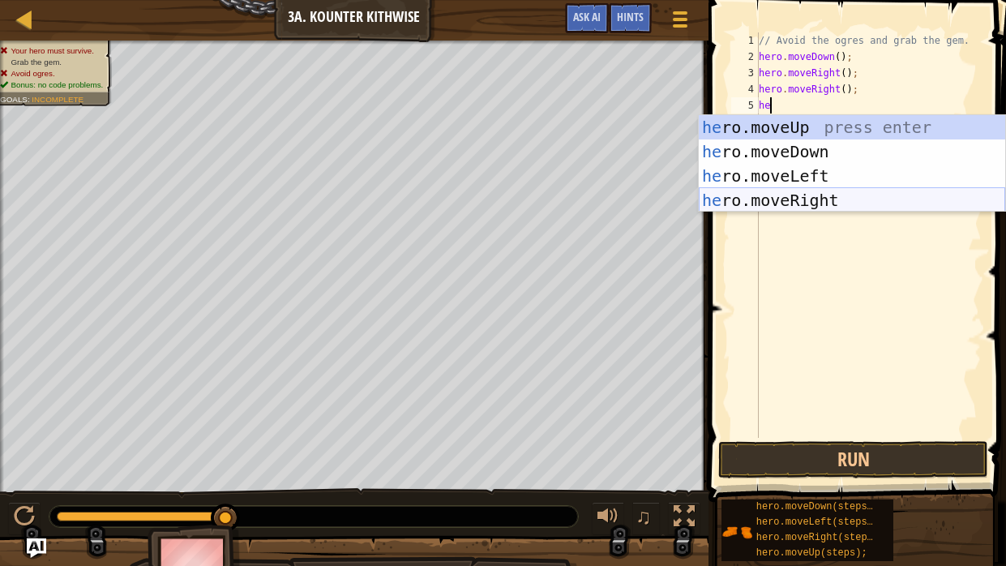
click at [892, 200] on div "he ro.moveUp press enter he ro.moveDown press enter he ro.moveLeft press enter …" at bounding box center [852, 188] width 306 height 146
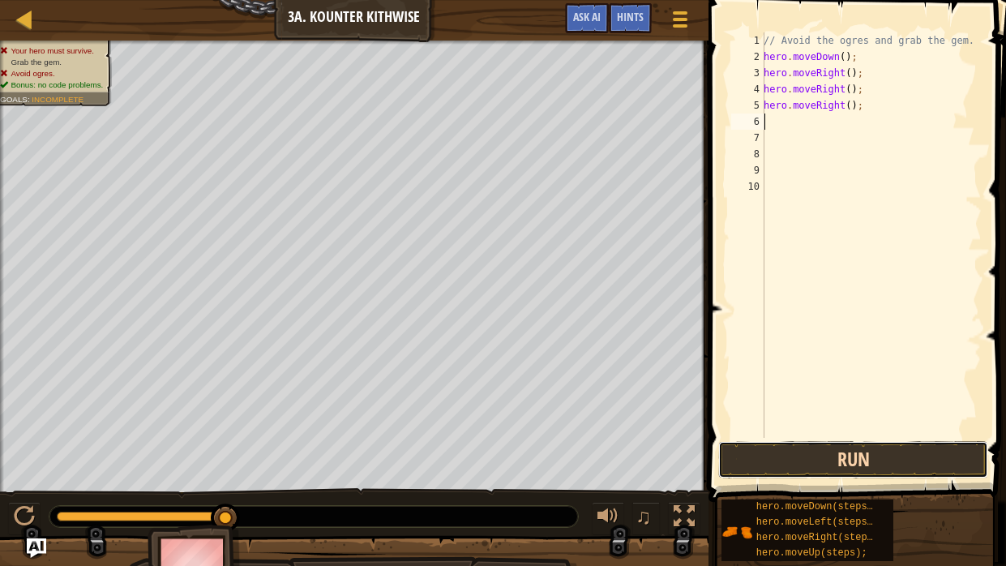
click at [896, 428] on button "Run" at bounding box center [853, 459] width 270 height 37
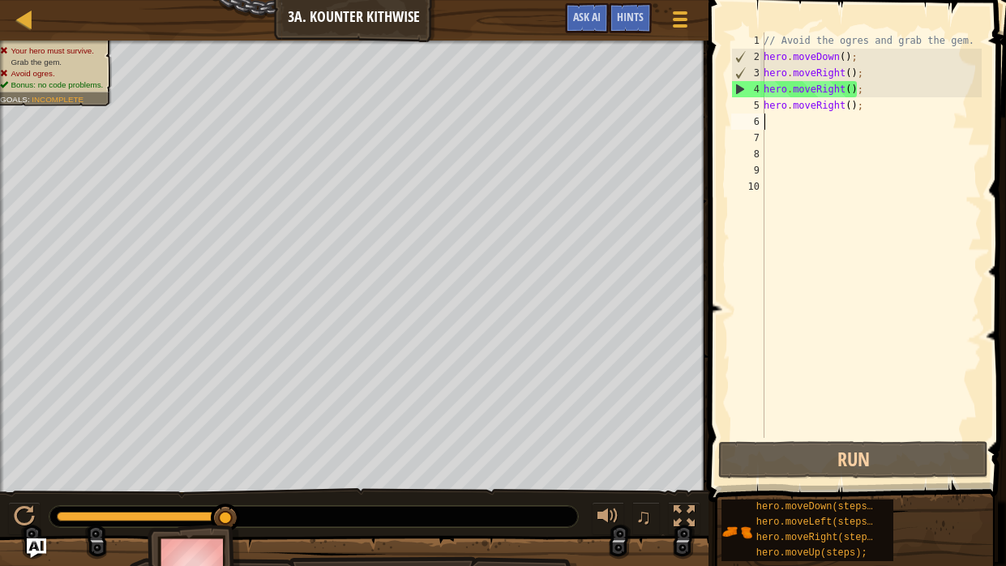
click at [865, 110] on div "// Avoid the ogres and grab the gem. hero . moveDown ( ) ; hero . moveRight ( )…" at bounding box center [870, 251] width 221 height 438
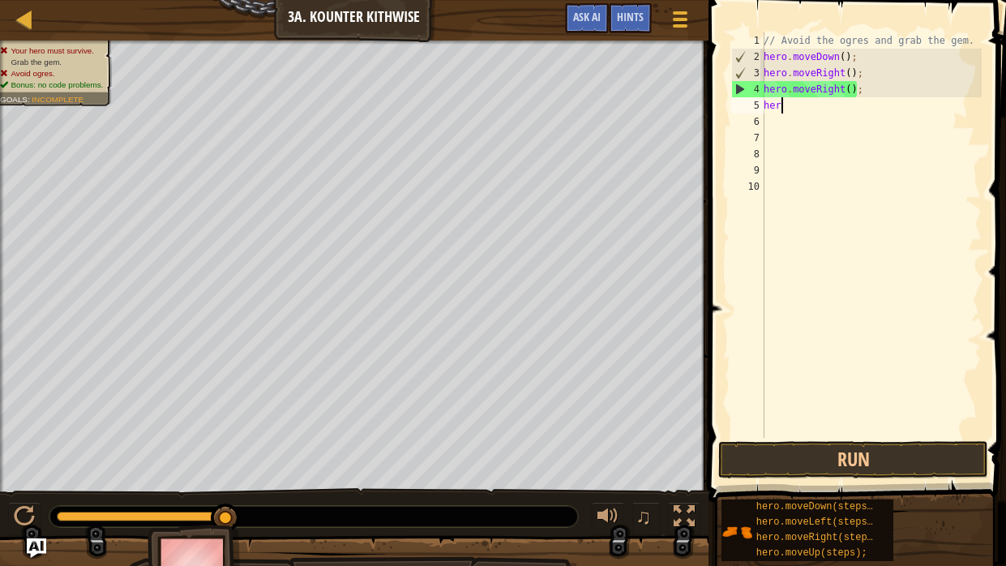
type textarea "h"
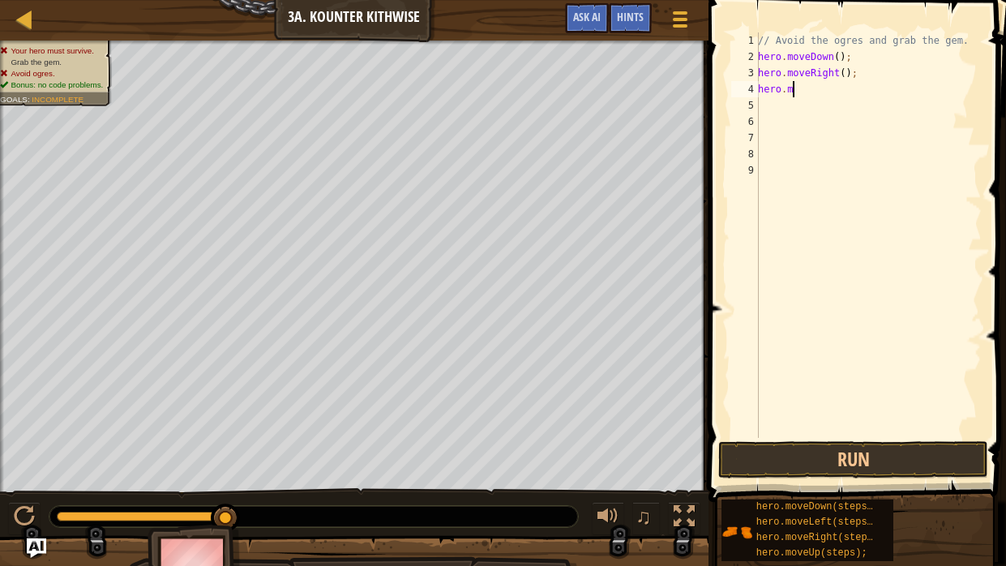
type textarea "h"
type textarea "he"
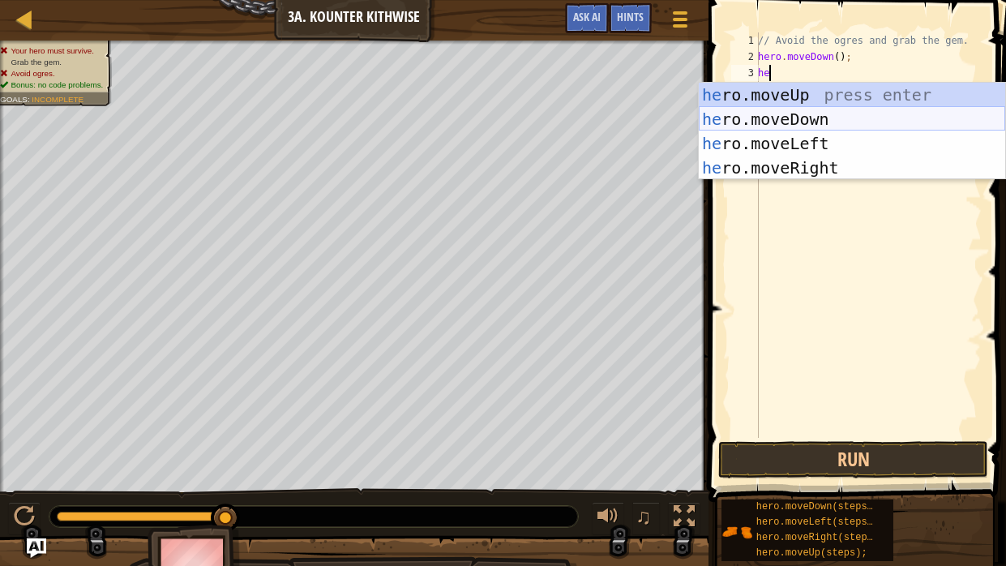
click at [875, 120] on div "he ro.moveUp press enter he ro.moveDown press enter he ro.moveLeft press enter …" at bounding box center [852, 156] width 306 height 146
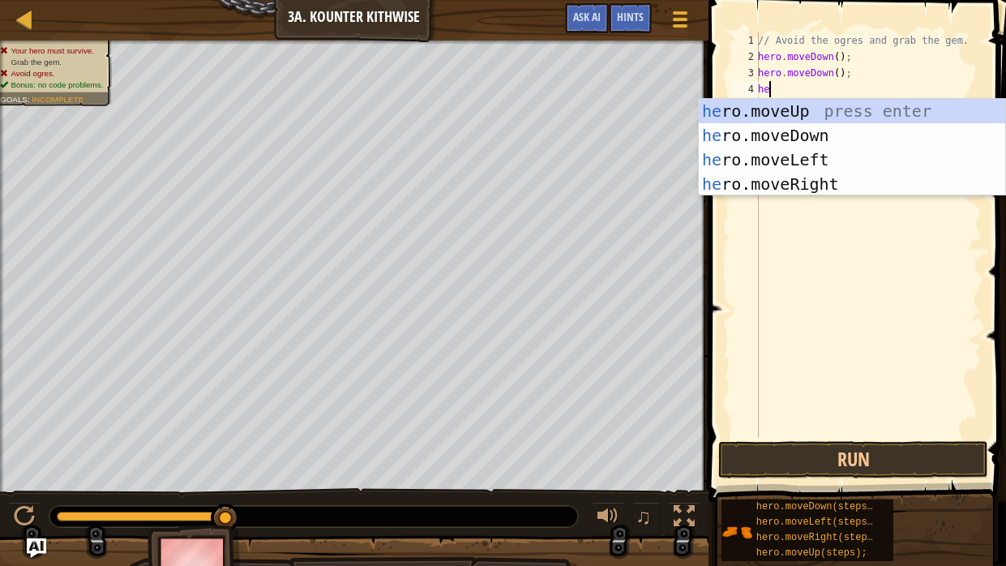
type textarea "her"
click at [847, 109] on div "her o.moveUp press enter her o.moveDown press enter her o.moveLeft press enter …" at bounding box center [852, 172] width 306 height 146
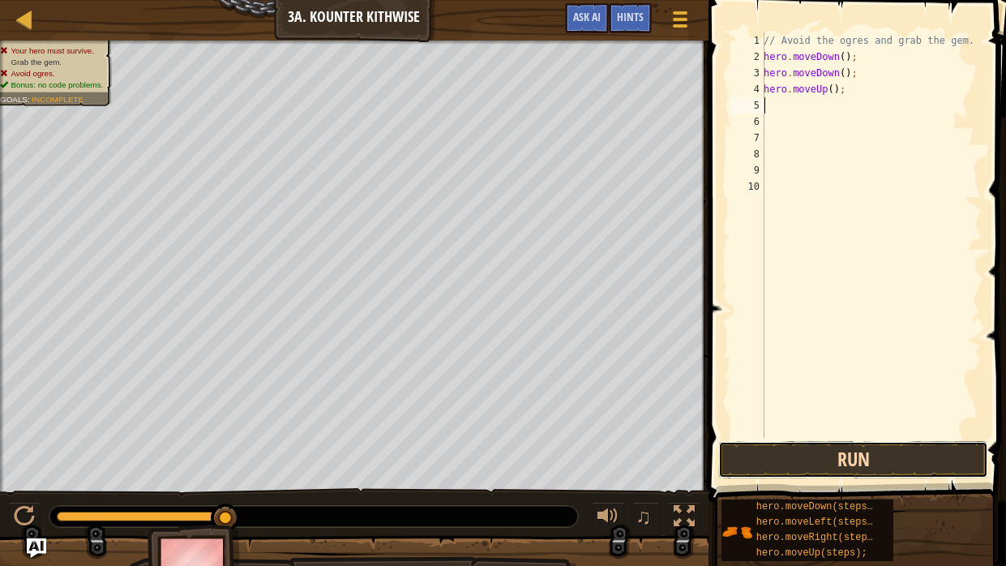
click at [889, 428] on button "Run" at bounding box center [853, 459] width 270 height 37
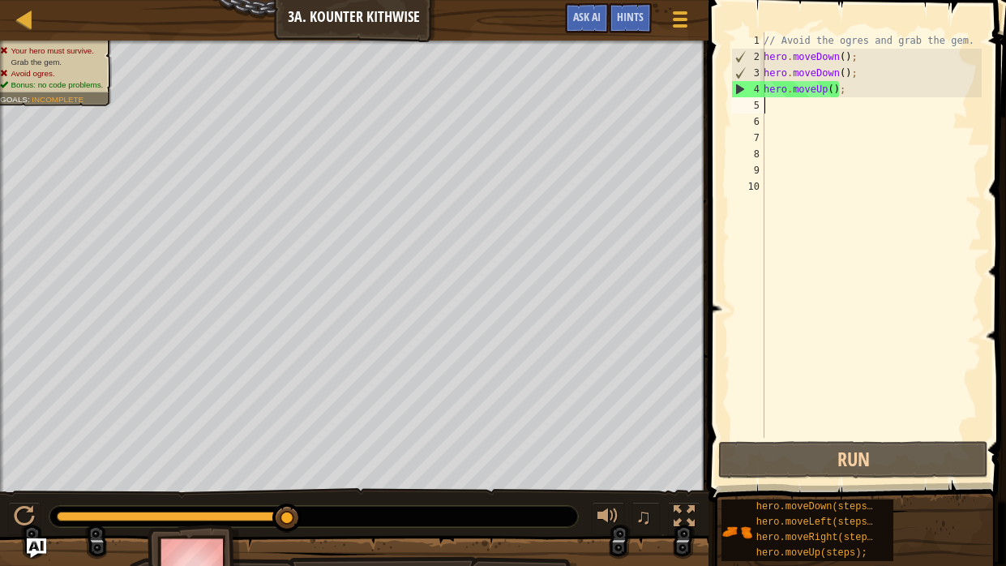
click at [849, 91] on div "// Avoid the ogres and grab the gem. hero . moveDown ( ) ; hero . moveDown ( ) …" at bounding box center [870, 251] width 221 height 438
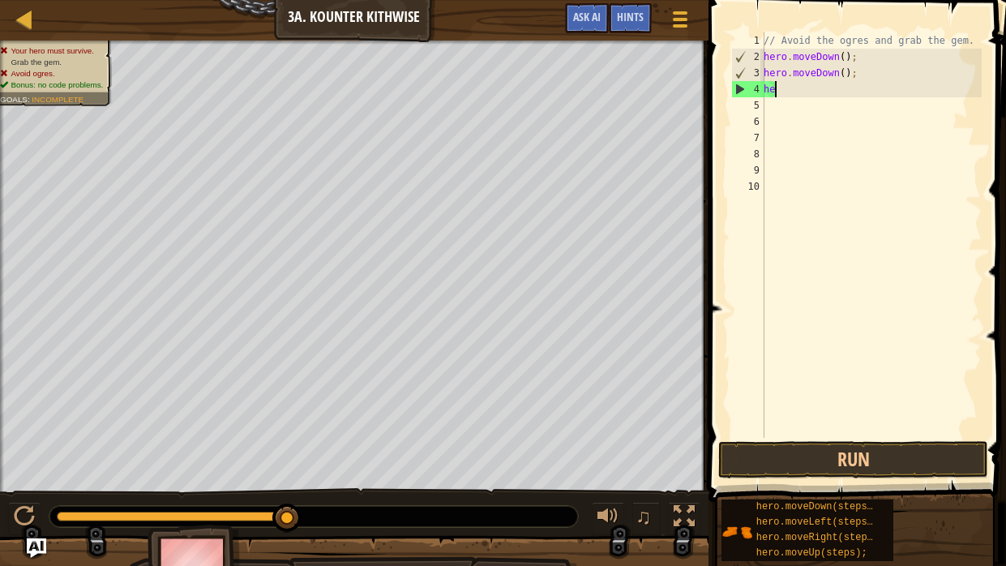
type textarea "h"
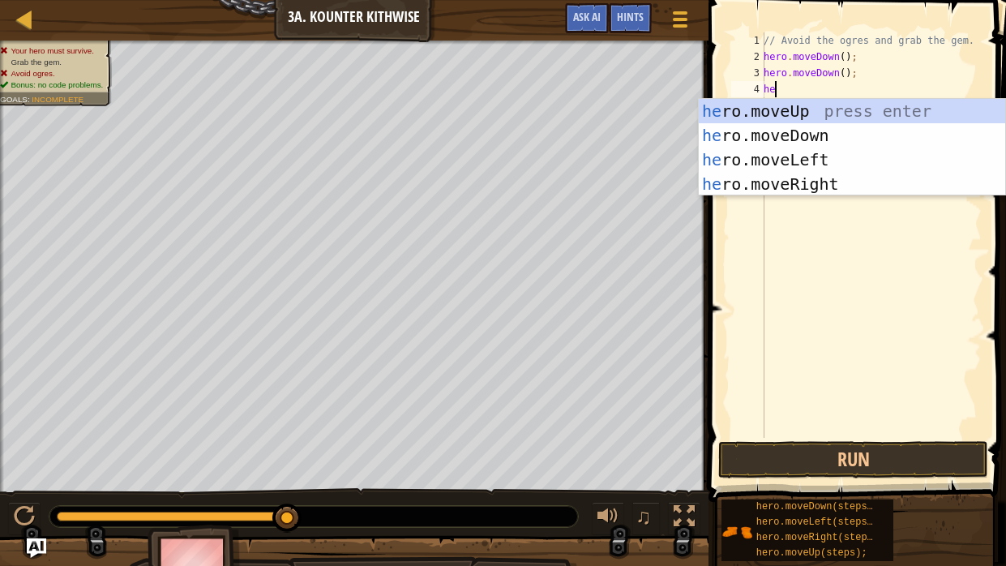
type textarea "her"
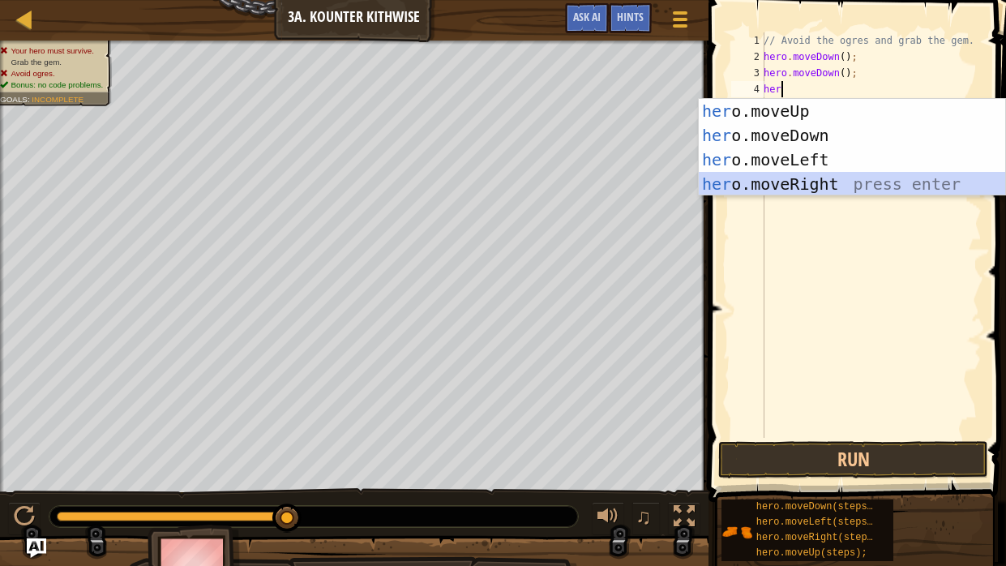
click at [838, 186] on div "her o.moveUp press enter her o.moveDown press enter her o.moveLeft press enter …" at bounding box center [852, 172] width 306 height 146
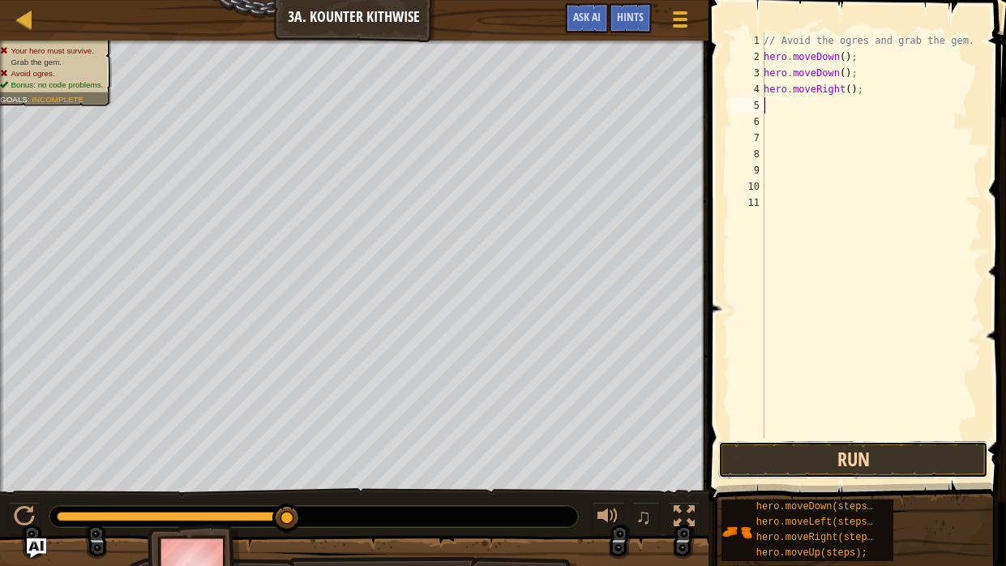
click at [953, 428] on button "Run" at bounding box center [853, 459] width 270 height 37
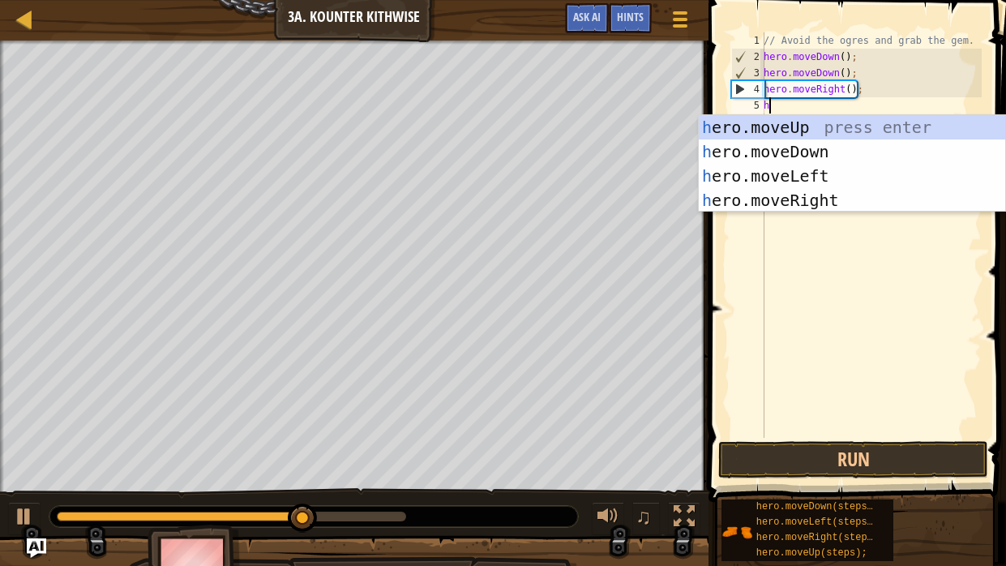
type textarea "he"
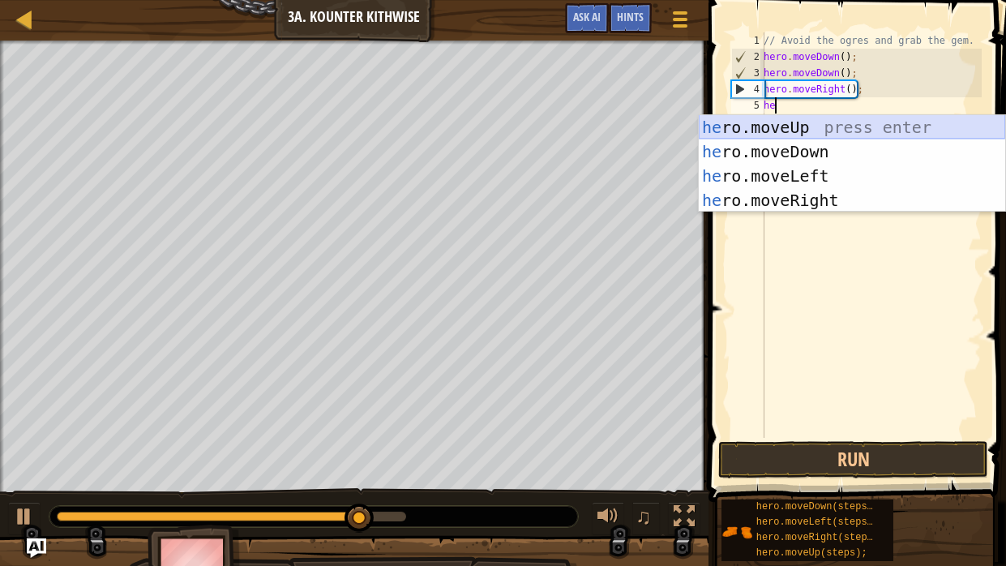
click at [870, 120] on div "he ro.moveUp press enter he ro.moveDown press enter he ro.moveLeft press enter …" at bounding box center [852, 188] width 306 height 146
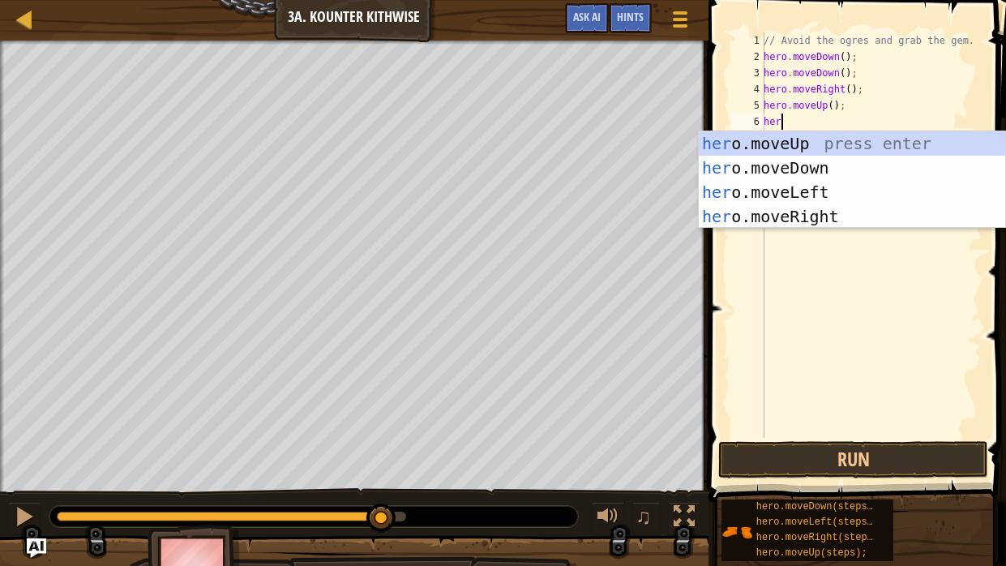
type textarea "hero"
click at [806, 215] on div "hero .moveUp press enter hero .moveDown press enter hero .moveLeft press enter …" at bounding box center [852, 204] width 306 height 146
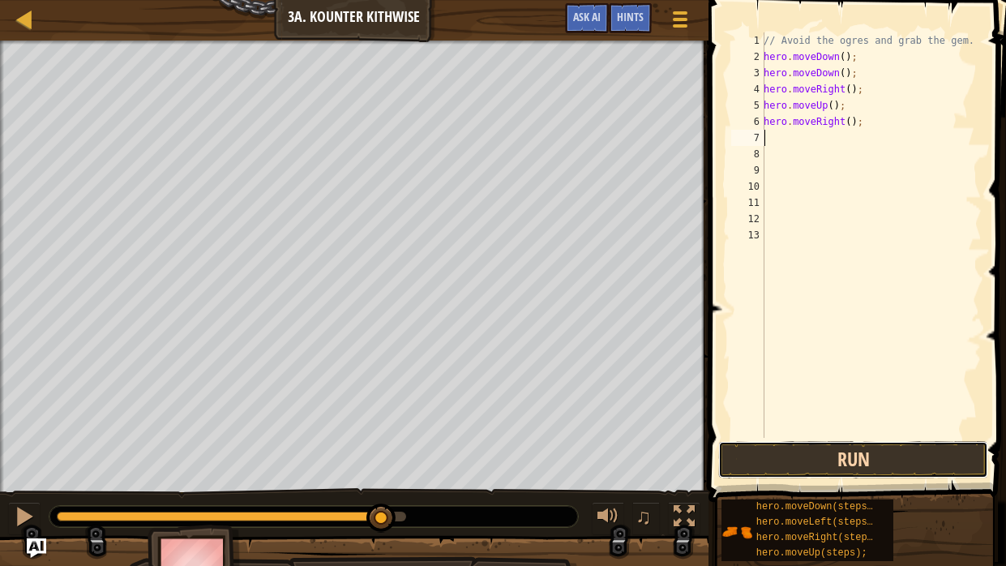
click at [866, 428] on button "Run" at bounding box center [853, 459] width 270 height 37
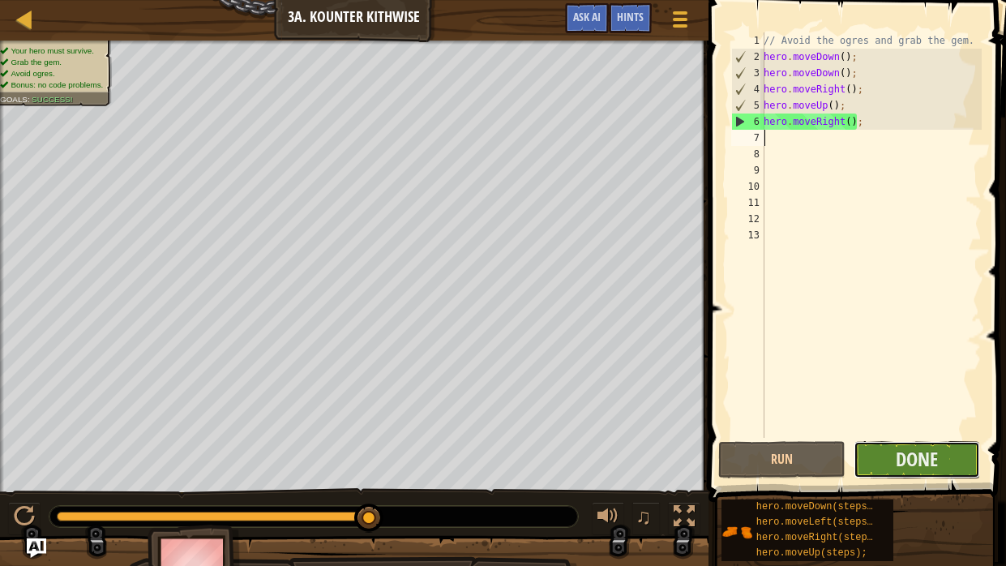
click at [892, 428] on button "Done" at bounding box center [916, 459] width 127 height 37
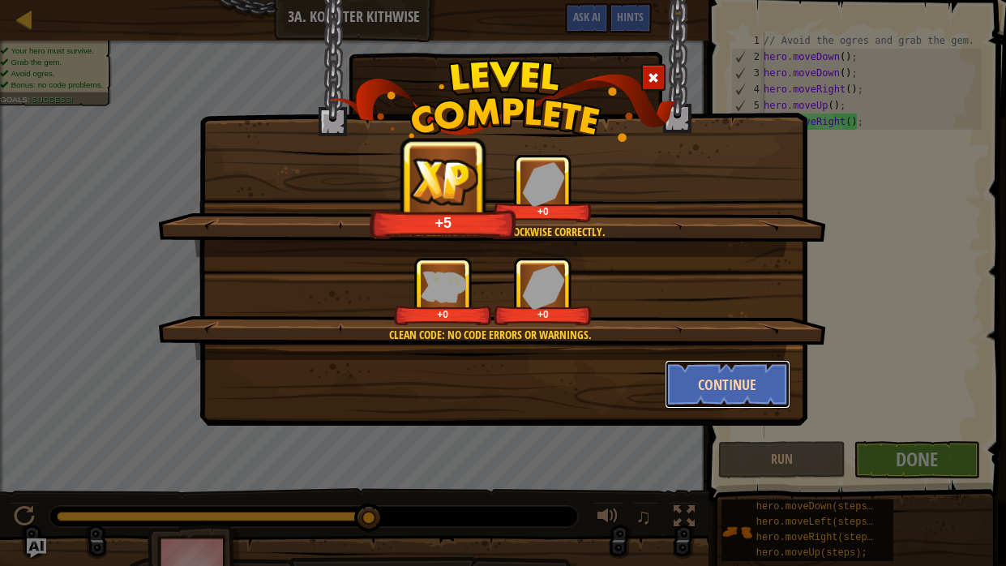
click at [781, 391] on button "Continue" at bounding box center [728, 384] width 126 height 49
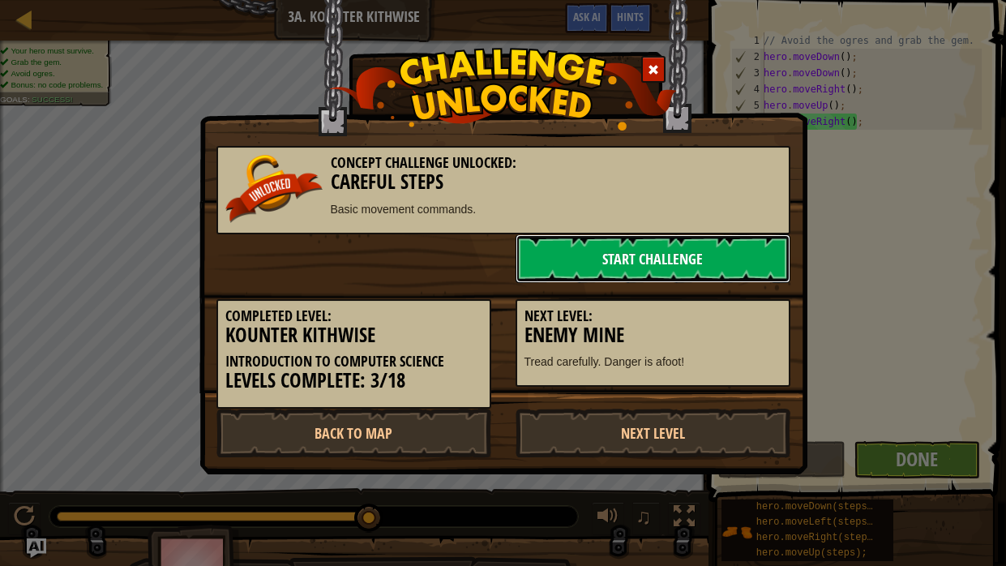
click at [753, 267] on link "Start Challenge" at bounding box center [652, 258] width 275 height 49
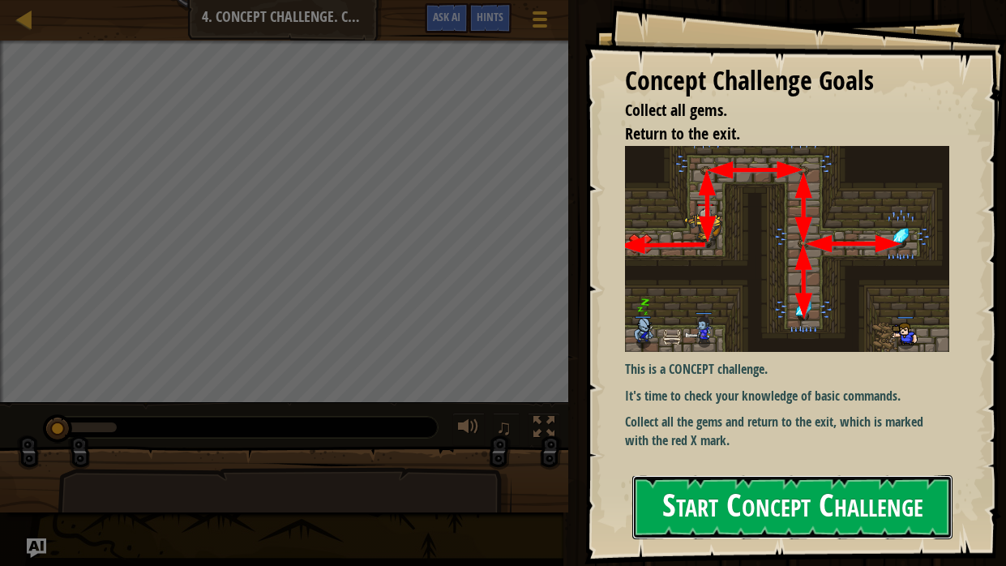
click at [882, 428] on button "Start Concept Challenge" at bounding box center [792, 507] width 320 height 64
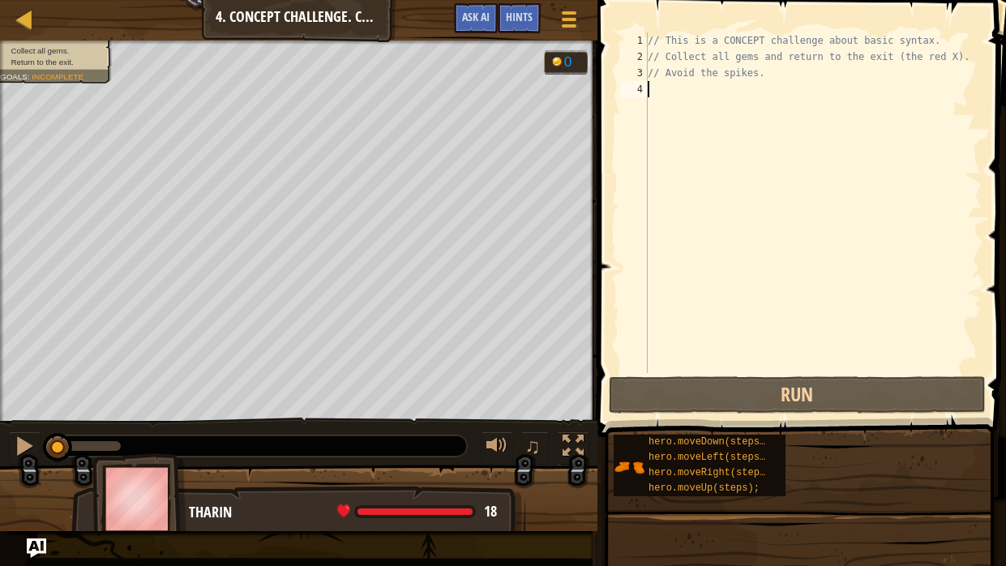
click at [693, 193] on div "// This is a CONCEPT challenge about basic syntax. // Collect all gems and retu…" at bounding box center [812, 218] width 337 height 373
type textarea "he"
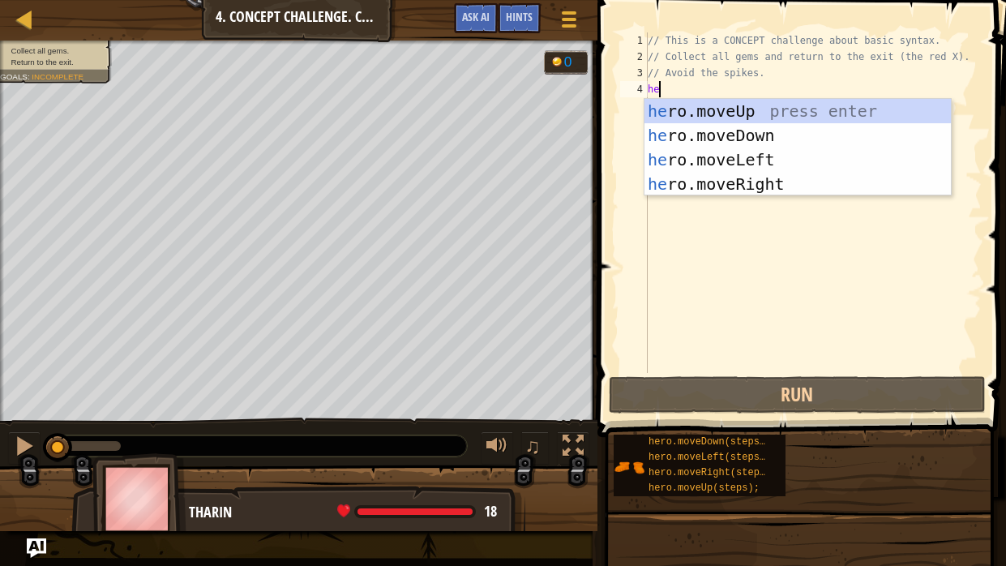
scroll to position [7, 0]
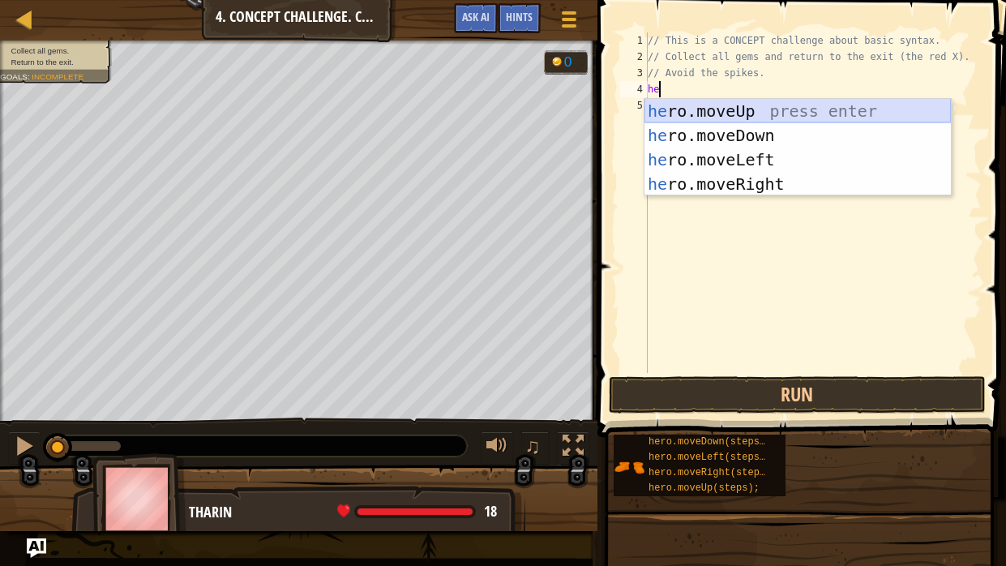
click at [739, 109] on div "he ro.moveUp press enter he ro.moveDown press enter he ro.moveLeft press enter …" at bounding box center [797, 172] width 306 height 146
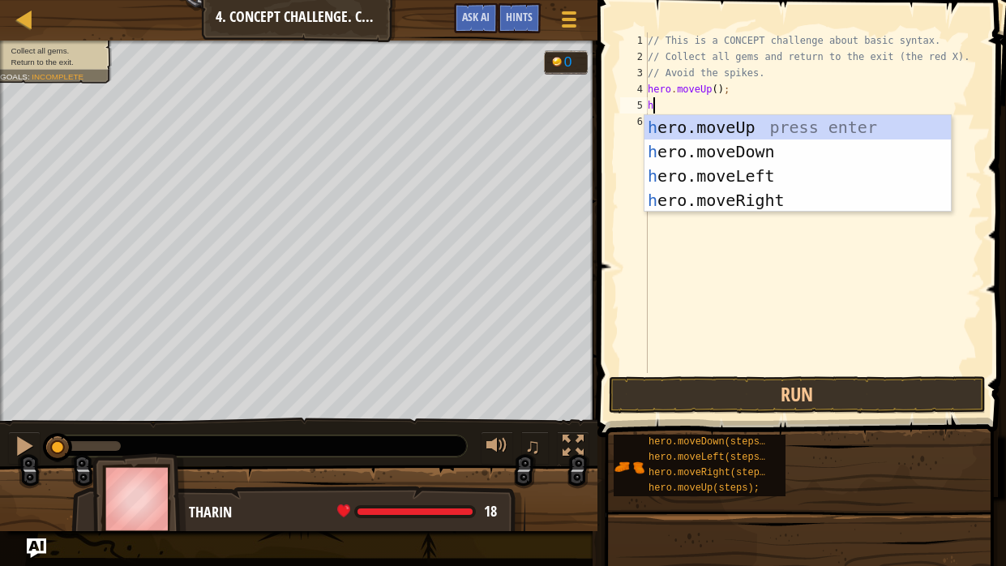
type textarea "he"
click at [806, 208] on div "he ro.moveUp press enter he ro.moveDown press enter he ro.moveLeft press enter …" at bounding box center [797, 188] width 306 height 146
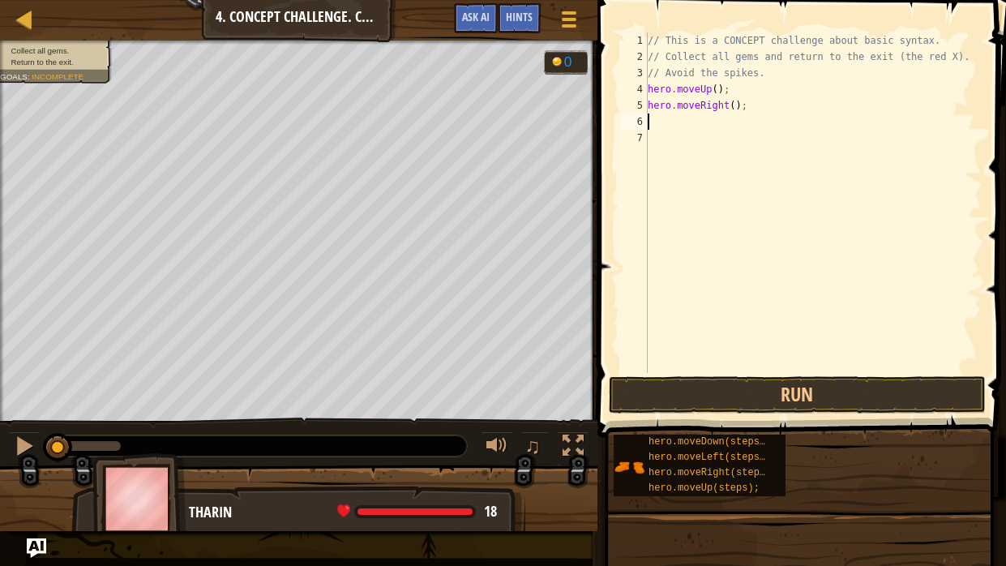
type textarea "h"
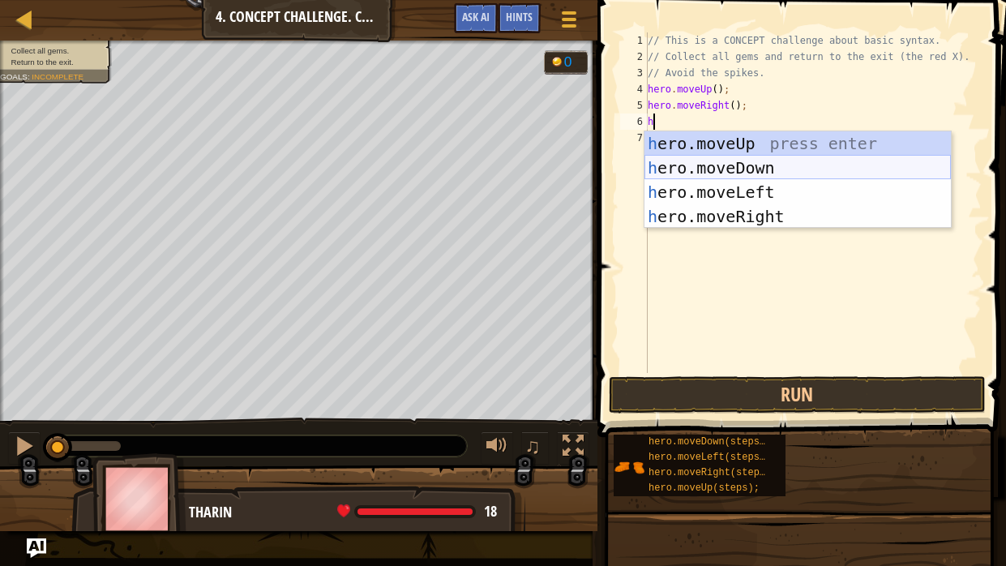
click at [755, 160] on div "h ero.moveUp press enter h ero.moveDown press enter h ero.moveLeft press enter …" at bounding box center [797, 204] width 306 height 146
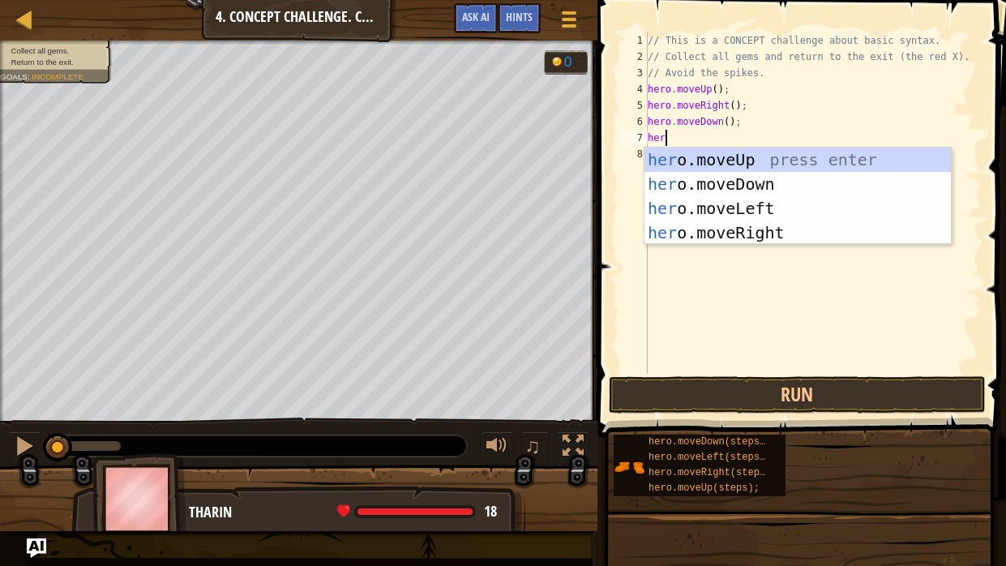
type textarea "hero"
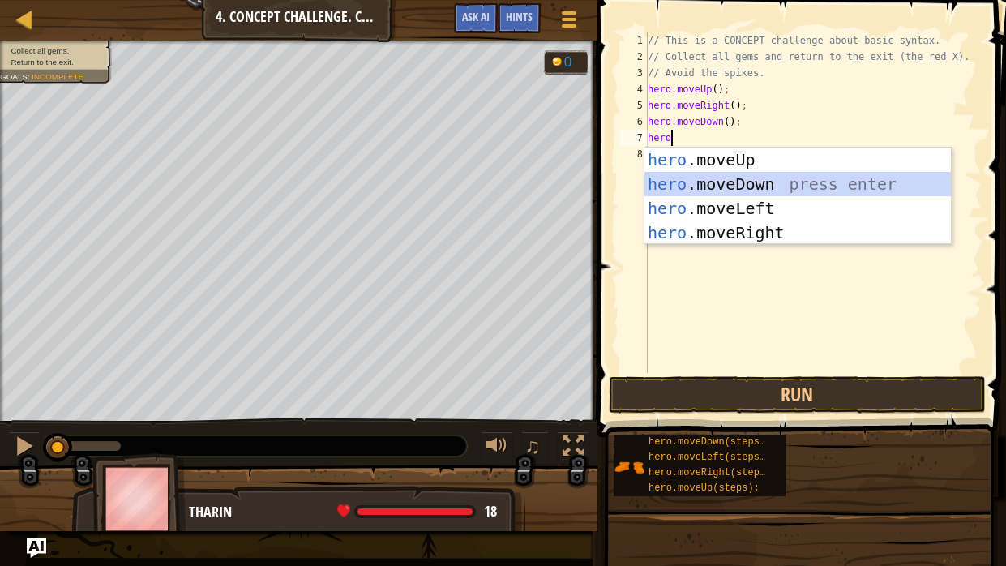
click at [749, 184] on div "hero .moveUp press enter hero .moveDown press enter hero .moveLeft press enter …" at bounding box center [797, 221] width 306 height 146
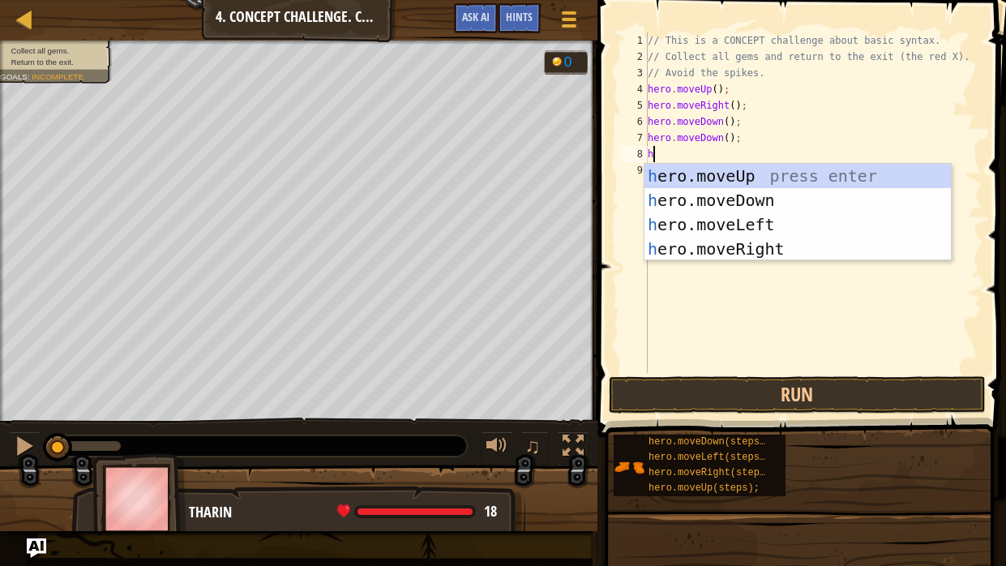
type textarea "he"
click at [753, 177] on div "he ro.moveUp press enter he ro.moveDown press enter he ro.moveLeft press enter …" at bounding box center [797, 237] width 306 height 146
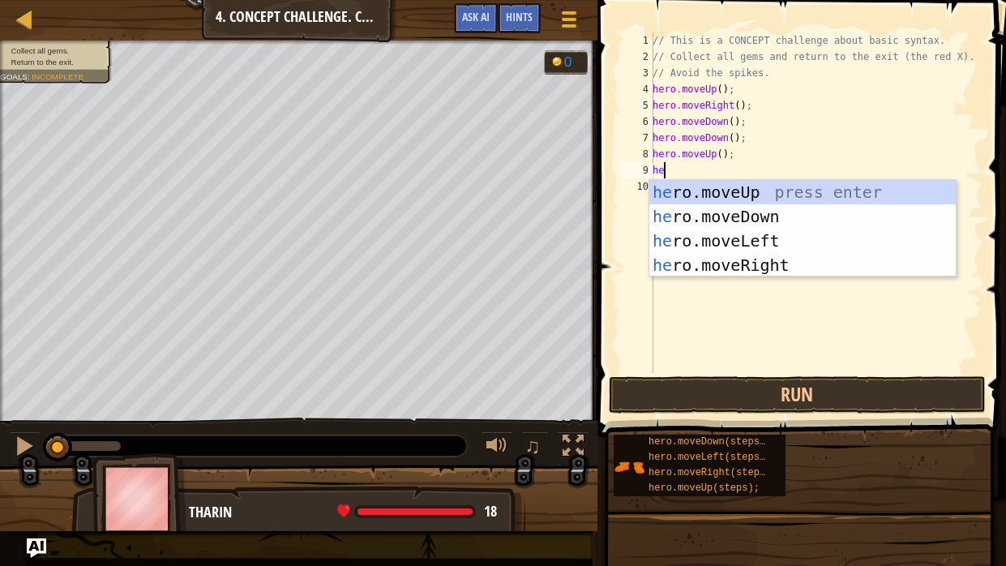
type textarea "her"
click at [787, 263] on div "her o.moveUp press enter her o.moveDown press enter her o.moveLeft press enter …" at bounding box center [802, 253] width 306 height 146
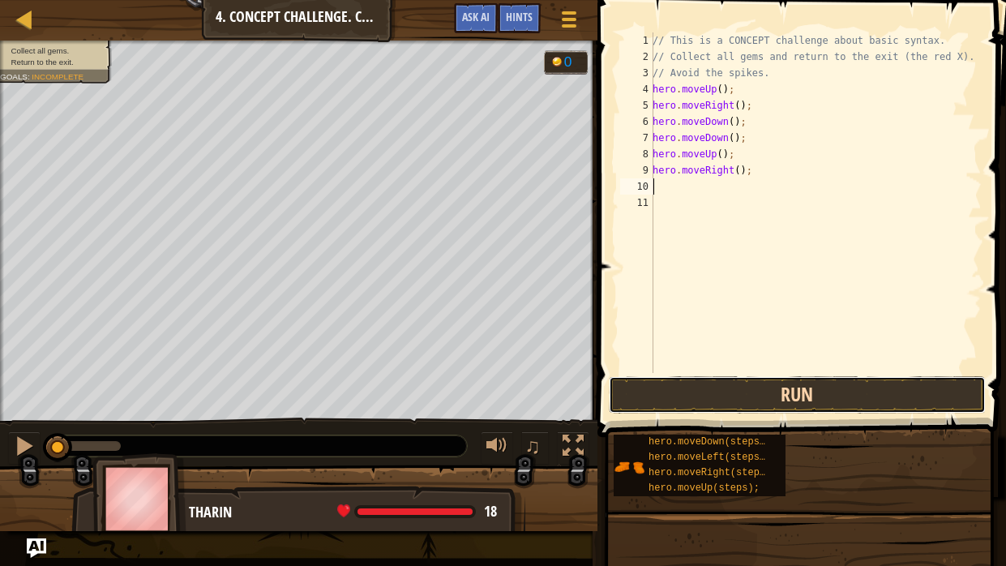
click at [821, 384] on button "Run" at bounding box center [798, 394] width 378 height 37
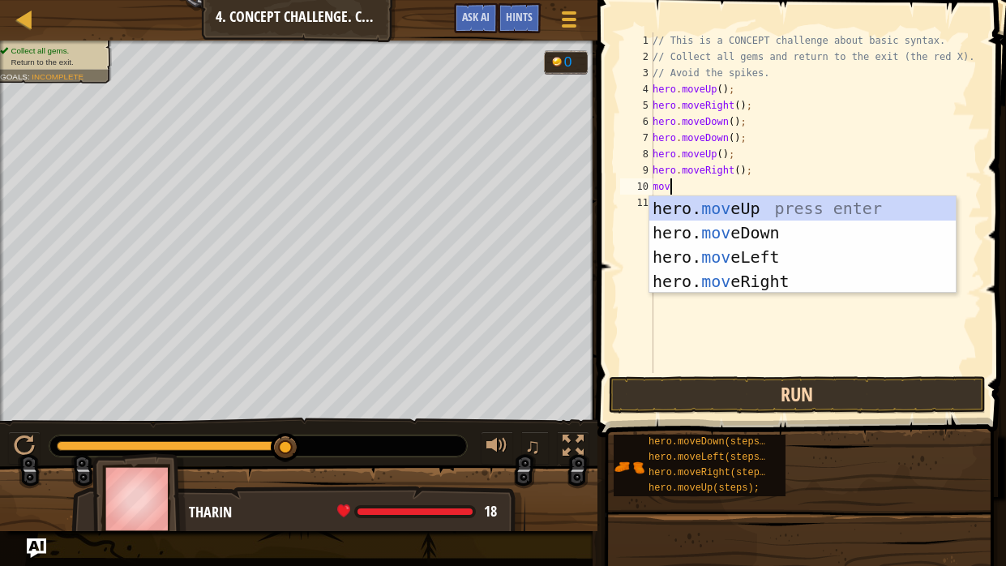
type textarea "move"
click at [761, 207] on div "hero. move Up press enter hero. move Down press enter hero. move Left press ent…" at bounding box center [802, 269] width 306 height 146
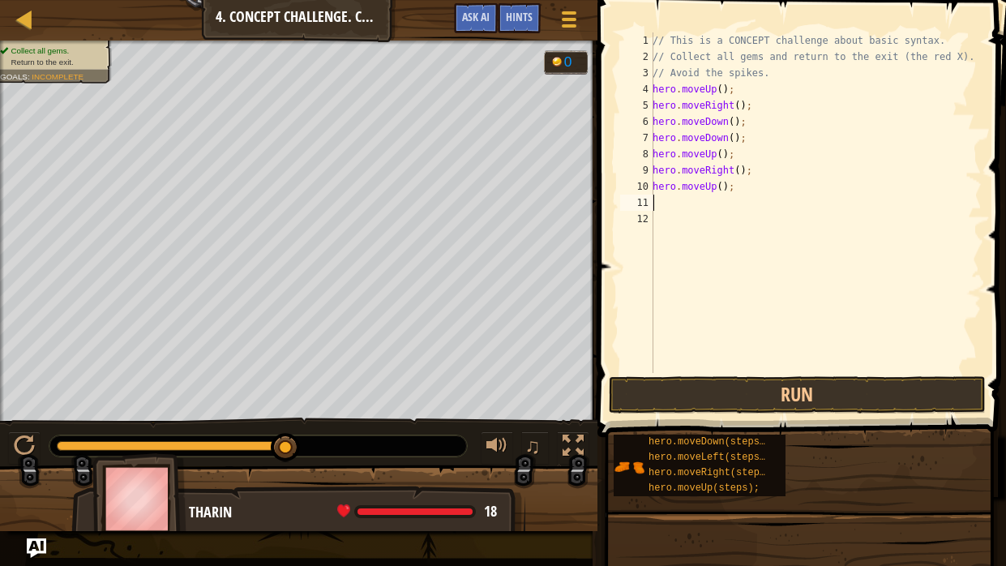
scroll to position [7, 0]
type textarea "m"
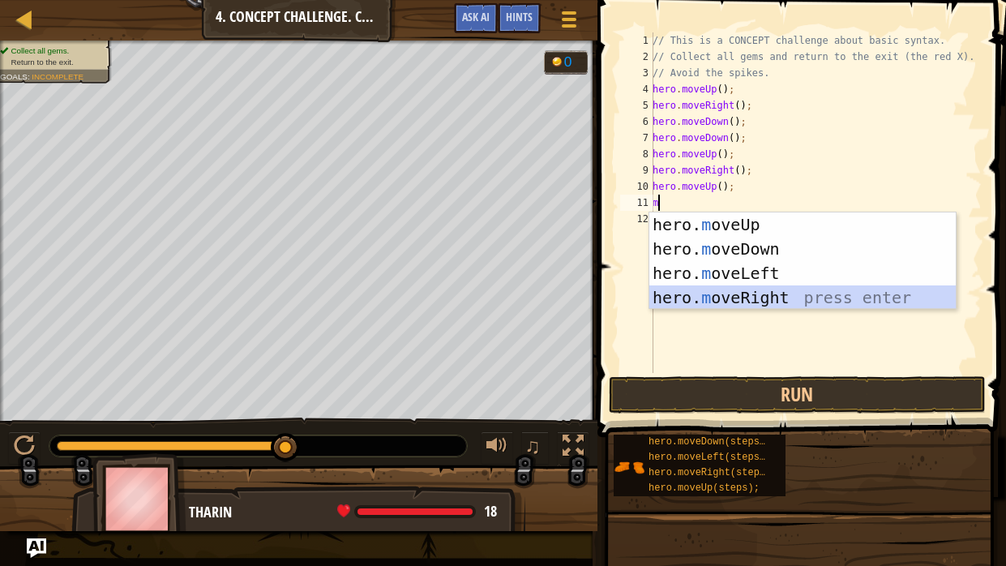
click at [761, 295] on div "hero. m oveUp press enter hero. m oveDown press enter hero. m oveLeft press ent…" at bounding box center [802, 285] width 306 height 146
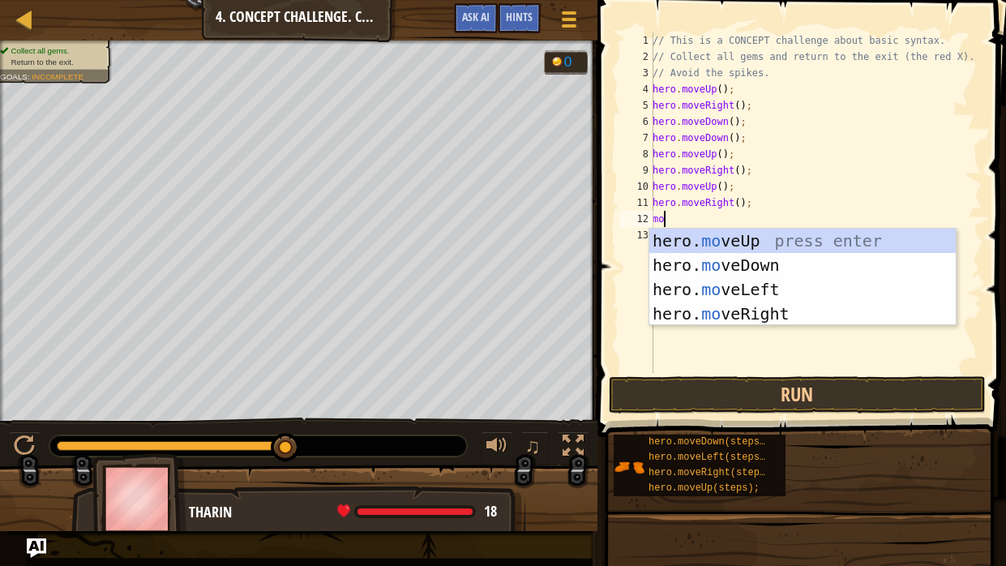
type textarea "mov"
click at [768, 286] on div "hero. mov eUp press enter hero. mov eDown press enter hero. mov eLeft press ent…" at bounding box center [802, 302] width 306 height 146
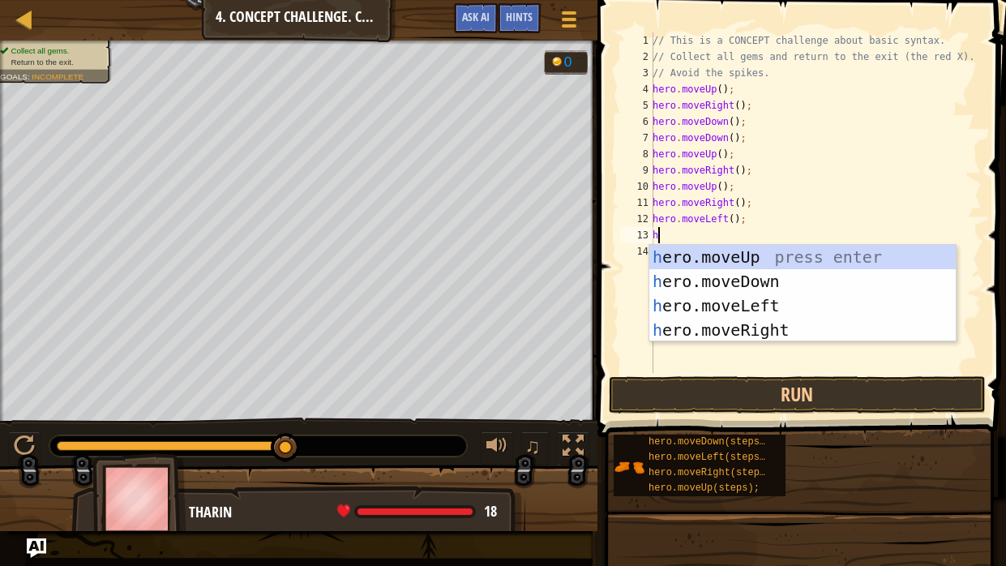
type textarea "he"
click at [778, 280] on div "he ro.moveUp press enter he ro.moveDown press enter he ro.moveLeft press enter …" at bounding box center [802, 318] width 306 height 146
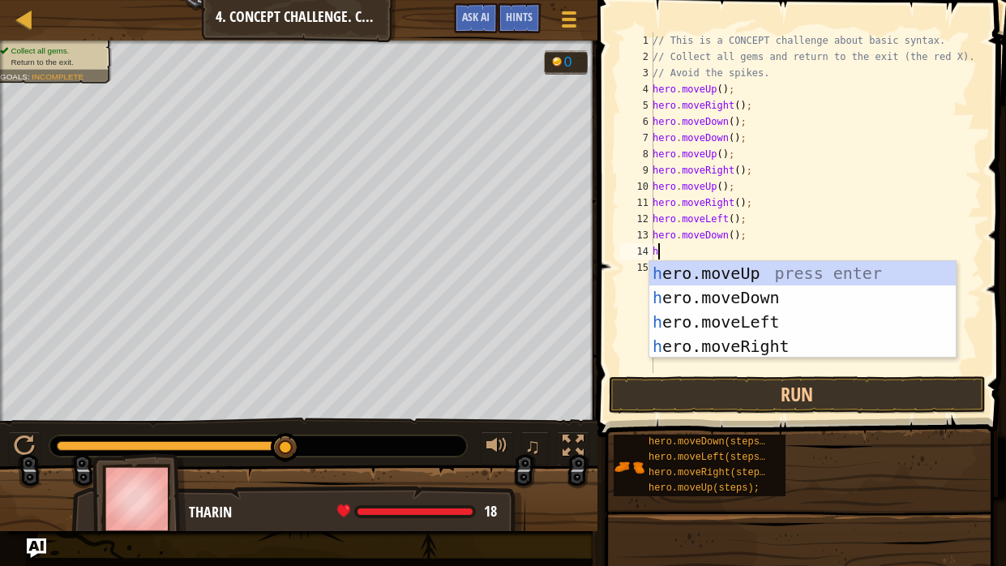
type textarea "he"
click at [810, 347] on div "he ro.moveUp press enter he ro.moveDown press enter he ro.moveLeft press enter …" at bounding box center [802, 334] width 306 height 146
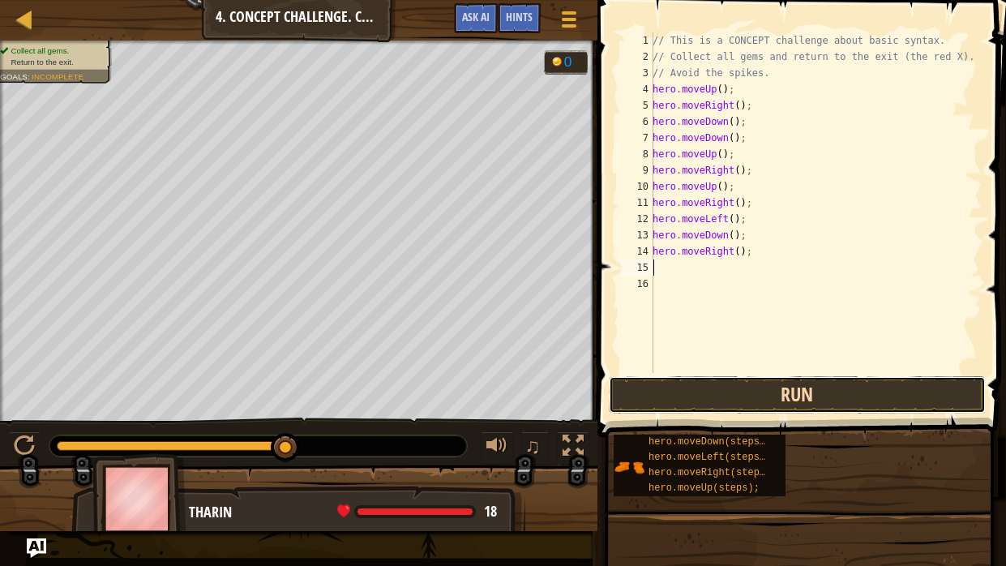
click at [832, 389] on button "Run" at bounding box center [798, 394] width 378 height 37
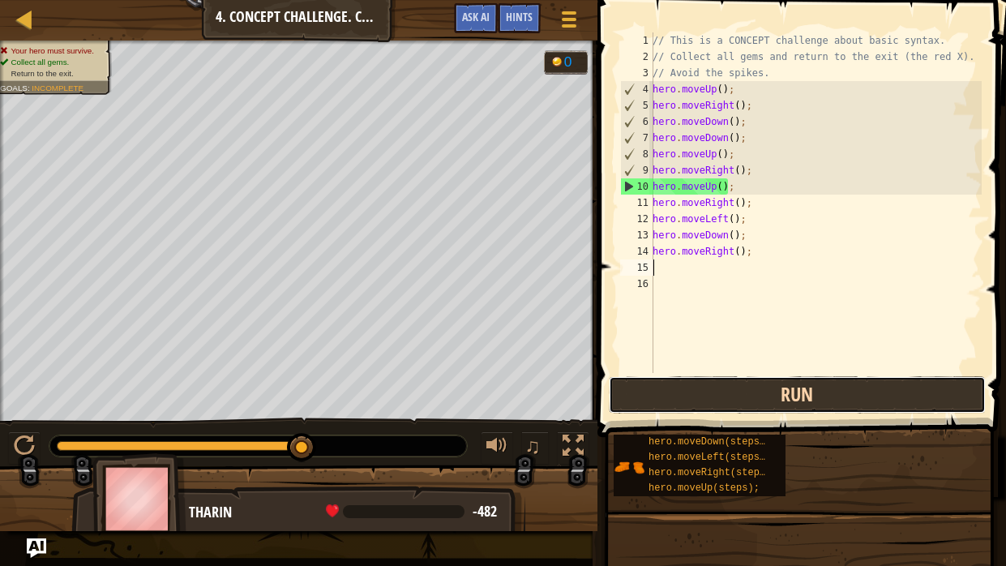
click at [848, 398] on button "Run" at bounding box center [798, 394] width 378 height 37
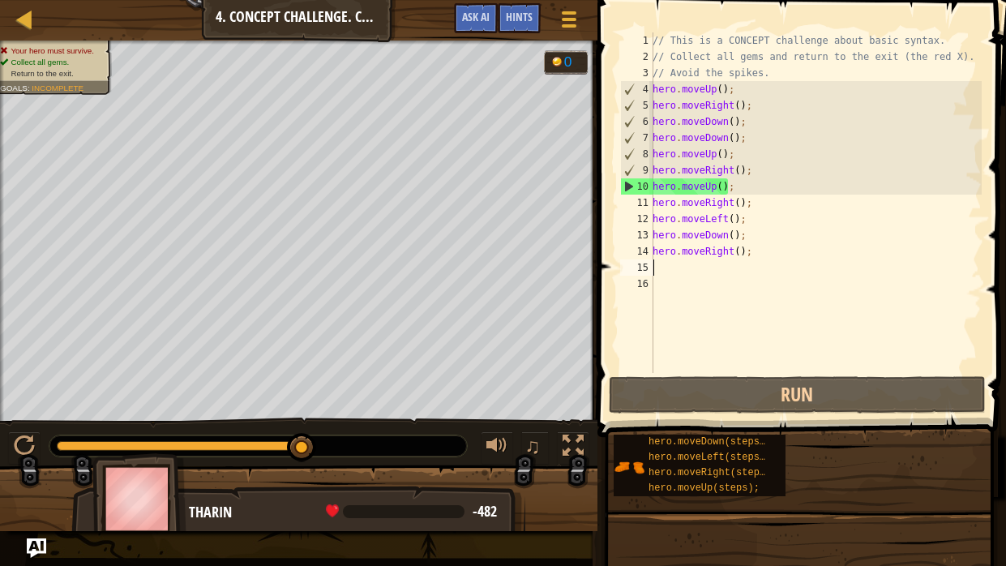
click at [760, 255] on div "// This is a CONCEPT challenge about basic syntax. // Collect all gems and retu…" at bounding box center [815, 218] width 332 height 373
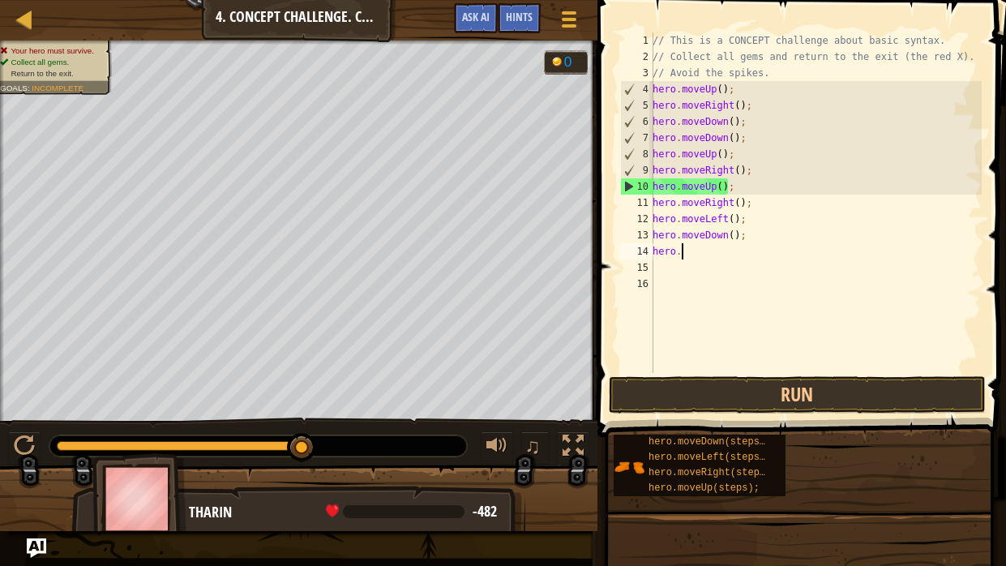
type textarea "h"
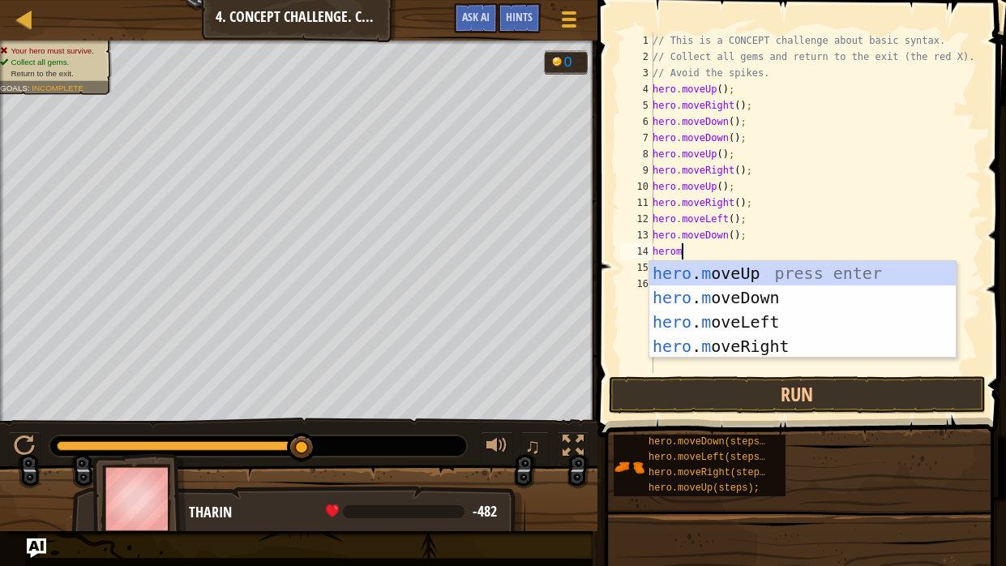
type textarea "heromo"
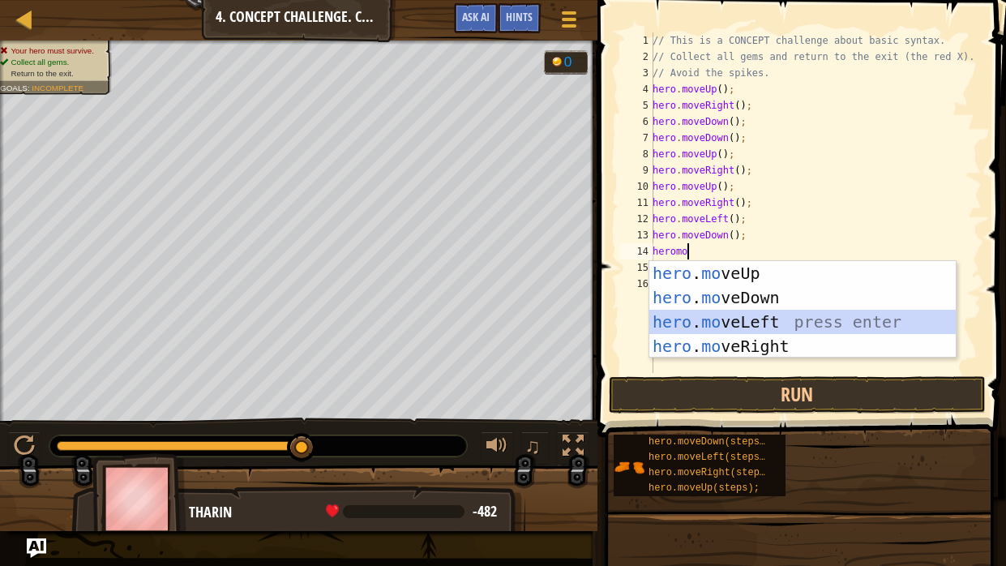
click at [798, 318] on div "hero . mo veUp press enter hero . mo veDown press enter hero . mo veLeft press …" at bounding box center [802, 334] width 306 height 146
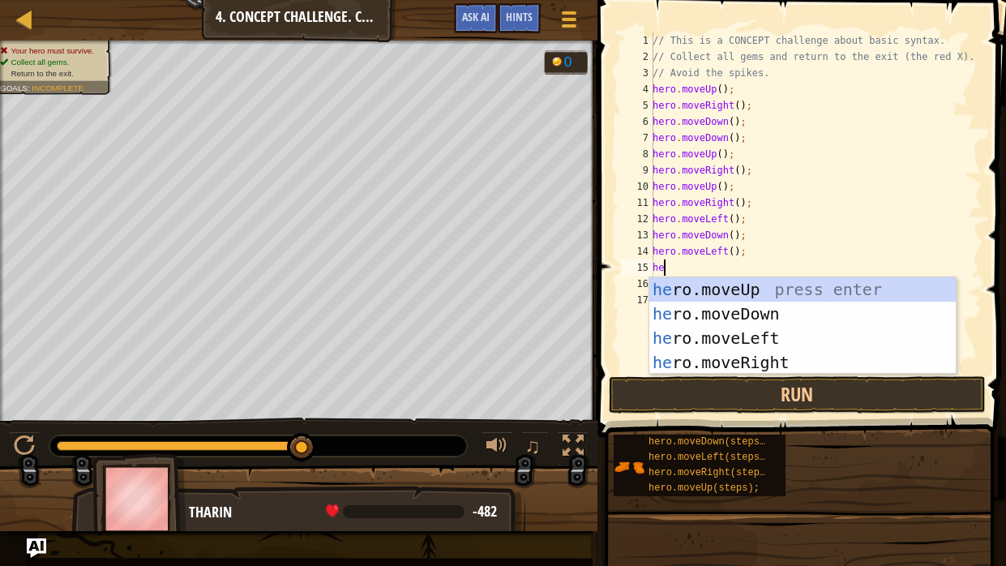
scroll to position [7, 0]
type textarea "hero"
click at [759, 289] on div "hero .moveUp press enter hero .moveDown press enter hero .moveLeft press enter …" at bounding box center [802, 350] width 306 height 146
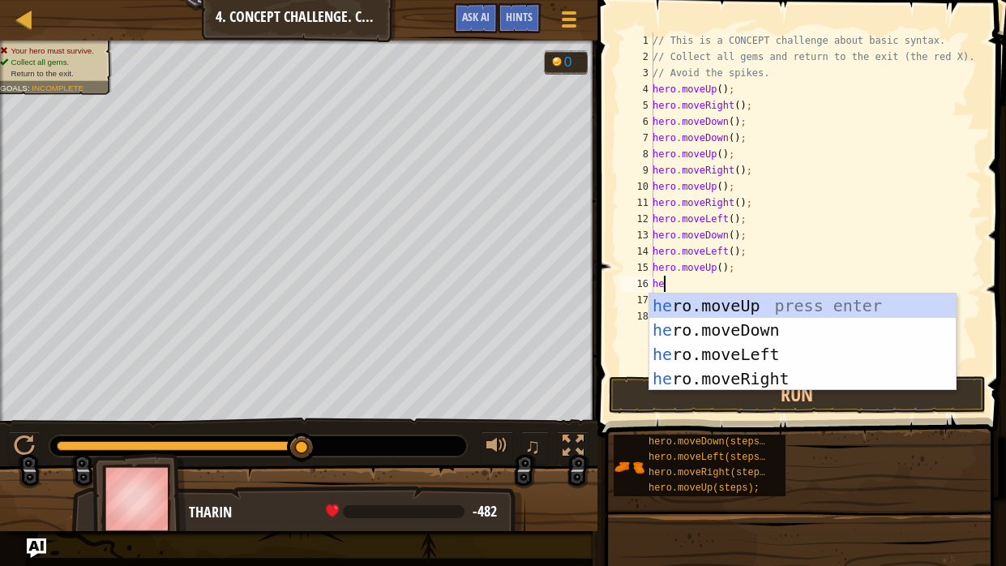
scroll to position [7, 0]
type textarea "hero"
click at [806, 350] on div "hero .moveUp press enter hero .moveDown press enter hero .moveLeft press enter …" at bounding box center [802, 366] width 306 height 146
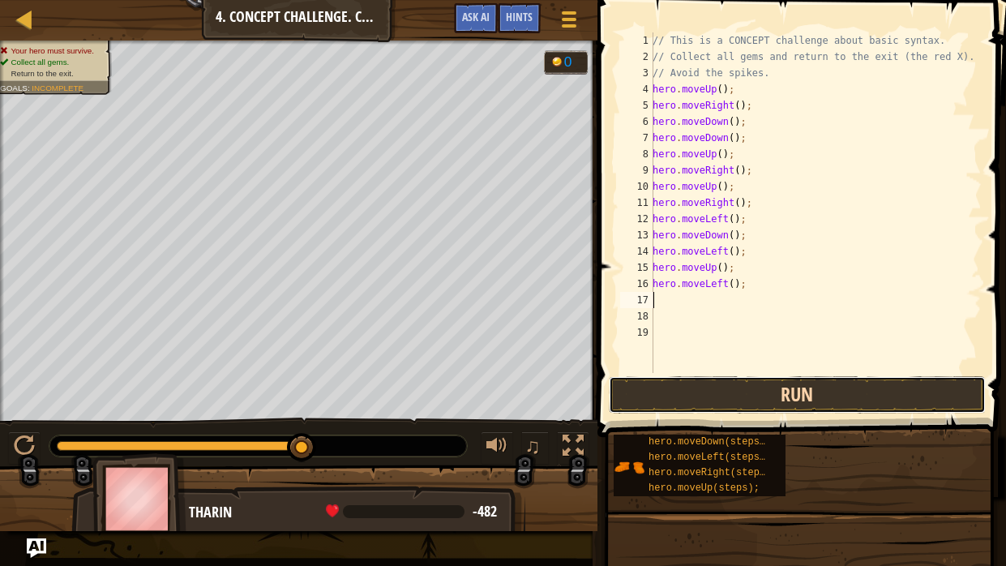
click at [819, 393] on button "Run" at bounding box center [798, 394] width 378 height 37
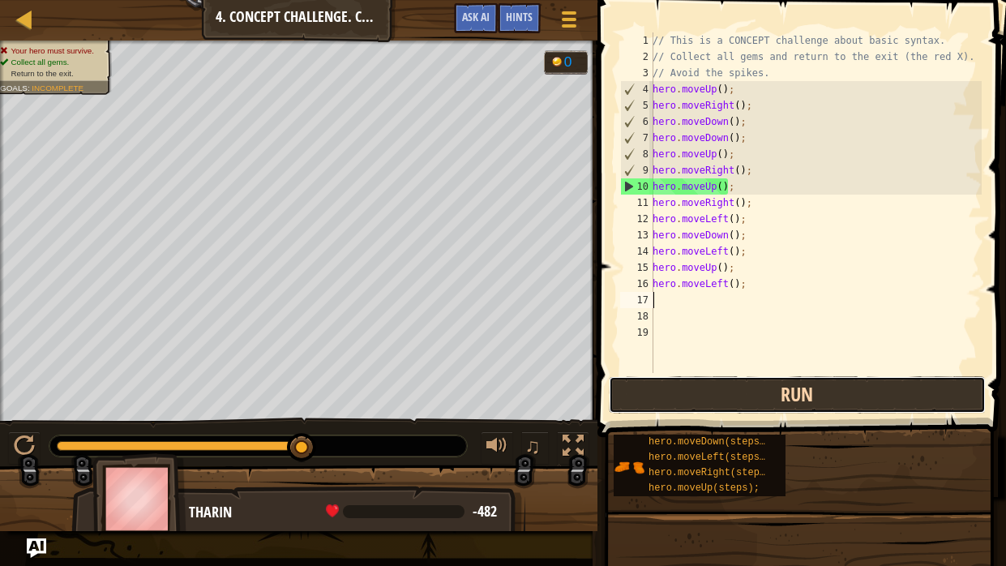
click at [819, 393] on button "Run" at bounding box center [798, 394] width 378 height 37
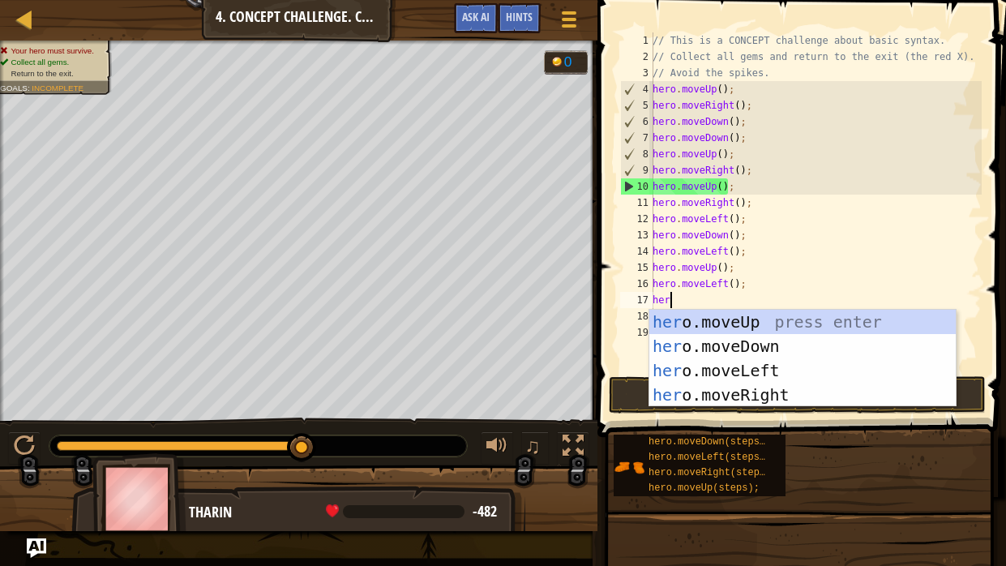
type textarea "hero"
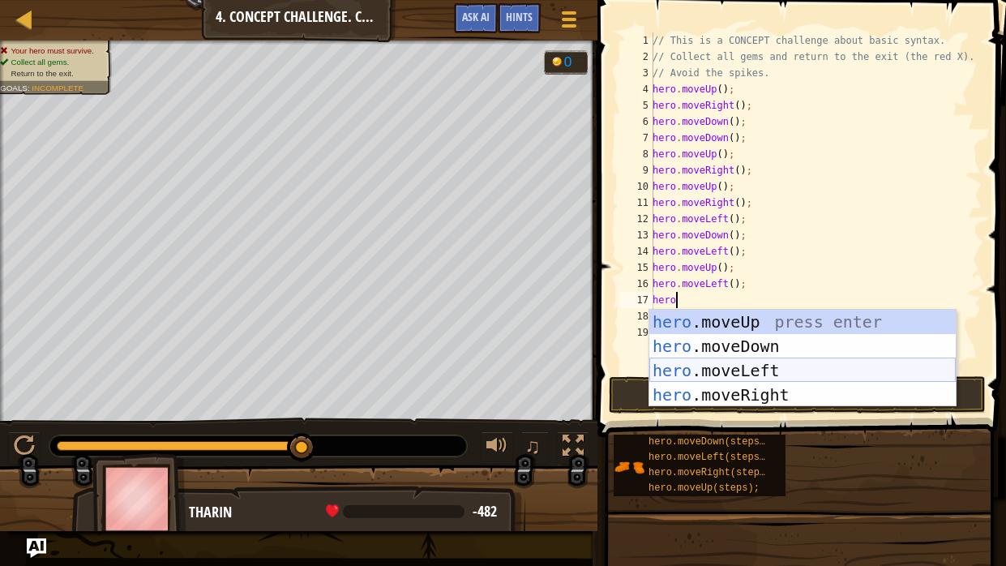
click at [786, 367] on div "hero .moveUp press enter hero .moveDown press enter hero .moveLeft press enter …" at bounding box center [802, 383] width 306 height 146
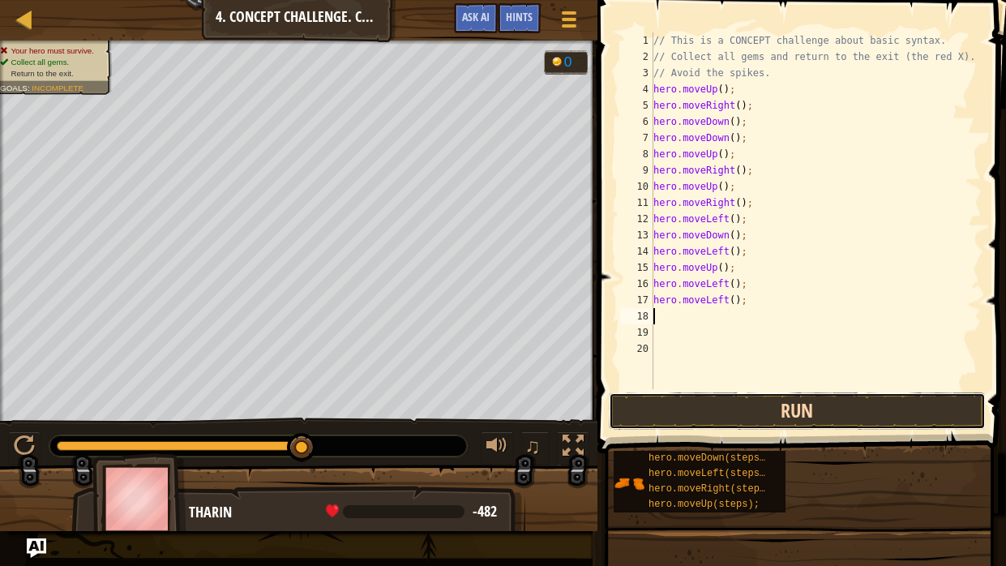
click at [849, 417] on button "Run" at bounding box center [798, 410] width 378 height 37
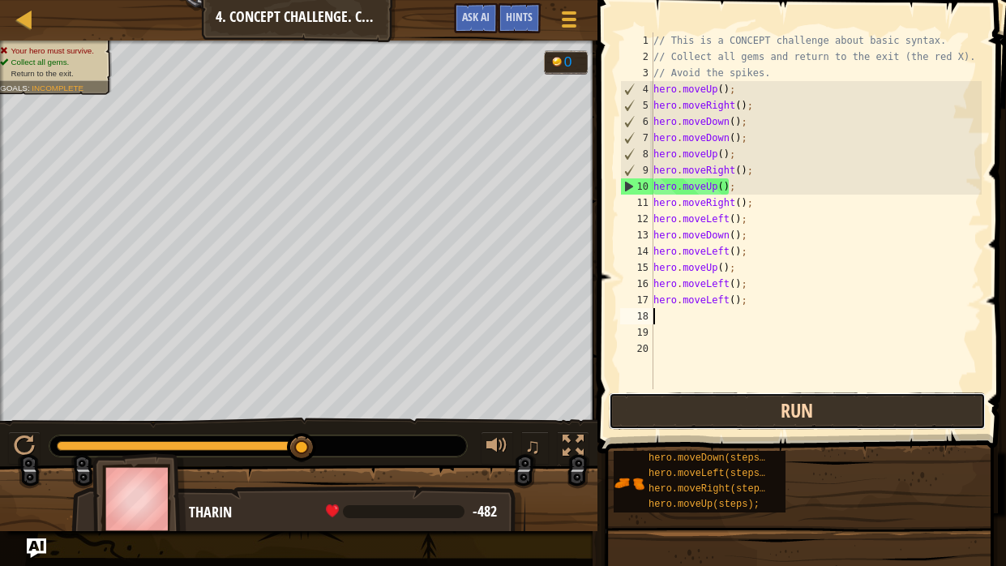
click at [849, 417] on button "Run" at bounding box center [798, 410] width 378 height 37
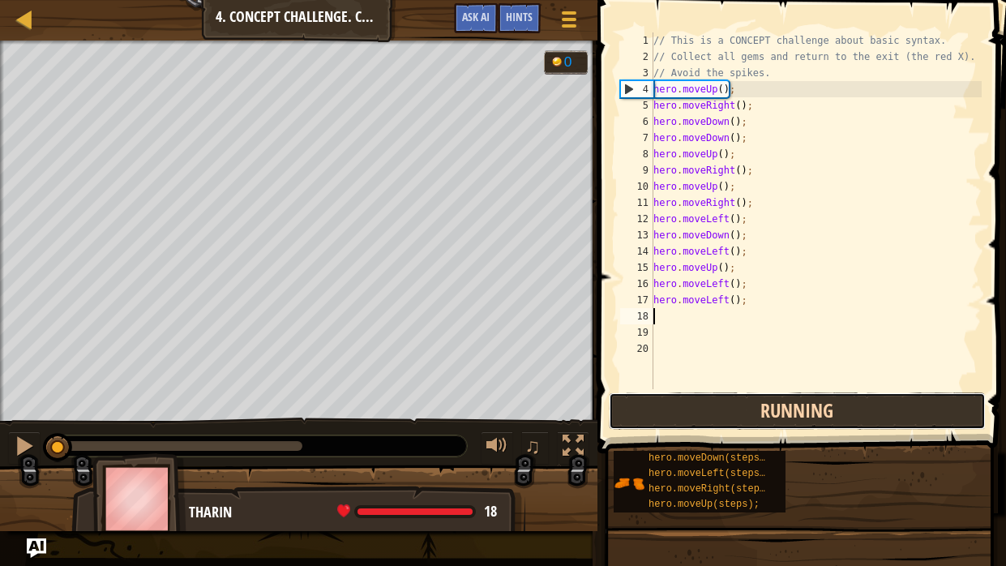
click at [849, 417] on button "Running" at bounding box center [798, 410] width 378 height 37
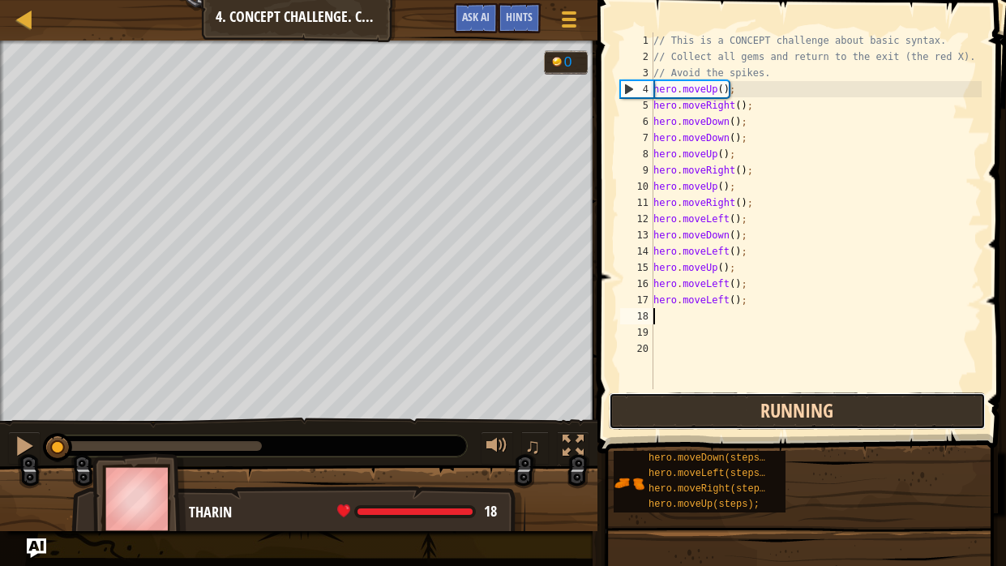
click at [849, 417] on button "Running" at bounding box center [798, 410] width 378 height 37
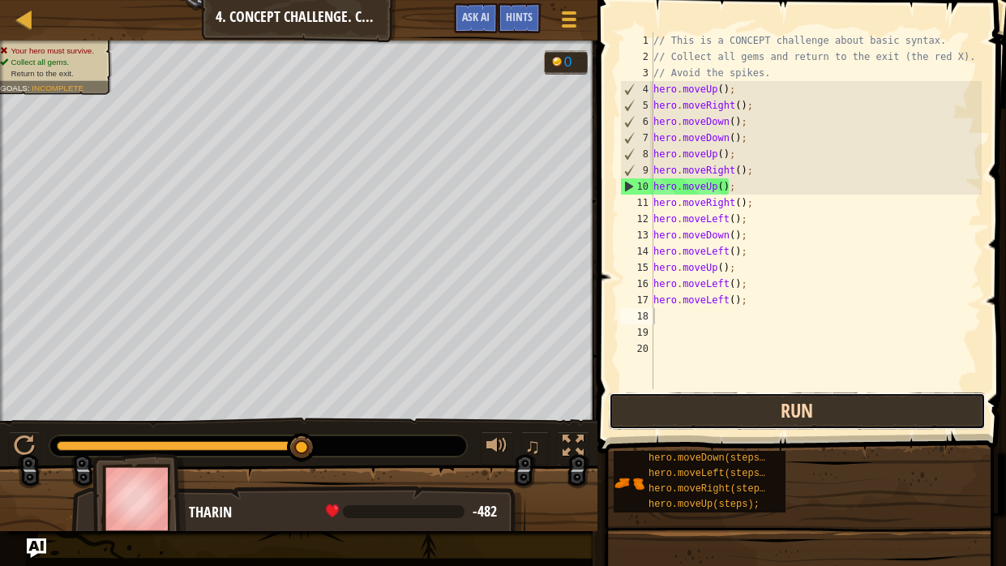
click at [849, 417] on button "Run" at bounding box center [798, 410] width 378 height 37
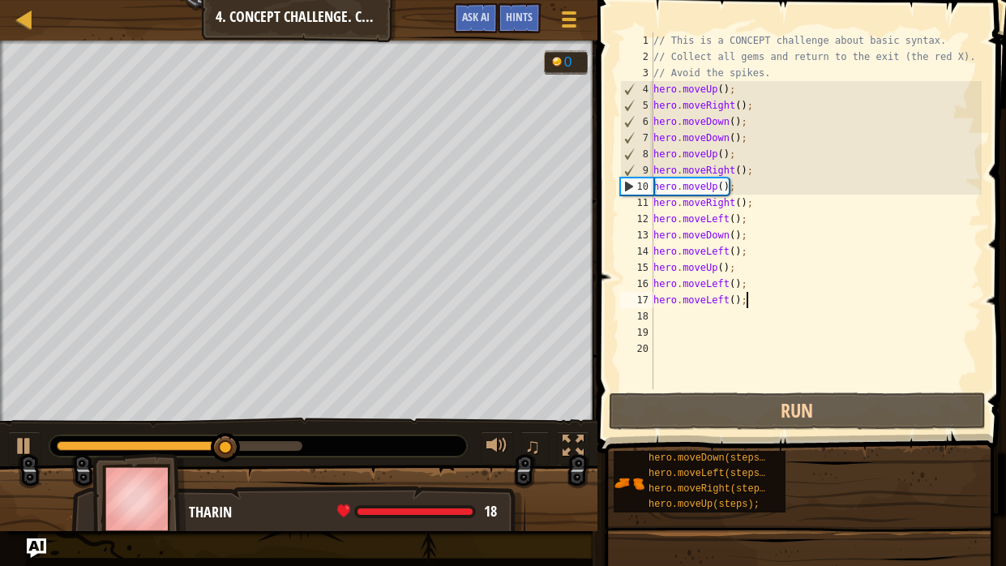
click at [757, 298] on div "// This is a CONCEPT challenge about basic syntax. // Collect all gems and retu…" at bounding box center [815, 226] width 331 height 389
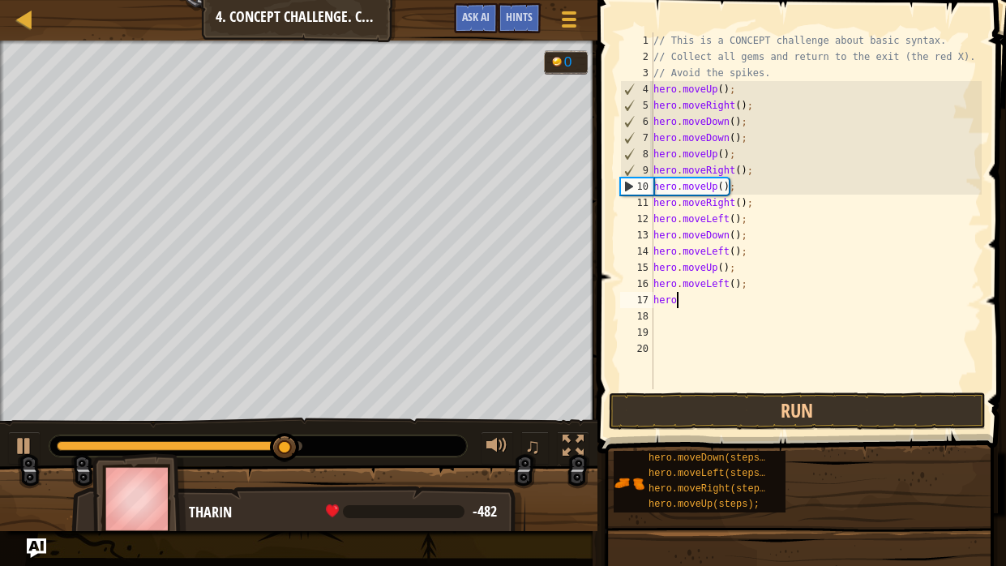
type textarea "h"
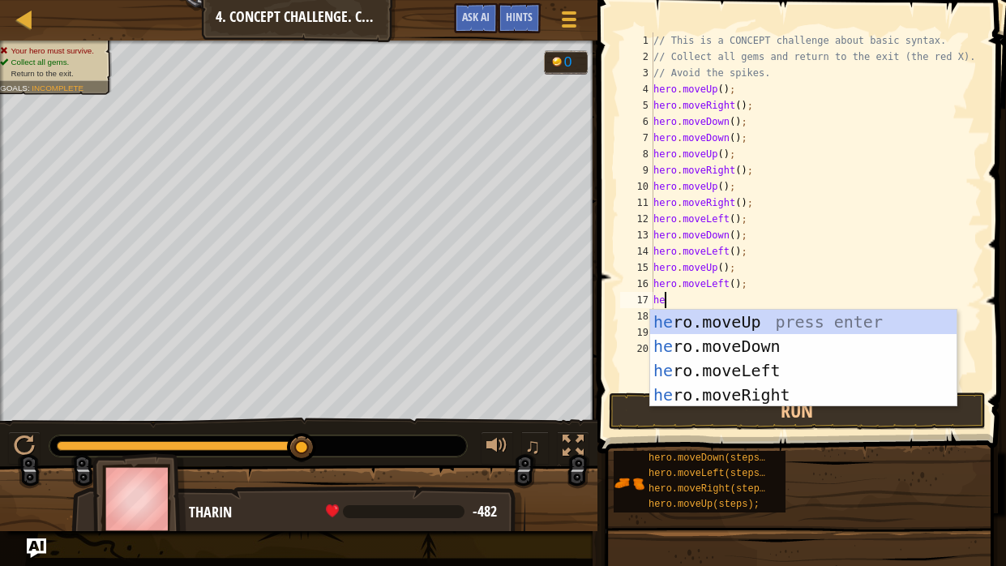
type textarea "her"
click at [767, 391] on div "her o.moveUp press enter her o.moveDown press enter her o.moveLeft press enter …" at bounding box center [803, 383] width 306 height 146
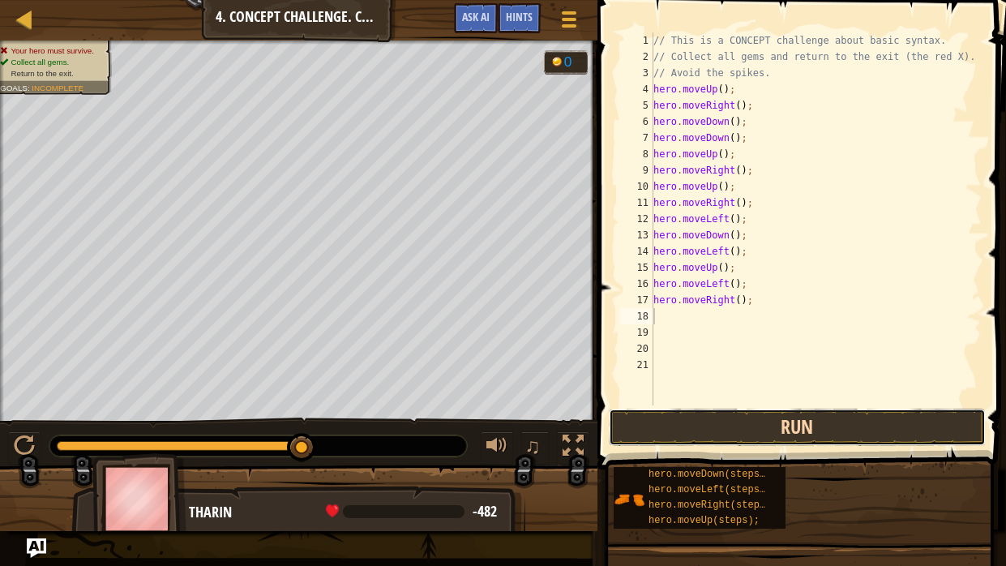
click at [782, 425] on button "Run" at bounding box center [798, 426] width 378 height 37
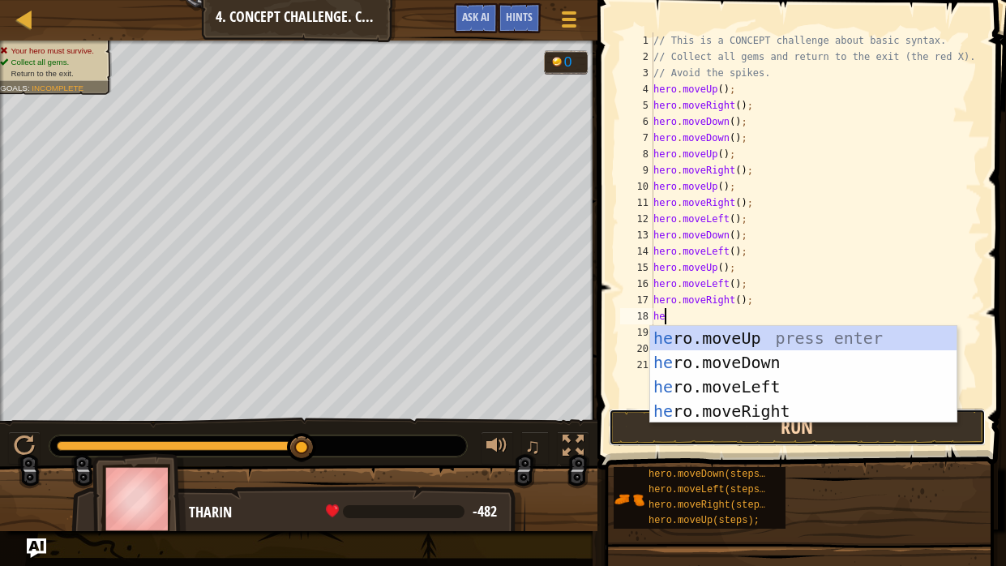
click at [674, 428] on button "Run" at bounding box center [798, 426] width 378 height 37
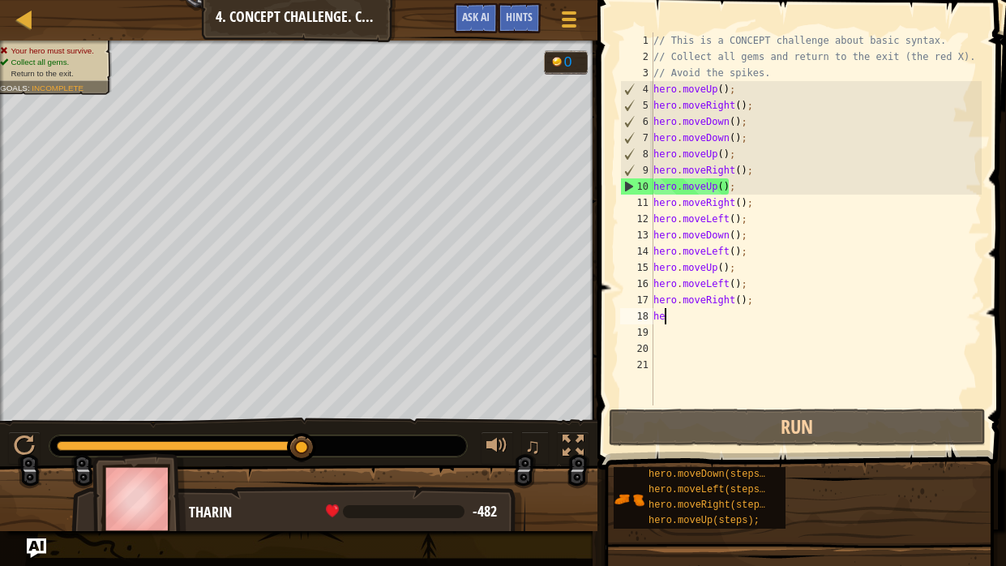
type textarea "her"
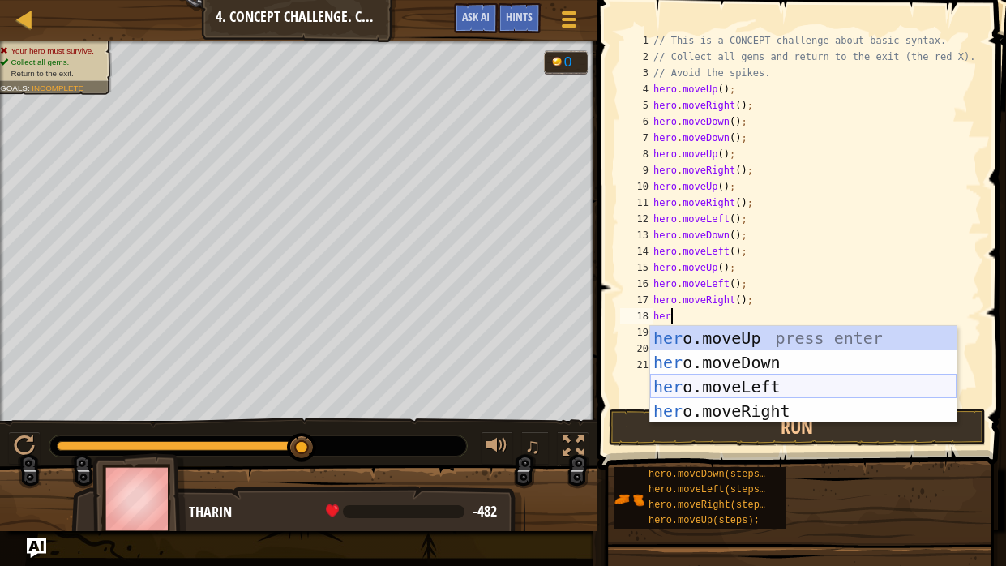
click at [761, 392] on div "her o.moveUp press enter her o.moveDown press enter her o.moveLeft press enter …" at bounding box center [803, 399] width 306 height 146
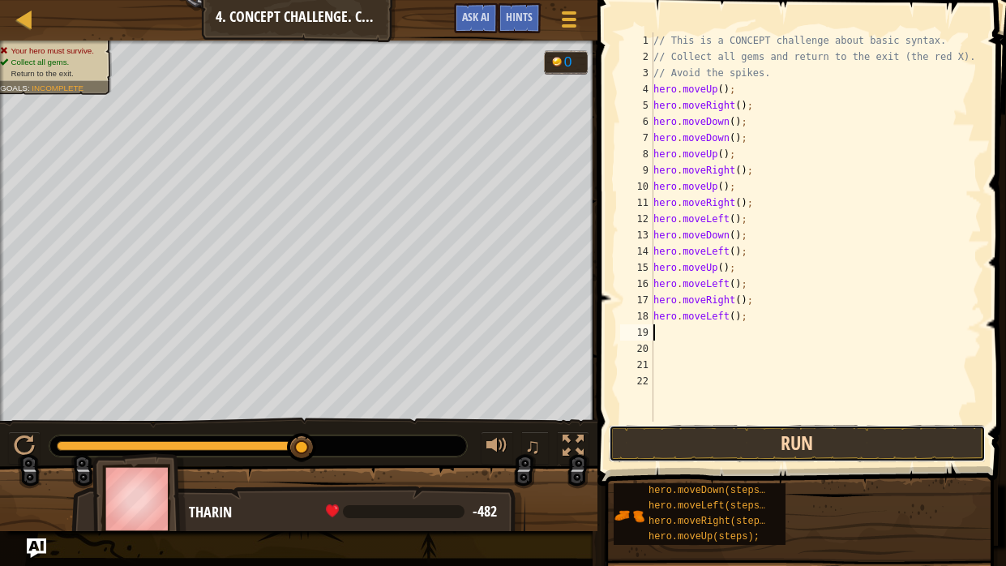
click at [762, 428] on button "Run" at bounding box center [798, 443] width 378 height 37
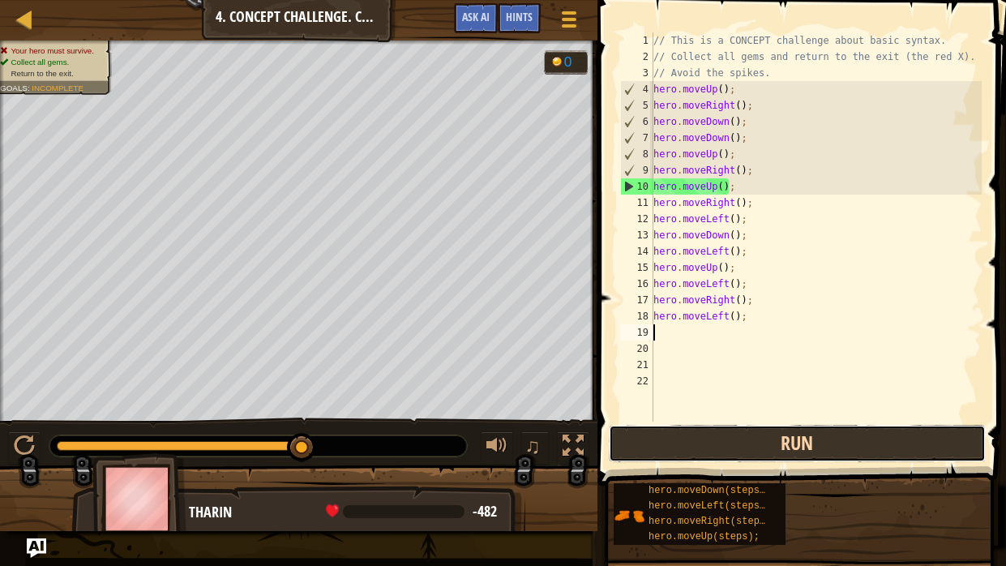
click at [835, 428] on button "Run" at bounding box center [798, 443] width 378 height 37
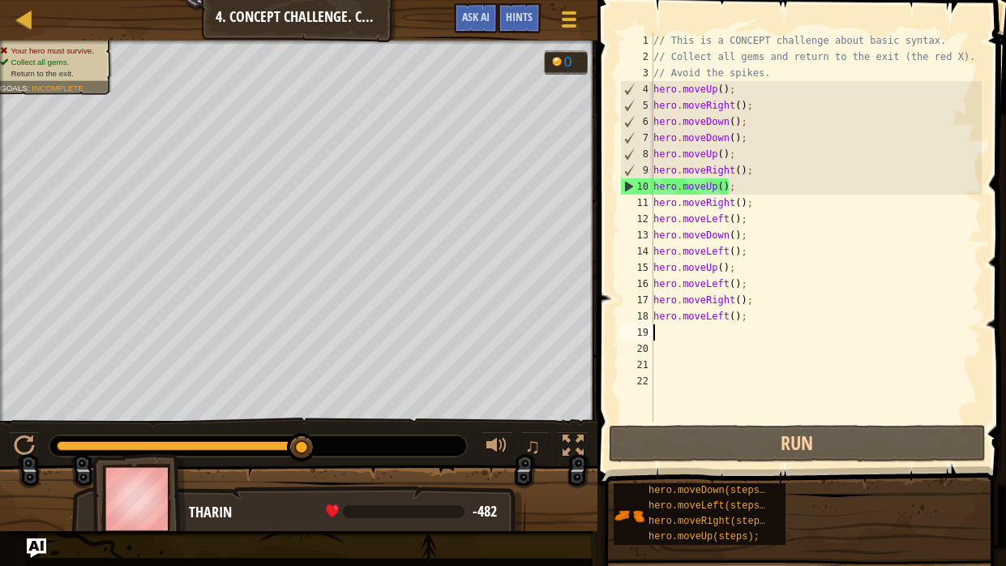
click at [774, 304] on div "// This is a CONCEPT challenge about basic syntax. // Collect all gems and retu…" at bounding box center [815, 242] width 331 height 421
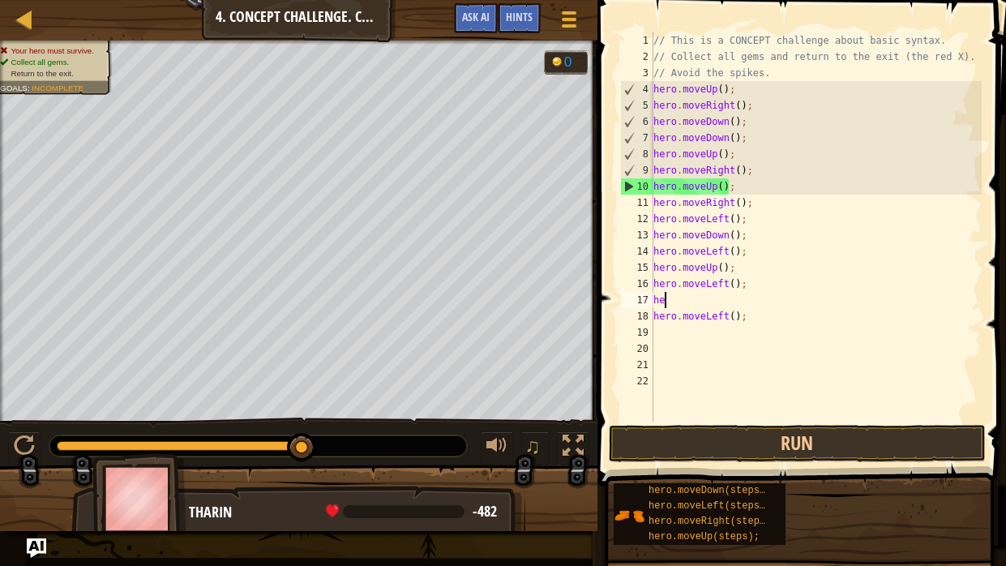
type textarea "h"
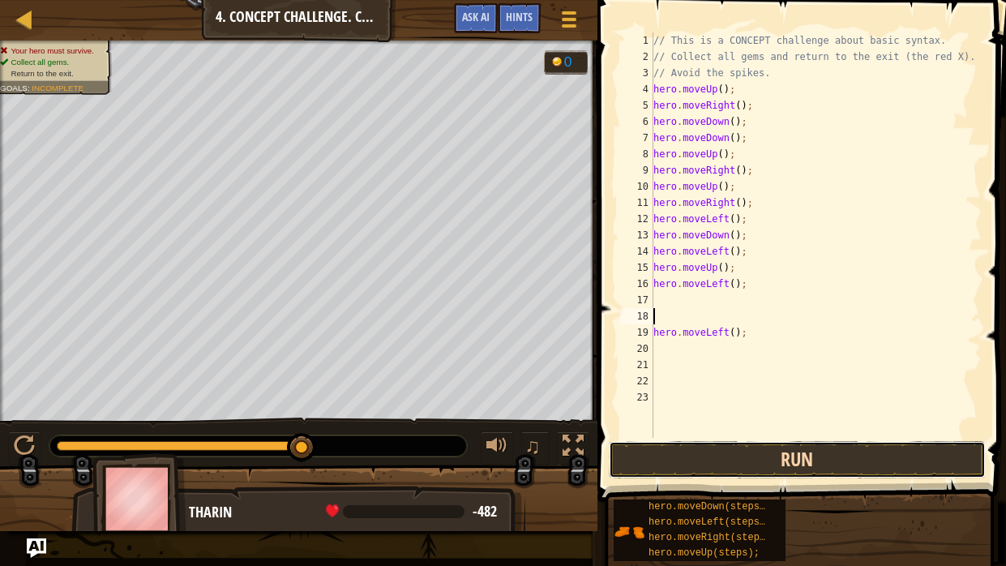
click at [798, 428] on button "Run" at bounding box center [798, 459] width 378 height 37
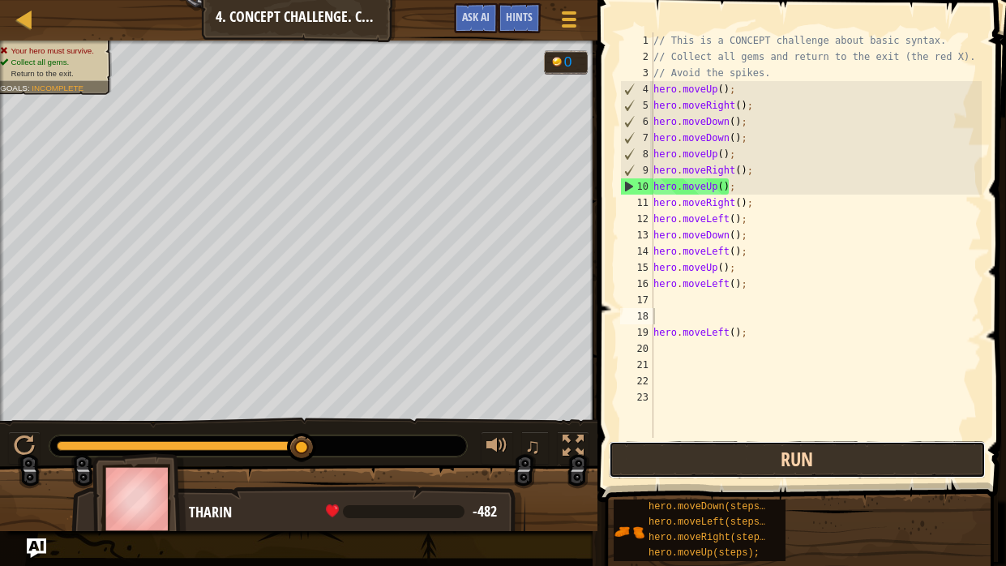
click at [798, 428] on button "Run" at bounding box center [798, 459] width 378 height 37
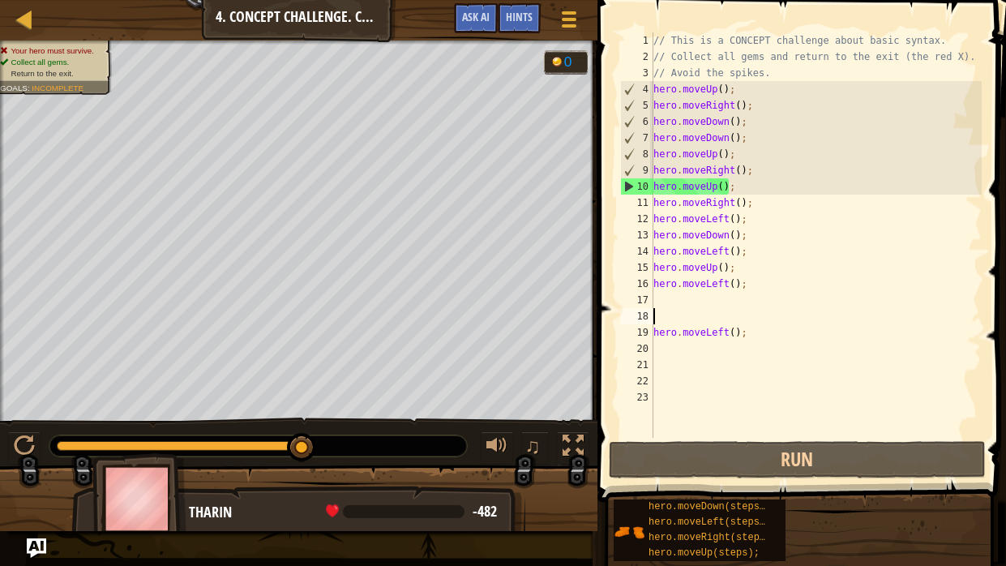
click at [754, 205] on div "// This is a CONCEPT challenge about basic syntax. // Collect all gems and retu…" at bounding box center [815, 251] width 331 height 438
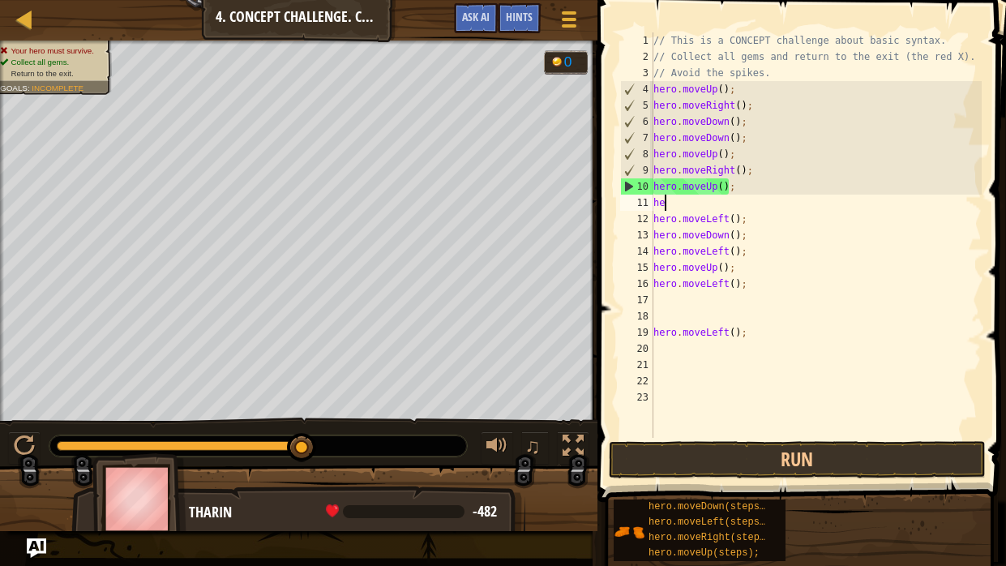
type textarea "h"
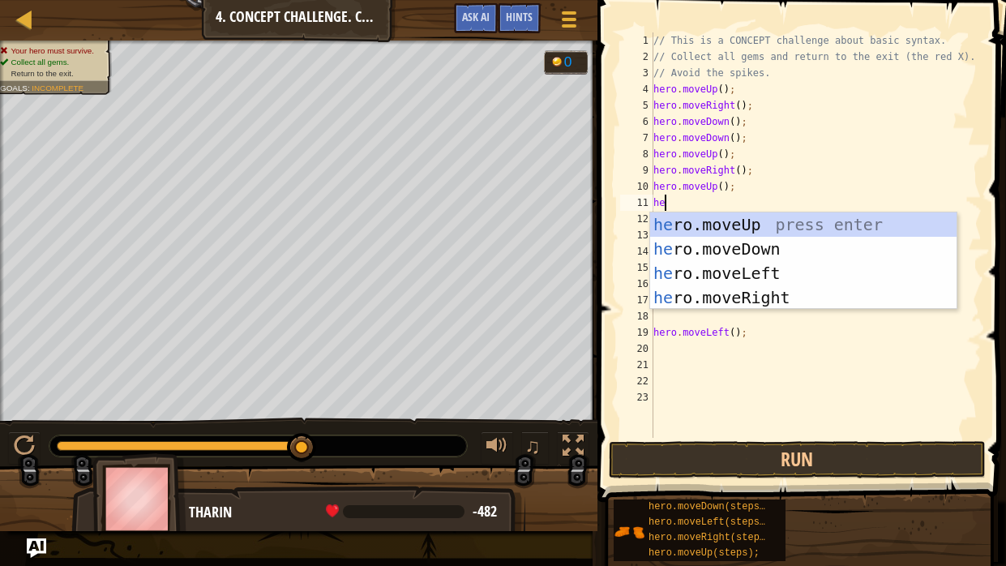
type textarea "her"
click at [817, 271] on div "her o.moveUp press enter her o.moveDown press enter her o.moveLeft press enter …" at bounding box center [803, 285] width 306 height 146
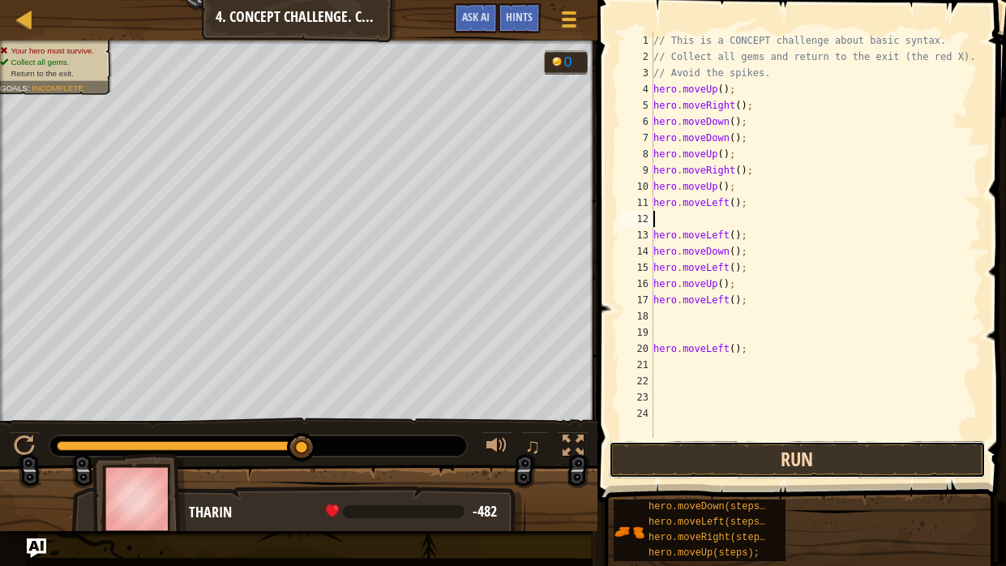
click at [893, 428] on button "Run" at bounding box center [798, 459] width 378 height 37
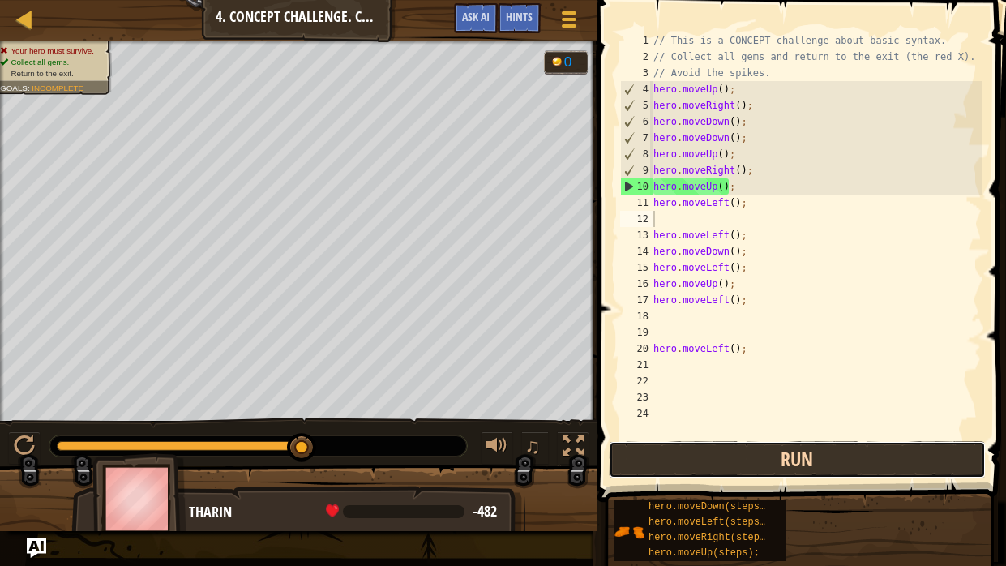
click at [893, 428] on button "Run" at bounding box center [798, 459] width 378 height 37
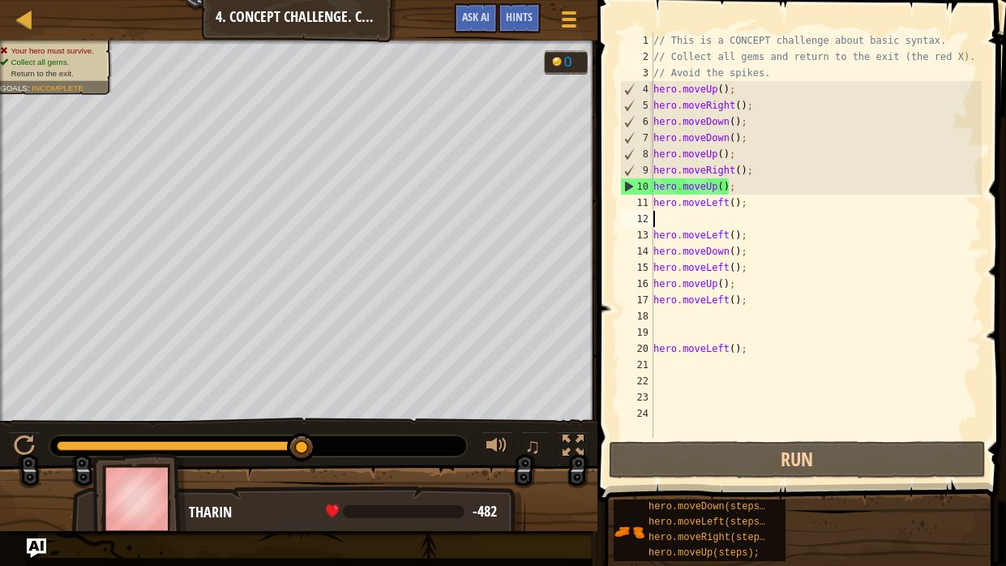
click at [732, 192] on div "// This is a CONCEPT challenge about basic syntax. // Collect all gems and retu…" at bounding box center [815, 251] width 331 height 438
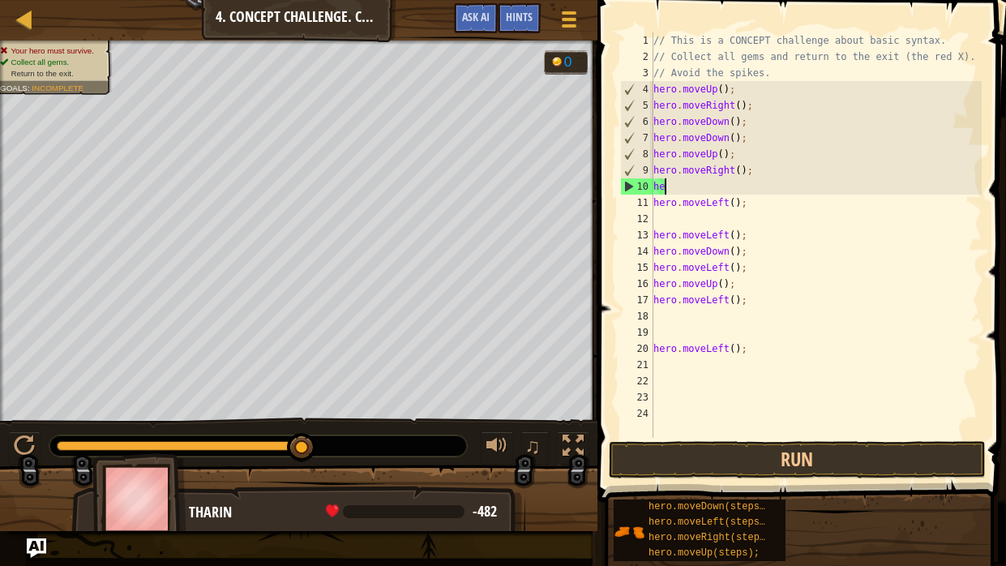
type textarea "h"
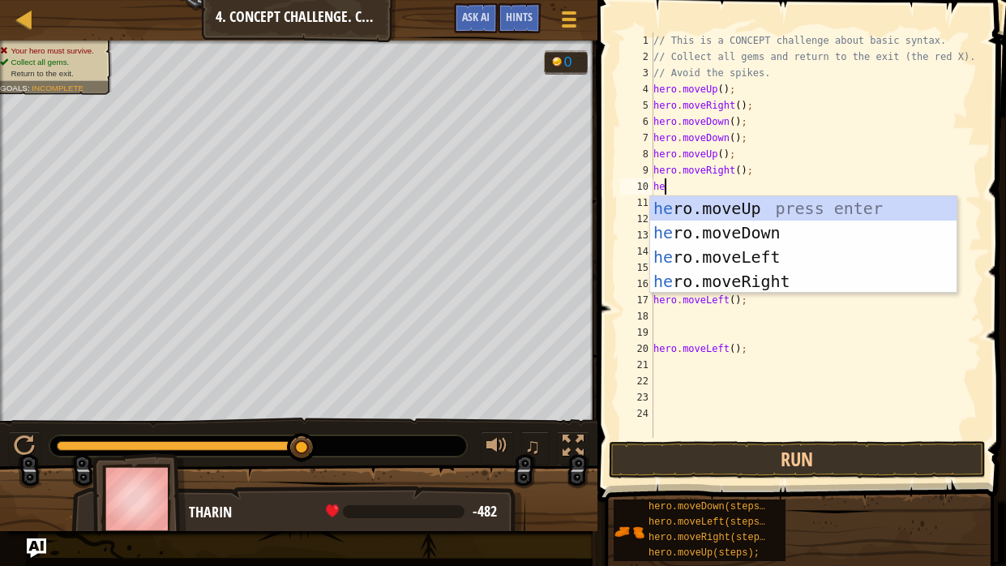
type textarea "her"
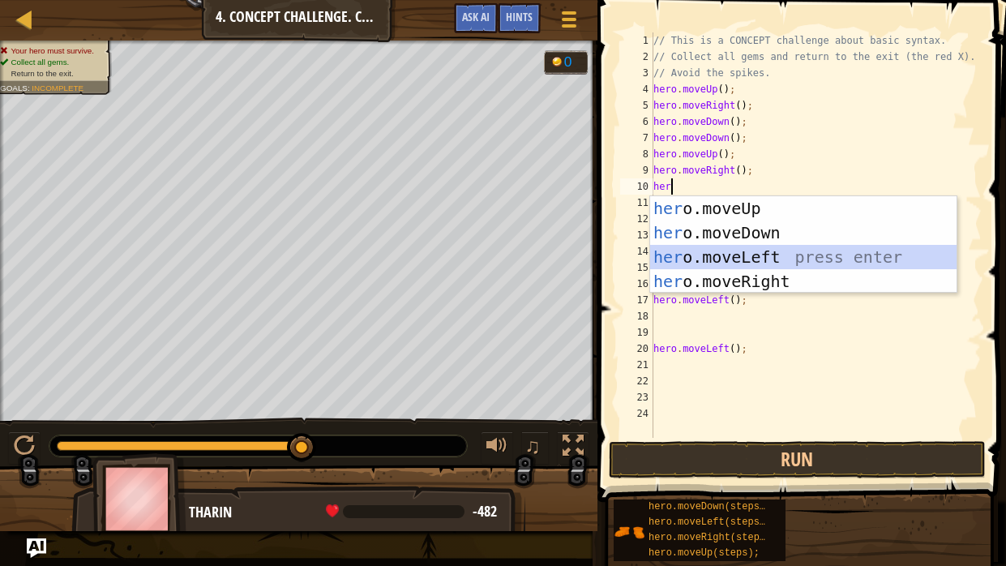
click at [783, 253] on div "her o.moveUp press enter her o.moveDown press enter her o.moveLeft press enter …" at bounding box center [803, 269] width 306 height 146
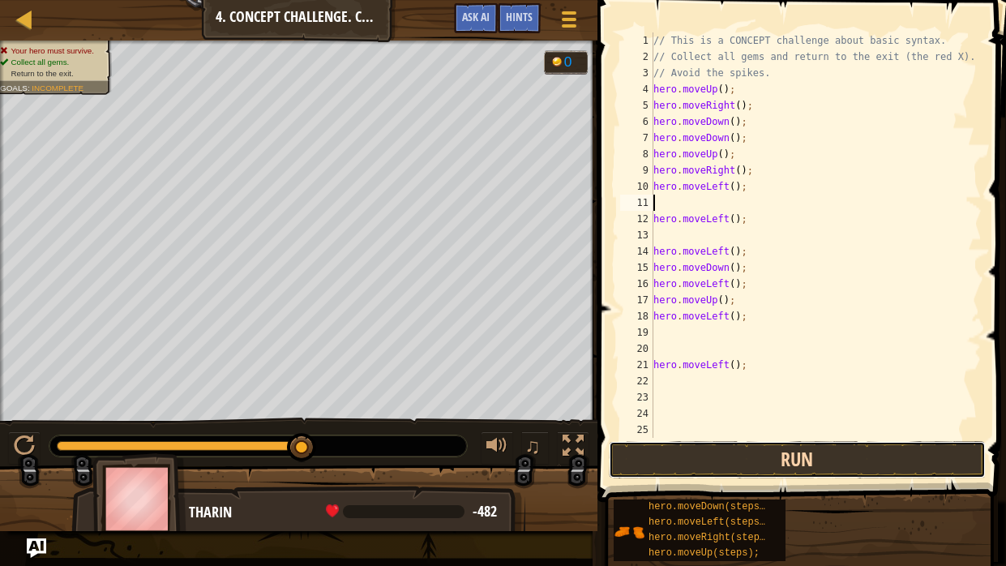
click at [858, 428] on button "Run" at bounding box center [798, 459] width 378 height 37
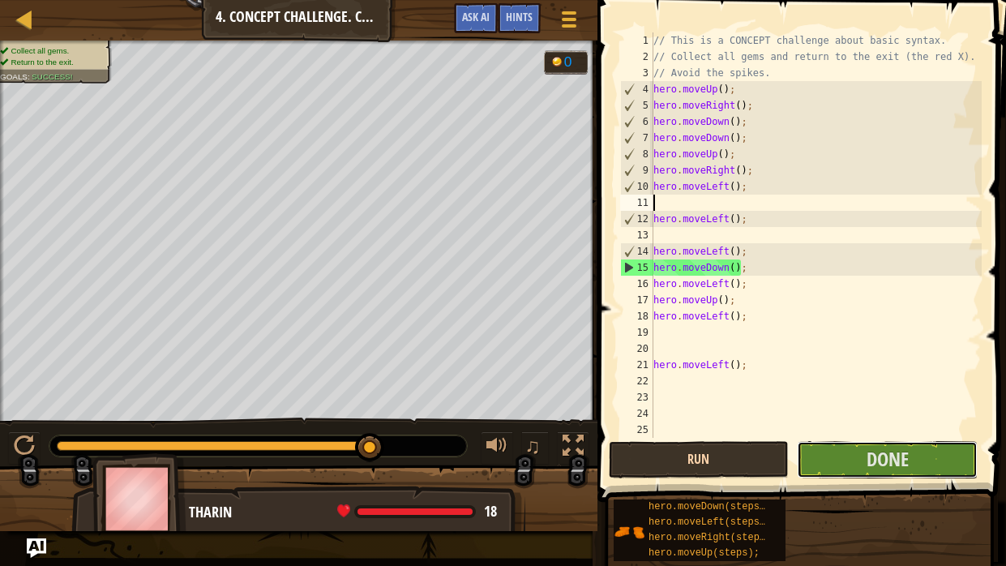
click at [858, 428] on button "Done" at bounding box center [887, 459] width 181 height 37
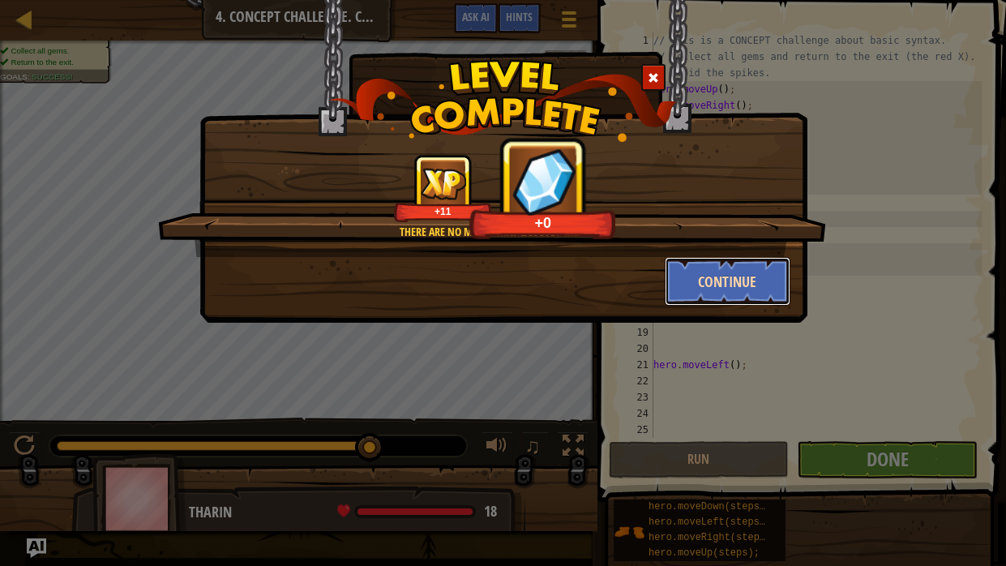
click at [759, 290] on button "Continue" at bounding box center [728, 281] width 126 height 49
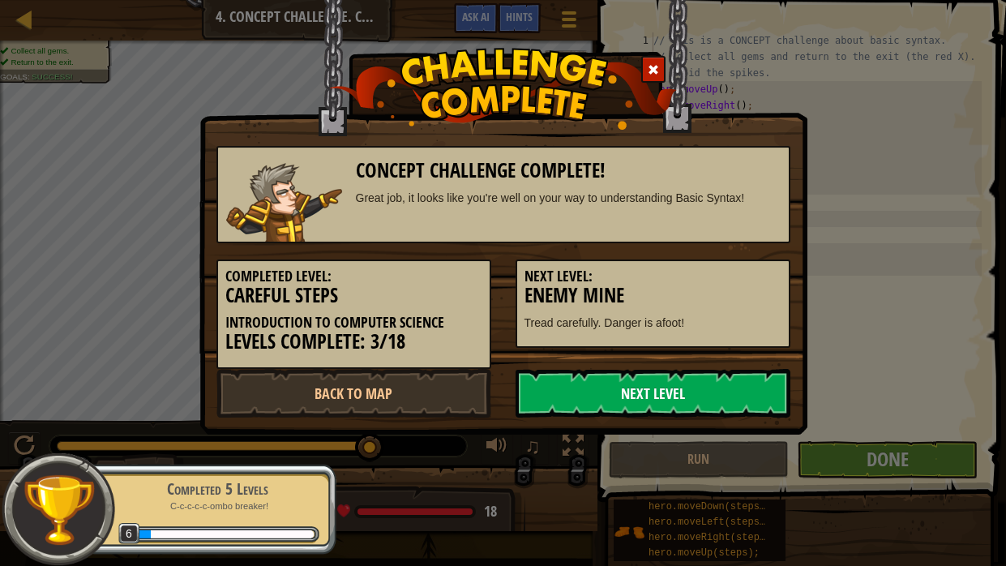
click at [742, 383] on link "Next Level" at bounding box center [652, 393] width 275 height 49
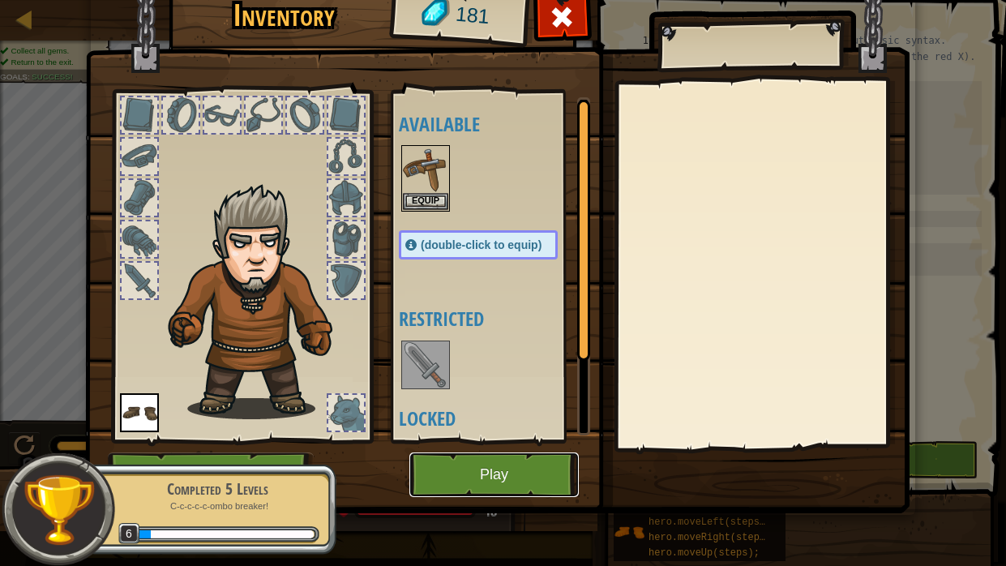
click at [548, 428] on button "Play" at bounding box center [493, 474] width 169 height 45
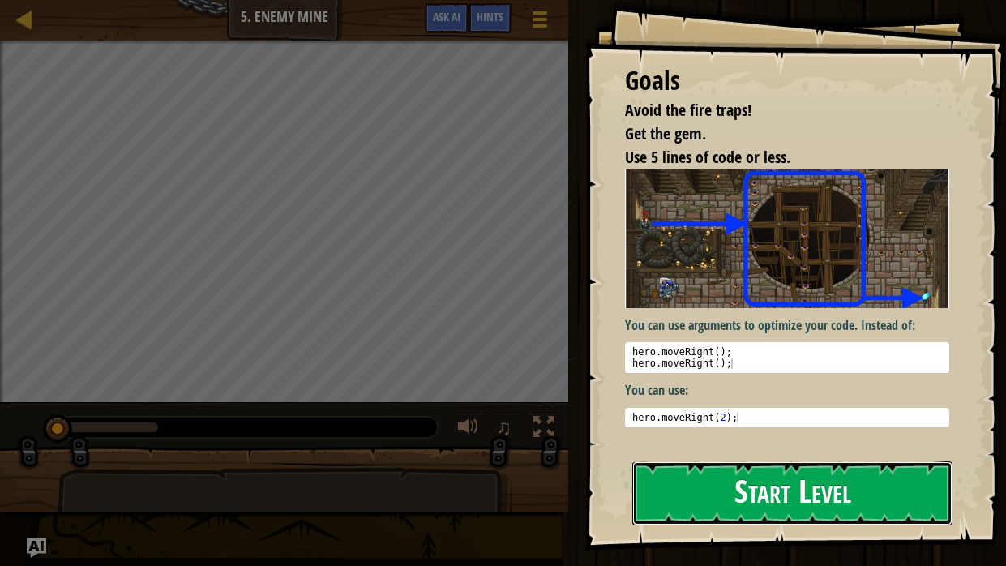
click at [763, 428] on button "Start Level" at bounding box center [792, 493] width 320 height 64
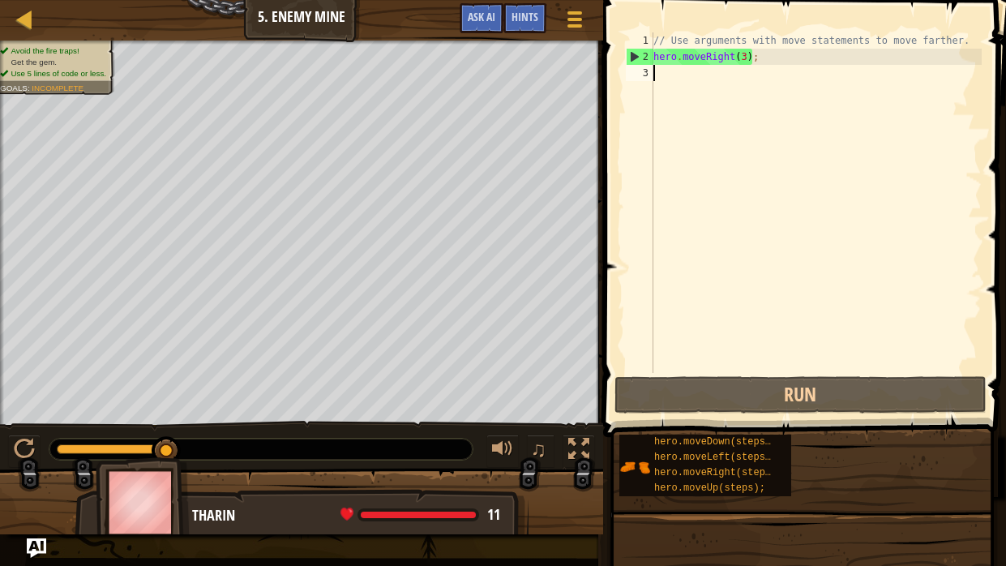
scroll to position [7, 0]
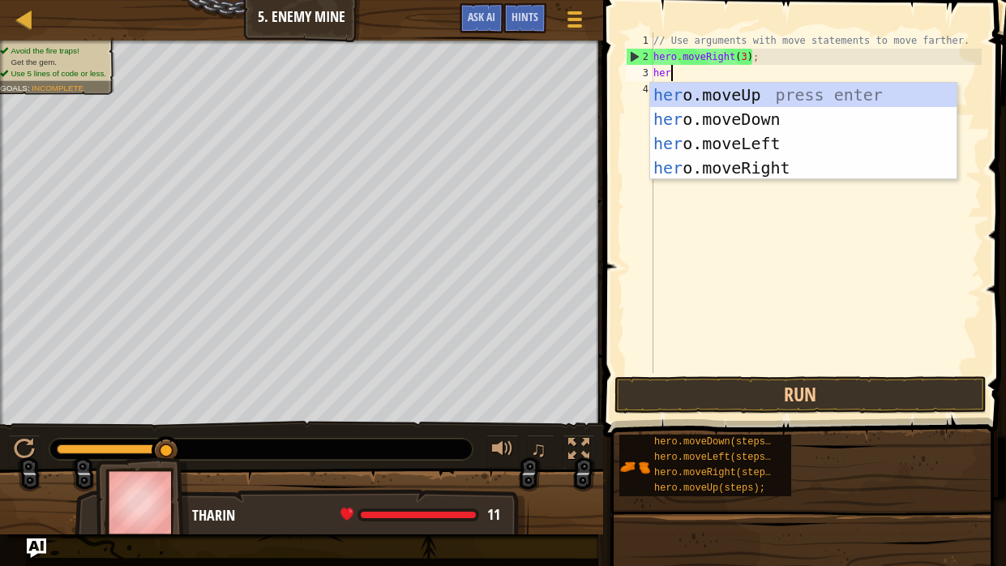
type textarea "hero"
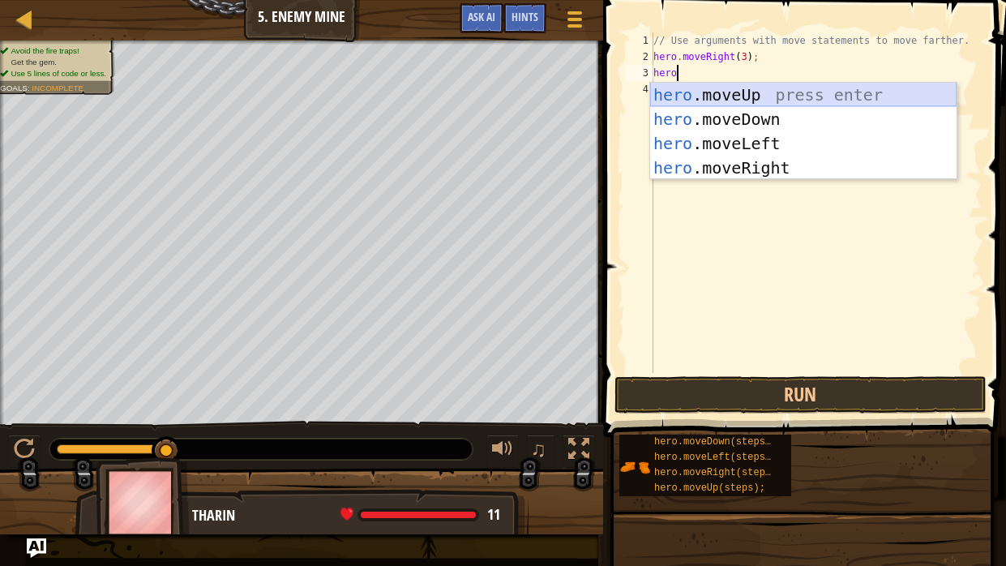
click at [706, 98] on div "hero .moveUp press enter hero .moveDown press enter hero .moveLeft press enter …" at bounding box center [803, 156] width 306 height 146
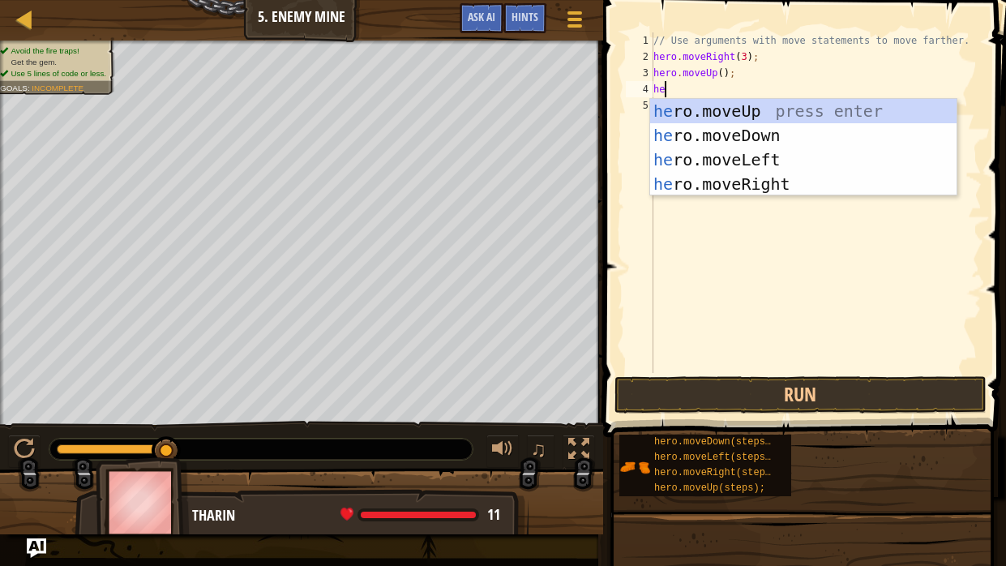
type textarea "her"
click at [764, 184] on div "her o.moveUp press enter her o.moveDown press enter her o.moveLeft press enter …" at bounding box center [803, 172] width 306 height 146
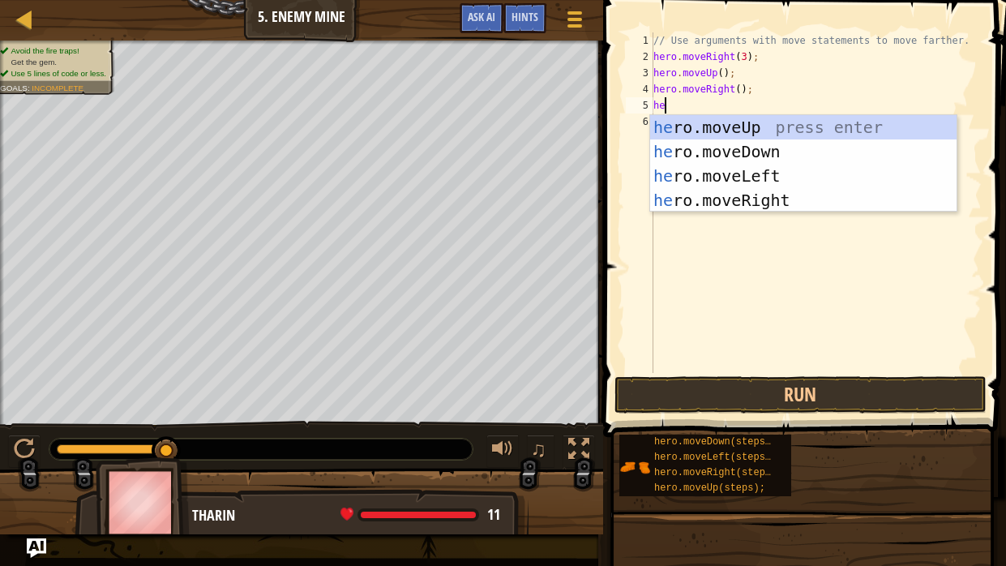
type textarea "her"
click at [802, 203] on div "her o.moveUp press enter her o.moveDown press enter her o.moveLeft press enter …" at bounding box center [803, 188] width 306 height 146
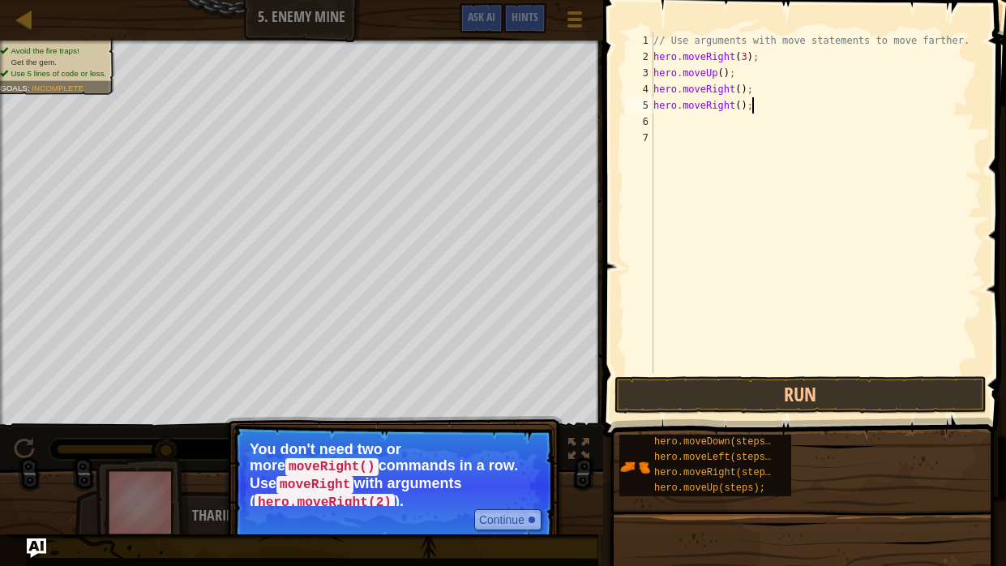
click at [772, 109] on div "// Use arguments with move statements to move farther. hero . moveRight ( 3 ) ;…" at bounding box center [815, 218] width 331 height 373
type textarea "h"
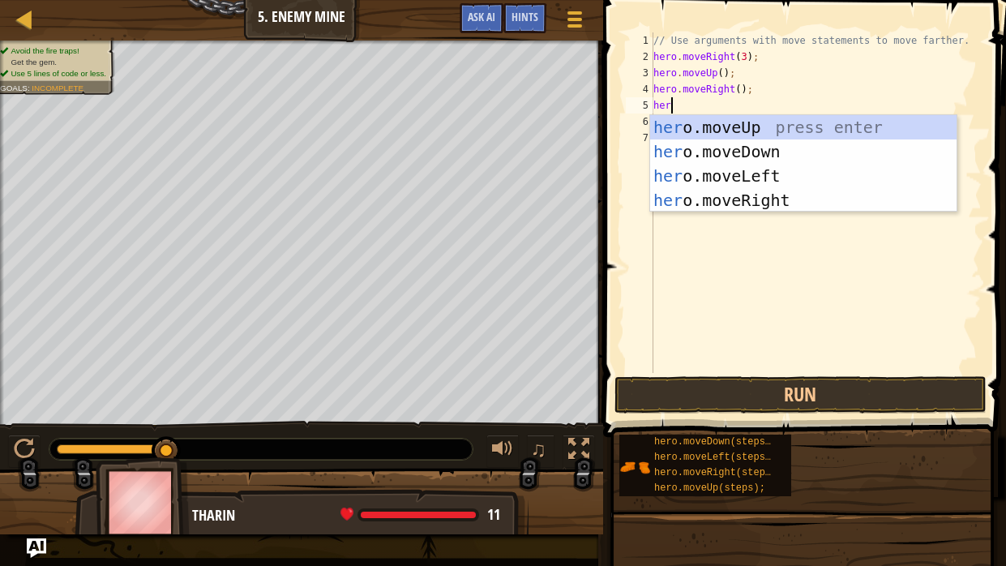
type textarea "hero"
click at [845, 177] on div "hero .moveUp press enter hero .moveDown press enter hero .moveLeft press enter …" at bounding box center [803, 188] width 306 height 146
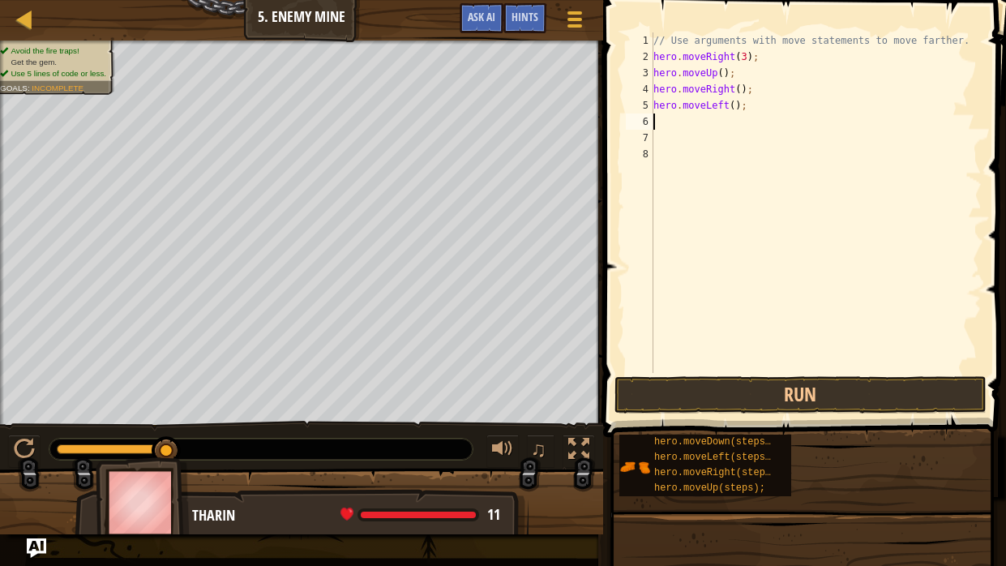
scroll to position [7, 0]
click at [788, 389] on button "Run" at bounding box center [800, 394] width 372 height 37
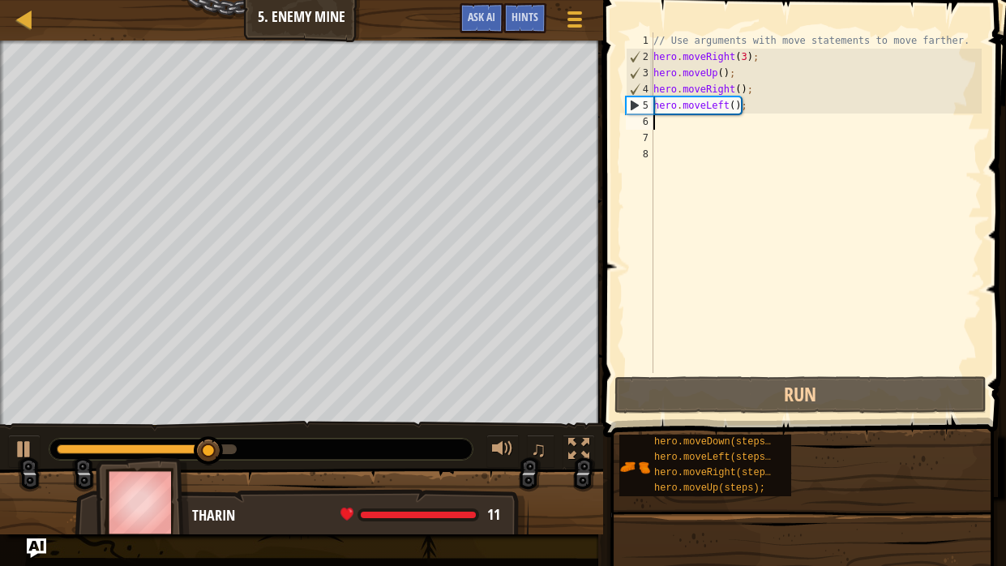
click at [757, 110] on div "// Use arguments with move statements to move farther. hero . moveRight ( 3 ) ;…" at bounding box center [815, 218] width 331 height 373
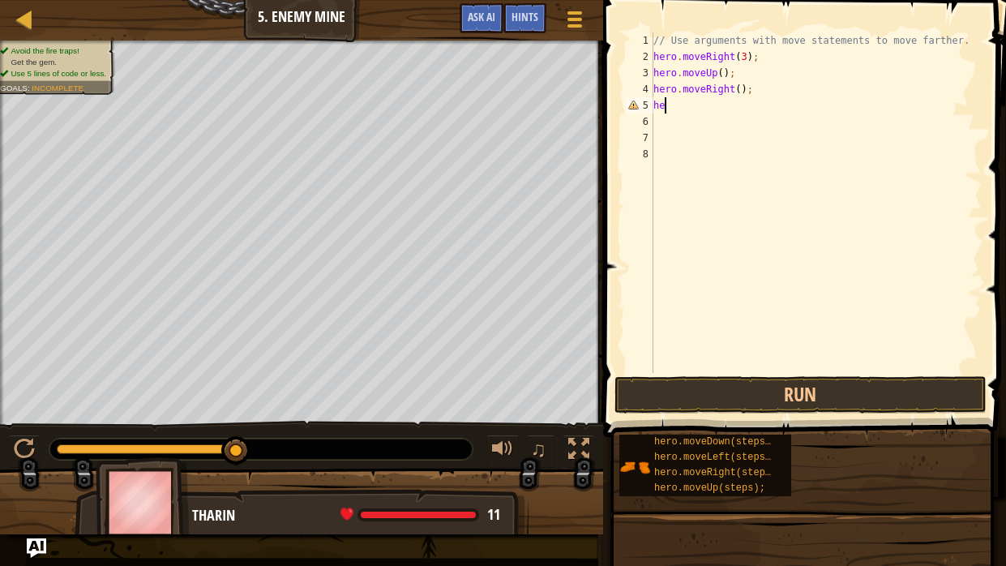
type textarea "h"
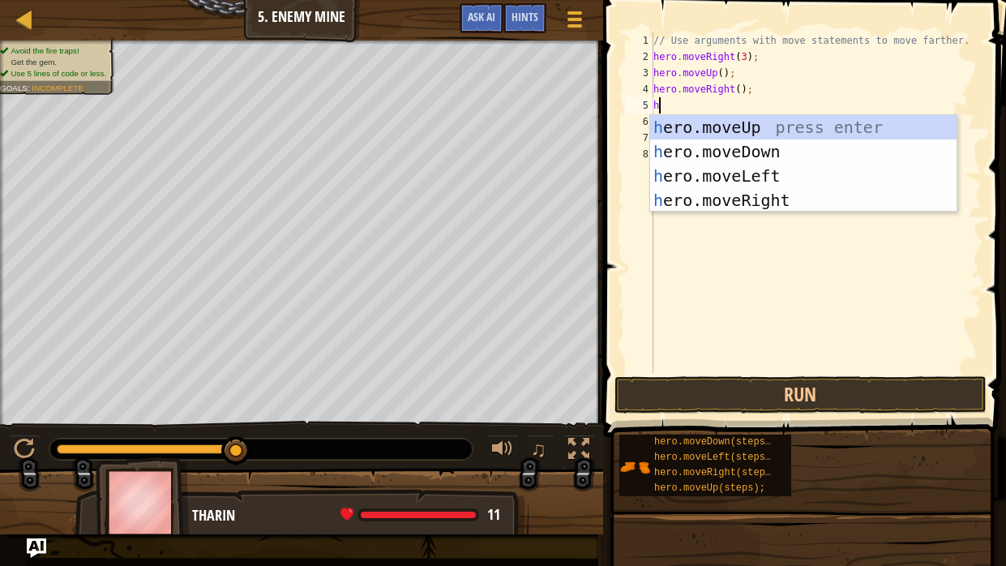
type textarea "her"
click at [828, 177] on div "her o.moveUp press enter her o.moveDown press enter her o.moveLeft press enter …" at bounding box center [803, 188] width 306 height 146
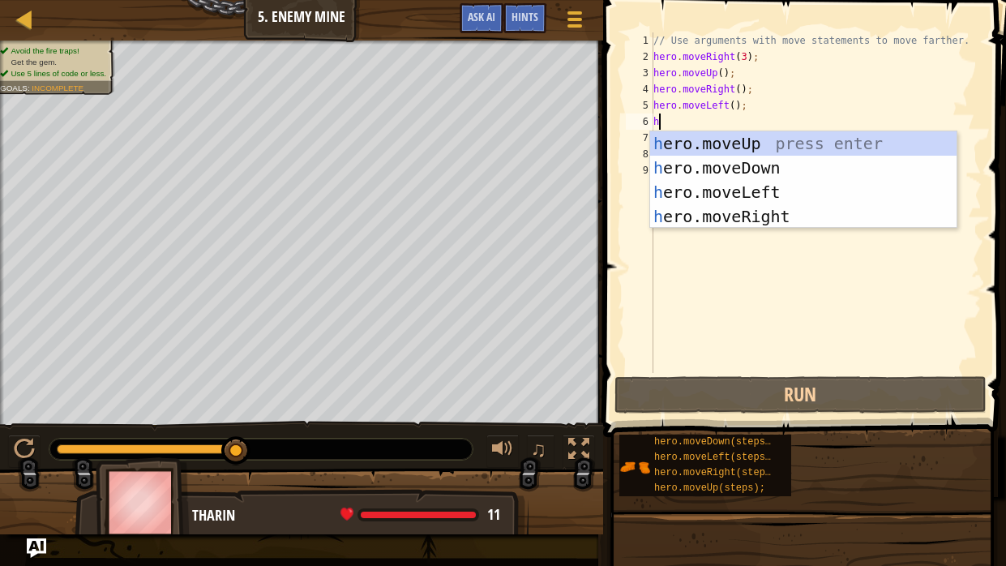
type textarea "he"
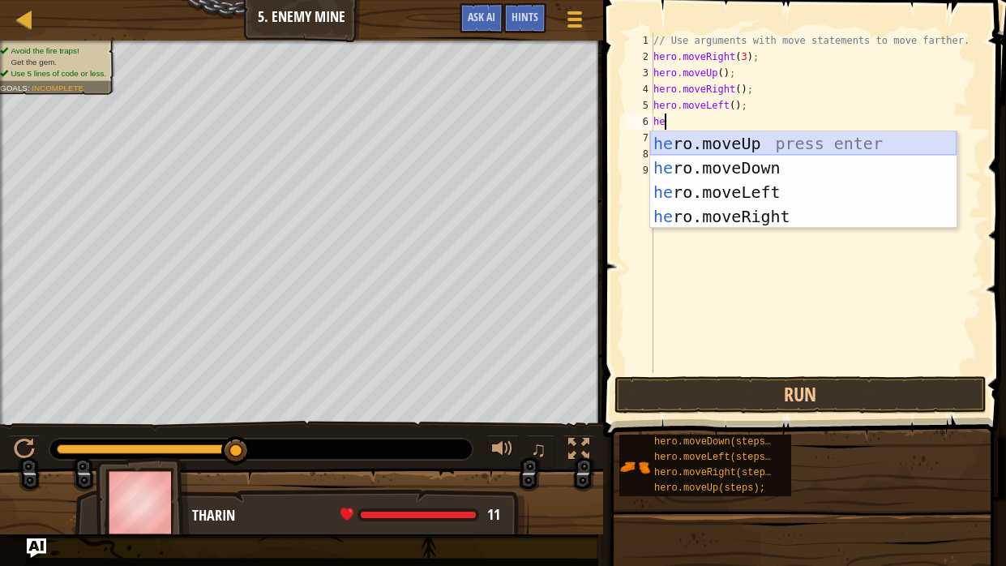
click at [812, 144] on div "he ro.moveUp press enter he ro.moveDown press enter he ro.moveLeft press enter …" at bounding box center [803, 204] width 306 height 146
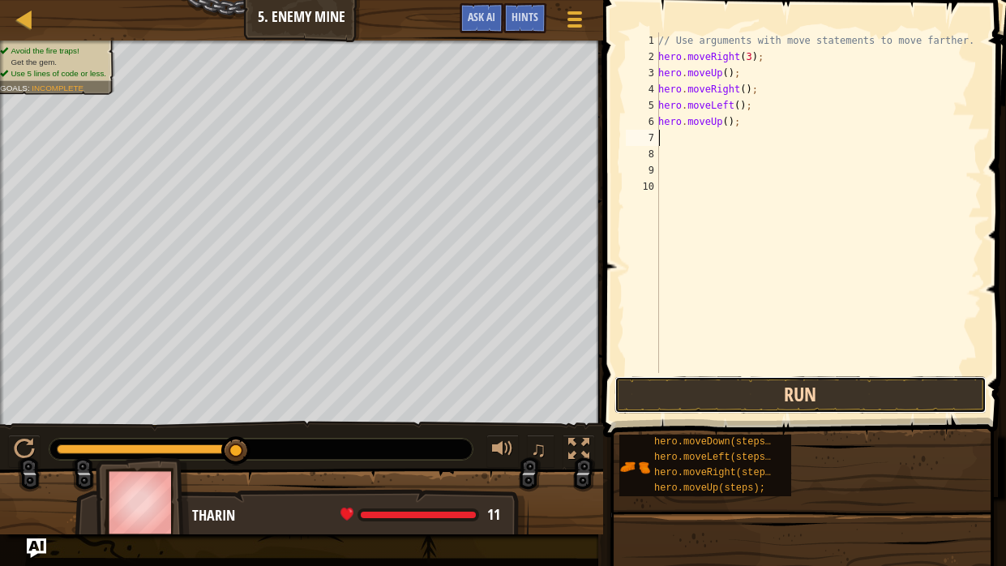
click at [875, 385] on button "Run" at bounding box center [800, 394] width 372 height 37
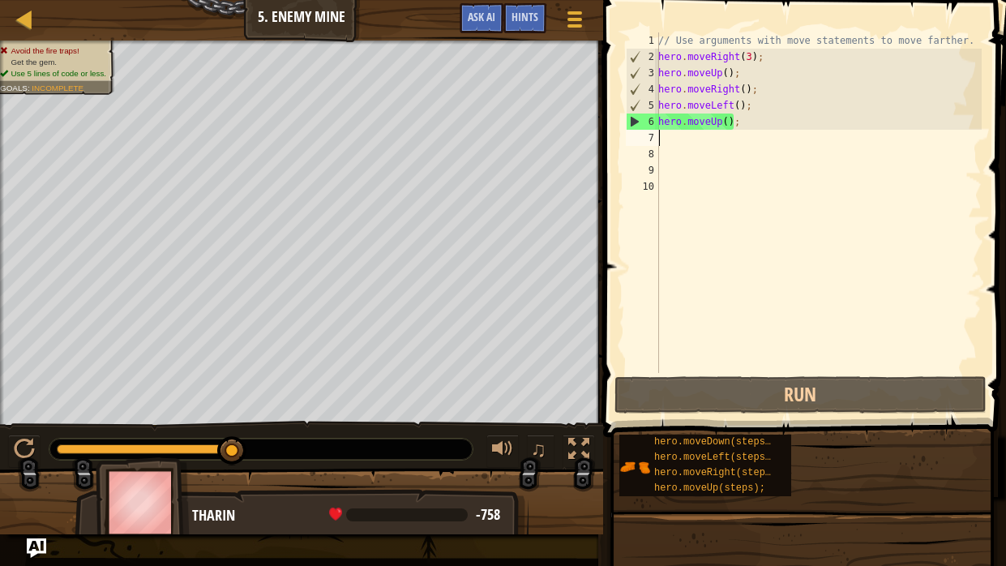
click at [748, 126] on div "// Use arguments with move statements to move farther. hero . moveRight ( 3 ) ;…" at bounding box center [818, 218] width 327 height 373
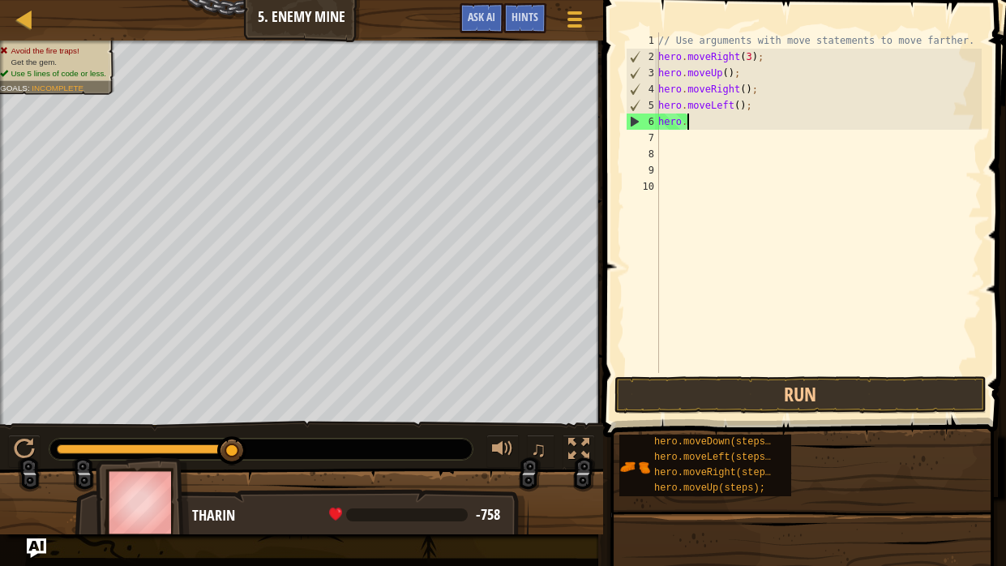
type textarea "h"
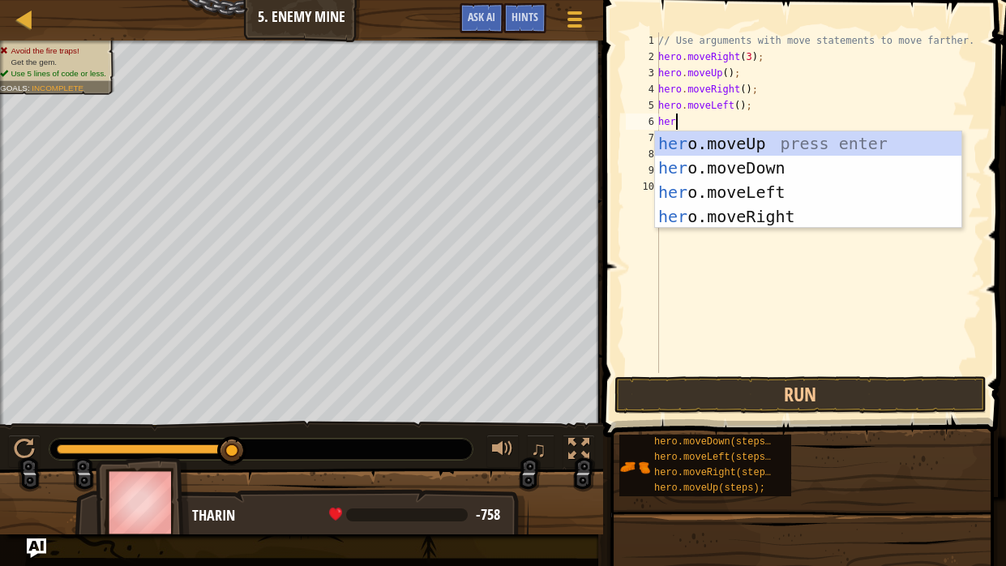
type textarea "hero"
click at [789, 216] on div "hero .moveUp press enter hero .moveDown press enter hero .moveLeft press enter …" at bounding box center [808, 204] width 306 height 146
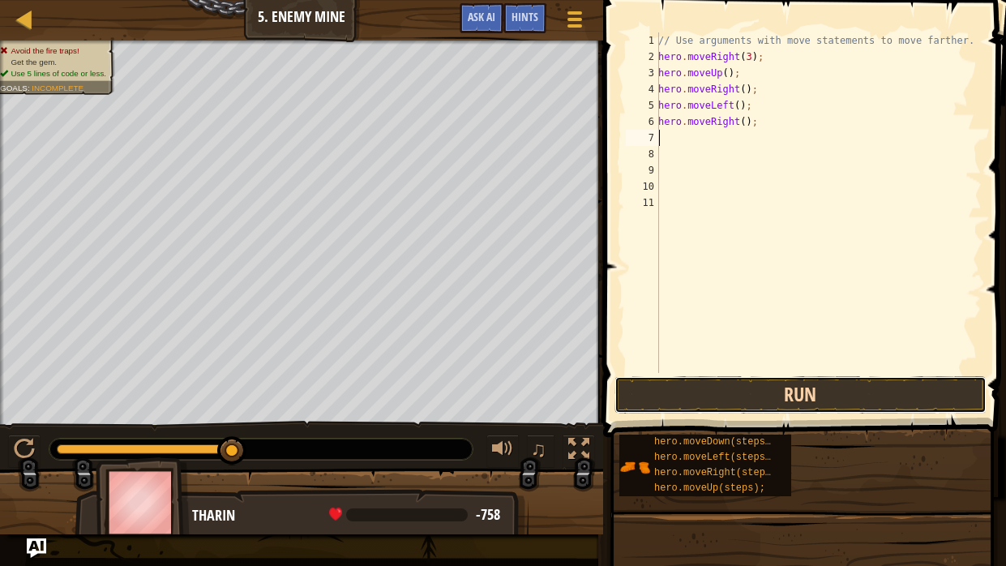
click at [883, 398] on button "Run" at bounding box center [800, 394] width 372 height 37
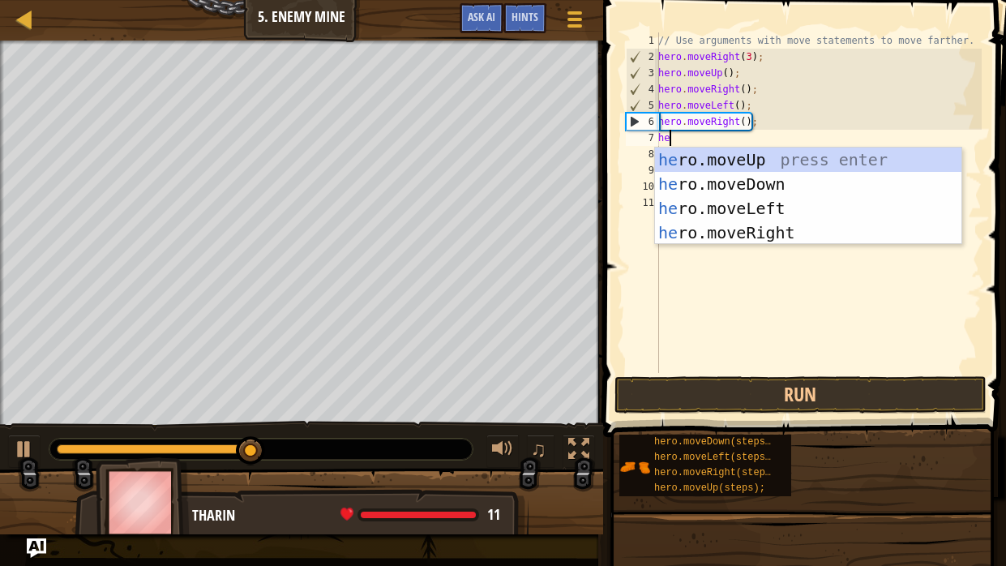
type textarea "he"
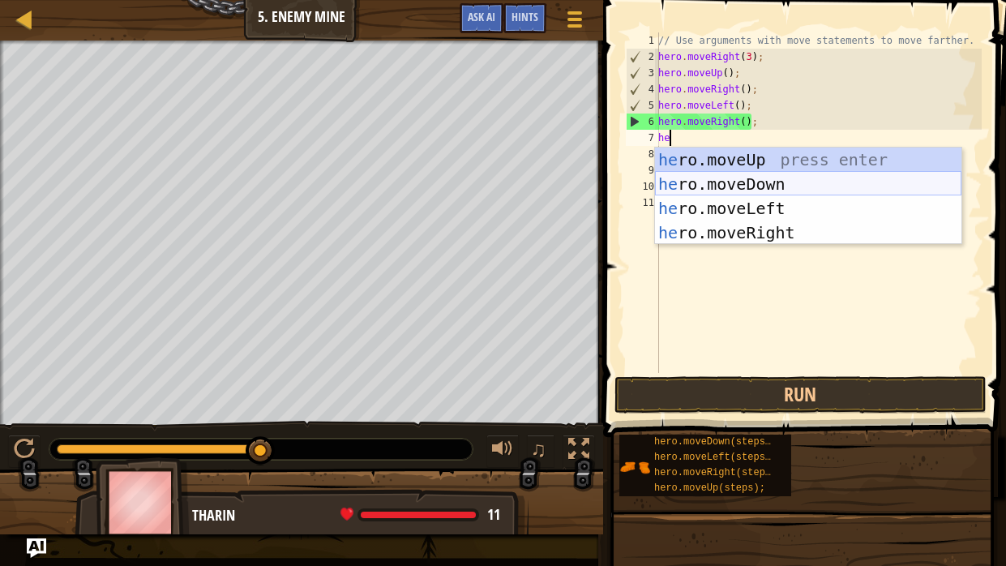
click at [781, 187] on div "he ro.moveUp press enter he ro.moveDown press enter he ro.moveLeft press enter …" at bounding box center [808, 221] width 306 height 146
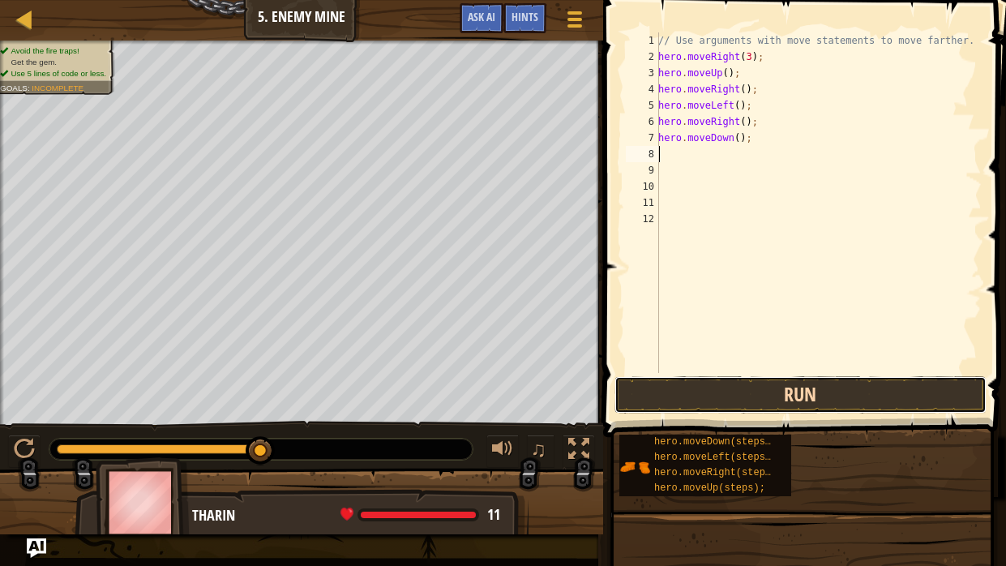
click at [823, 383] on button "Run" at bounding box center [800, 394] width 372 height 37
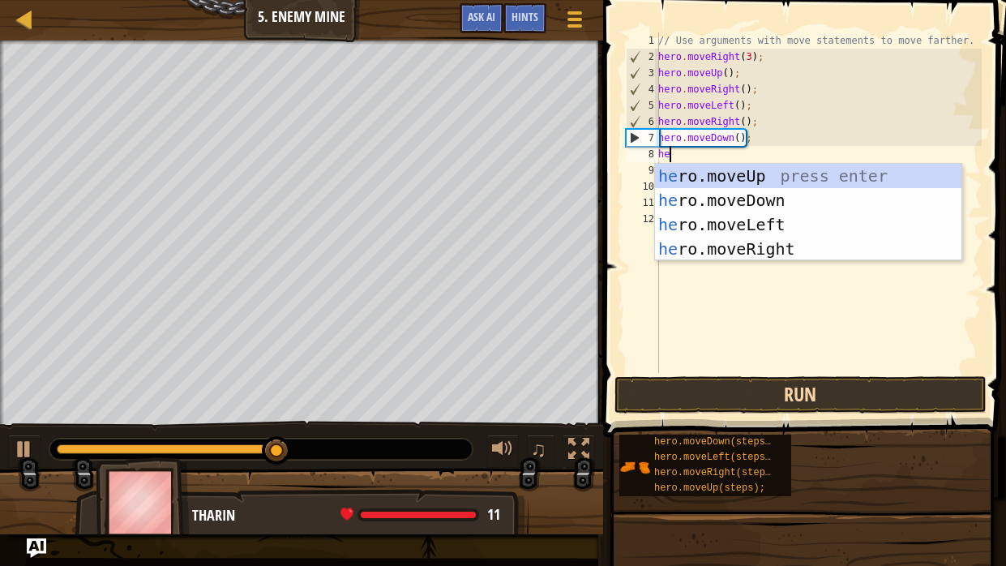
type textarea "her"
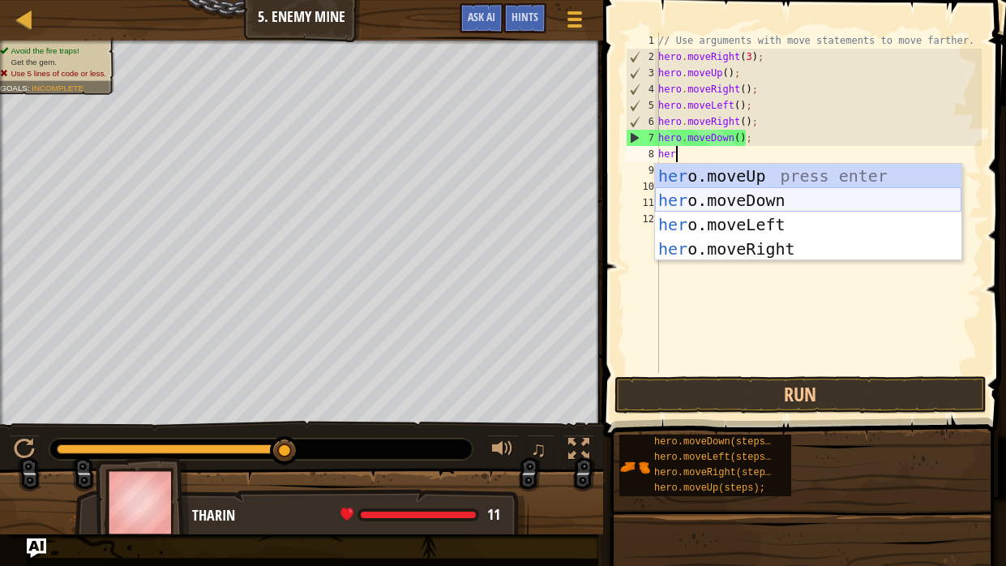
click at [792, 199] on div "her o.moveUp press enter her o.moveDown press enter her o.moveLeft press enter …" at bounding box center [808, 237] width 306 height 146
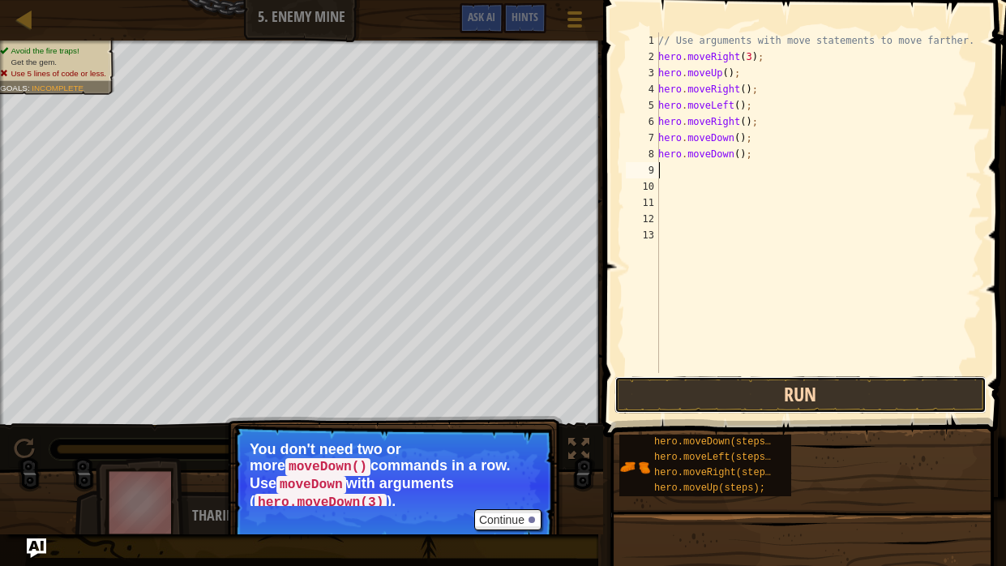
click at [744, 392] on button "Run" at bounding box center [800, 394] width 372 height 37
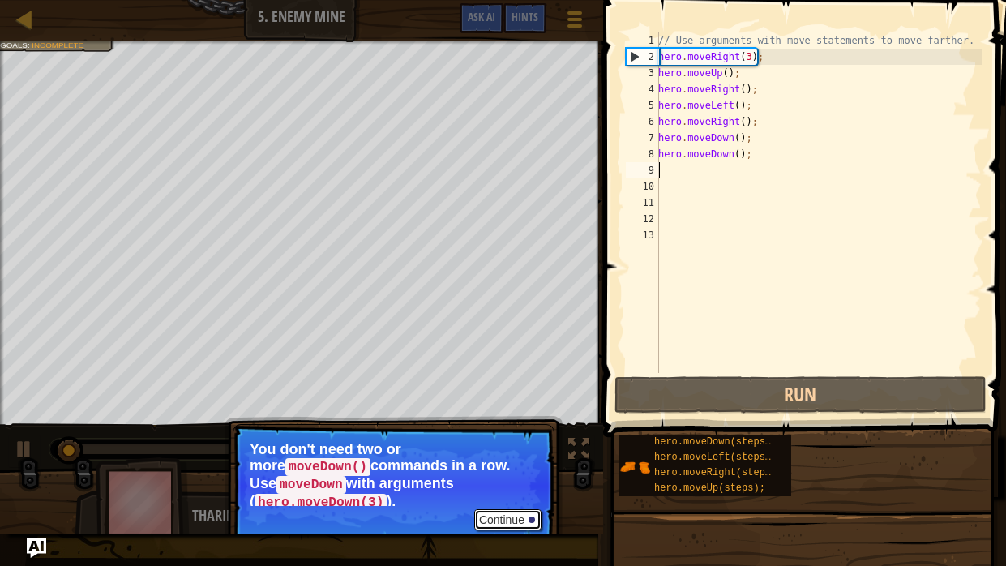
click at [532, 428] on div at bounding box center [531, 519] width 6 height 6
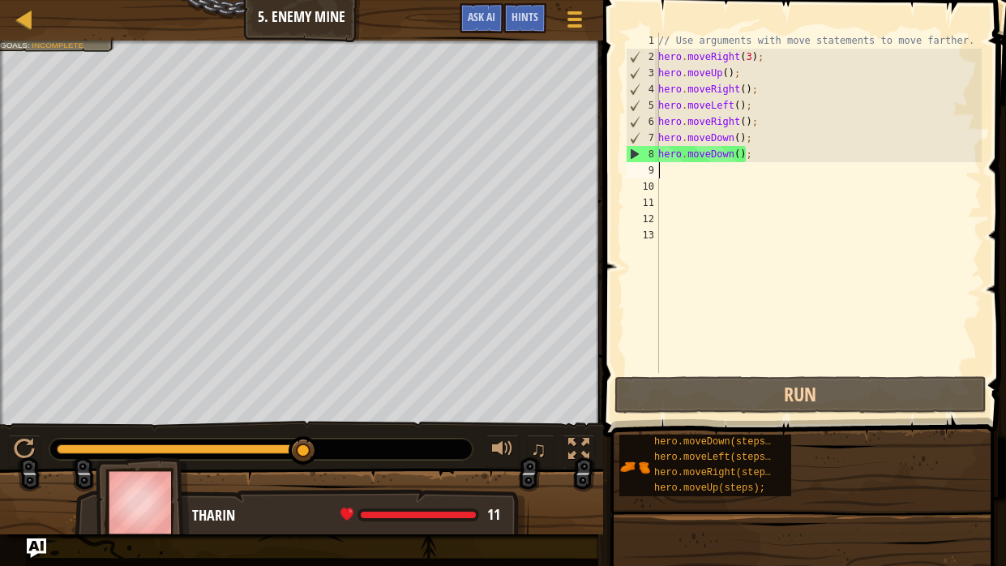
type textarea "he"
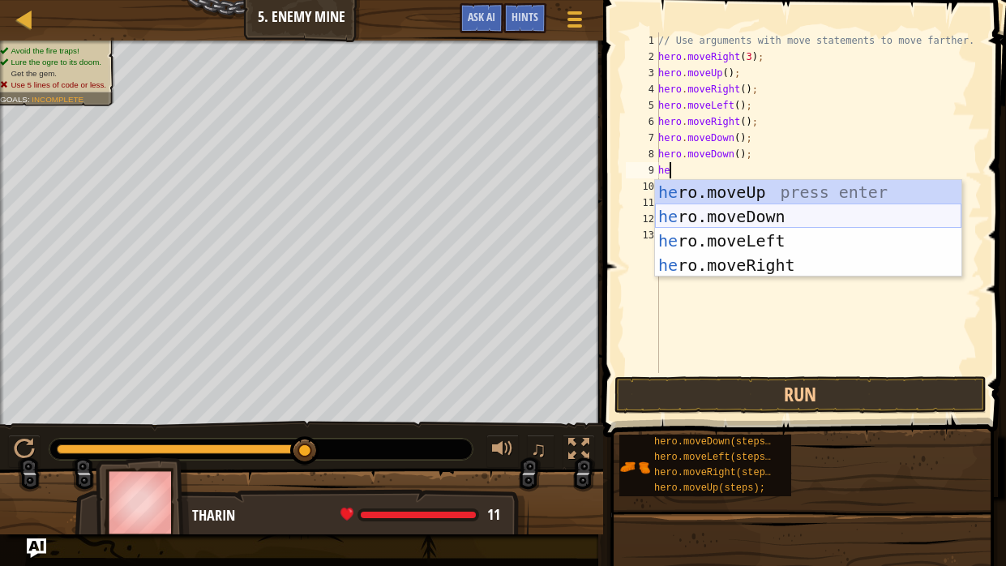
click at [811, 213] on div "he ro.moveUp press enter he ro.moveDown press enter he ro.moveLeft press enter …" at bounding box center [808, 253] width 306 height 146
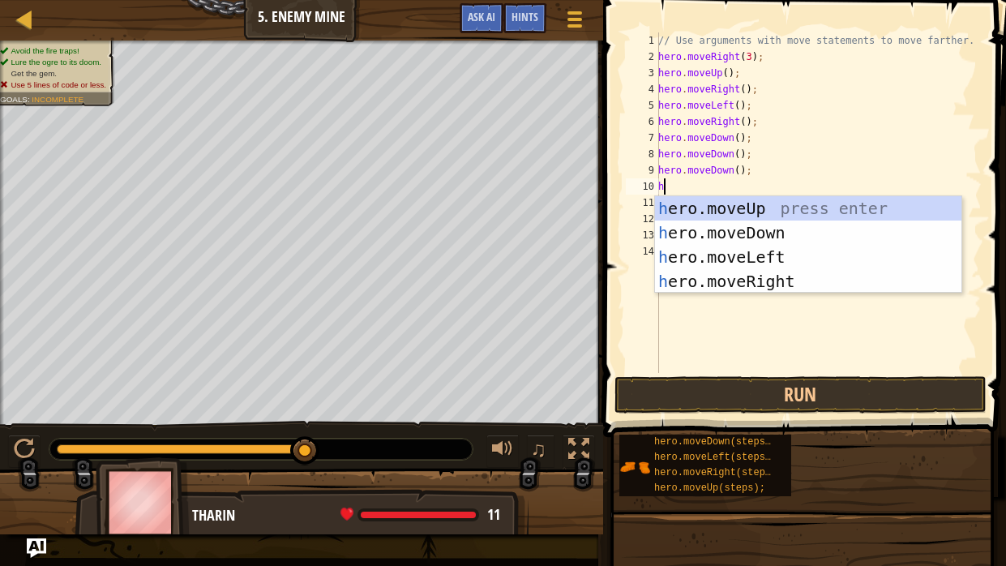
type textarea "he"
click at [873, 255] on div "he ro.moveUp press enter he ro.moveDown press enter he ro.moveLeft press enter …" at bounding box center [808, 269] width 306 height 146
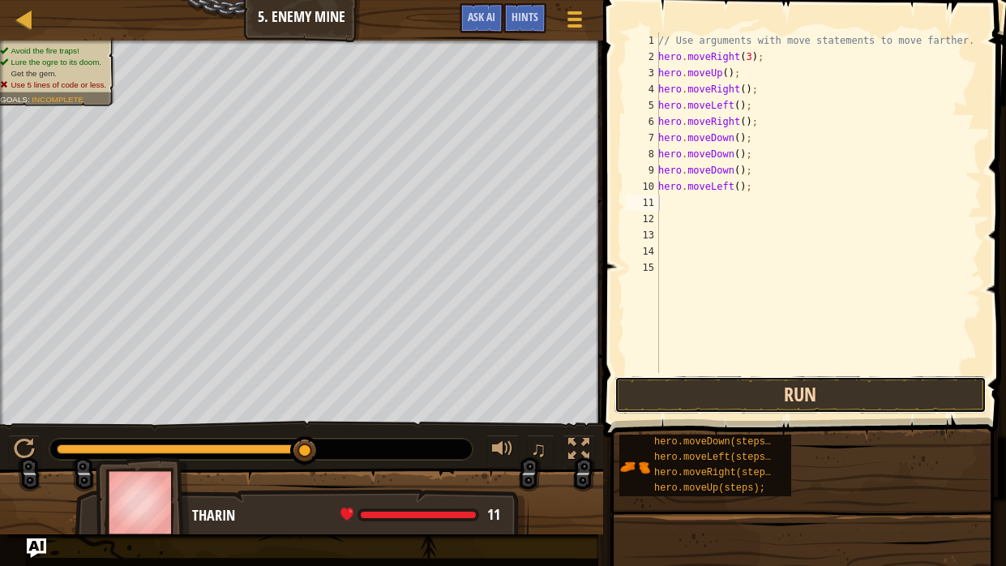
click at [805, 403] on button "Run" at bounding box center [800, 394] width 372 height 37
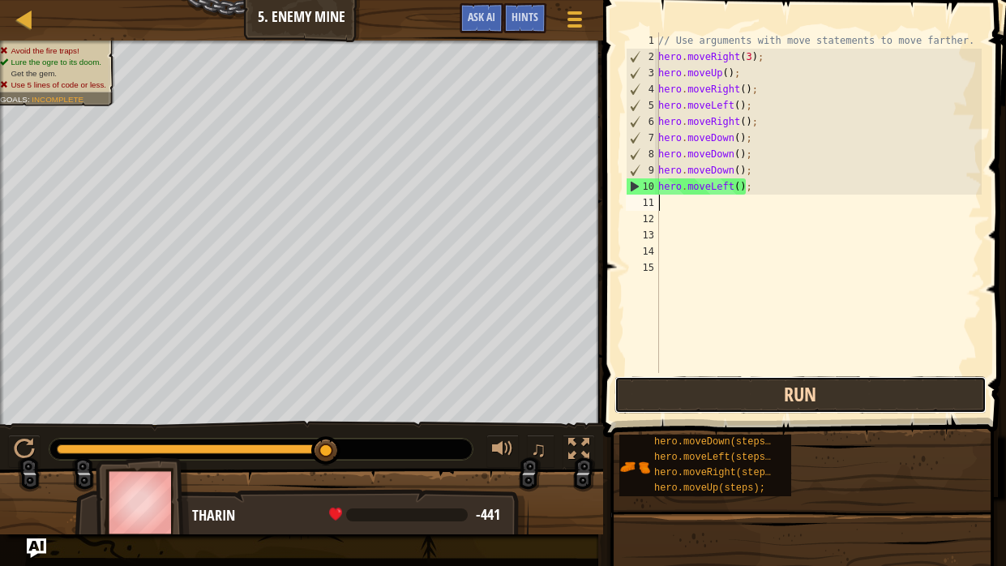
click at [805, 400] on button "Run" at bounding box center [800, 394] width 372 height 37
